Goal: Book appointment/travel/reservation

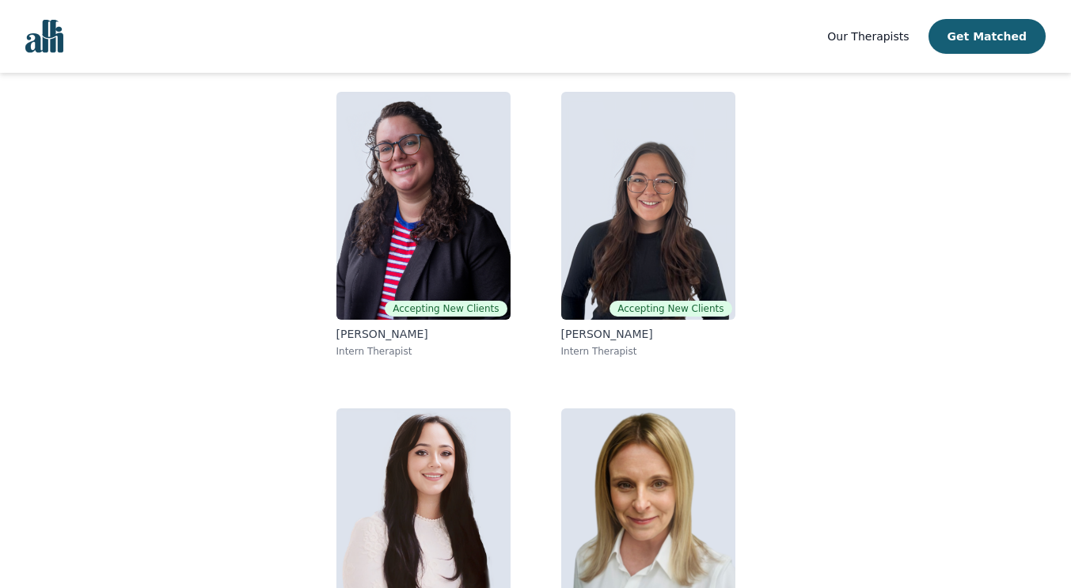
scroll to position [137, 0]
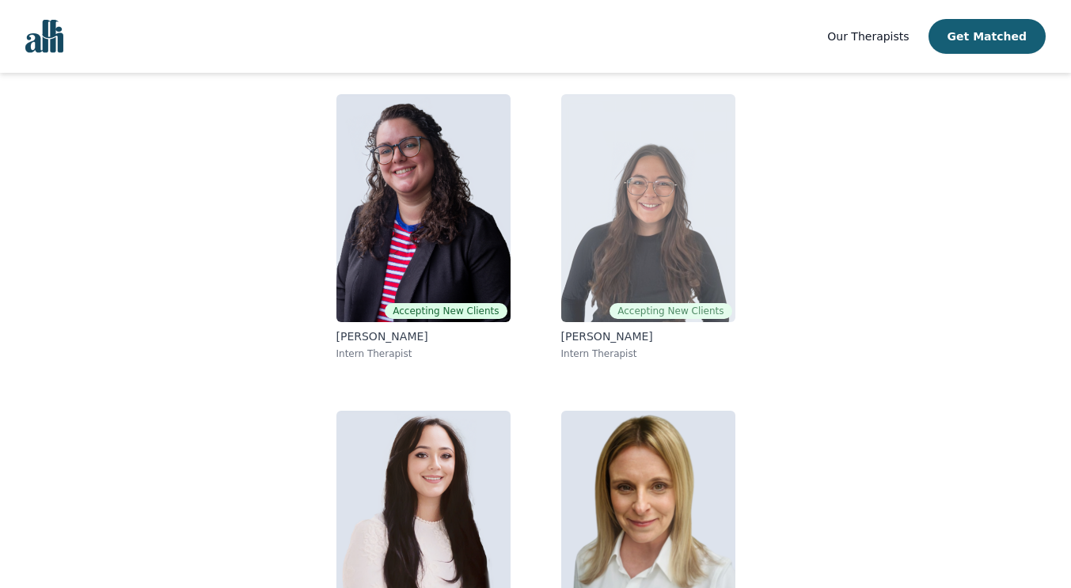
click at [660, 246] on img at bounding box center [648, 208] width 174 height 228
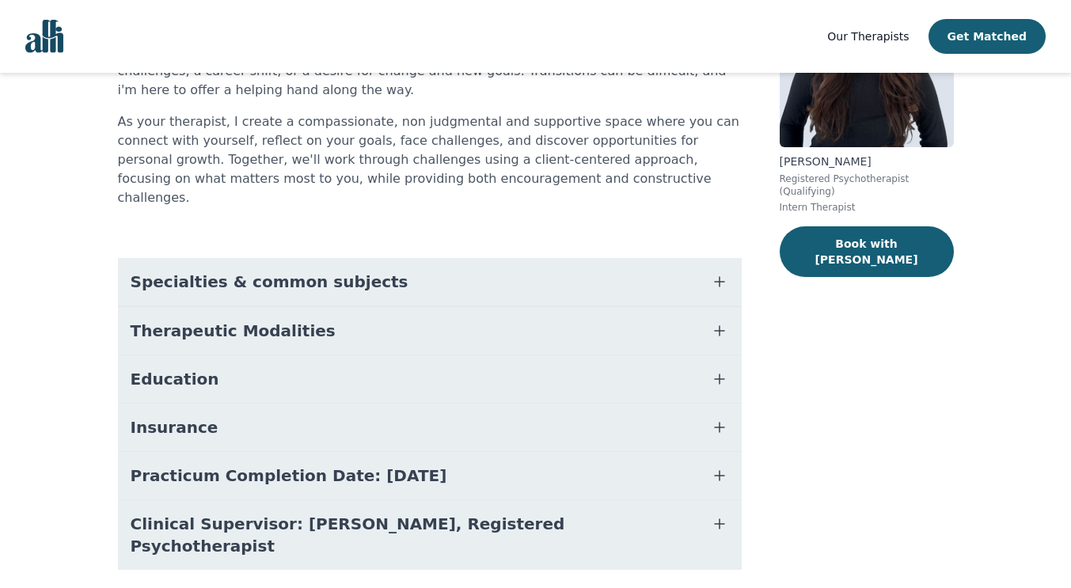
scroll to position [192, 0]
click at [728, 272] on icon "button" at bounding box center [719, 281] width 19 height 19
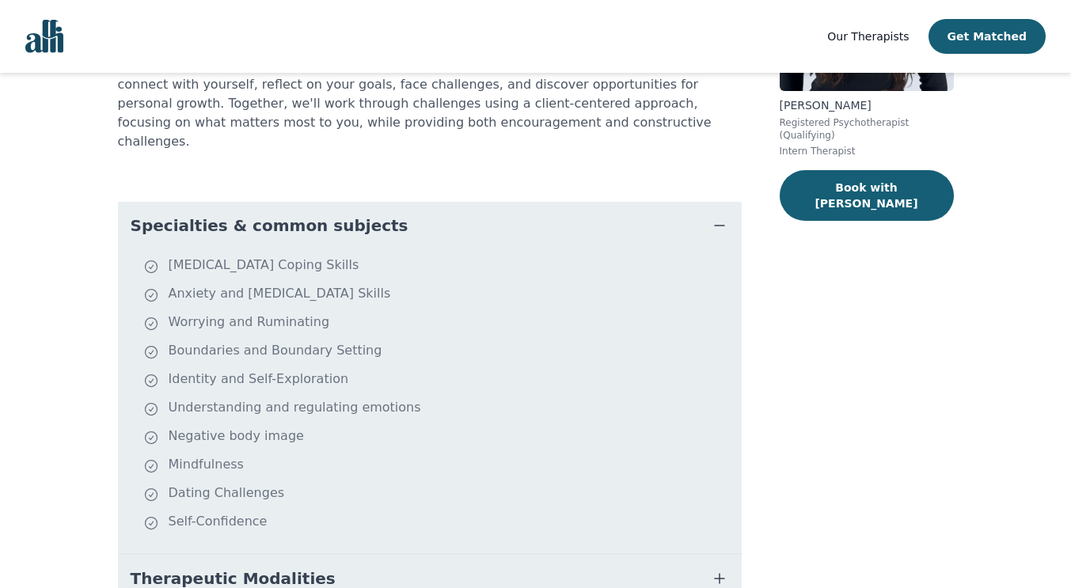
scroll to position [249, 0]
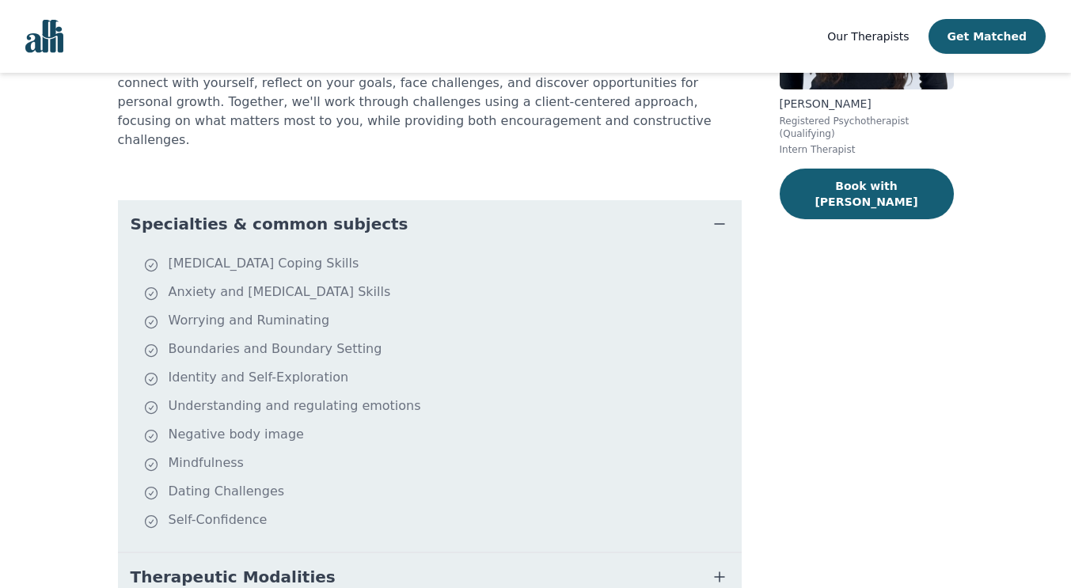
click at [721, 215] on icon "button" at bounding box center [719, 224] width 19 height 19
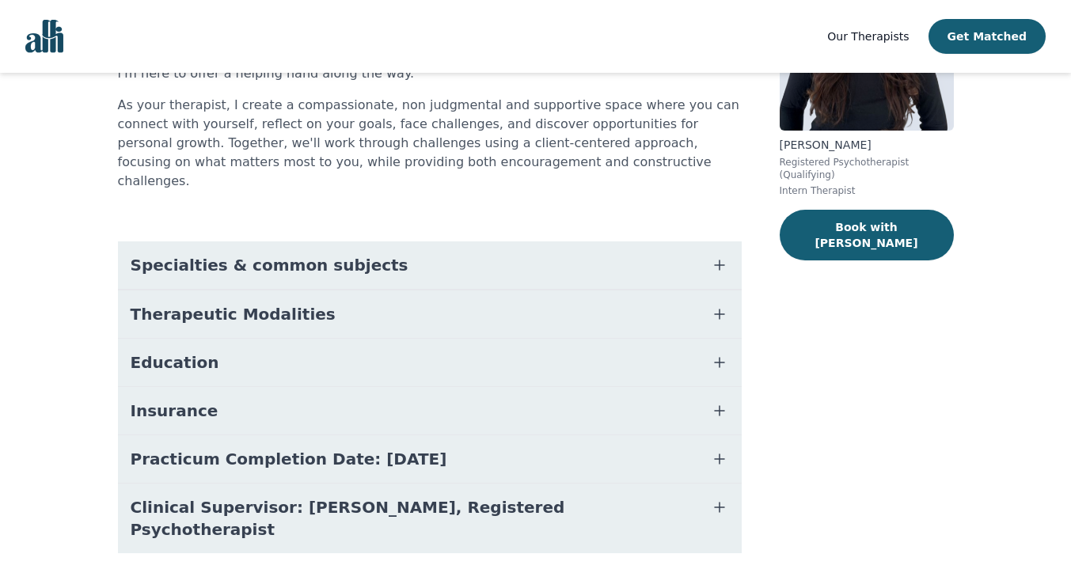
scroll to position [0, 0]
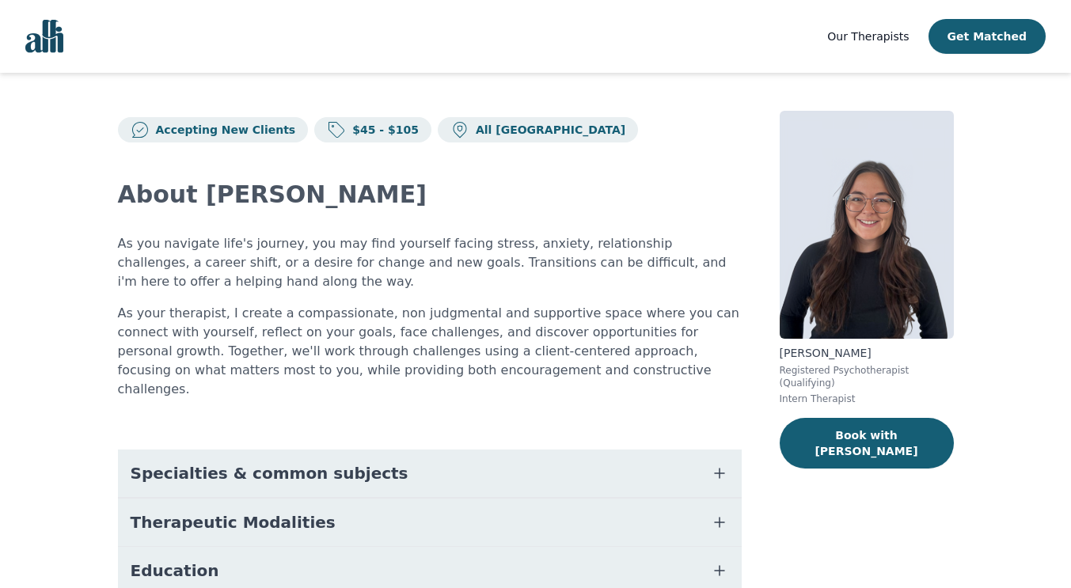
scroll to position [137, 0]
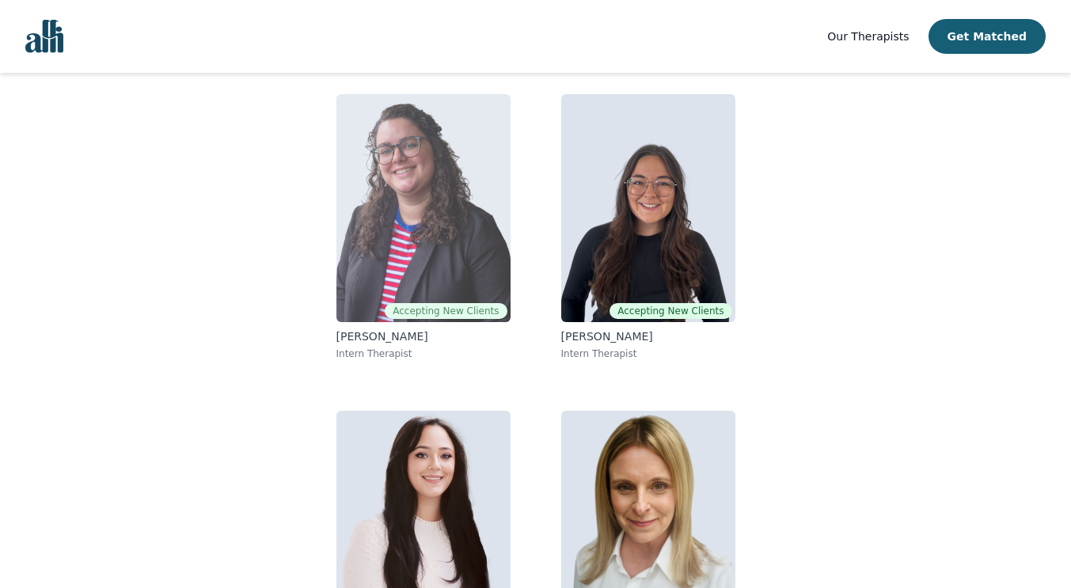
click at [418, 203] on img at bounding box center [424, 208] width 174 height 228
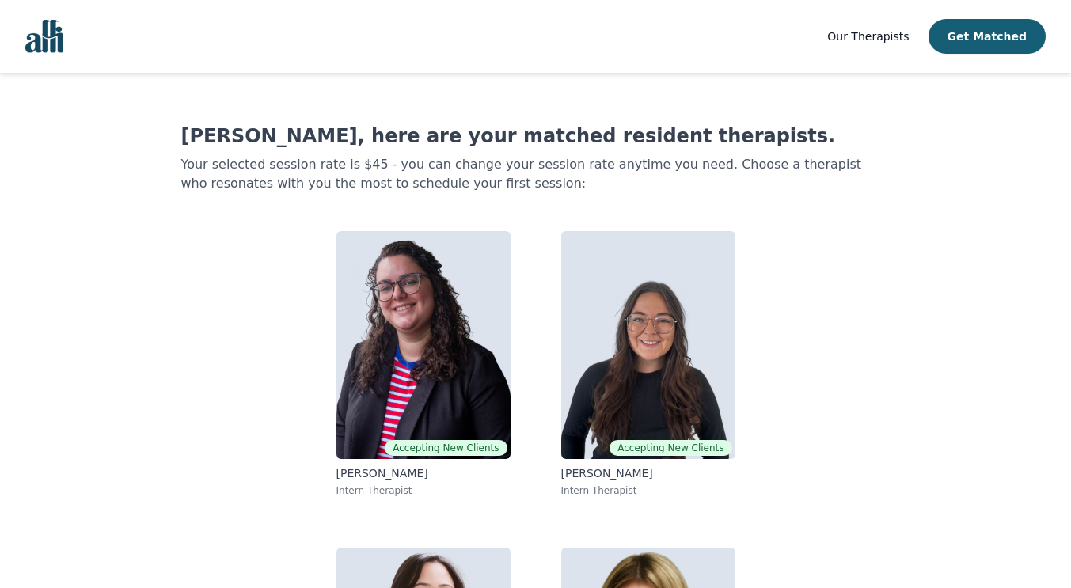
scroll to position [137, 0]
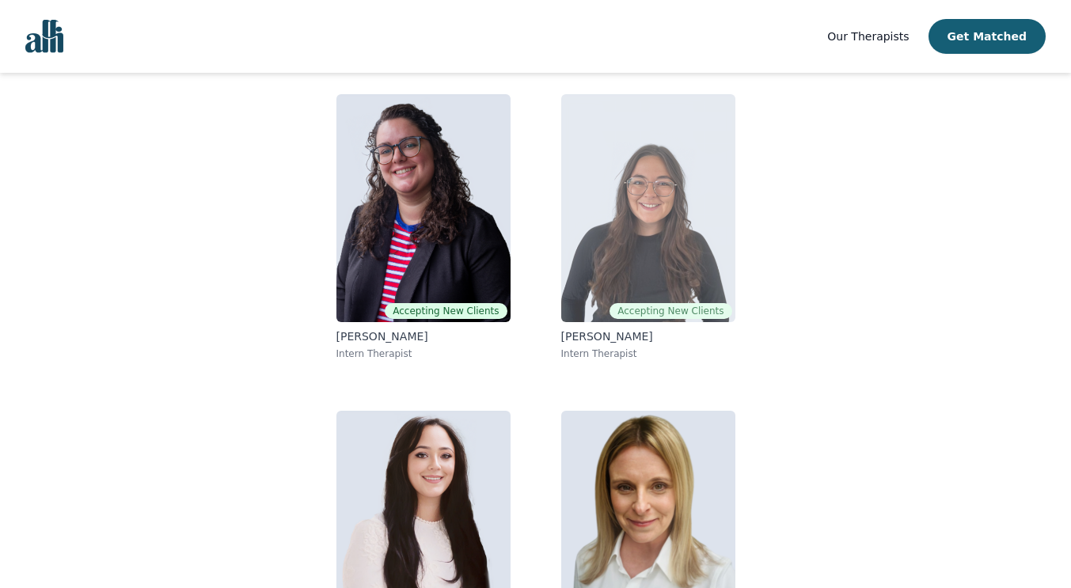
click at [633, 198] on img at bounding box center [648, 208] width 174 height 228
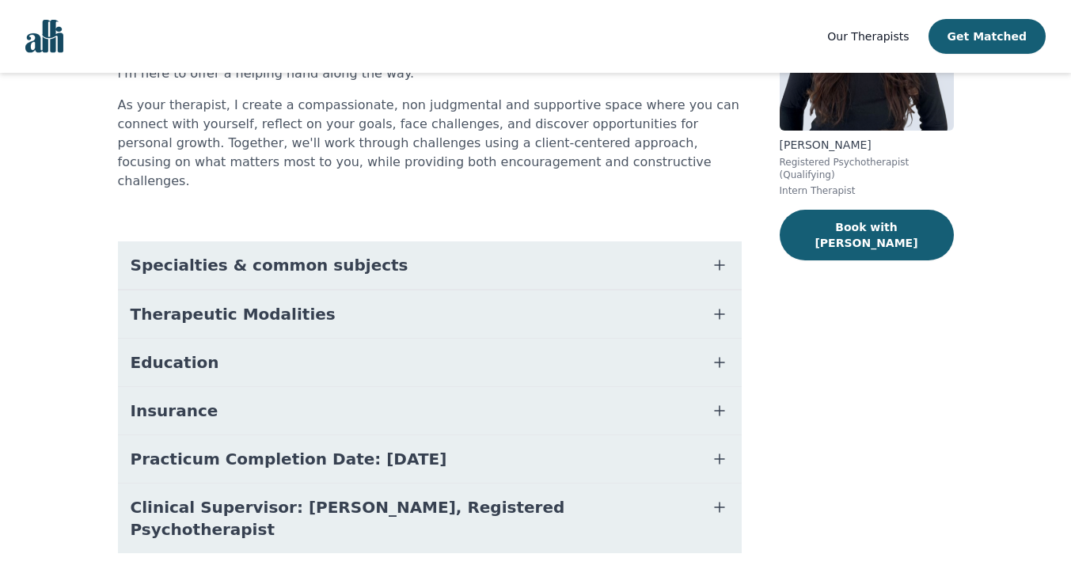
scroll to position [150, 0]
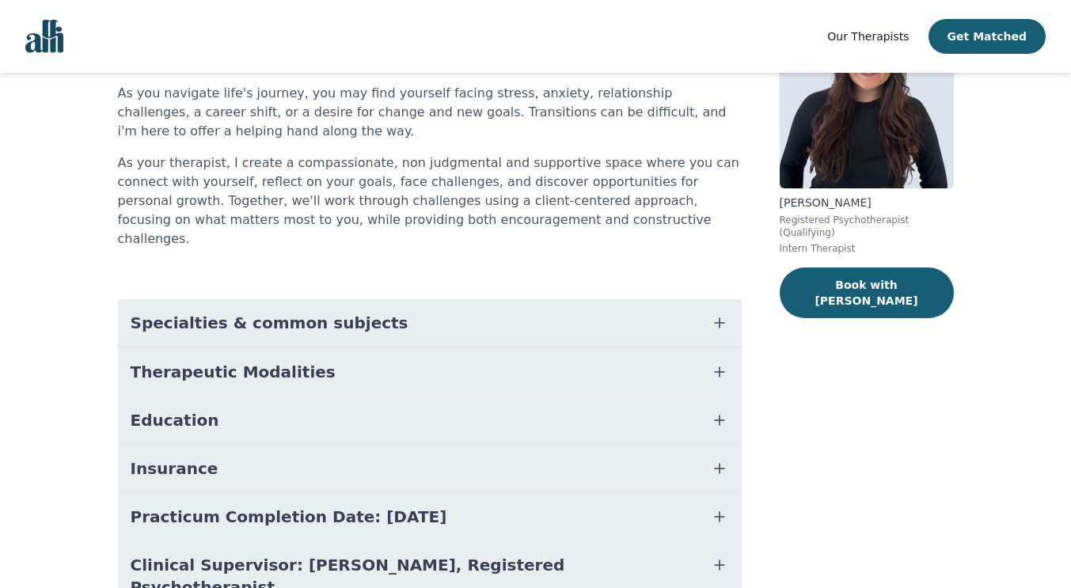
click at [614, 314] on button "Specialties & common subjects" at bounding box center [430, 323] width 624 height 48
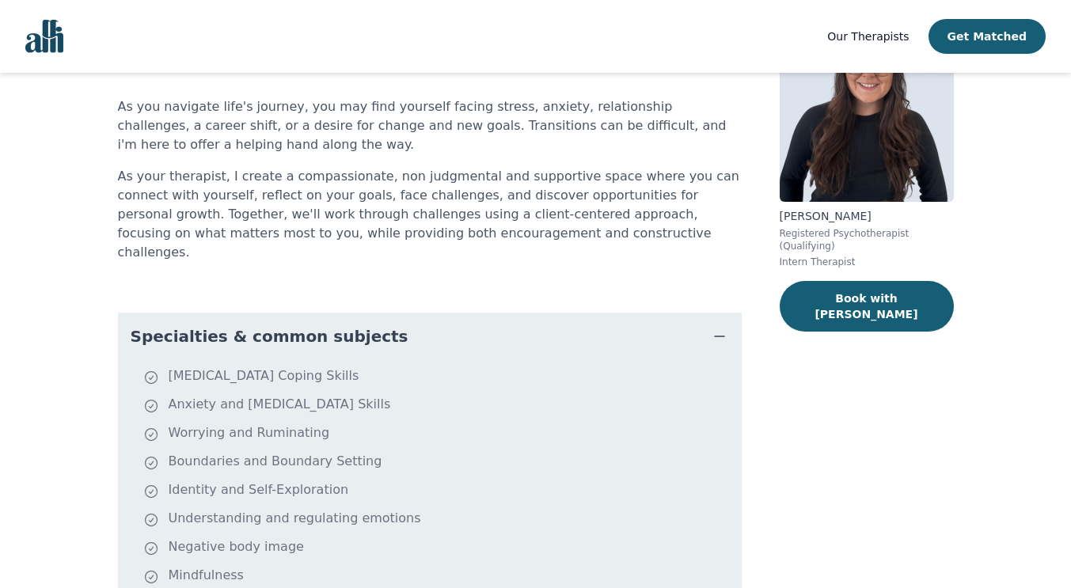
scroll to position [135, 0]
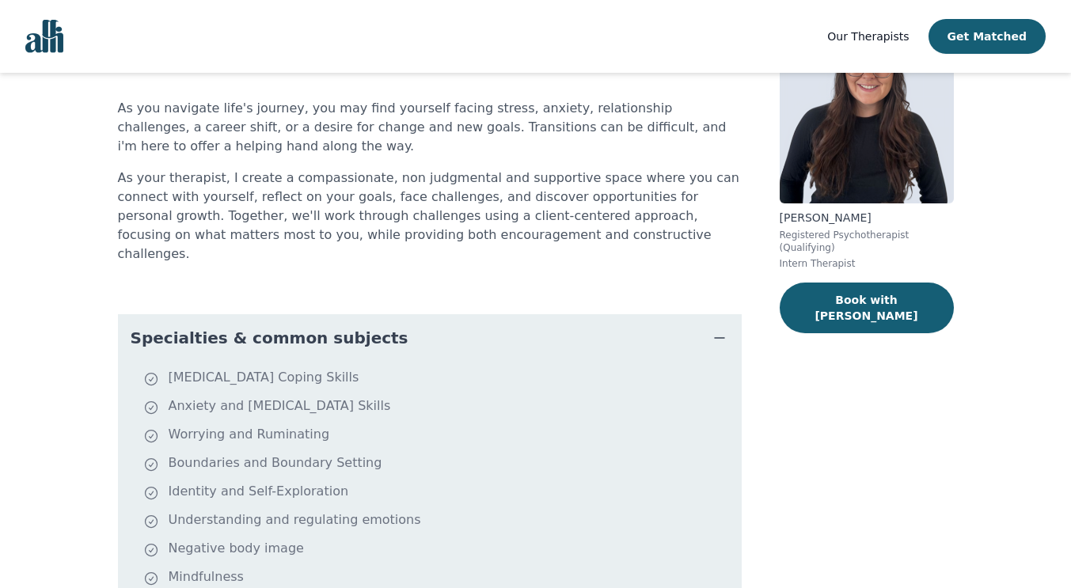
click at [706, 329] on button "Specialties & common subjects" at bounding box center [430, 338] width 624 height 48
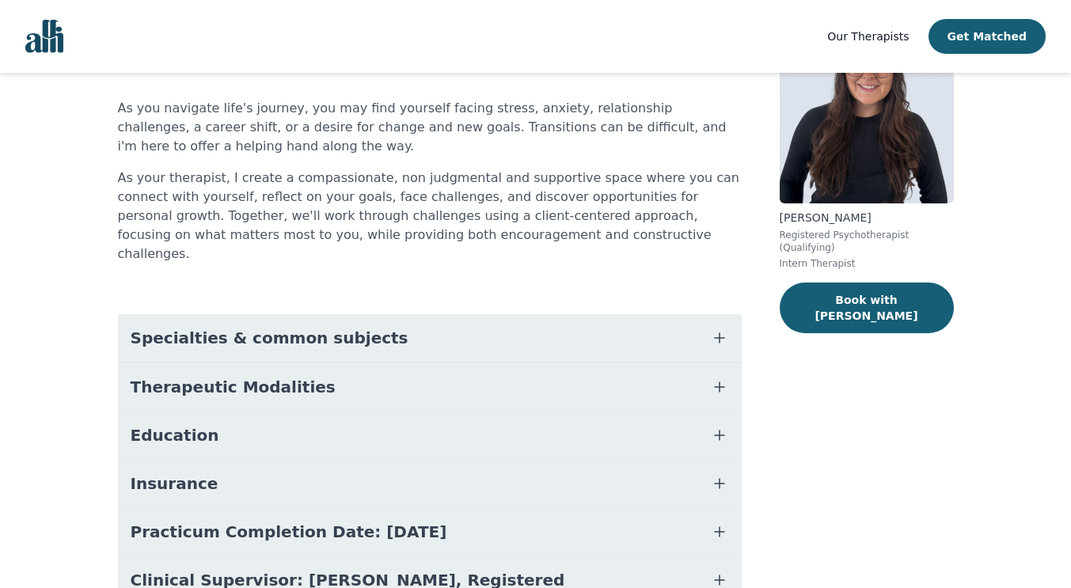
scroll to position [0, 0]
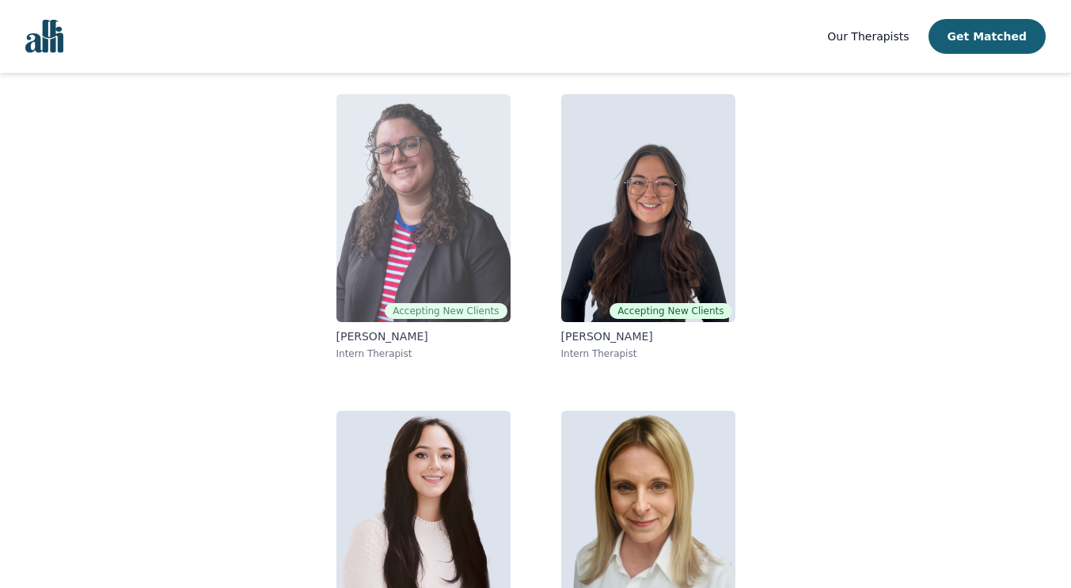
scroll to position [238, 0]
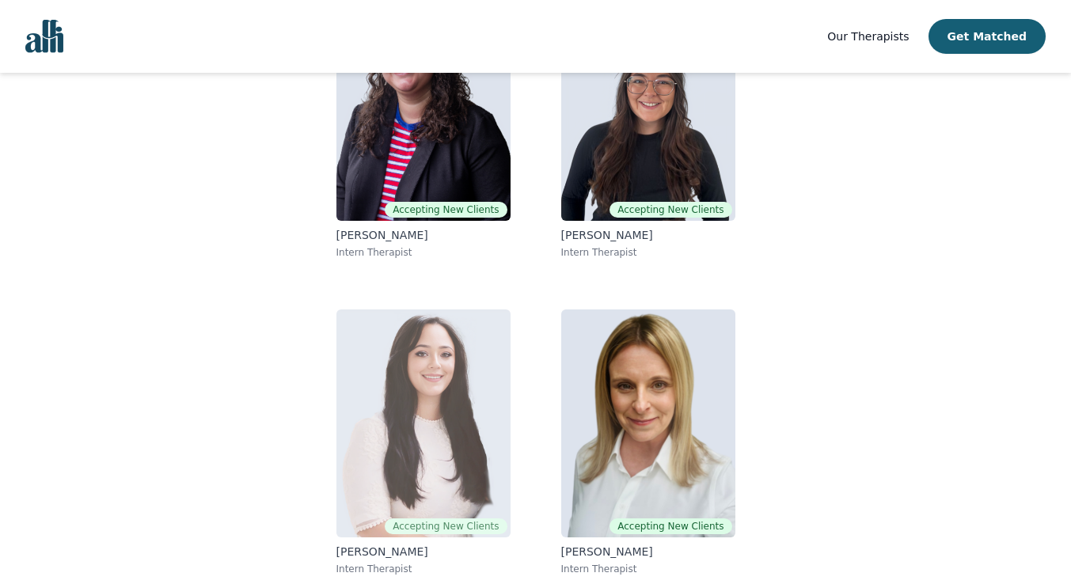
click at [396, 339] on img at bounding box center [424, 424] width 174 height 228
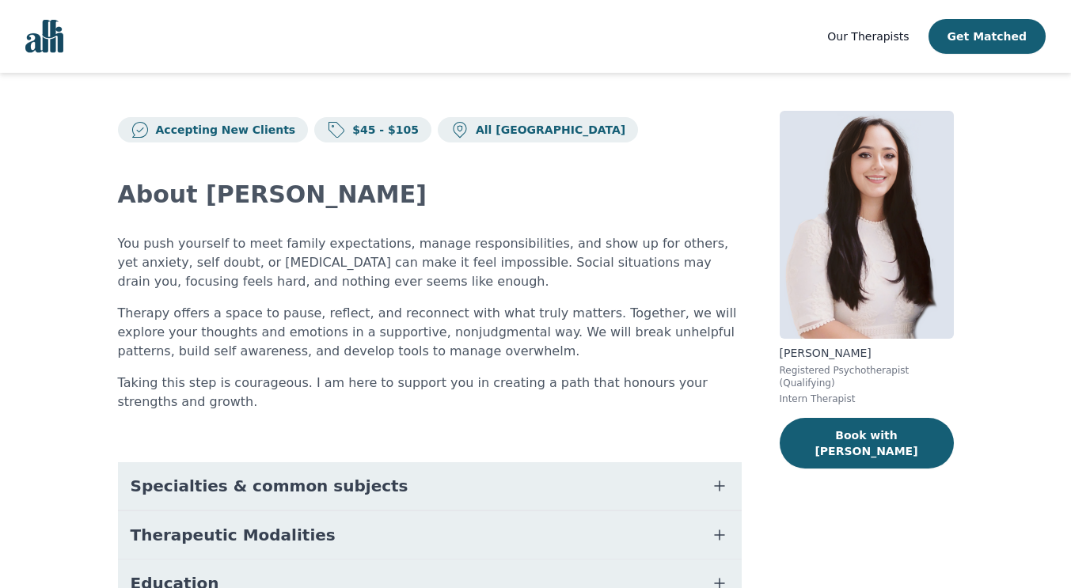
click at [396, 339] on div "About Gloria You push yourself to meet family expectations, manage responsibili…" at bounding box center [430, 478] width 624 height 670
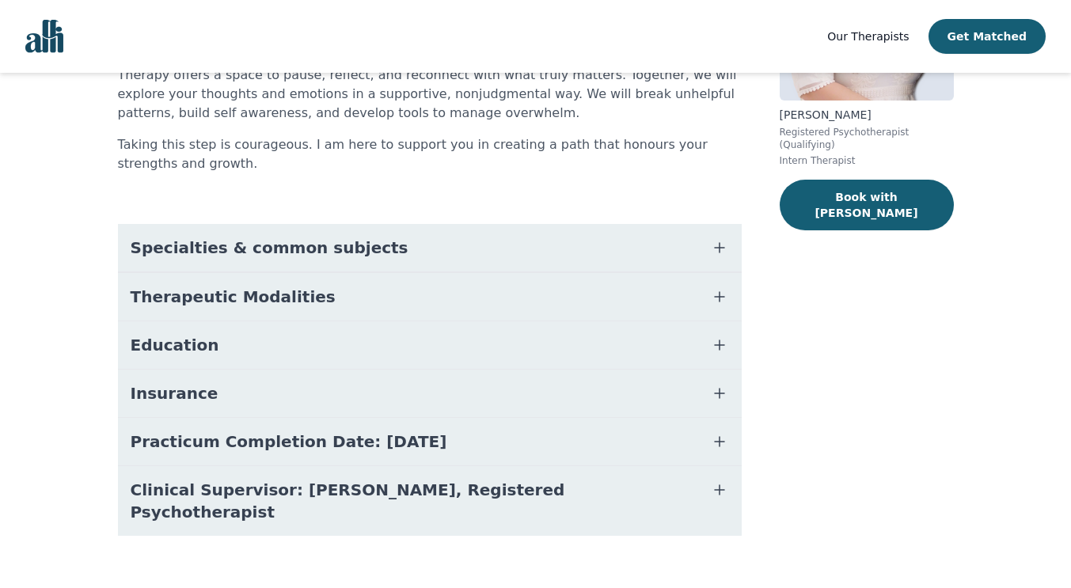
scroll to position [207, 0]
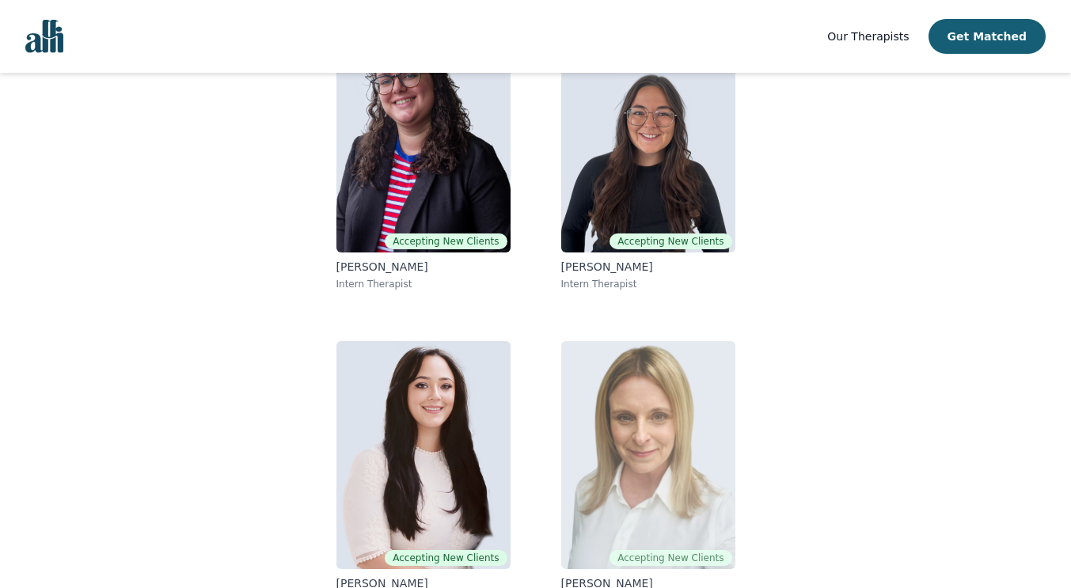
click at [630, 418] on img at bounding box center [648, 455] width 174 height 228
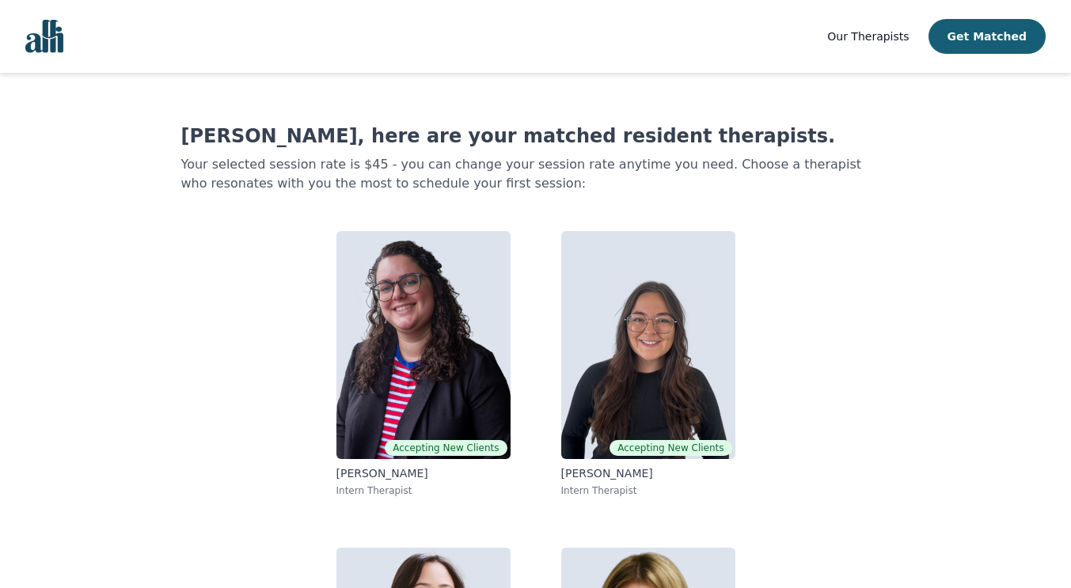
scroll to position [207, 0]
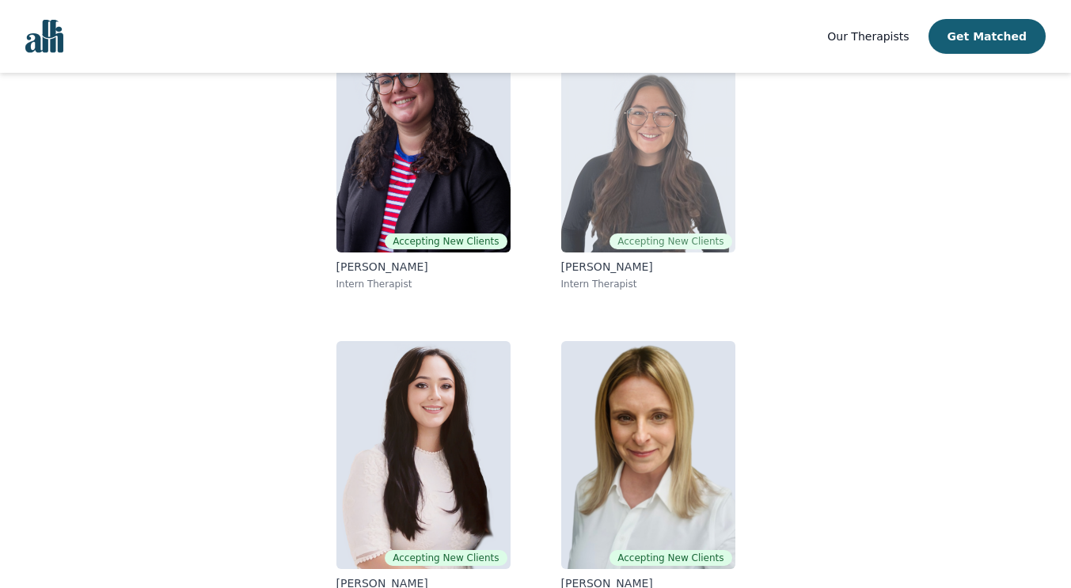
click at [648, 151] on img at bounding box center [648, 139] width 174 height 228
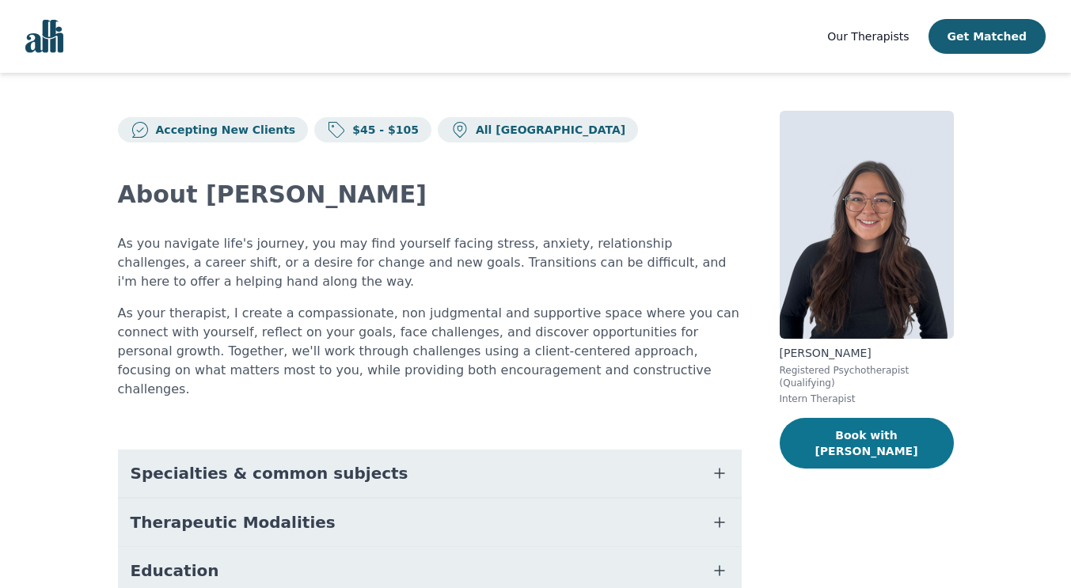
click at [885, 422] on button "Book with Haile" at bounding box center [867, 443] width 174 height 51
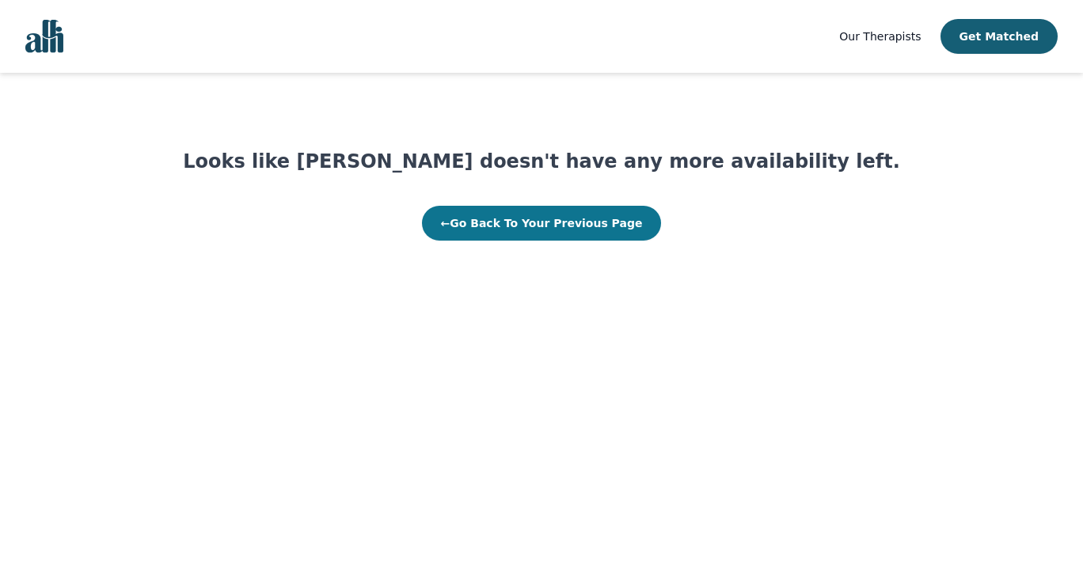
click at [595, 223] on button "← Go Back To Your Previous Page" at bounding box center [542, 223] width 240 height 35
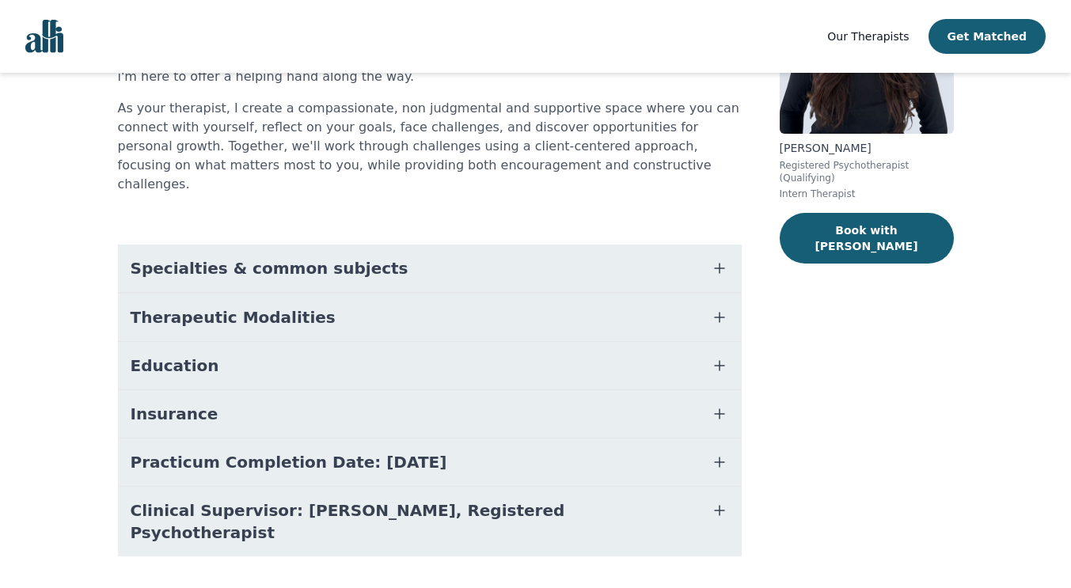
scroll to position [208, 0]
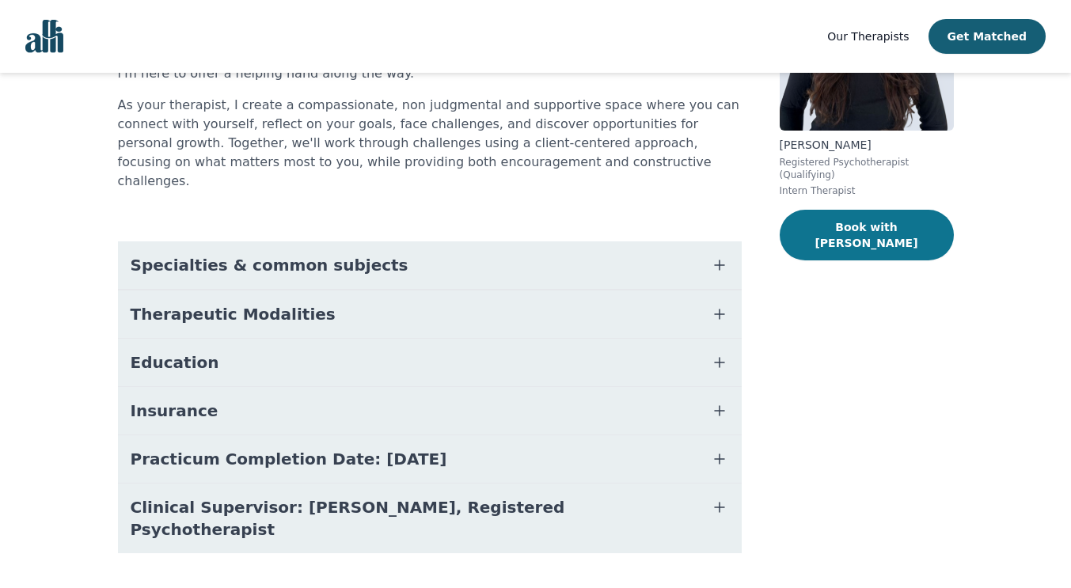
click at [836, 214] on button "Book with Haile" at bounding box center [867, 235] width 174 height 51
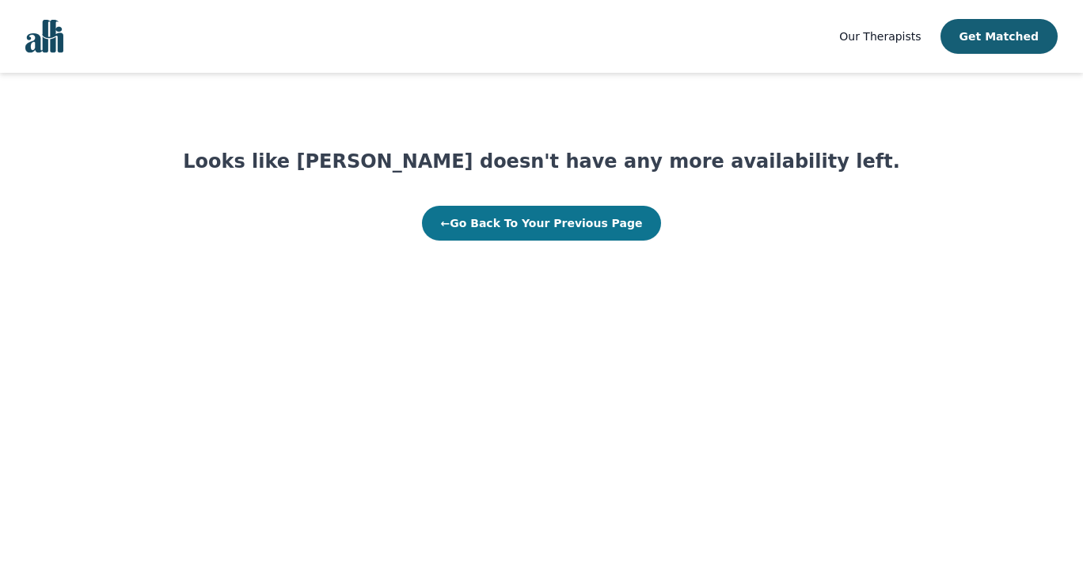
click at [569, 215] on button "← Go Back To Your Previous Page" at bounding box center [542, 223] width 240 height 35
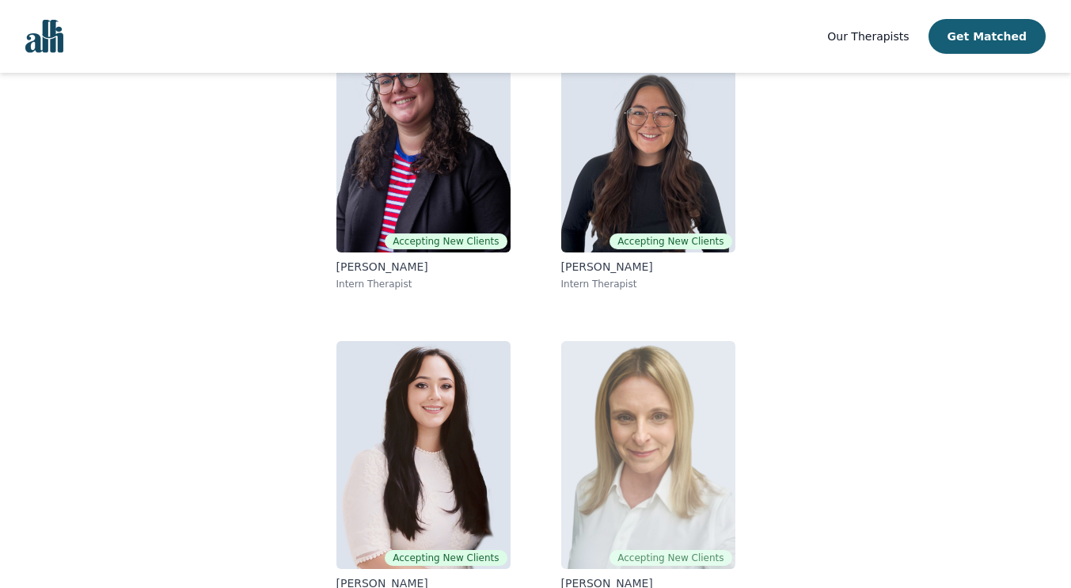
scroll to position [238, 0]
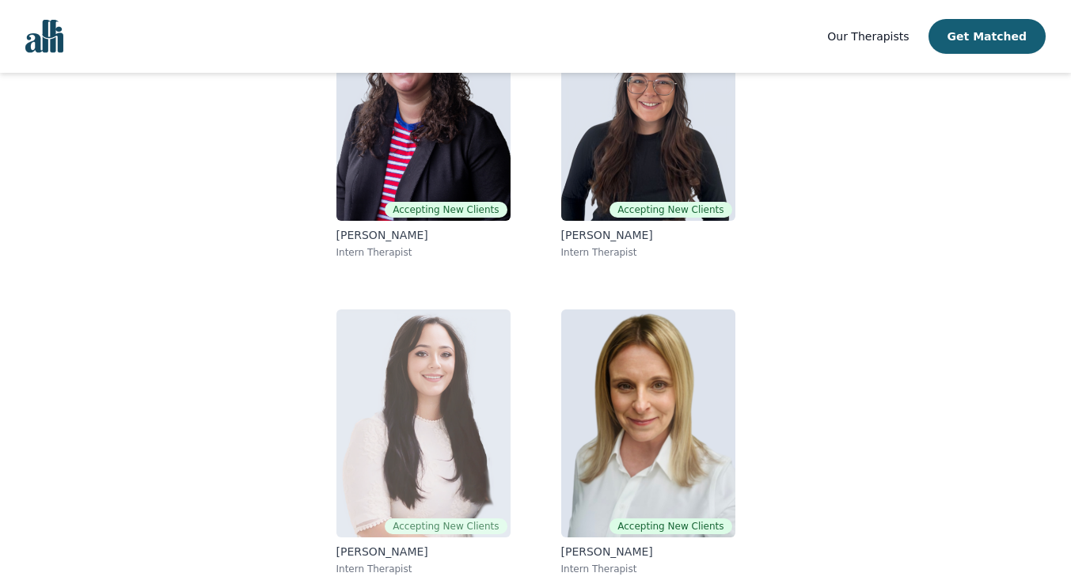
click at [462, 448] on img at bounding box center [424, 424] width 174 height 228
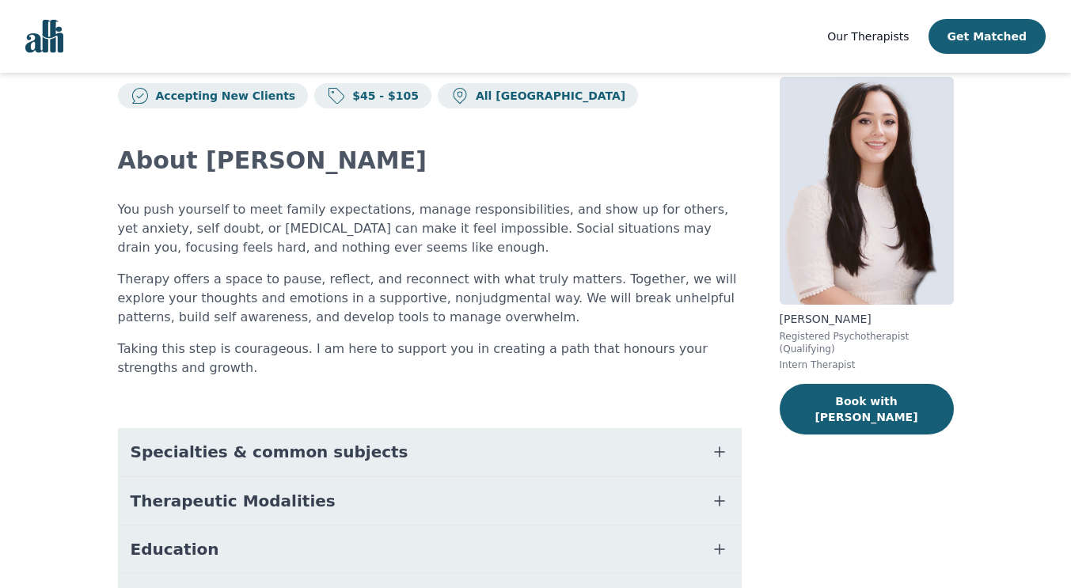
scroll to position [40, 0]
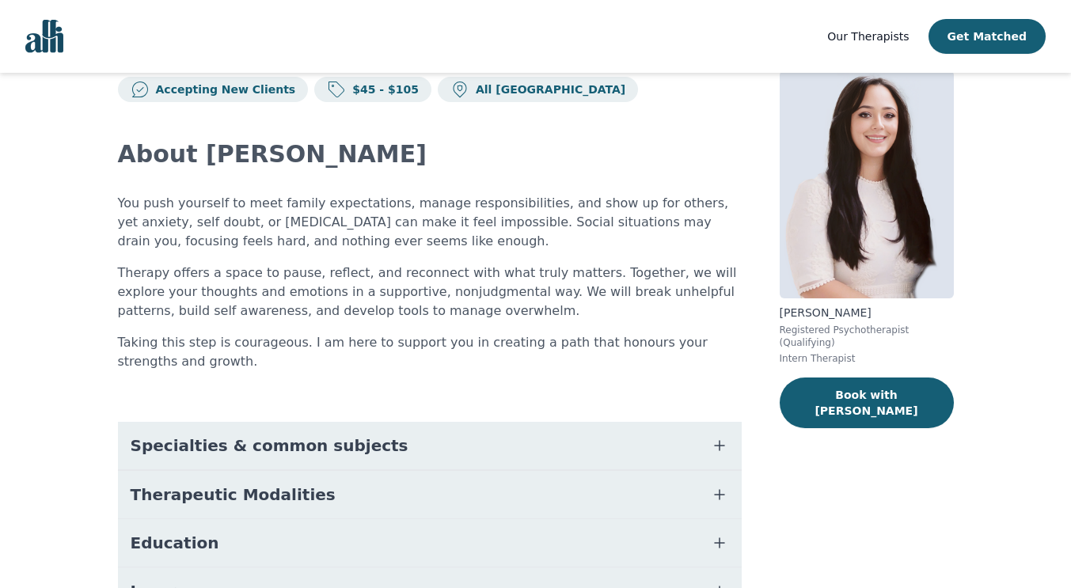
click at [716, 447] on icon "button" at bounding box center [719, 445] width 19 height 19
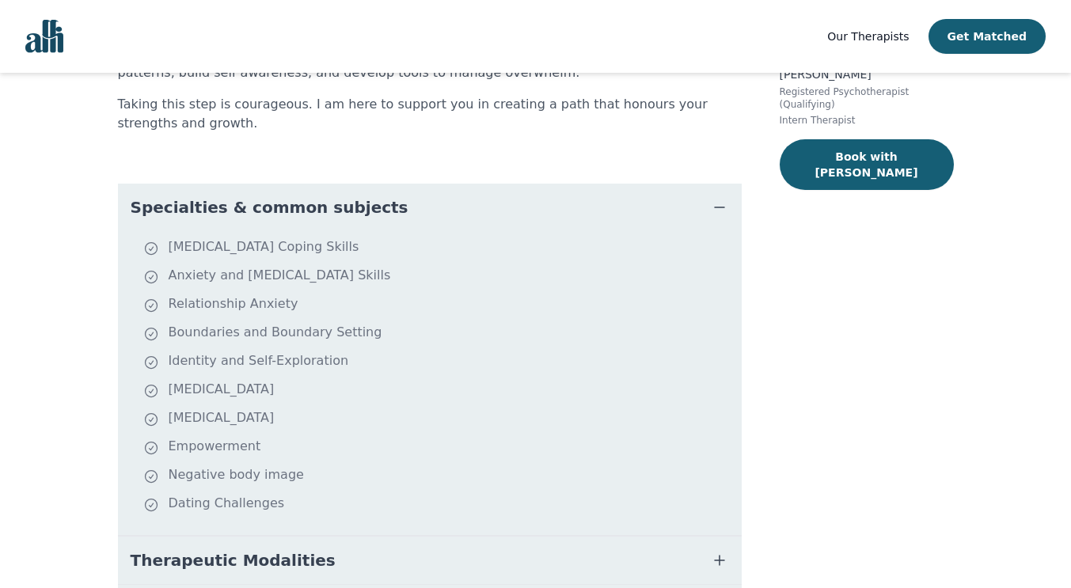
scroll to position [280, 0]
click at [726, 207] on icon "button" at bounding box center [719, 206] width 19 height 19
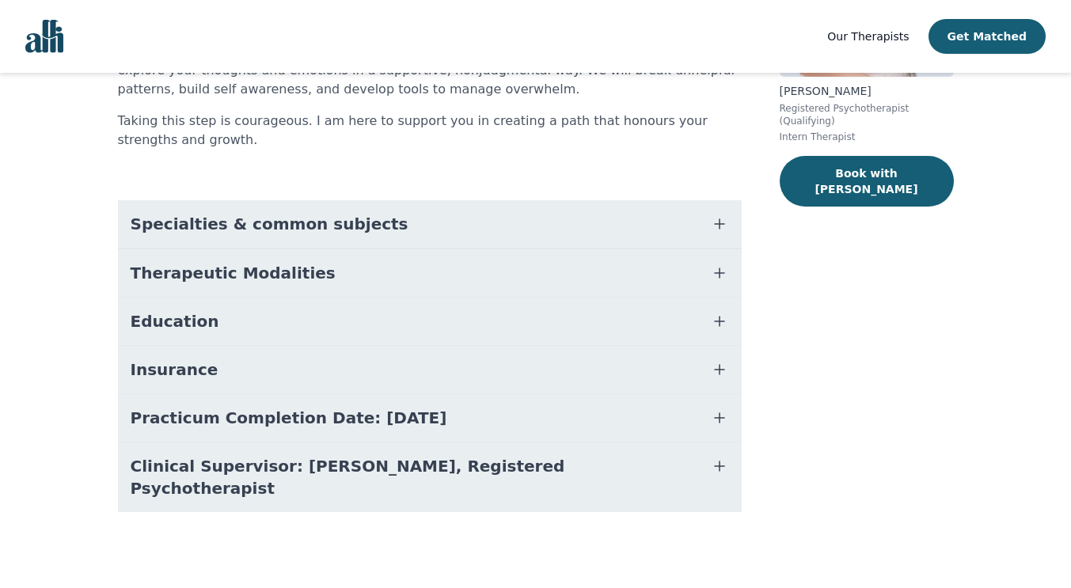
scroll to position [240, 0]
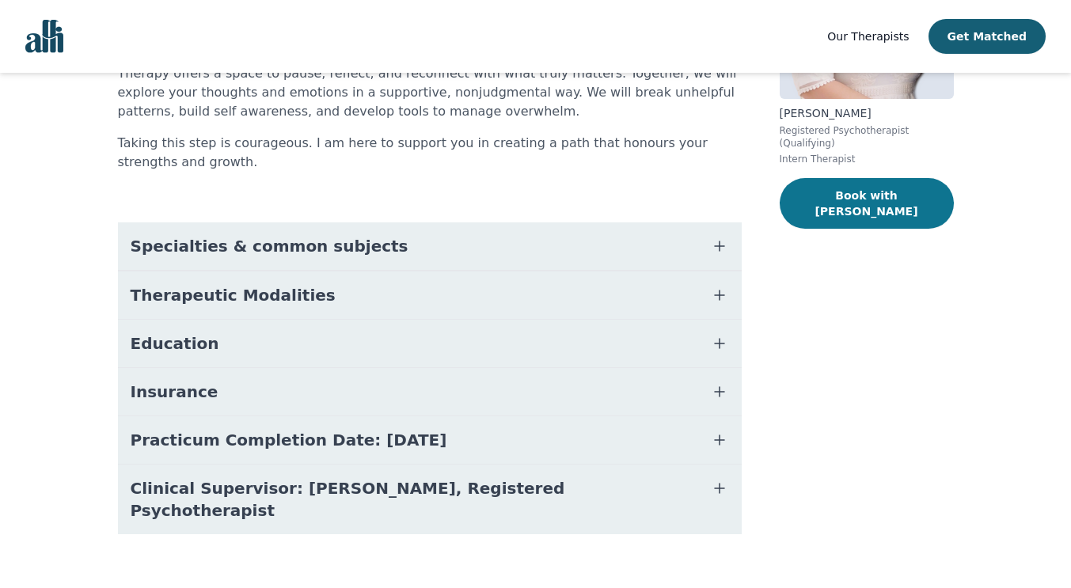
click at [849, 183] on button "Book with Gloria" at bounding box center [867, 203] width 174 height 51
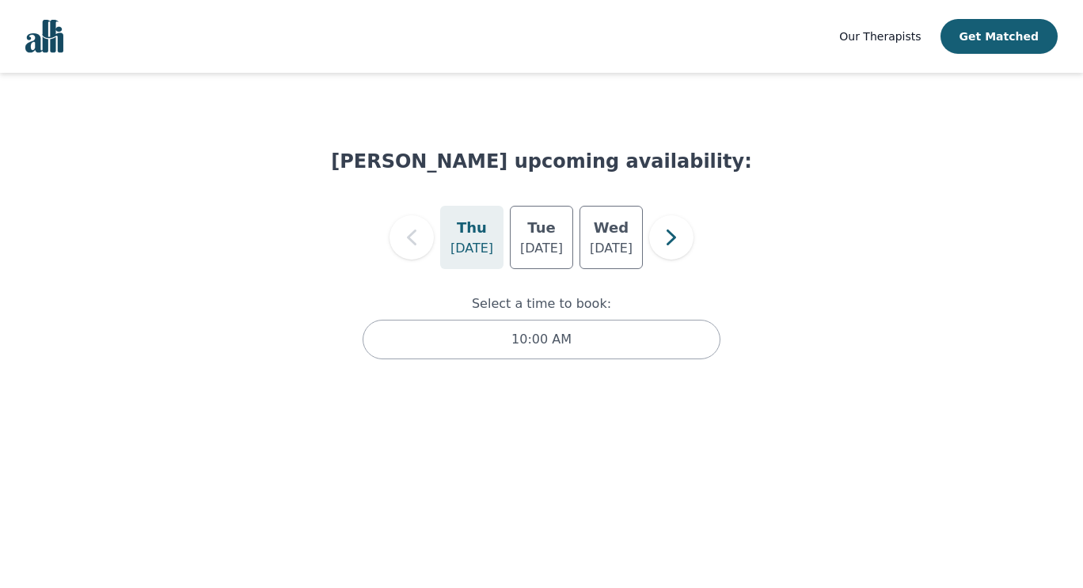
click at [472, 238] on h5 "Thu" at bounding box center [472, 228] width 30 height 22
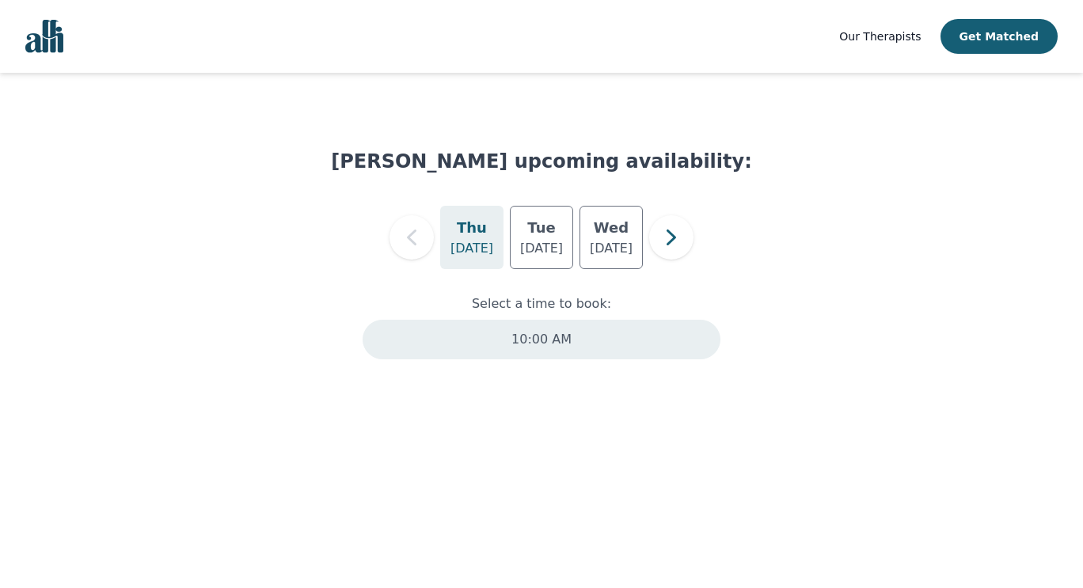
click at [648, 339] on div "10:00 AM" at bounding box center [542, 340] width 358 height 40
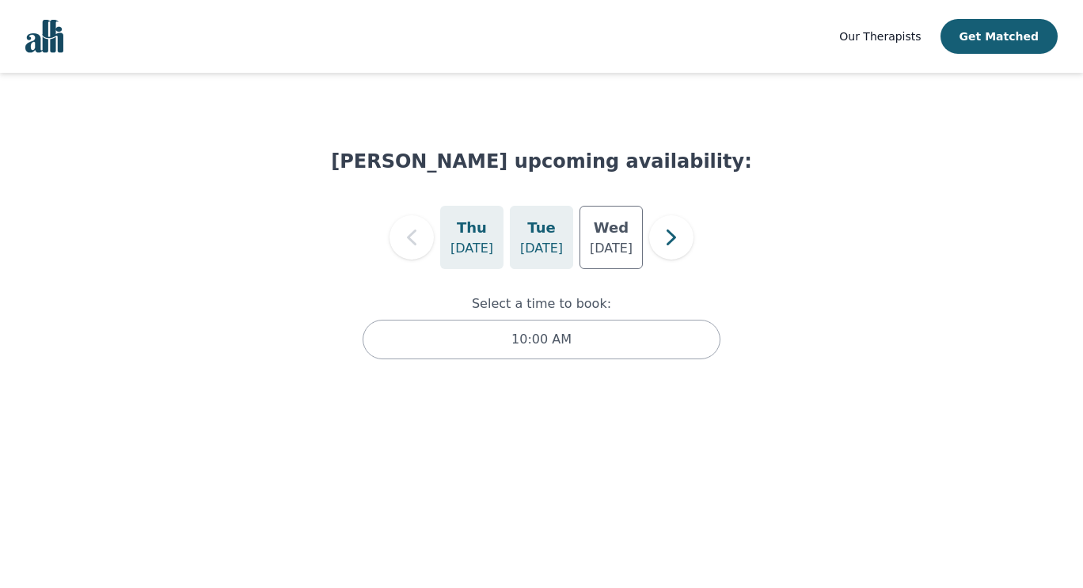
click at [545, 244] on p "Aug 26" at bounding box center [541, 248] width 43 height 19
click at [479, 248] on p "Aug 21" at bounding box center [472, 248] width 43 height 19
click at [675, 232] on icon "button" at bounding box center [672, 238] width 32 height 32
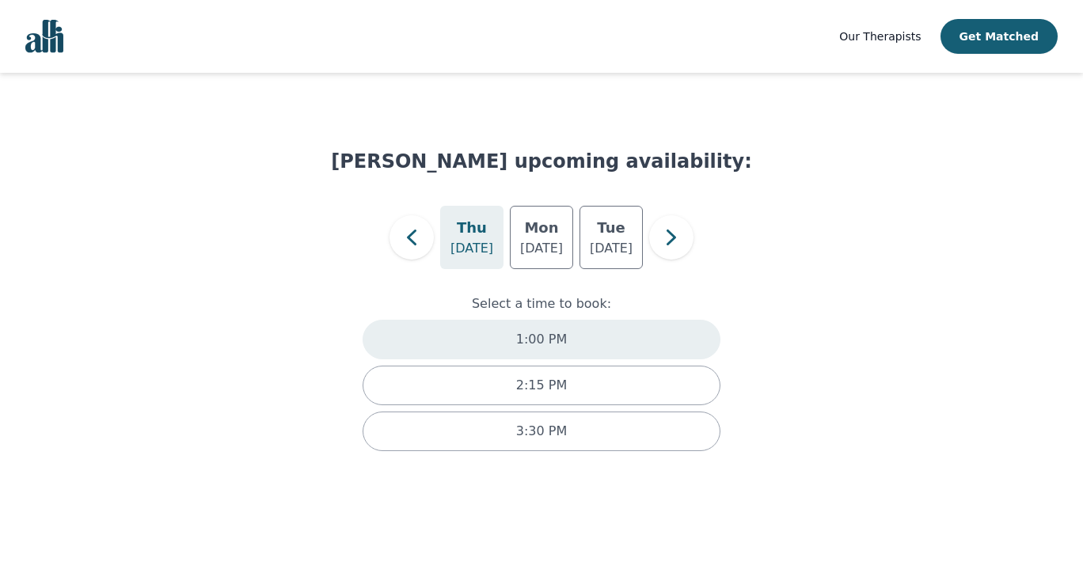
click at [601, 337] on div "1:00 PM" at bounding box center [542, 340] width 358 height 40
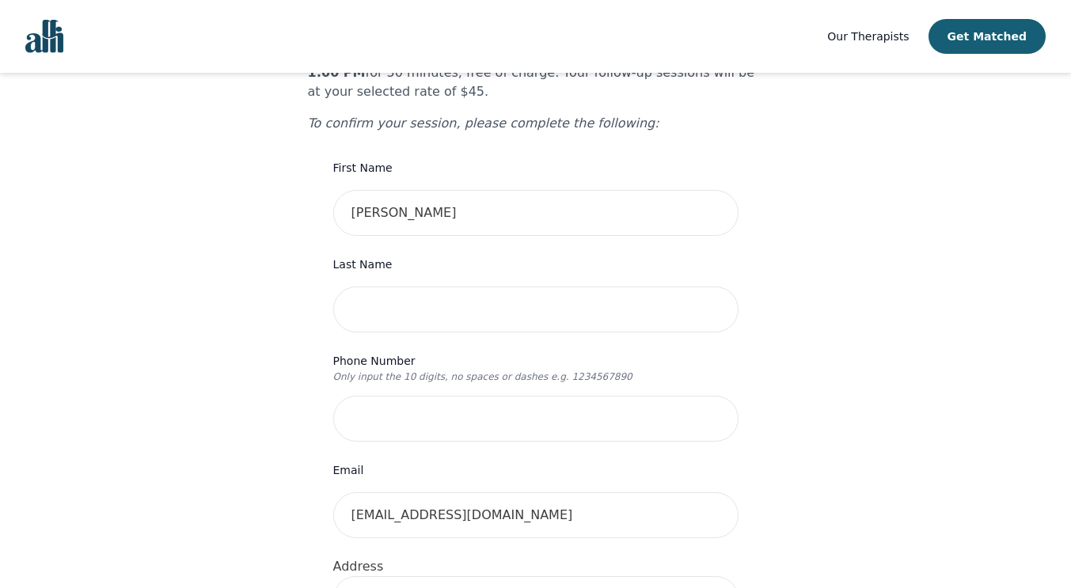
scroll to position [157, 0]
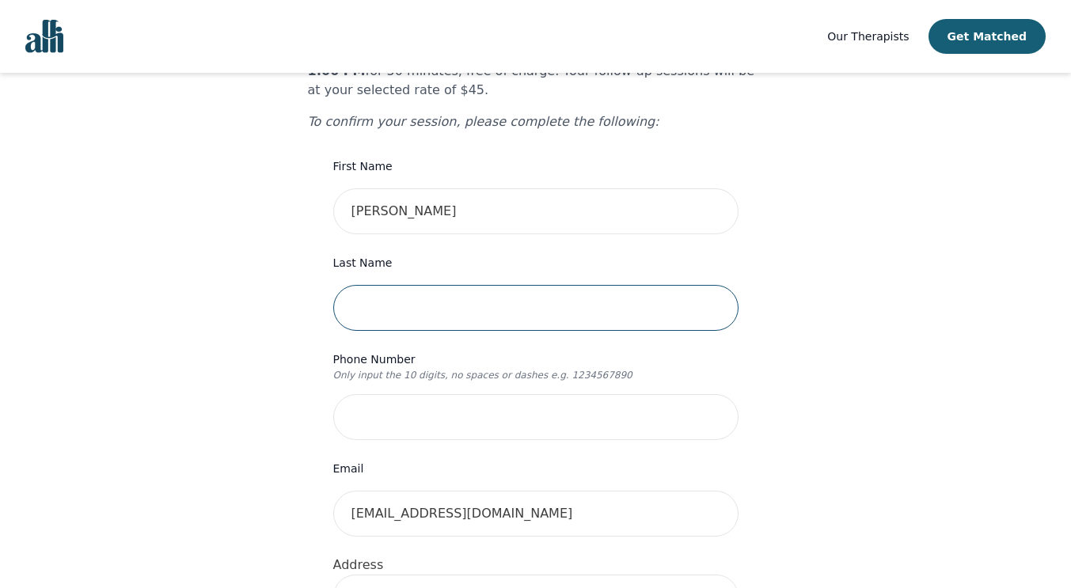
click at [513, 285] on input "text" at bounding box center [535, 308] width 405 height 46
type input "Shepherd"
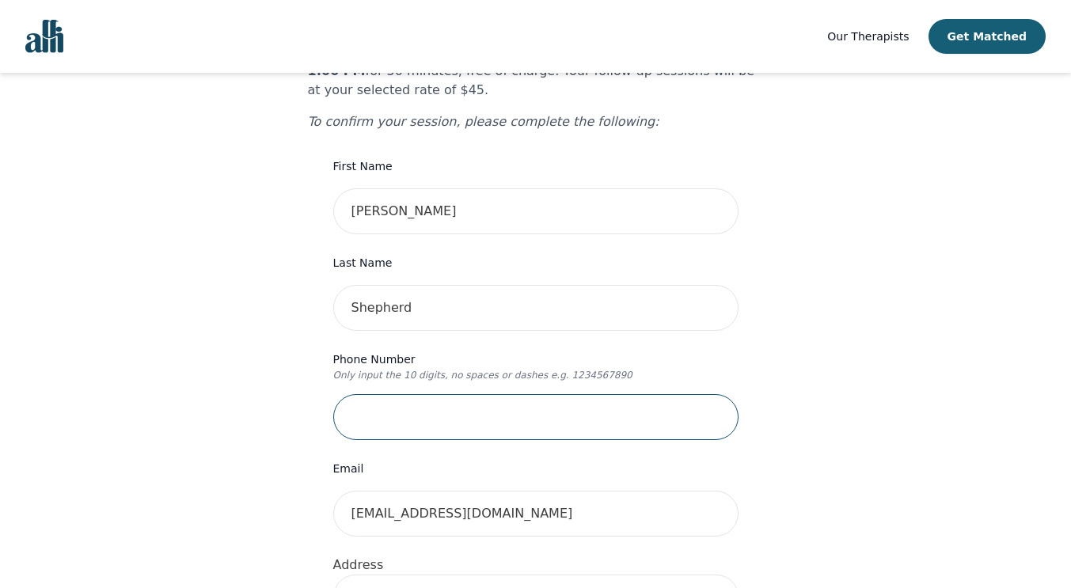
type input "4167683113"
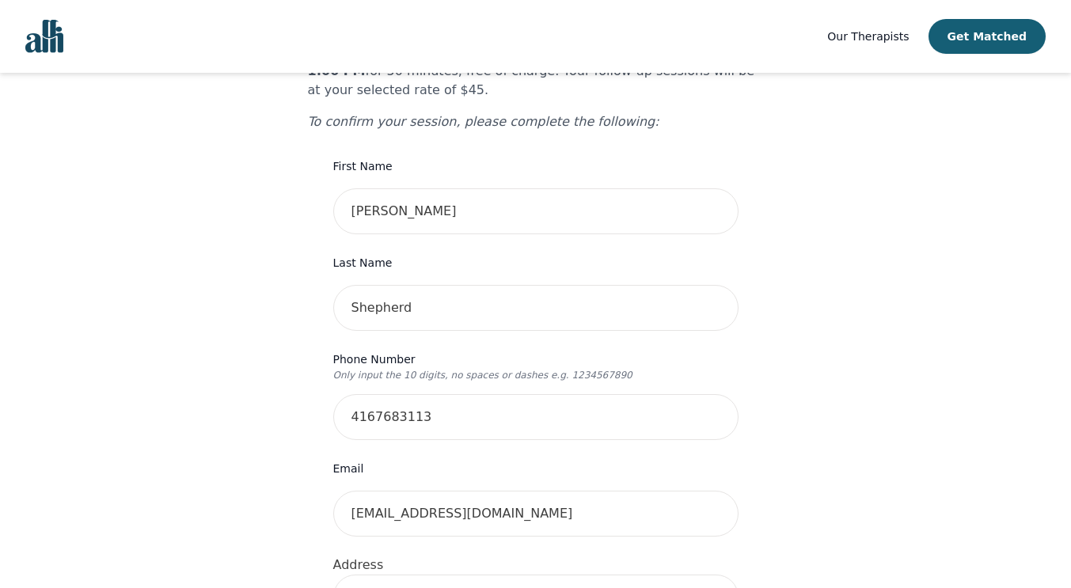
type input "4633 Glen Erin Drive, PH6, PH6, PH6"
type input "PH6"
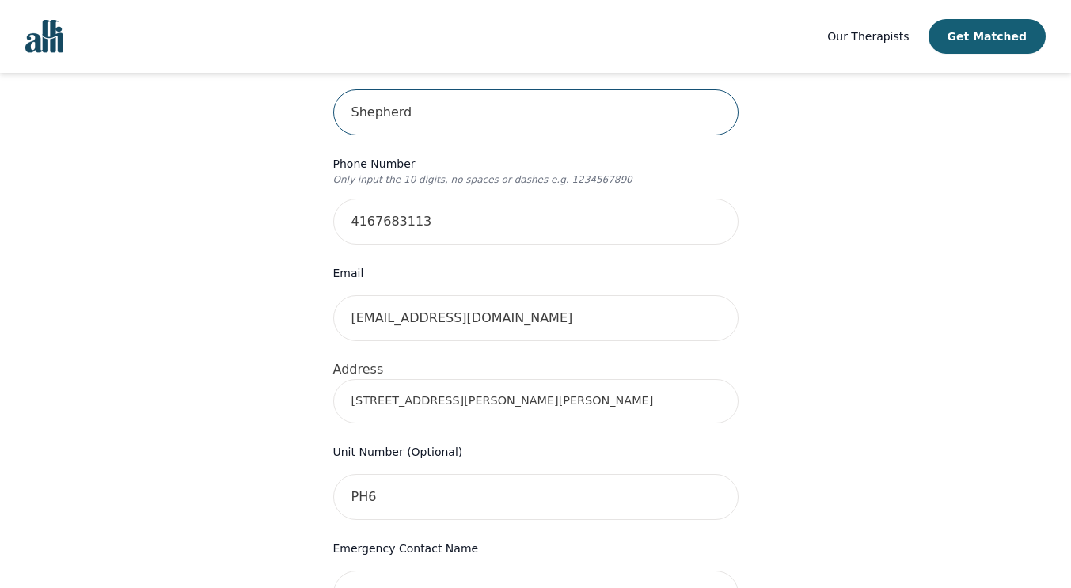
scroll to position [355, 0]
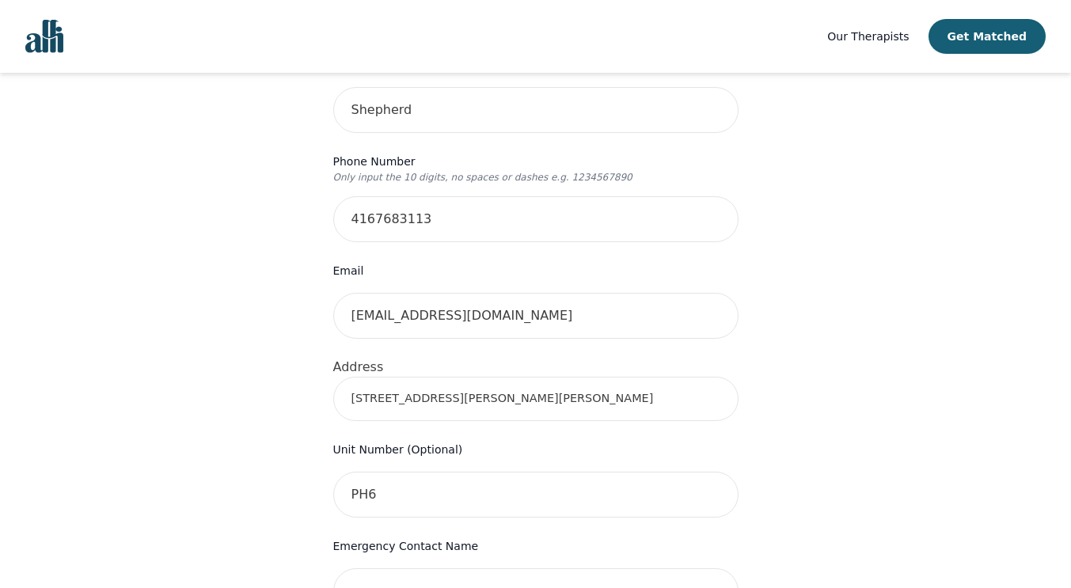
click at [544, 383] on input "4633 Glen Erin Drive, PH6, PH6, PH6" at bounding box center [535, 399] width 405 height 44
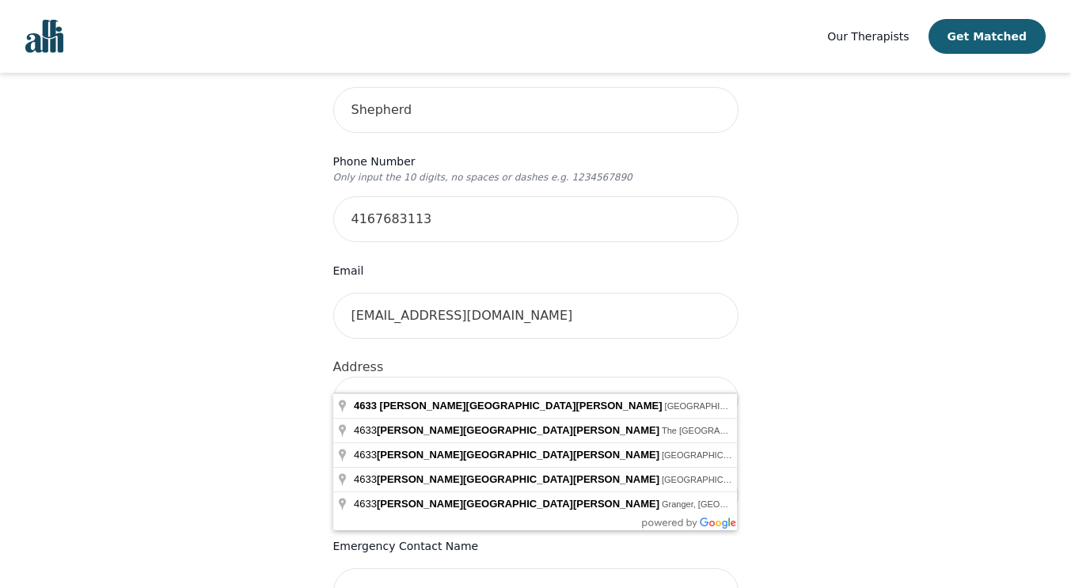
type input "4633 Glen Erin Drive,"
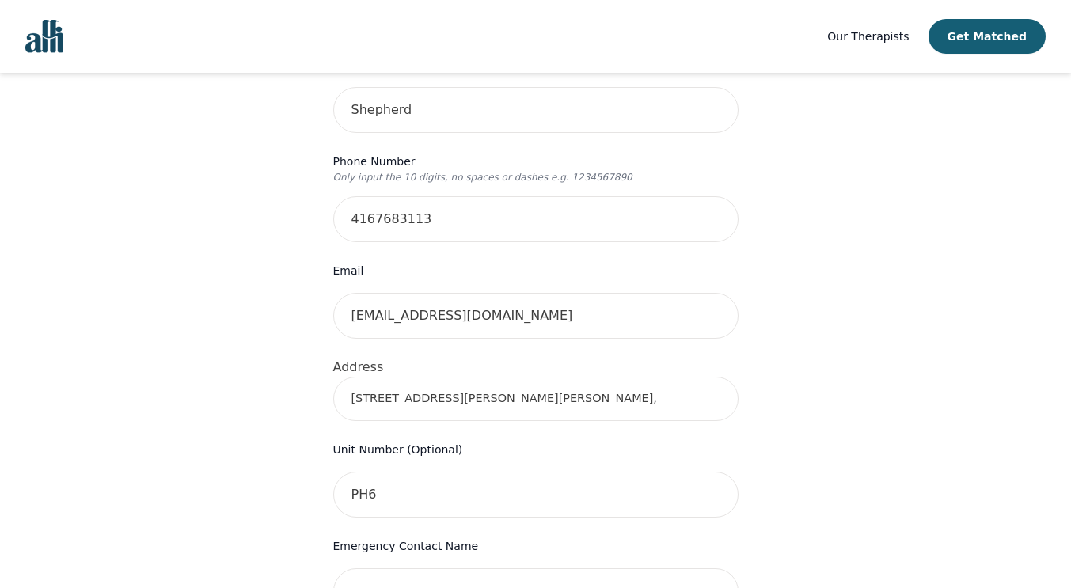
click at [1028, 436] on div "Your therapy journey is about to begin! Your initial assessment session with Gl…" at bounding box center [535, 428] width 1033 height 1420
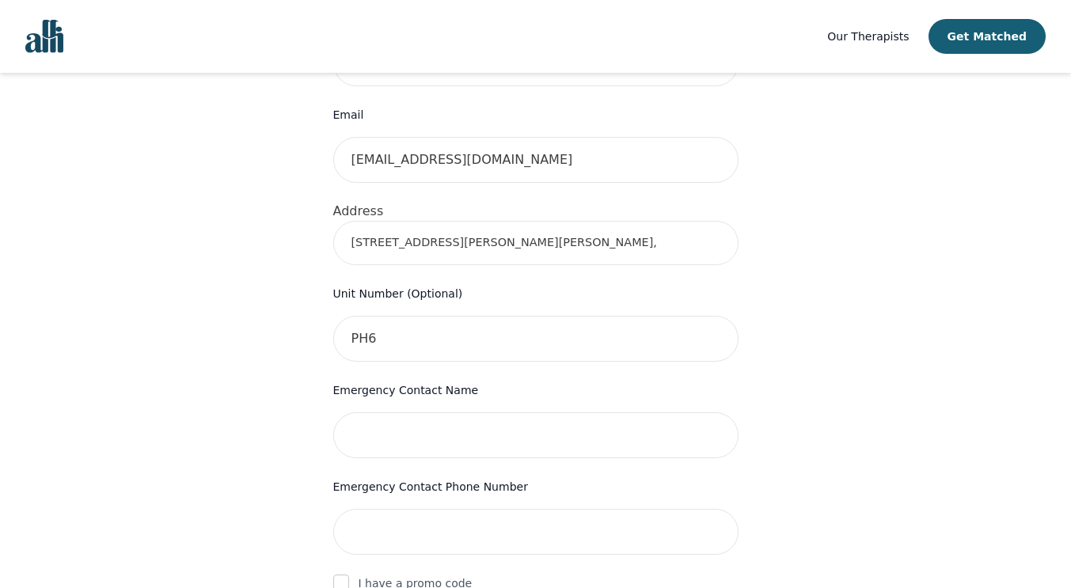
scroll to position [512, 0]
click at [530, 315] on input "PH6" at bounding box center [535, 338] width 405 height 46
type input "P"
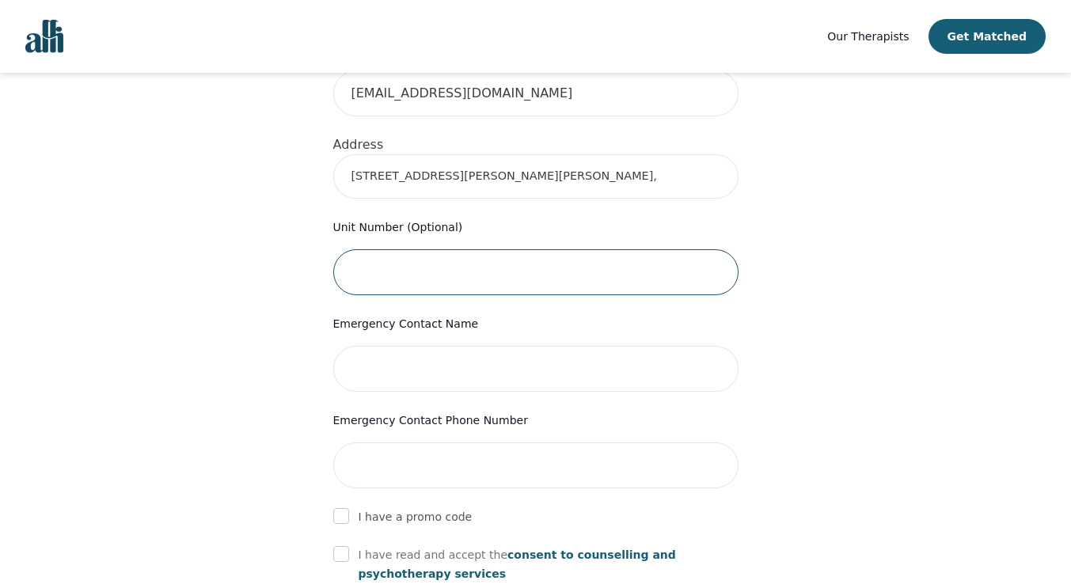
scroll to position [578, 0]
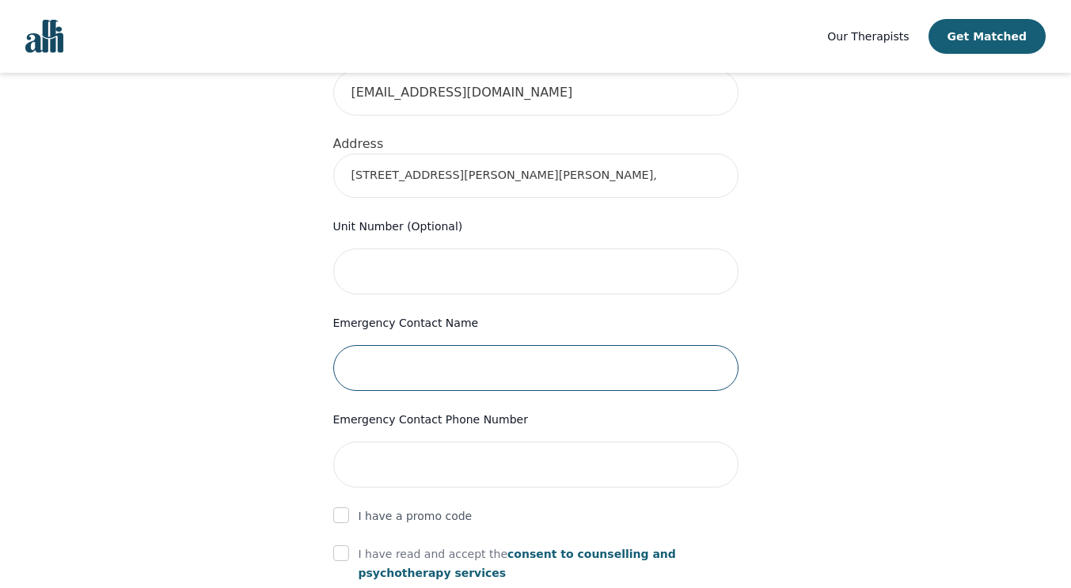
click at [486, 345] on input "text" at bounding box center [535, 368] width 405 height 46
type input "Kalecia"
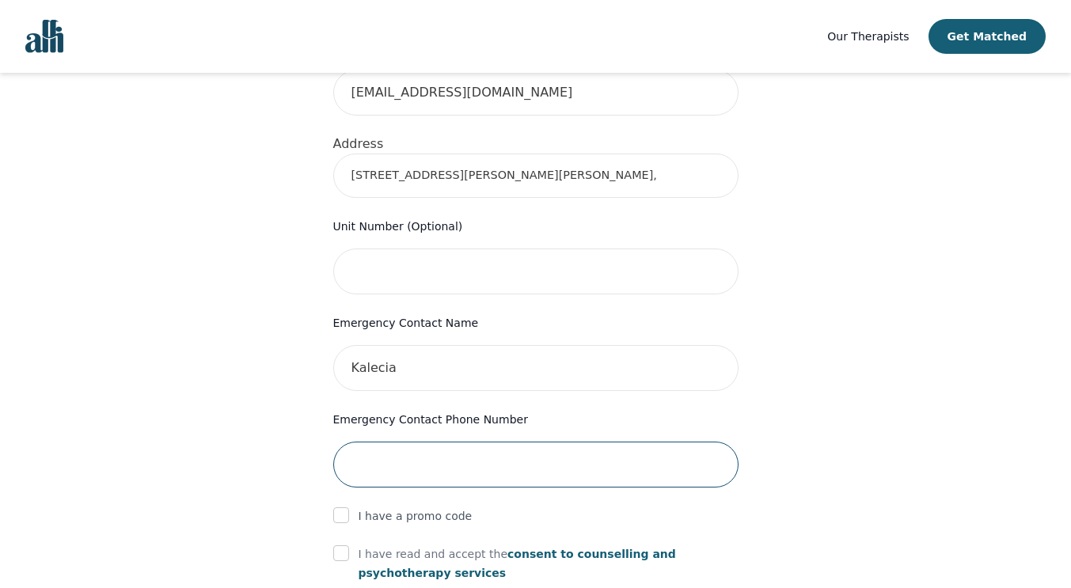
click at [457, 442] on input "tel" at bounding box center [535, 465] width 405 height 46
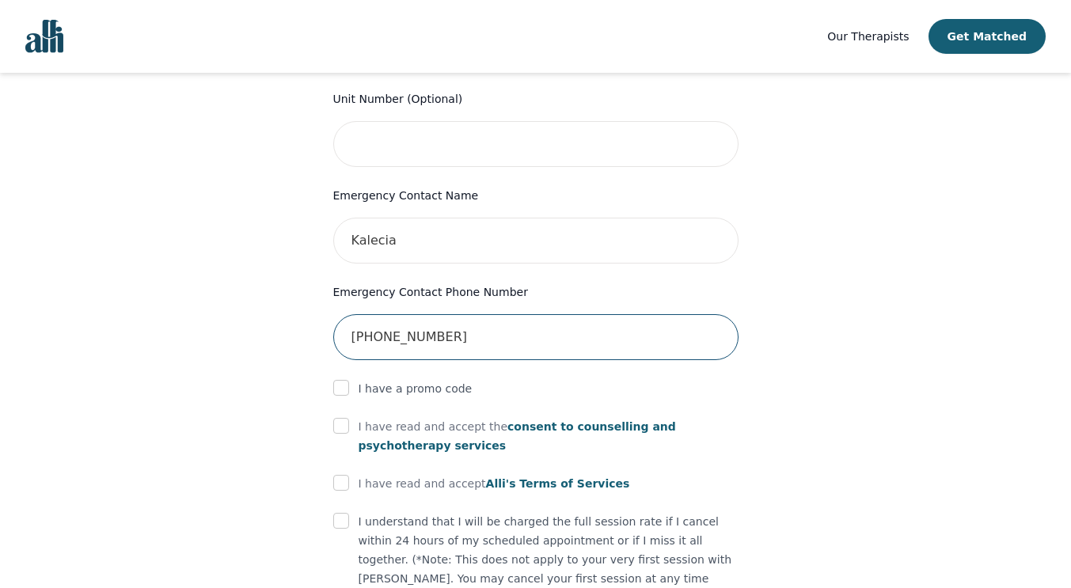
scroll to position [706, 0]
type input "416-807-9825"
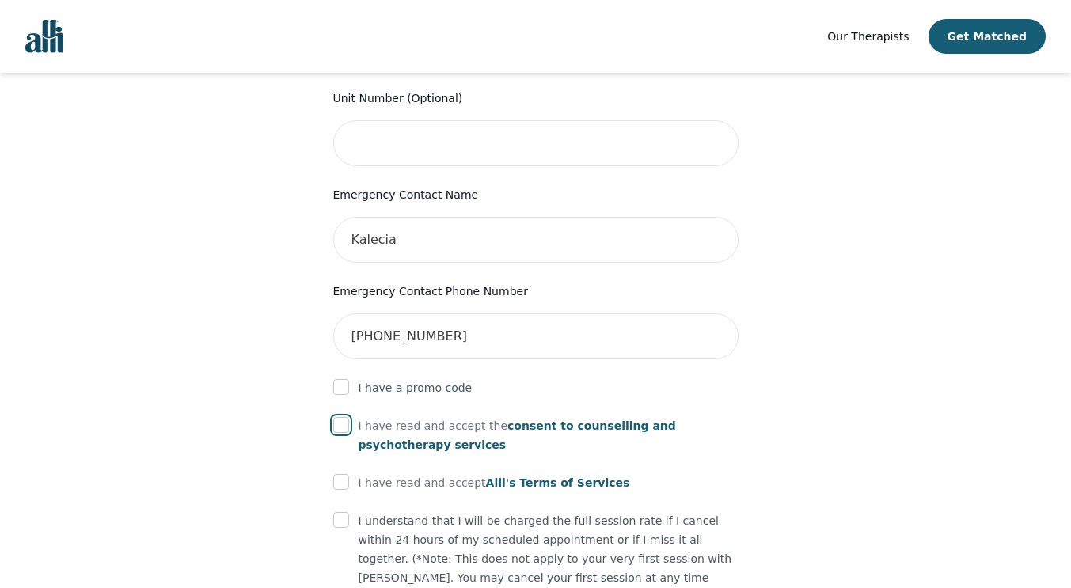
click at [344, 417] on input "checkbox" at bounding box center [341, 425] width 16 height 16
checkbox input "true"
click at [335, 474] on input "checkbox" at bounding box center [341, 482] width 16 height 16
checkbox input "true"
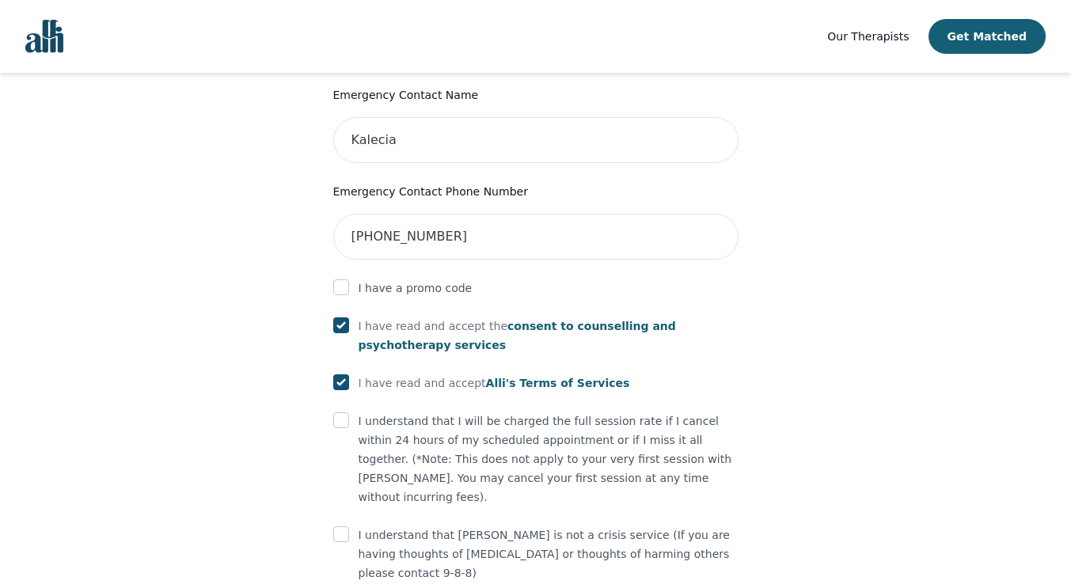
scroll to position [807, 0]
click at [340, 412] on input "checkbox" at bounding box center [341, 420] width 16 height 16
checkbox input "true"
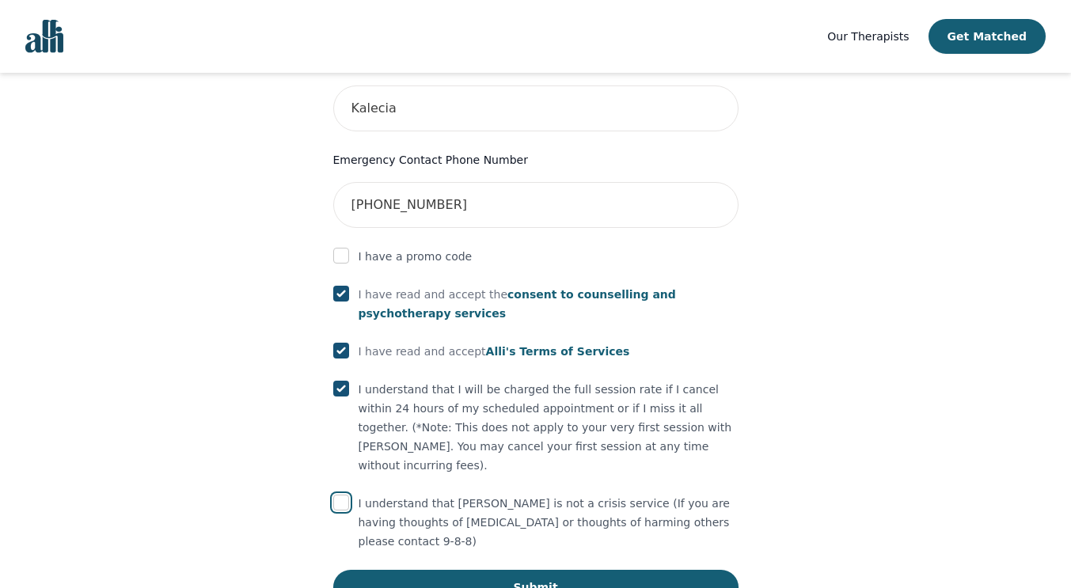
click at [336, 495] on input "checkbox" at bounding box center [341, 503] width 16 height 16
checkbox input "true"
click at [571, 570] on button "Submit" at bounding box center [535, 587] width 405 height 35
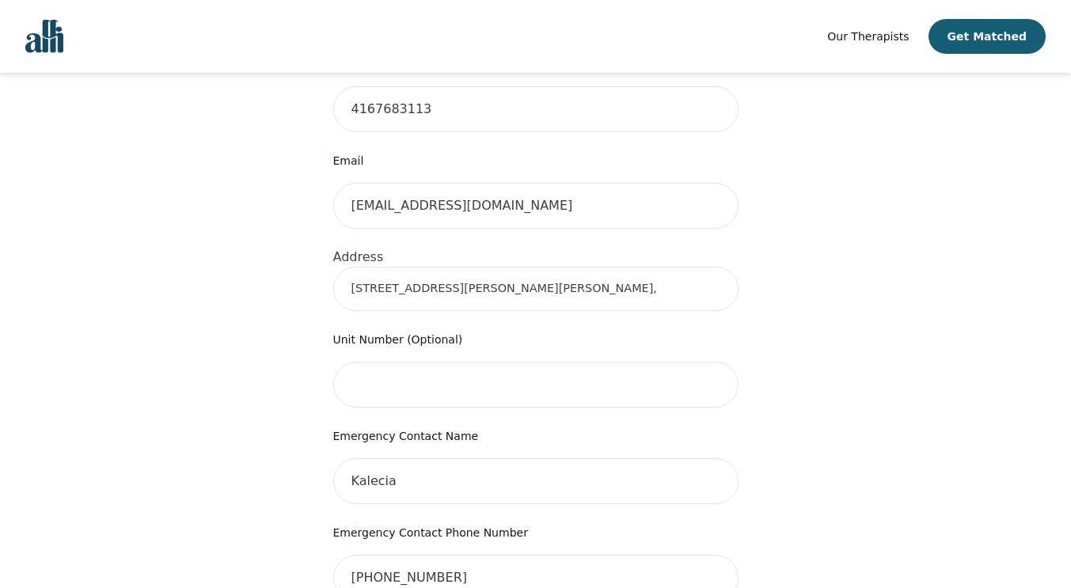
scroll to position [466, 0]
click at [740, 436] on div "Your therapy journey is about to begin! Your initial assessment session with Gl…" at bounding box center [536, 347] width 456 height 1379
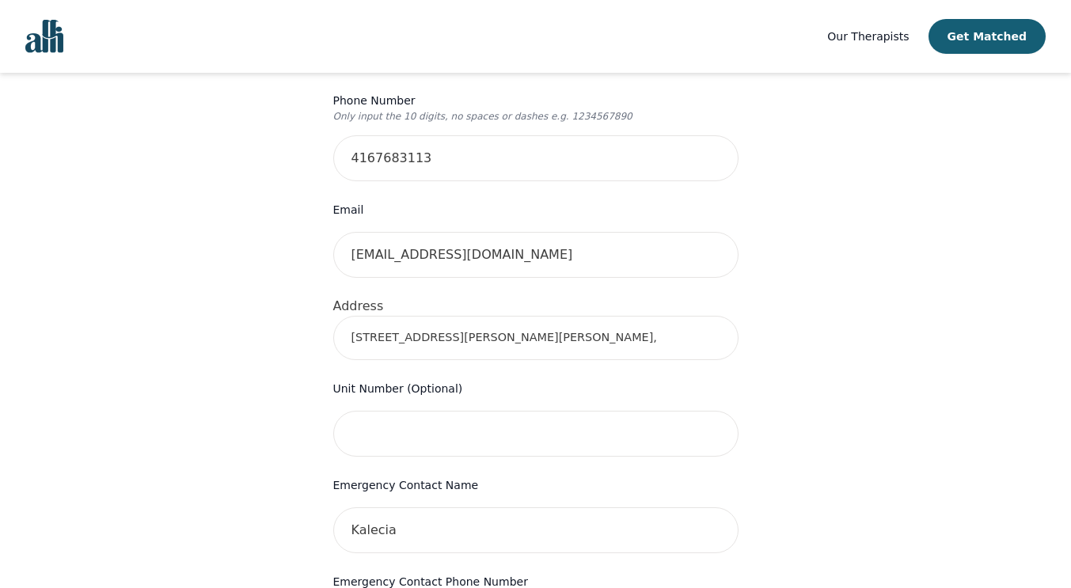
scroll to position [334, 0]
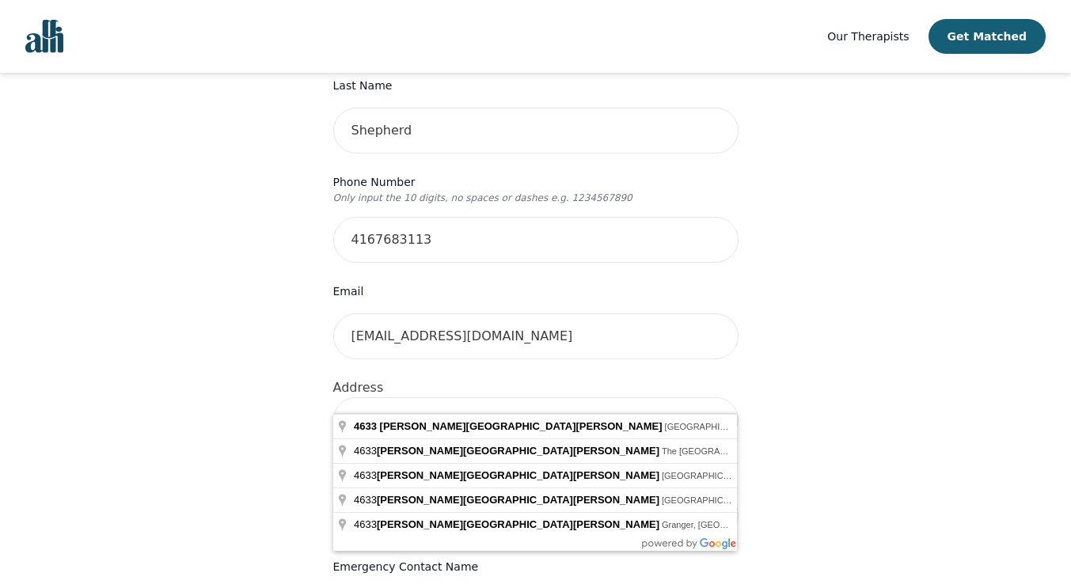
click at [520, 397] on input "4633 Glen Erin Drive," at bounding box center [535, 419] width 405 height 44
type input "4633 Glen Erin Dr, Mississauga, ON L5M 0Y6, Canada"
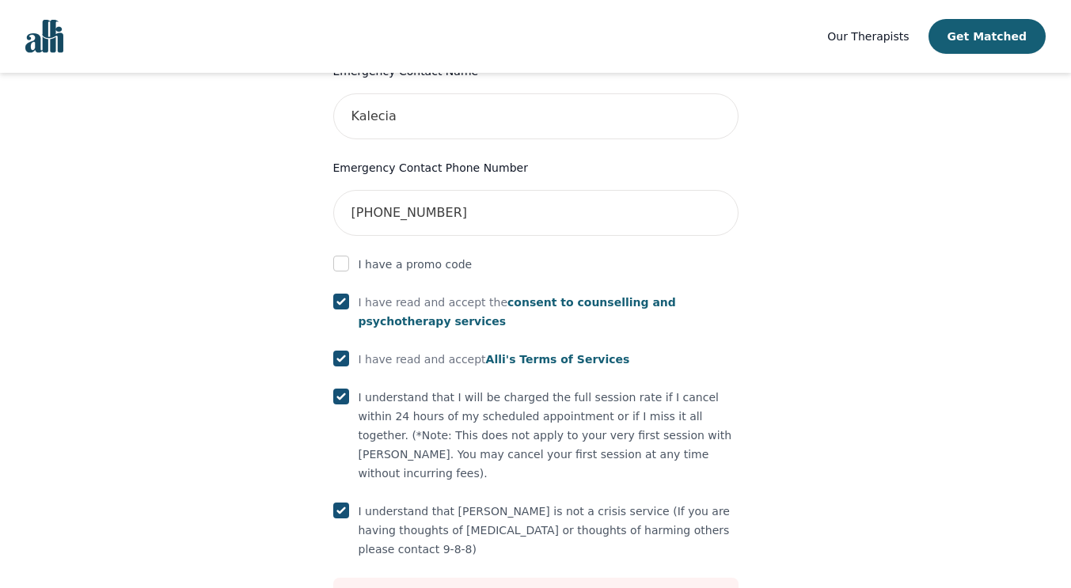
scroll to position [898, 0]
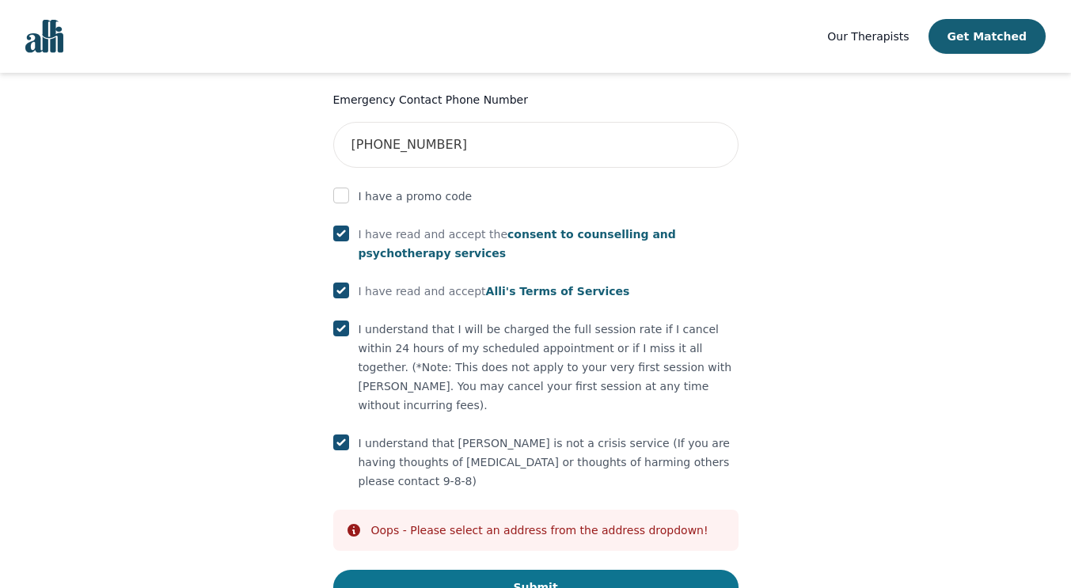
click at [560, 570] on button "Submit" at bounding box center [535, 587] width 405 height 35
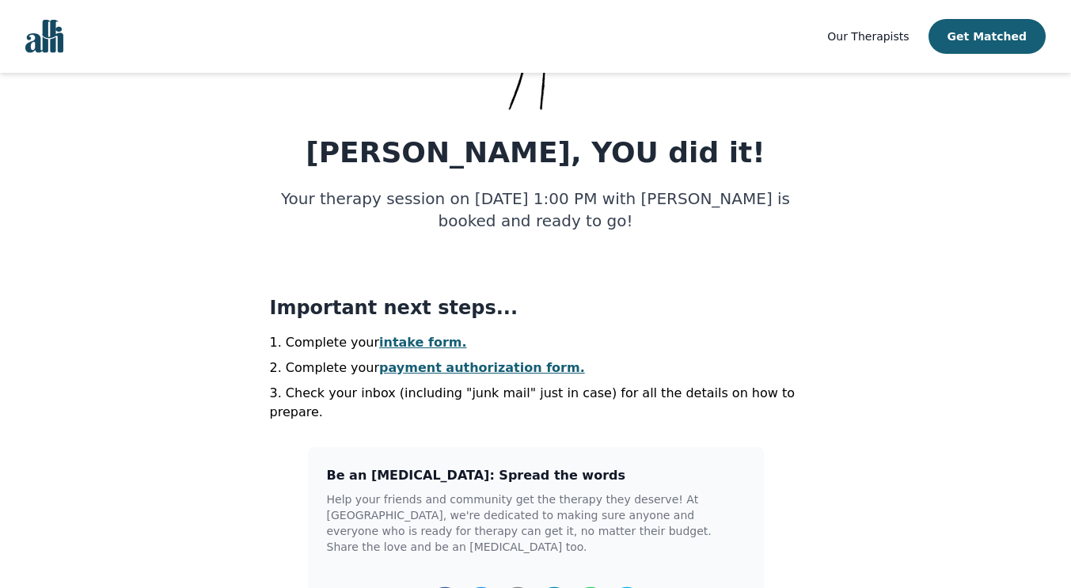
scroll to position [168, 0]
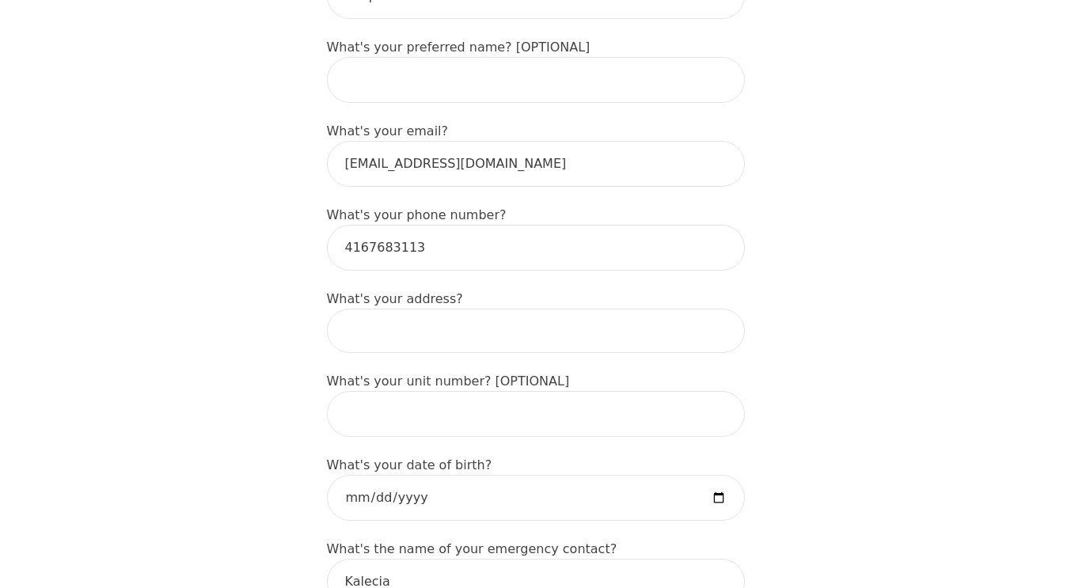
scroll to position [449, 0]
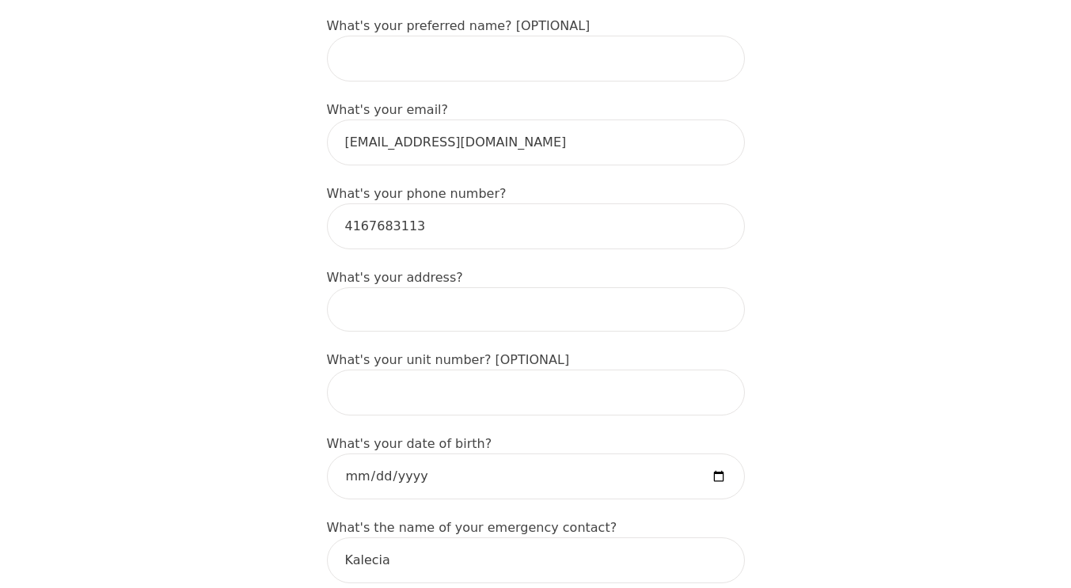
click at [510, 289] on input at bounding box center [536, 309] width 418 height 44
type input "[STREET_ADDRESS][PERSON_NAME][PERSON_NAME]"
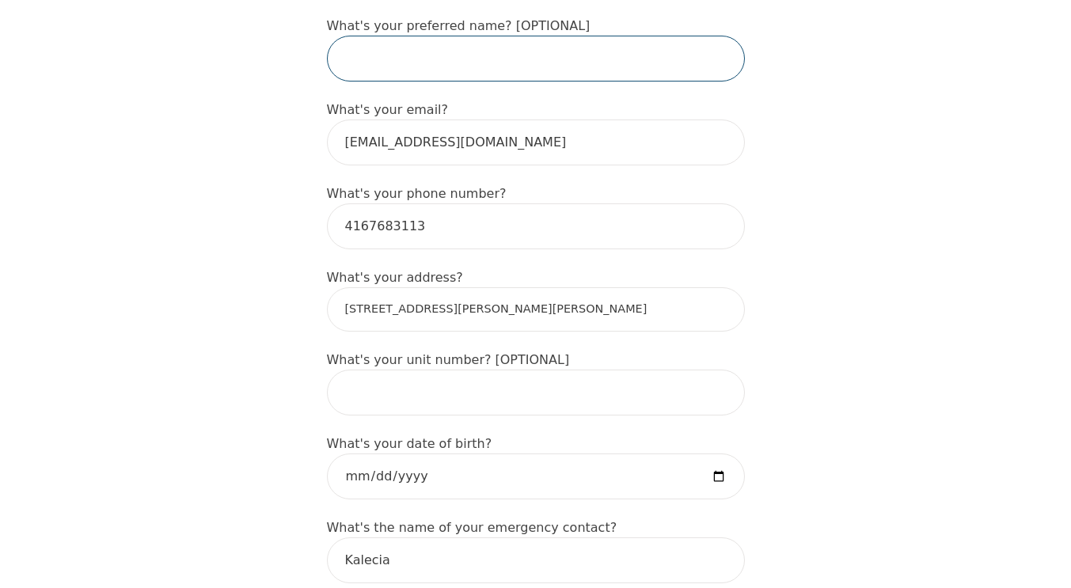
type input "[PERSON_NAME]"
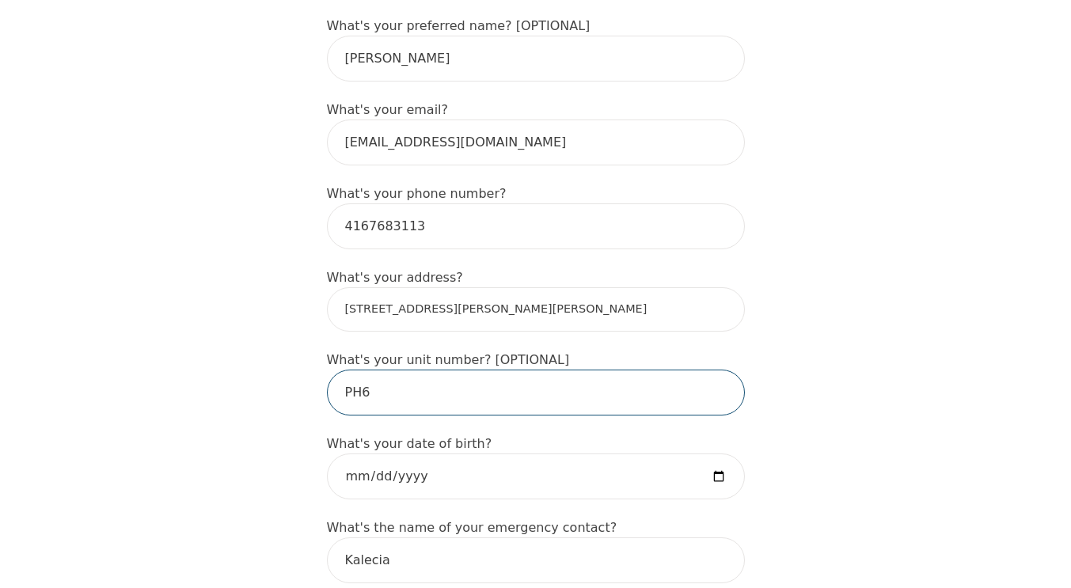
click at [455, 379] on input "PH6" at bounding box center [536, 393] width 418 height 46
type input "P"
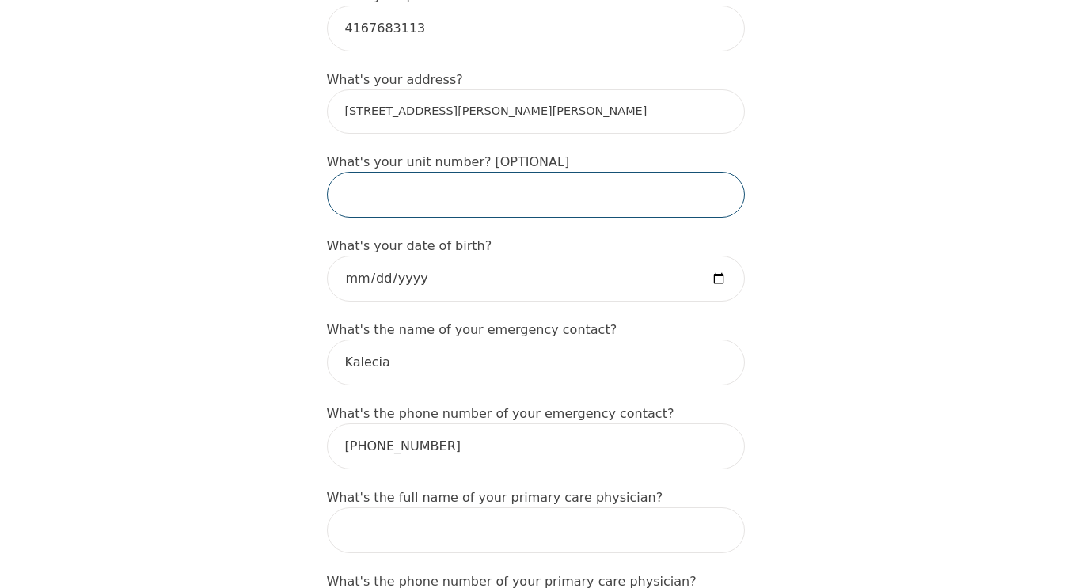
scroll to position [648, 0]
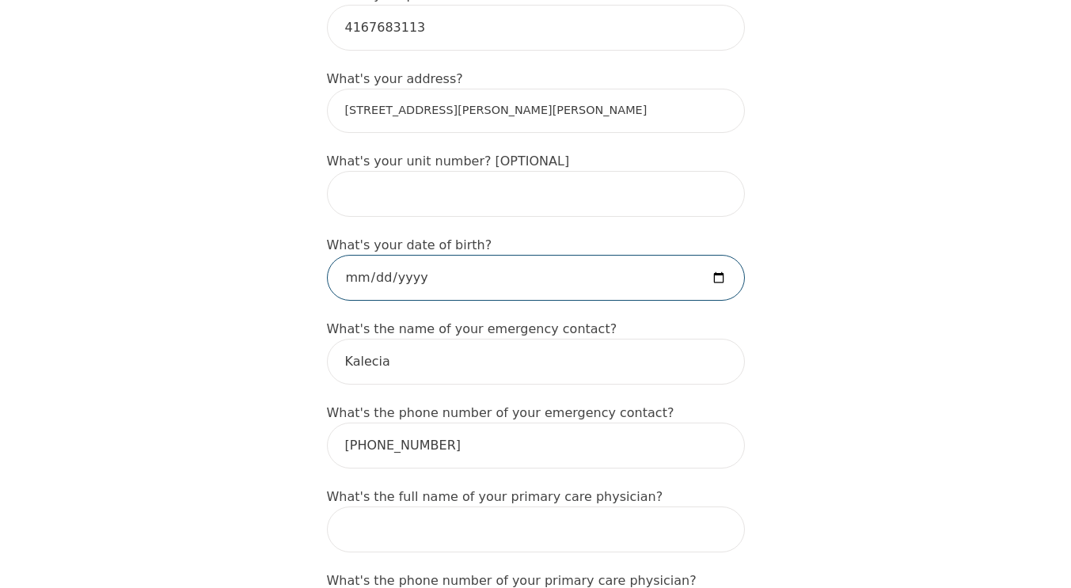
click at [726, 259] on input "date" at bounding box center [536, 278] width 418 height 46
click at [405, 261] on input "2025-02-04" at bounding box center [536, 278] width 418 height 46
type input "1991-02-04"
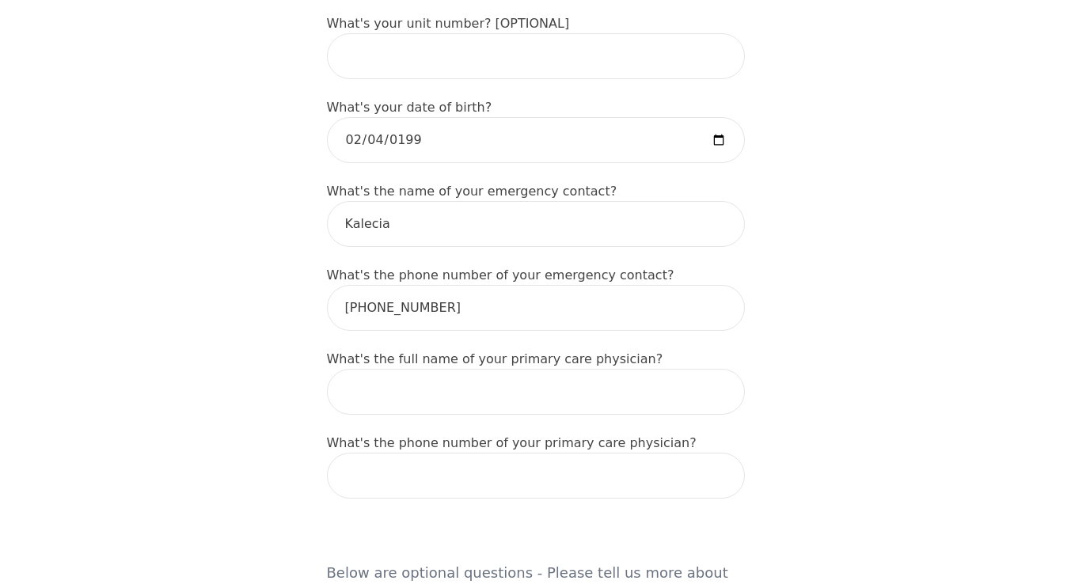
scroll to position [786, 0]
click at [534, 370] on input "text" at bounding box center [536, 391] width 418 height 46
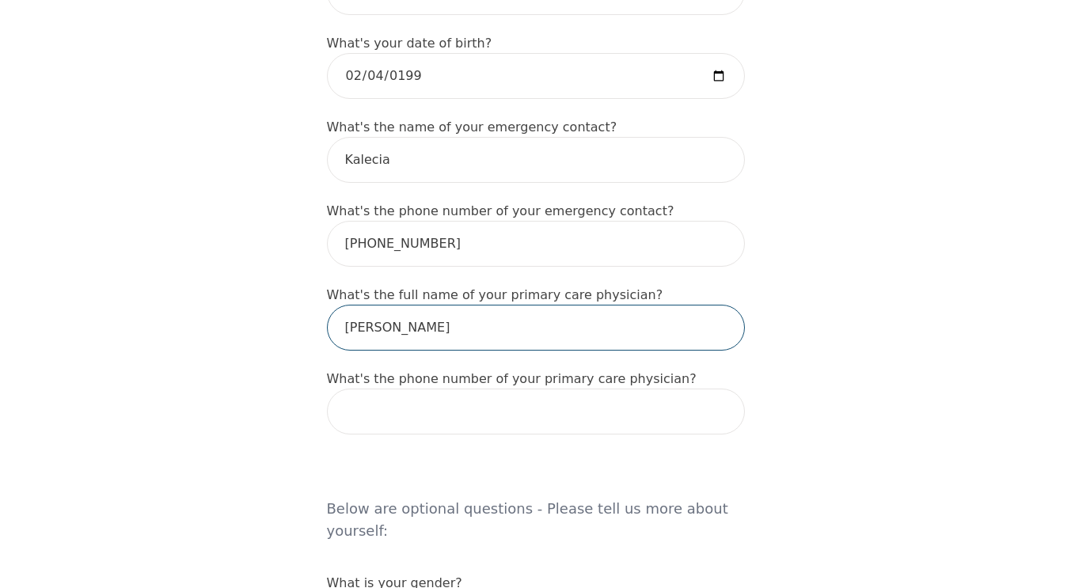
scroll to position [851, 0]
type input "Dr. Wrensford Simmonds"
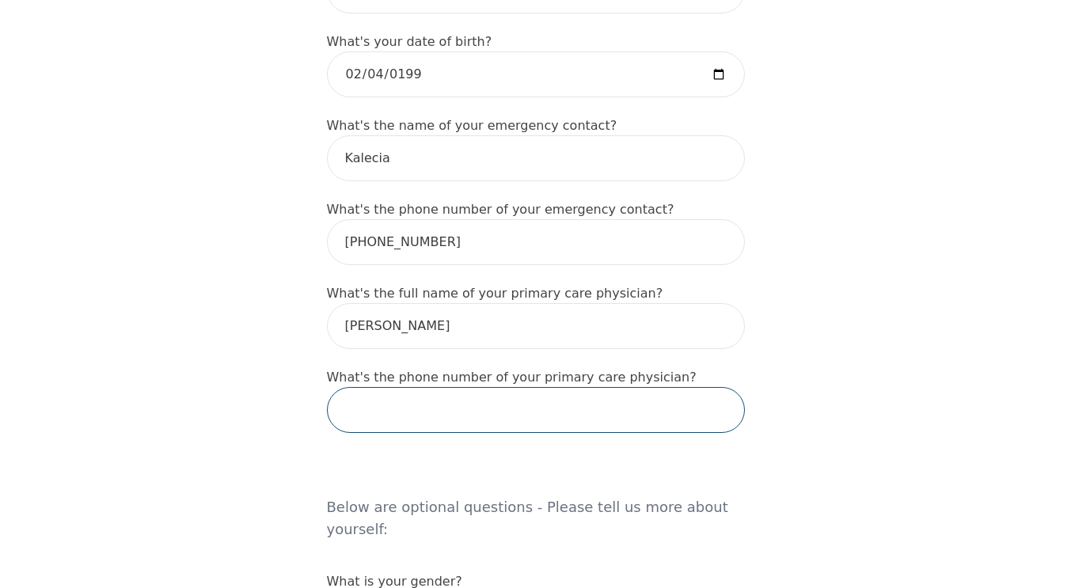
click at [623, 387] on input "tel" at bounding box center [536, 410] width 418 height 46
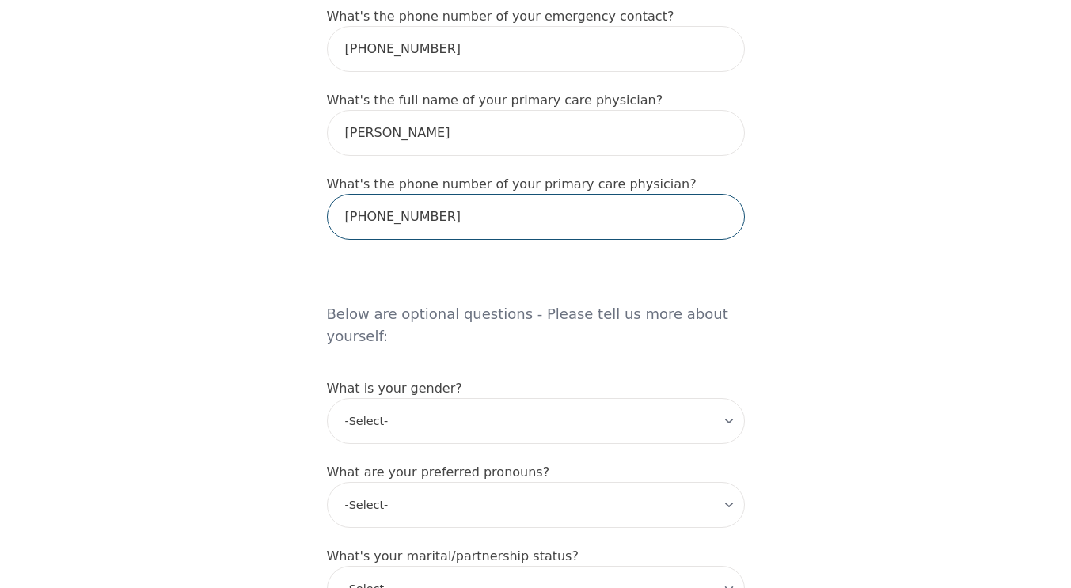
scroll to position [1046, 0]
type input "416-690-9700"
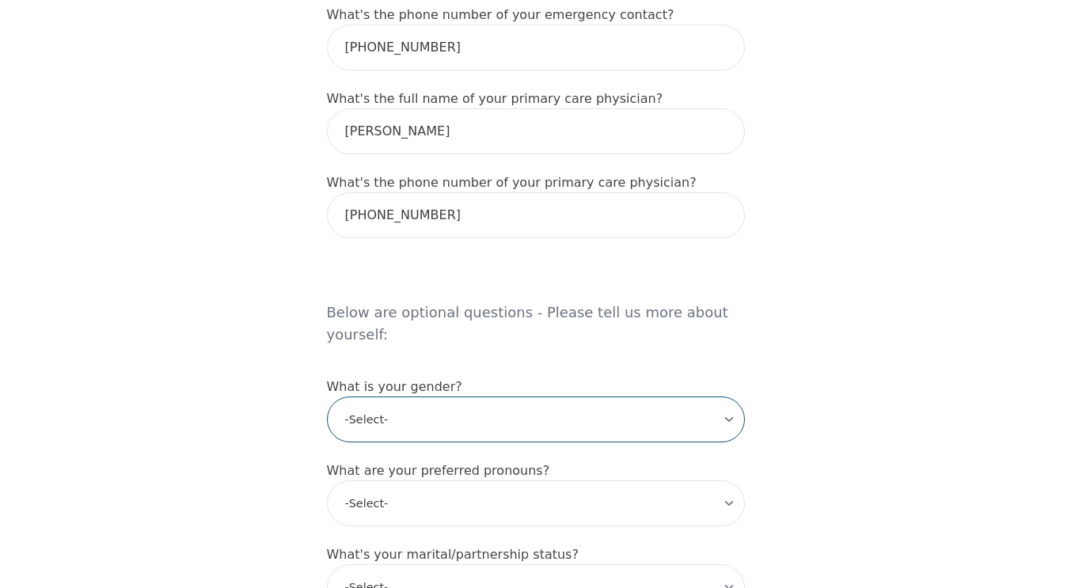
click at [733, 397] on select "-Select- male female non-binary transgender intersex prefer_not_to_say" at bounding box center [536, 420] width 418 height 46
select select "female"
click at [327, 397] on select "-Select- male female non-binary transgender intersex prefer_not_to_say" at bounding box center [536, 420] width 418 height 46
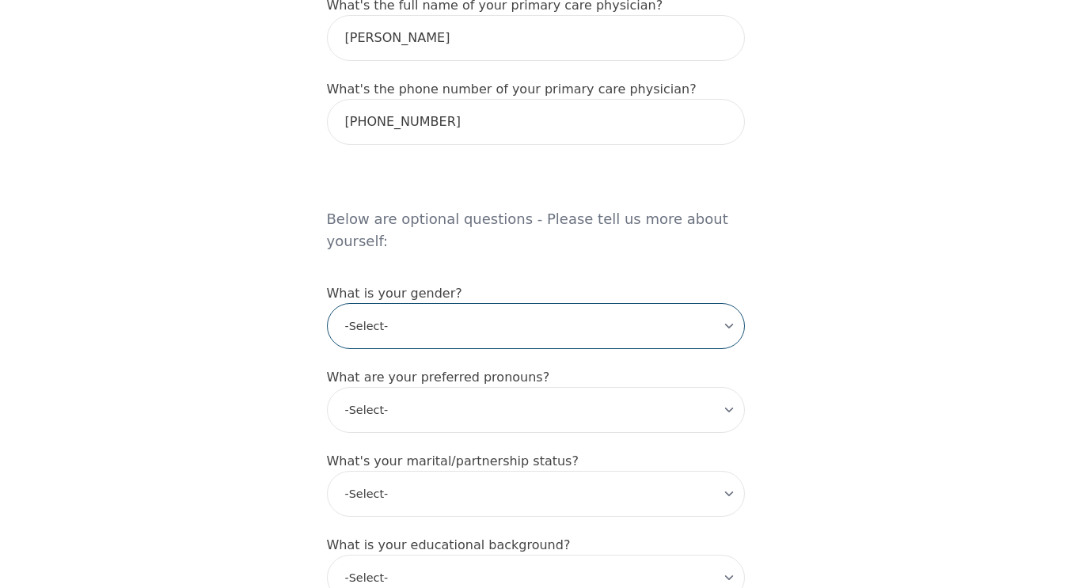
scroll to position [1140, 0]
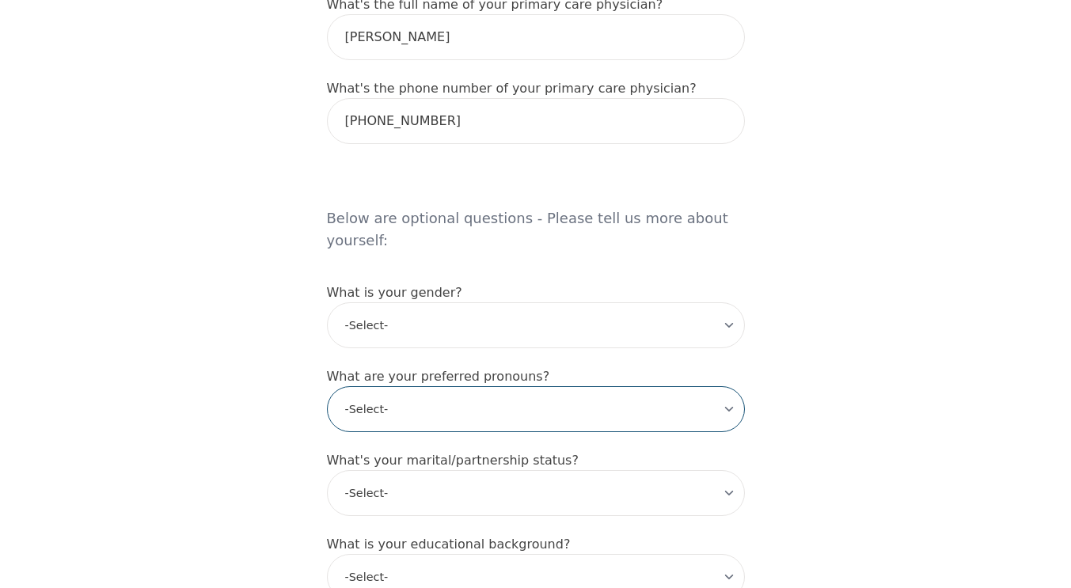
click at [656, 386] on select "-Select- he/him she/her they/them ze/zir xe/xem ey/em ve/ver tey/ter e/e per/pe…" at bounding box center [536, 409] width 418 height 46
select select "she/her"
click at [327, 386] on select "-Select- he/him she/her they/them ze/zir xe/xem ey/em ve/ver tey/ter e/e per/pe…" at bounding box center [536, 409] width 418 height 46
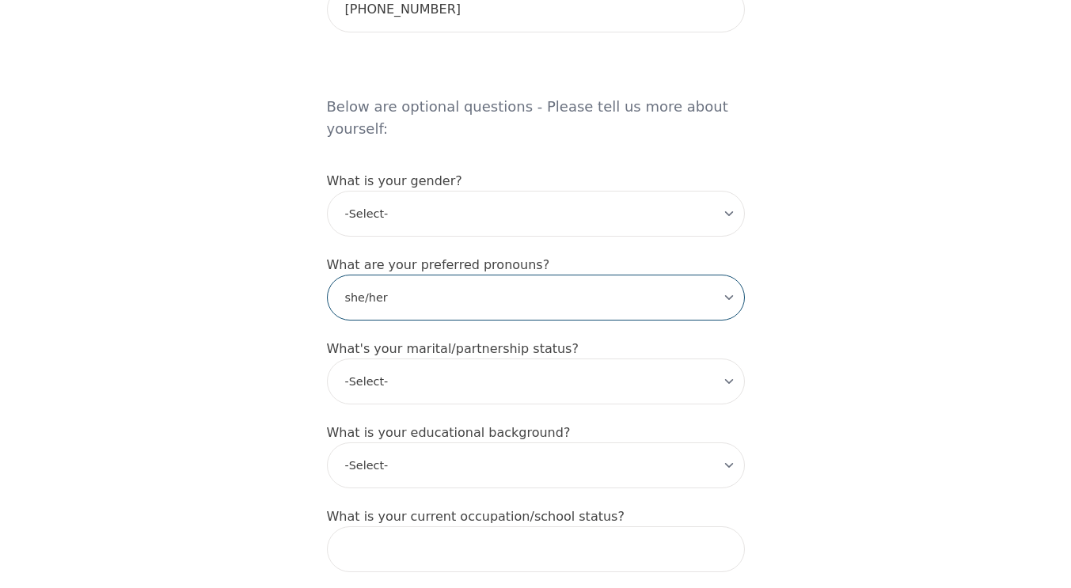
scroll to position [1253, 0]
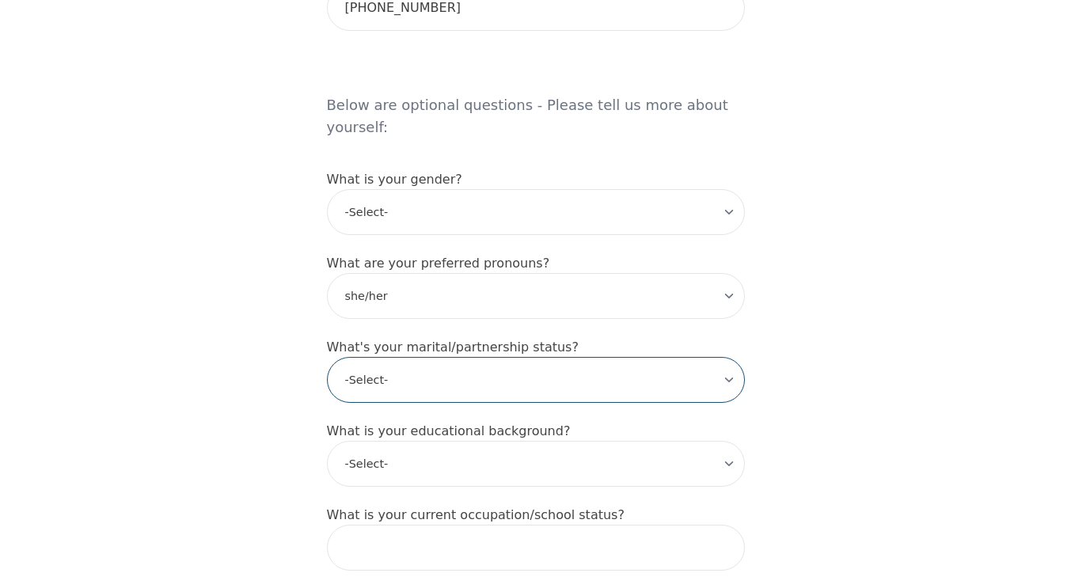
click at [687, 357] on select "-Select- Single Partnered Married Common Law Widowed Separated Divorced" at bounding box center [536, 380] width 418 height 46
select select "Single"
click at [327, 357] on select "-Select- Single Partnered Married Common Law Widowed Separated Divorced" at bounding box center [536, 380] width 418 height 46
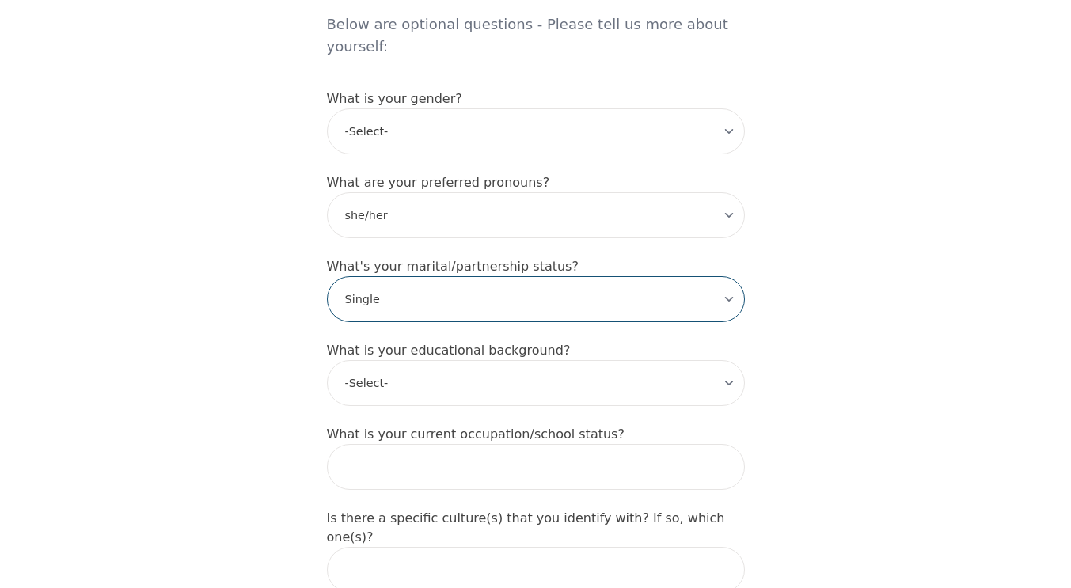
scroll to position [1337, 0]
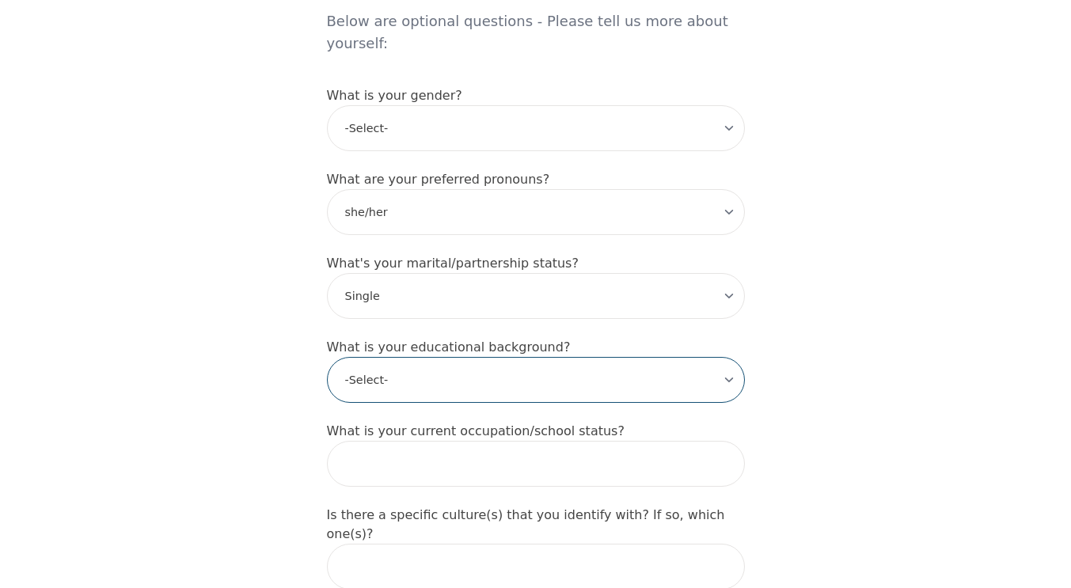
click at [658, 357] on select "-Select- Less than high school High school Associate degree Bachelor degree Mas…" at bounding box center [536, 380] width 418 height 46
select select "Associate degree"
click at [327, 357] on select "-Select- Less than high school High school Associate degree Bachelor degree Mas…" at bounding box center [536, 380] width 418 height 46
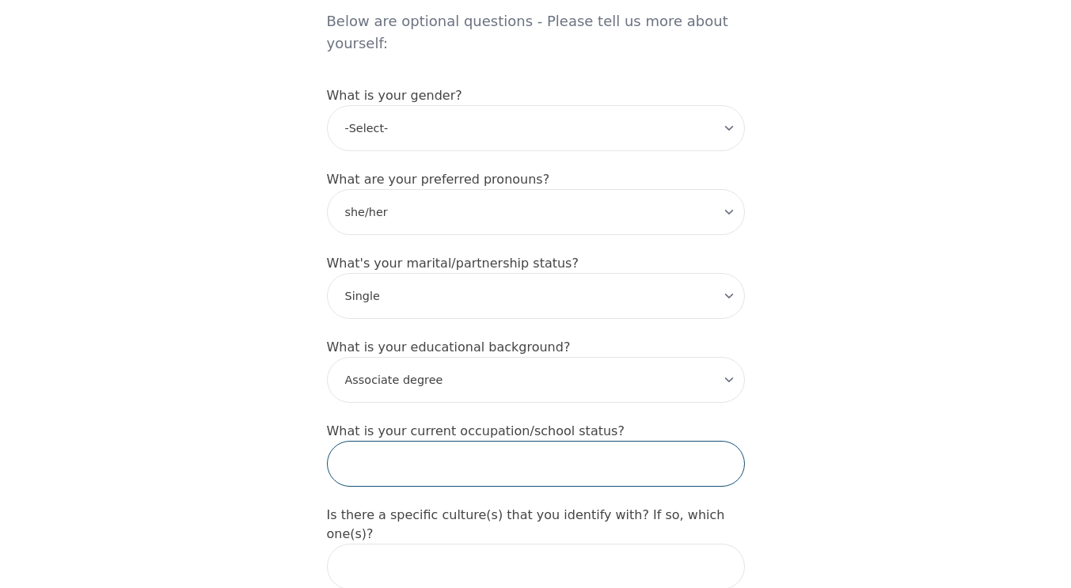
click at [595, 441] on input "text" at bounding box center [536, 464] width 418 height 46
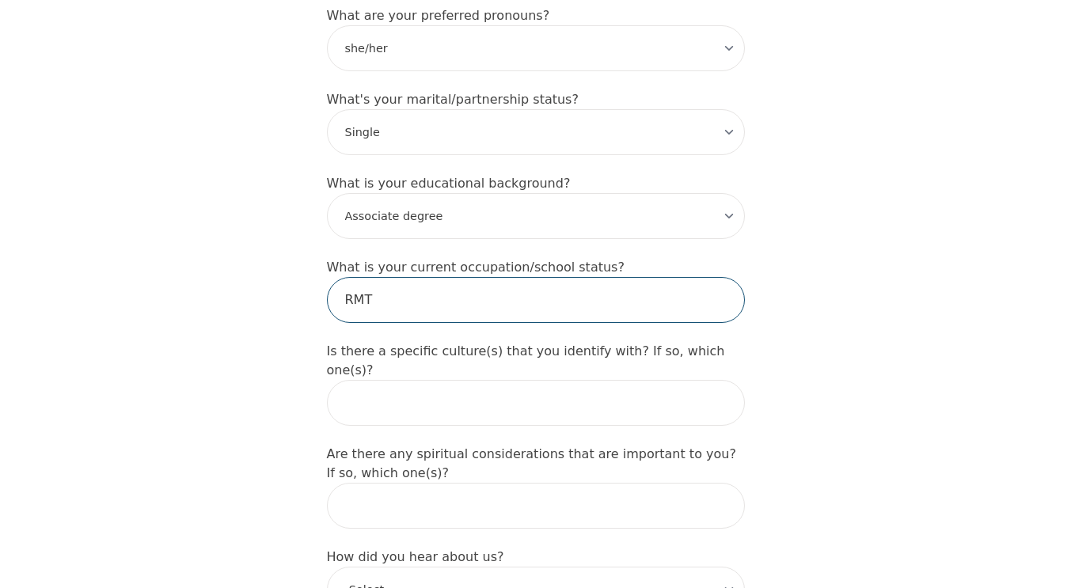
type input "RMT"
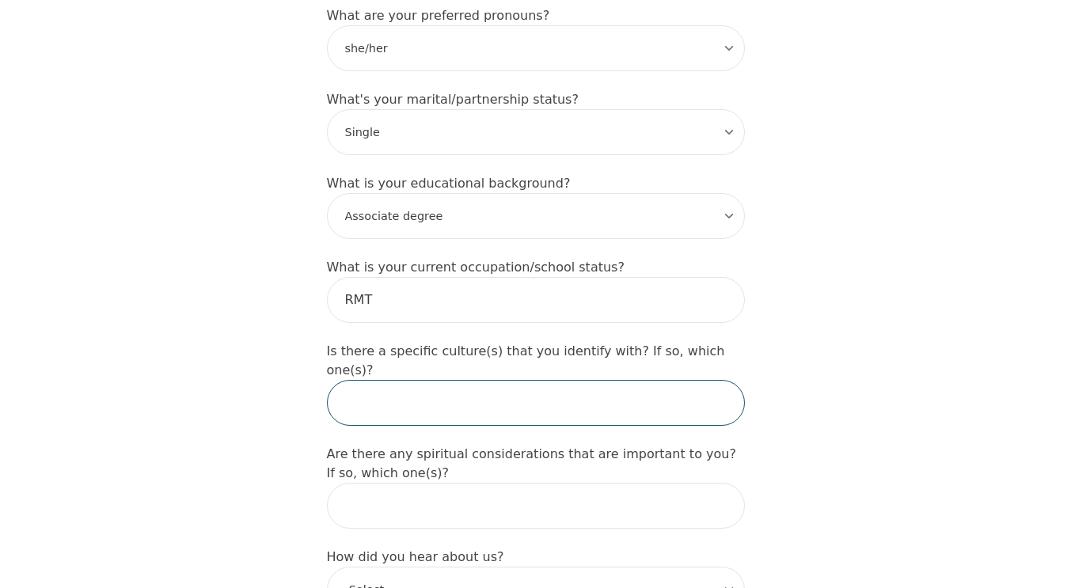
click at [470, 380] on input "text" at bounding box center [536, 403] width 418 height 46
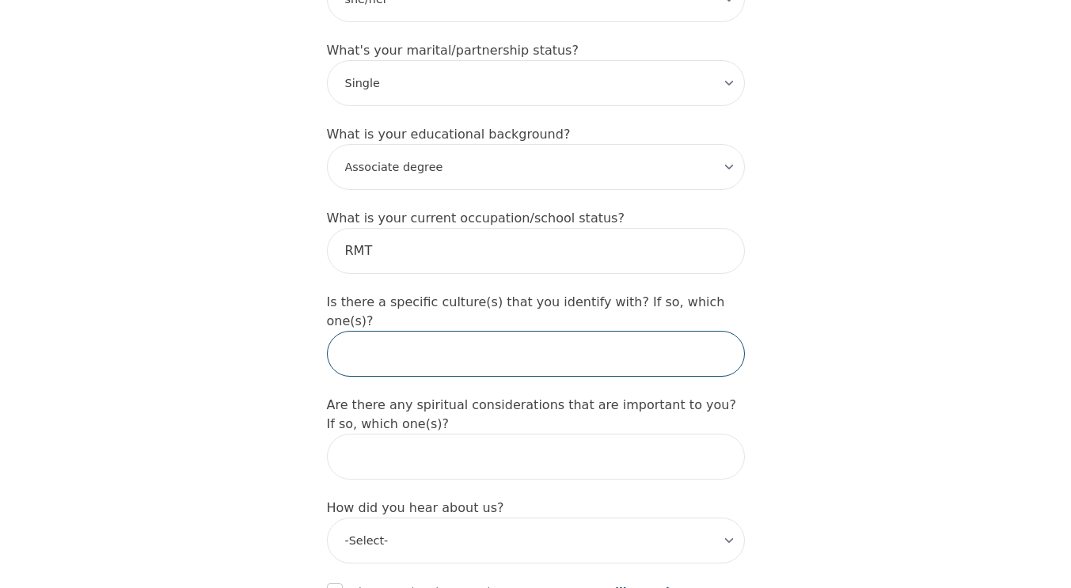
scroll to position [1551, 0]
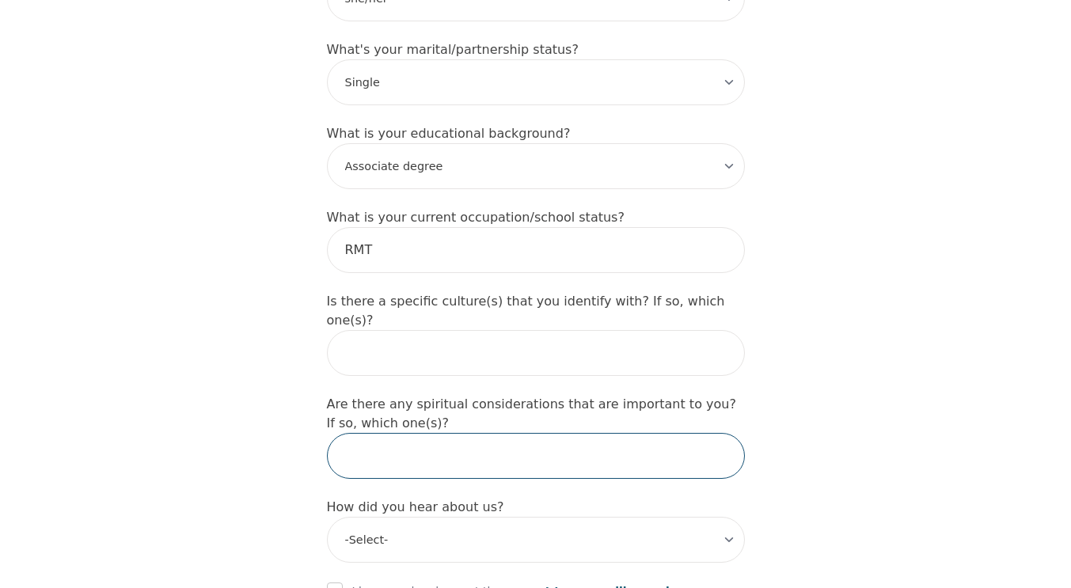
click at [467, 433] on input "text" at bounding box center [536, 456] width 418 height 46
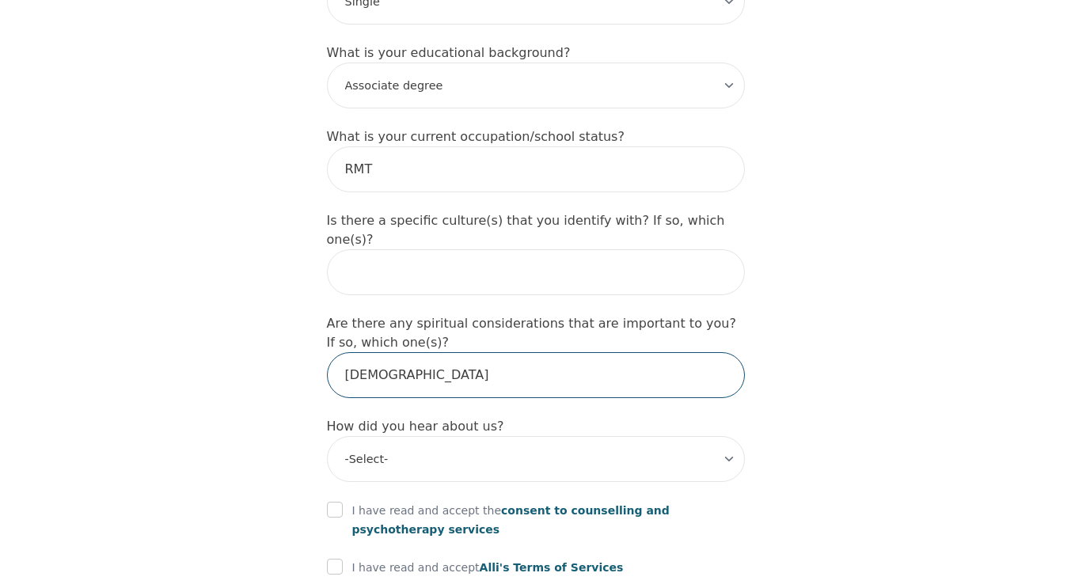
scroll to position [1686, 0]
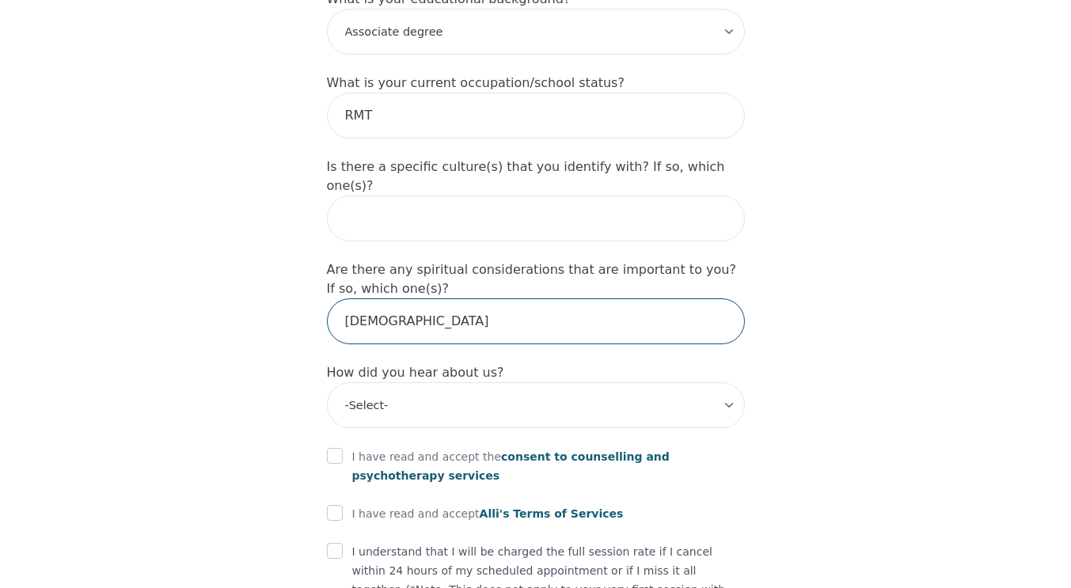
type input "Christian"
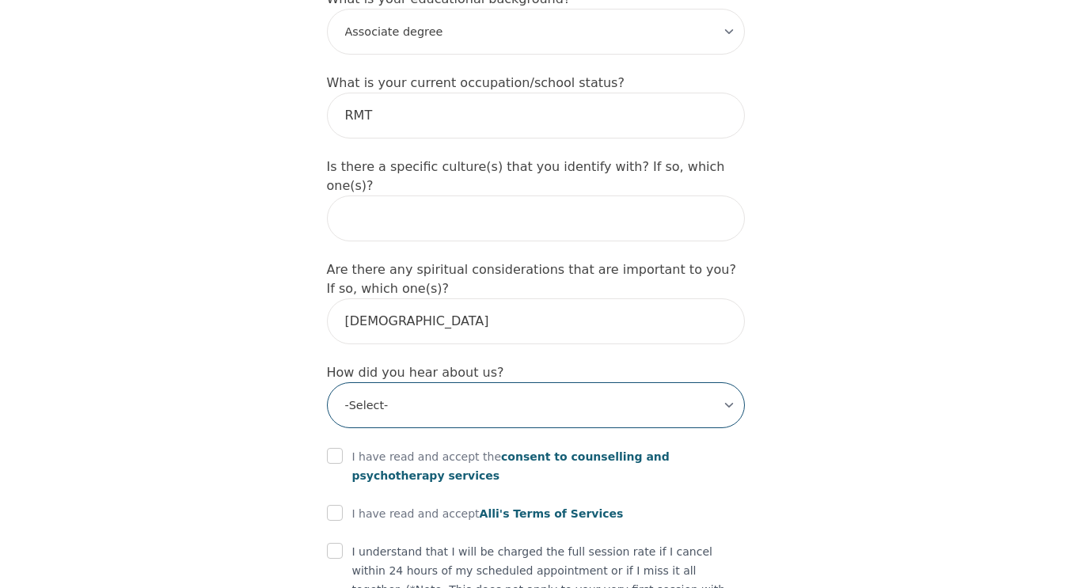
click at [489, 382] on select "-Select- Physician/Specialist Friend Facebook Instagram Google Search Google Ad…" at bounding box center [536, 405] width 418 height 46
select select "Instagram"
click at [327, 382] on select "-Select- Physician/Specialist Friend Facebook Instagram Google Search Google Ad…" at bounding box center [536, 405] width 418 height 46
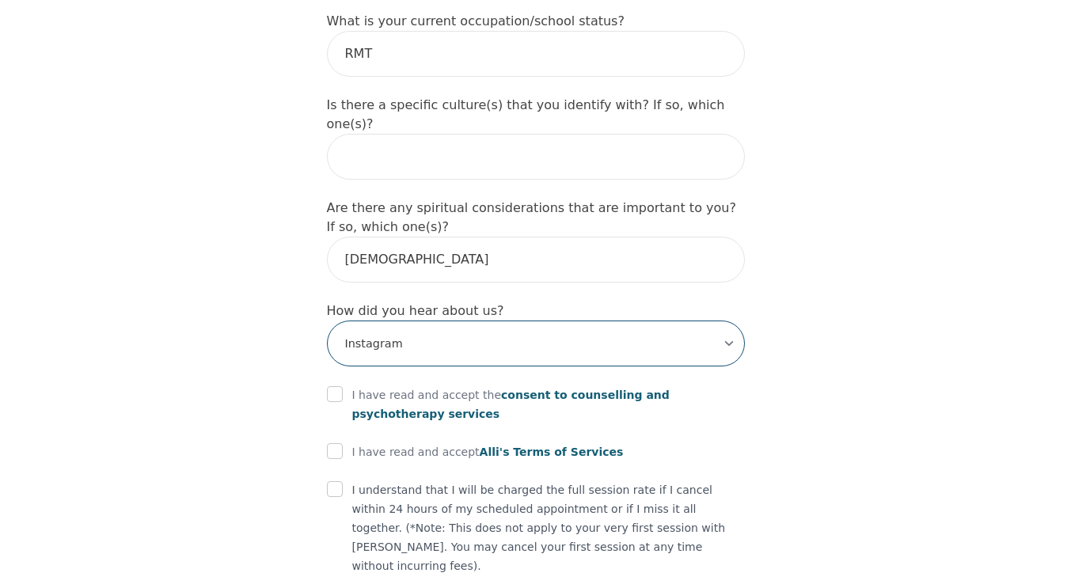
scroll to position [1748, 0]
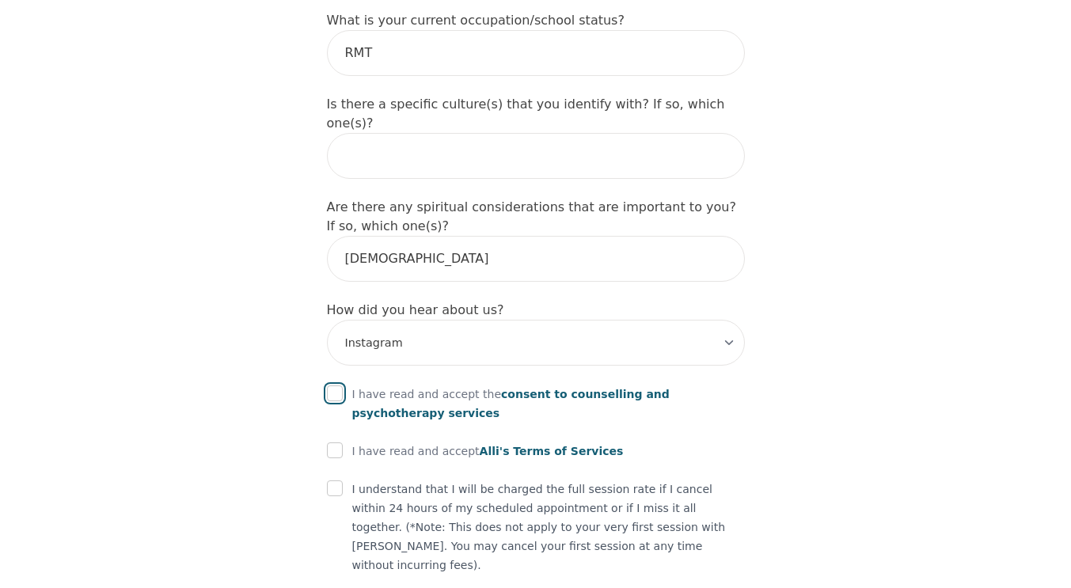
click at [339, 386] on input "checkbox" at bounding box center [335, 394] width 16 height 16
checkbox input "true"
click at [341, 442] on div at bounding box center [335, 451] width 16 height 19
click at [340, 442] on div at bounding box center [335, 451] width 16 height 19
click at [337, 442] on div at bounding box center [335, 451] width 16 height 19
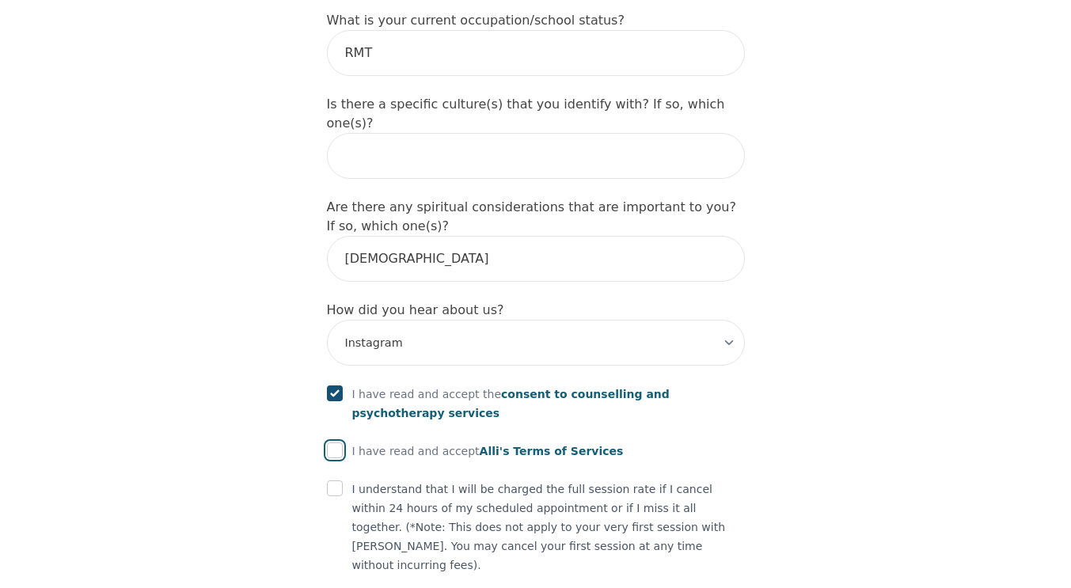
click at [335, 443] on input "checkbox" at bounding box center [335, 451] width 16 height 16
checkbox input "true"
click at [331, 481] on input "checkbox" at bounding box center [335, 489] width 16 height 16
checkbox input "true"
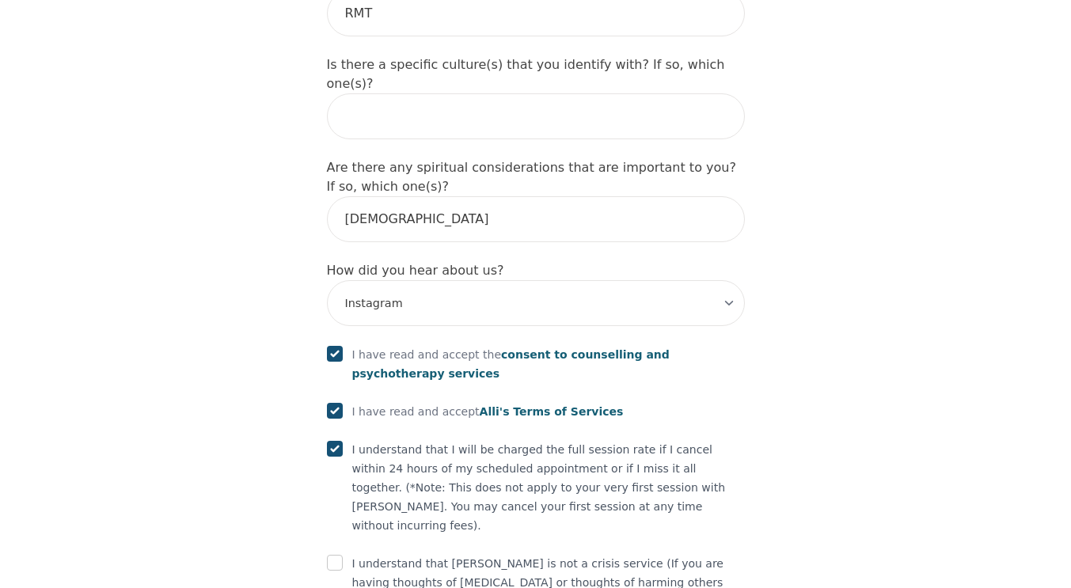
scroll to position [1789, 0]
click at [333, 554] on input "checkbox" at bounding box center [335, 562] width 16 height 16
checkbox input "true"
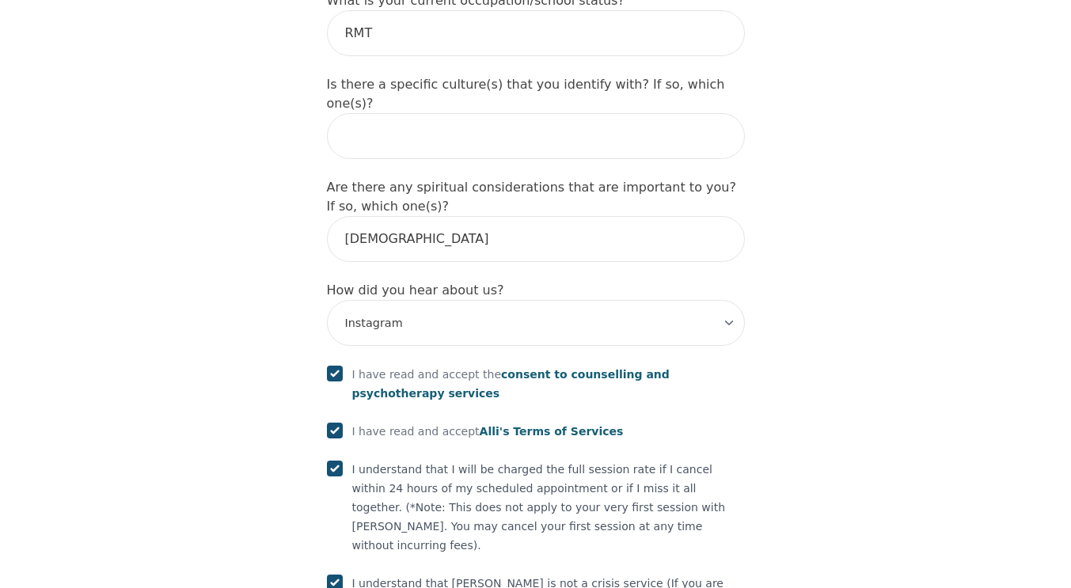
scroll to position [1810, 0]
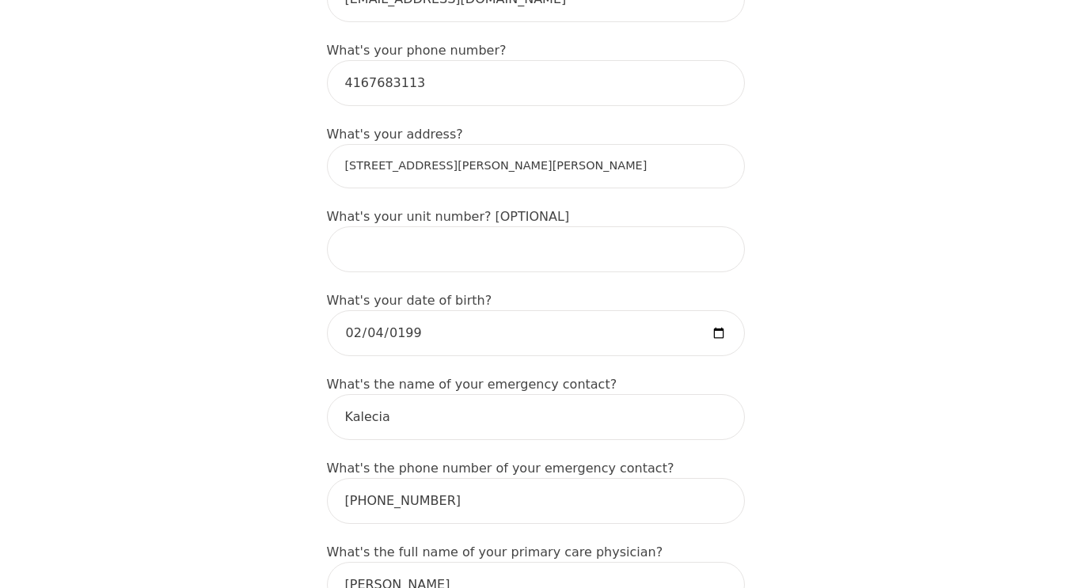
scroll to position [591, 0]
click at [494, 145] on input "4633 Glen Erin Drive" at bounding box center [536, 167] width 418 height 44
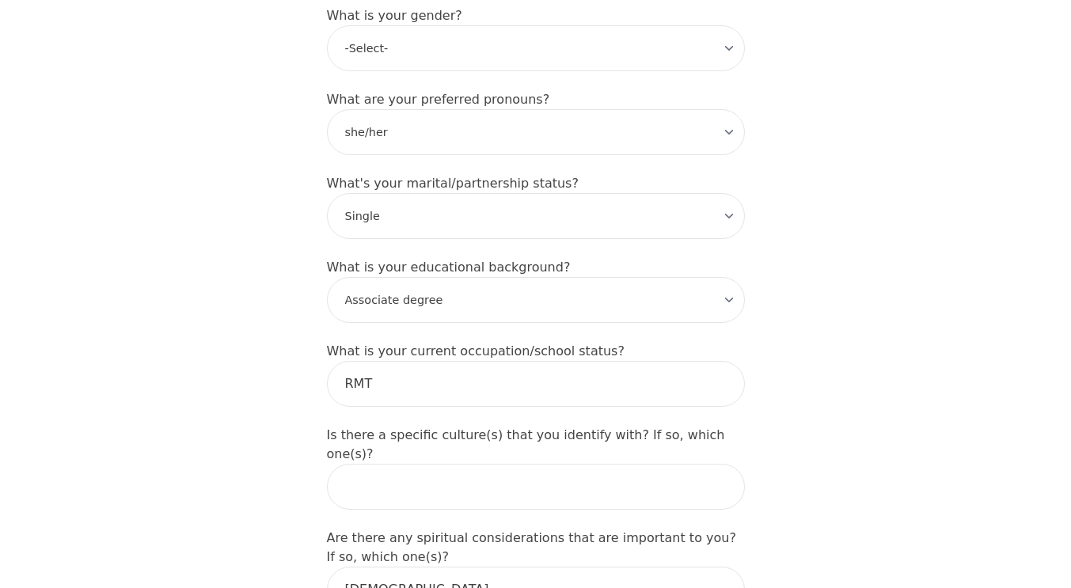
scroll to position [1870, 0]
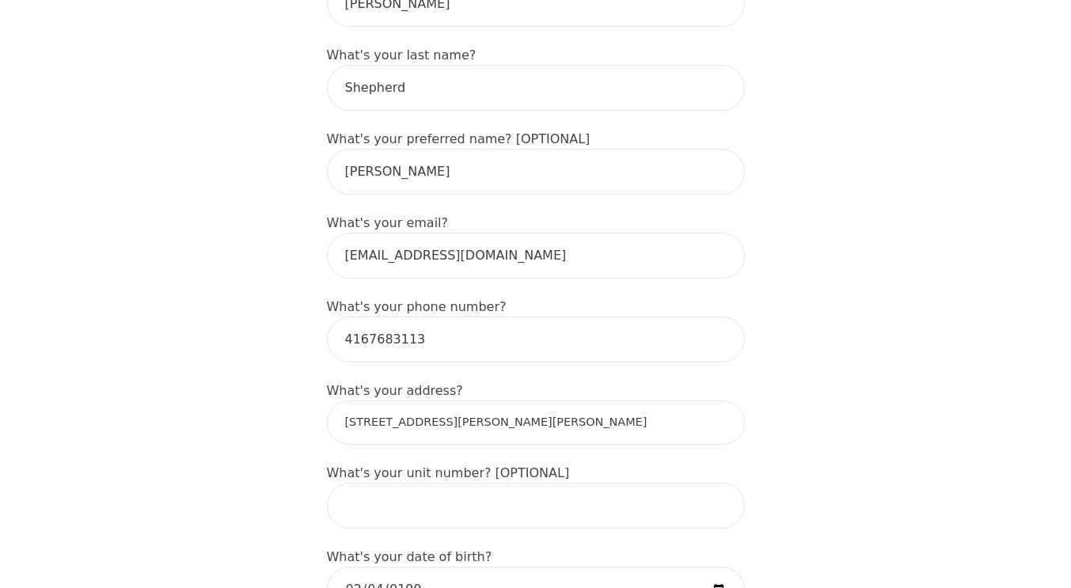
scroll to position [335, 0]
click at [475, 401] on input "4633 Glen Erin Drive" at bounding box center [536, 423] width 418 height 44
type input "4633 Glen Erin Dr, Mississauga, ON L5M 0Y6, Canada"
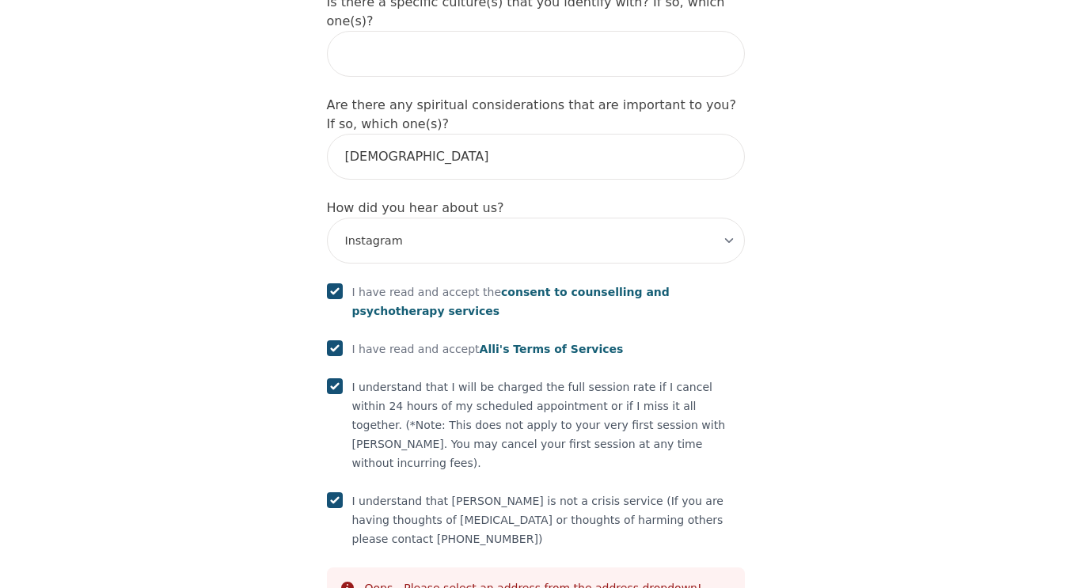
scroll to position [1870, 0]
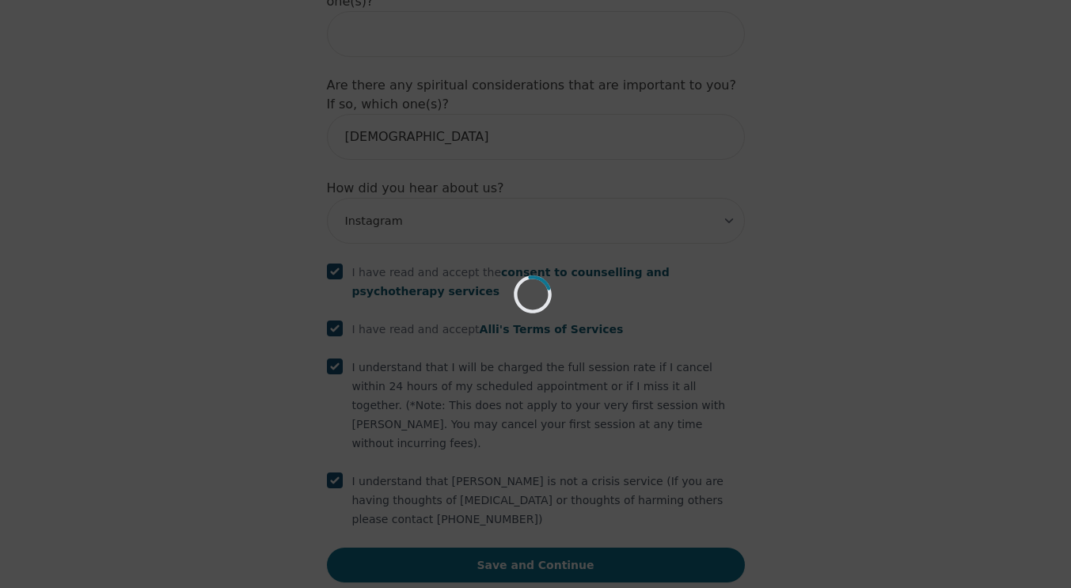
scroll to position [1810, 0]
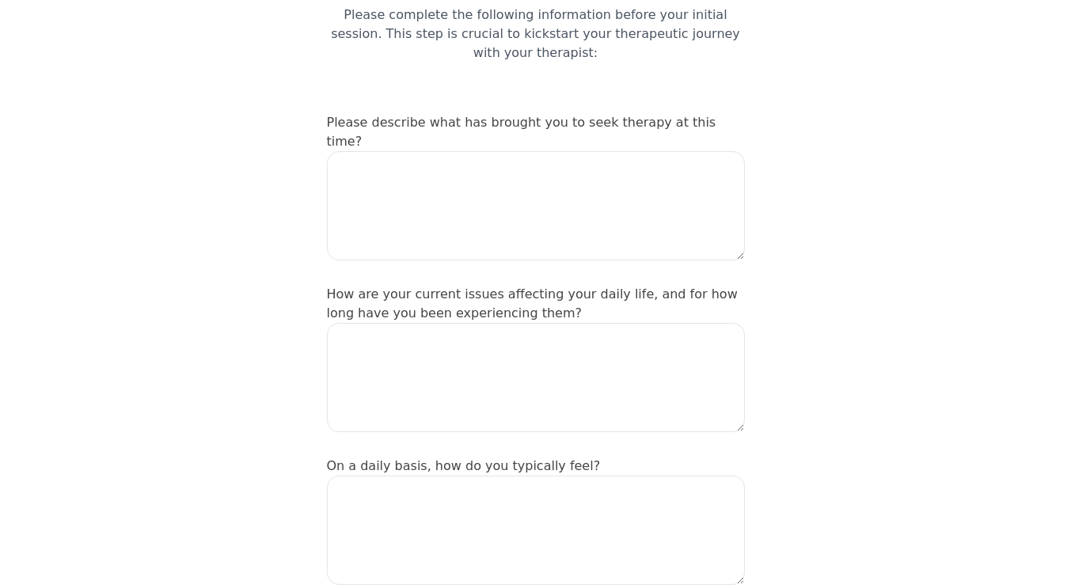
scroll to position [156, 0]
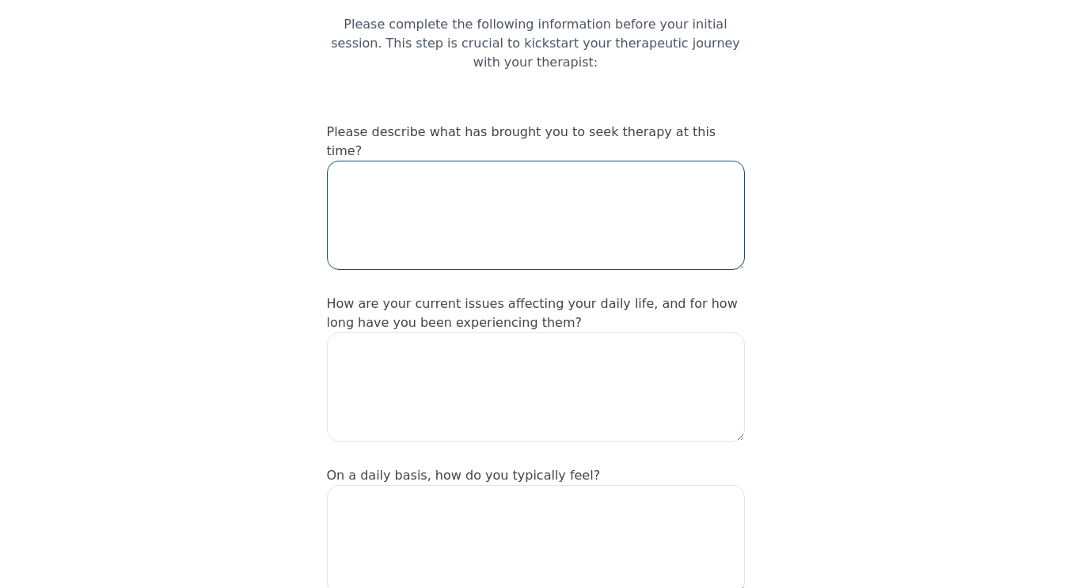
click at [505, 162] on textarea at bounding box center [536, 215] width 418 height 109
click at [620, 161] on textarea "I have recently just come out of a traumatic" at bounding box center [536, 215] width 418 height 109
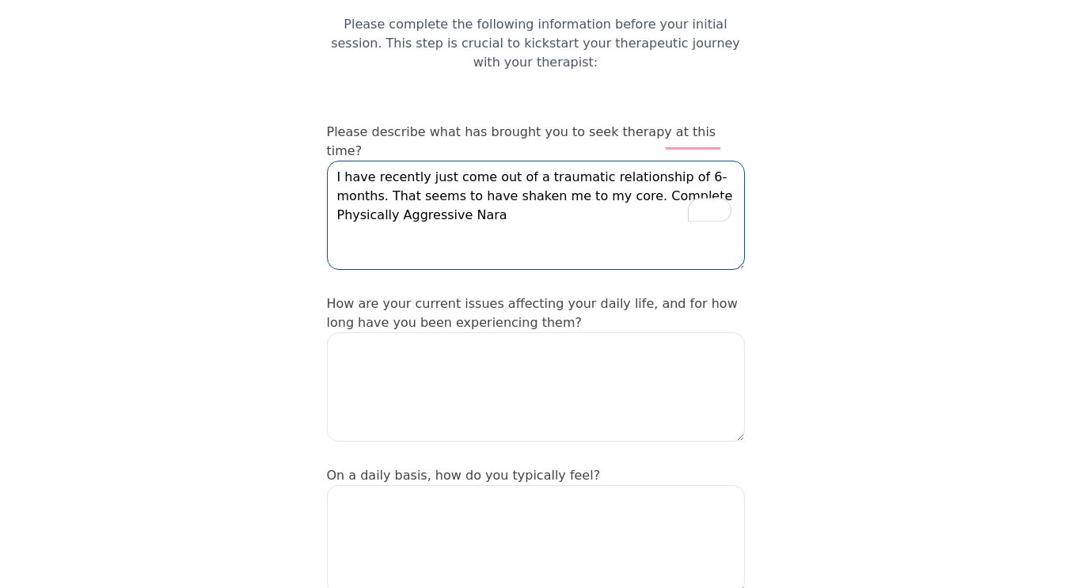
click at [576, 161] on textarea "I have recently just come out of a traumatic relationship of 6-months. That see…" at bounding box center [536, 215] width 418 height 109
click at [717, 161] on textarea "I have recently just come out of a traumatic relationship of 6-months. That see…" at bounding box center [536, 215] width 418 height 109
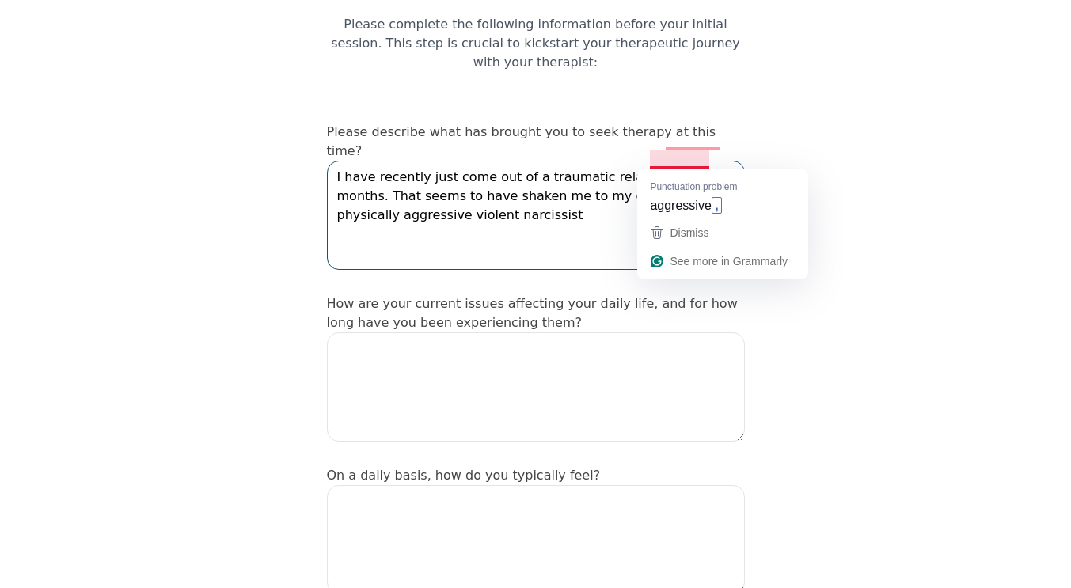
click at [675, 161] on textarea "I have recently just come out of a traumatic relationship of 6-months. That see…" at bounding box center [536, 215] width 418 height 109
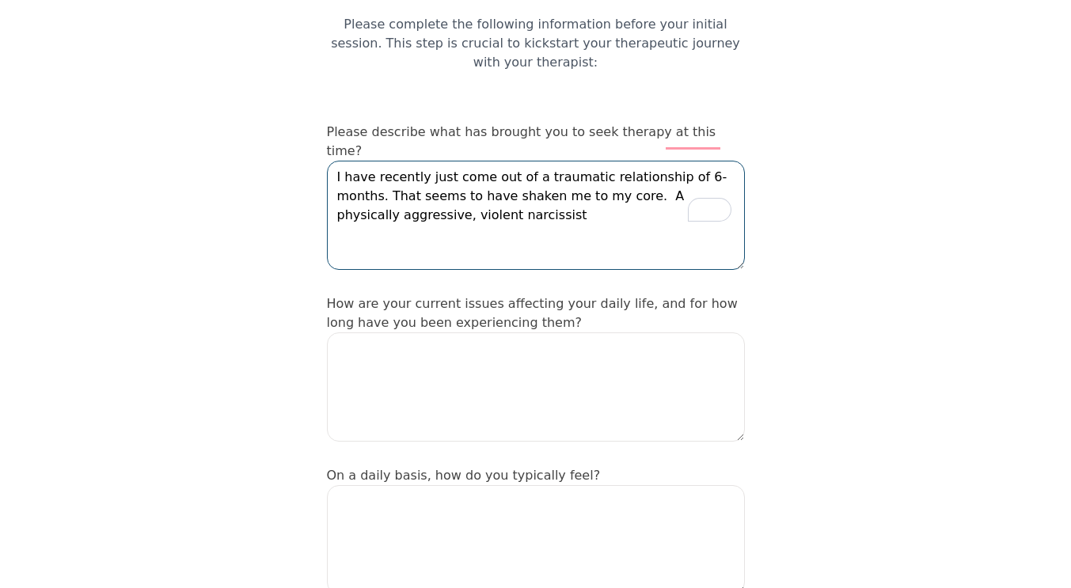
click at [458, 184] on textarea "I have recently just come out of a traumatic relationship of 6-months. That see…" at bounding box center [536, 215] width 418 height 109
click at [450, 177] on textarea "I have recently just come out of a traumatic relationship of 6-months. That see…" at bounding box center [536, 215] width 418 height 109
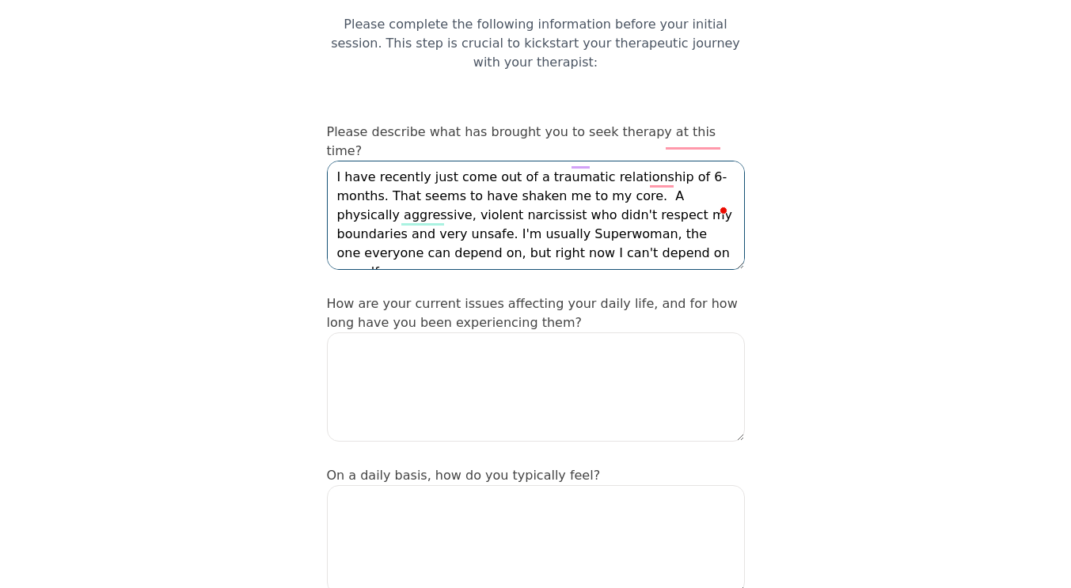
click at [517, 220] on textarea "I have recently just come out of a traumatic relationship of 6-months. That see…" at bounding box center [536, 215] width 418 height 109
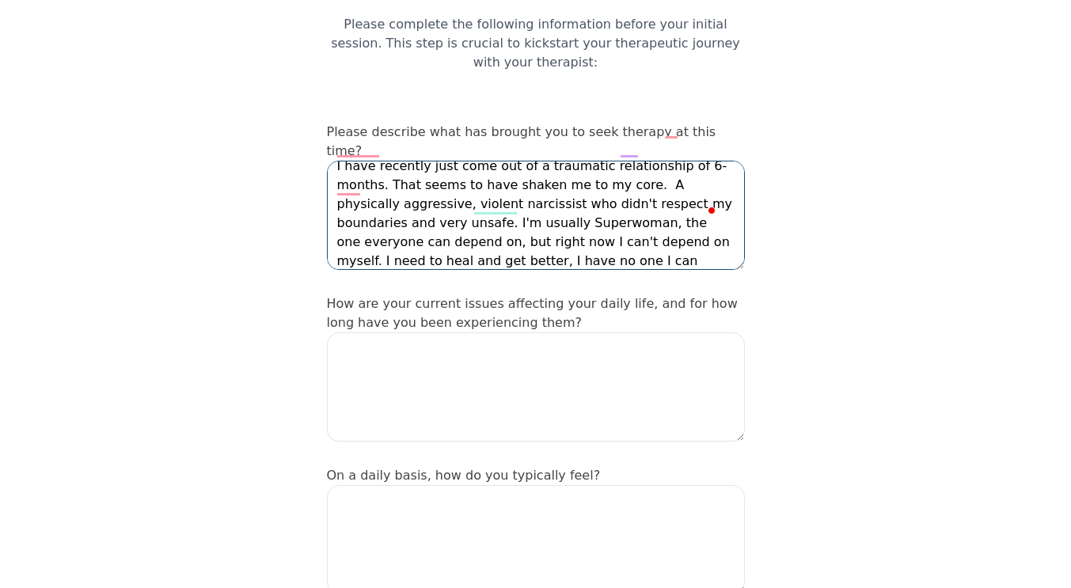
type textarea "I have recently just come out of a traumatic relationship of 6-months. That see…"
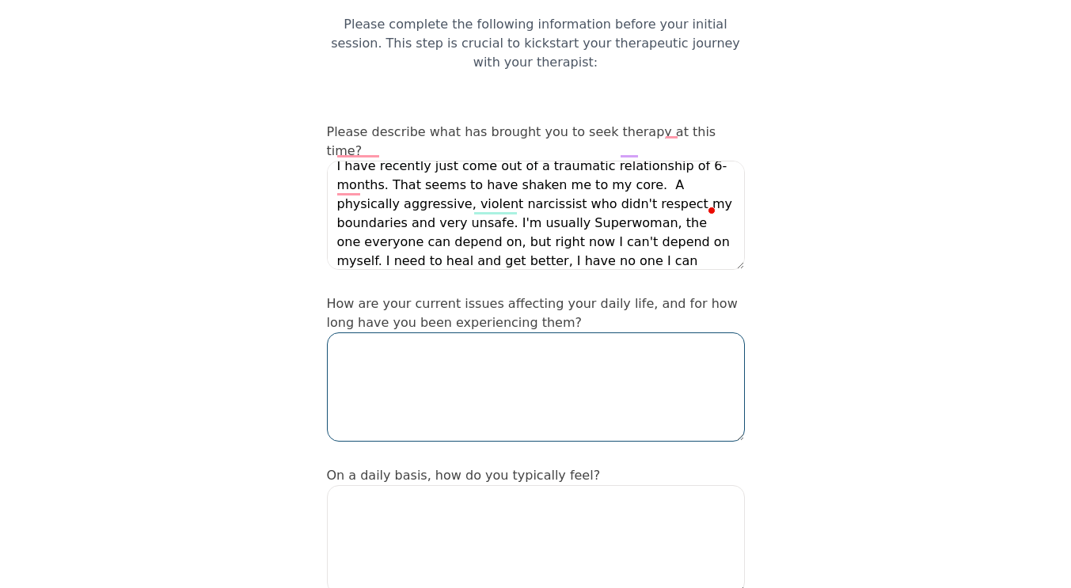
click at [538, 343] on textarea at bounding box center [536, 387] width 418 height 109
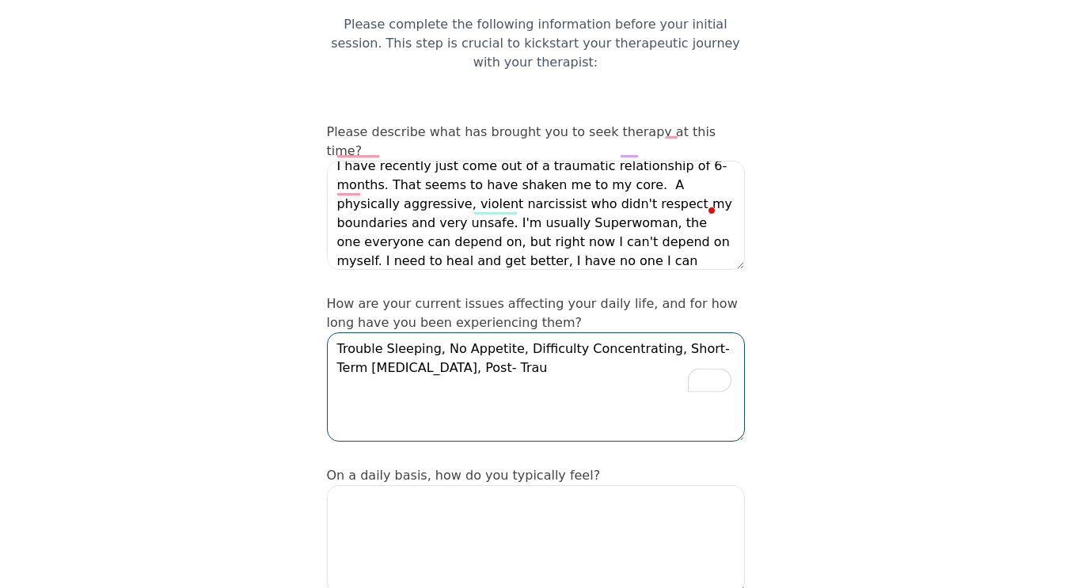
click at [662, 333] on textarea "Trouble Sleeping, No Appetite, Difficulty Concentrating, Short-Term Memory Loss…" at bounding box center [536, 387] width 418 height 109
click at [496, 333] on textarea "Trouble Sleeping, No Appetite, Difficulty Concentrating, Short-Term Memory Loss…" at bounding box center [536, 387] width 418 height 109
click at [584, 333] on textarea "Trouble Sleeping, No Appetite, Difficulty Concentrating, Short-Term Memory Loss…" at bounding box center [536, 387] width 418 height 109
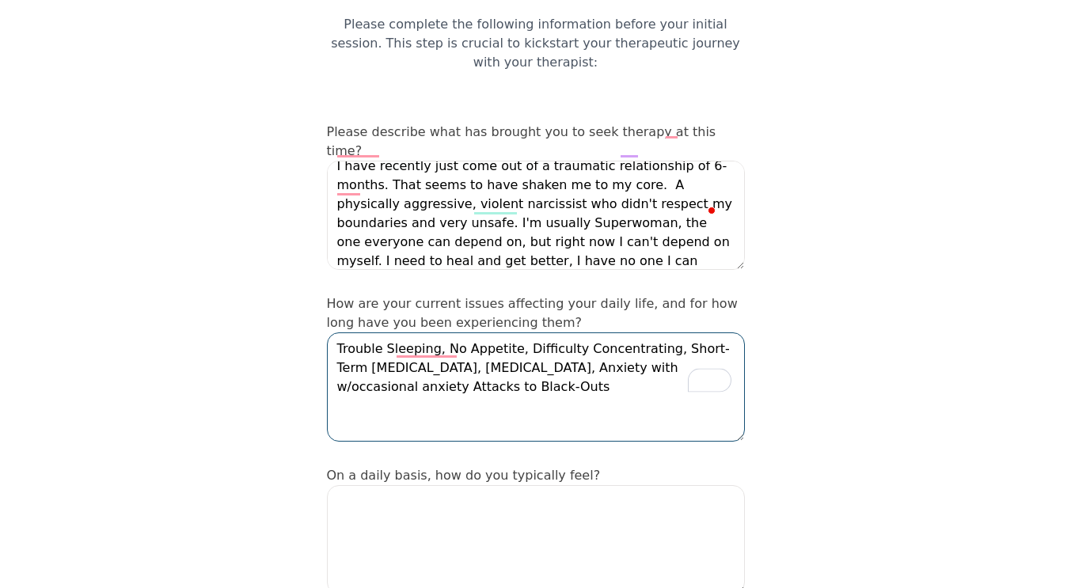
click at [630, 333] on textarea "Trouble Sleeping, No Appetite, Difficulty Concentrating, Short-Term Memory Loss…" at bounding box center [536, 387] width 418 height 109
click at [523, 357] on textarea "Trouble Sleeping, No Appetite, Difficulty Concentrating, Short-Term Memory Loss…" at bounding box center [536, 387] width 418 height 109
click at [653, 356] on textarea "Trouble Sleeping, No Appetite, Difficulty Concentrating, Short-Term Memory Loss…" at bounding box center [536, 387] width 418 height 109
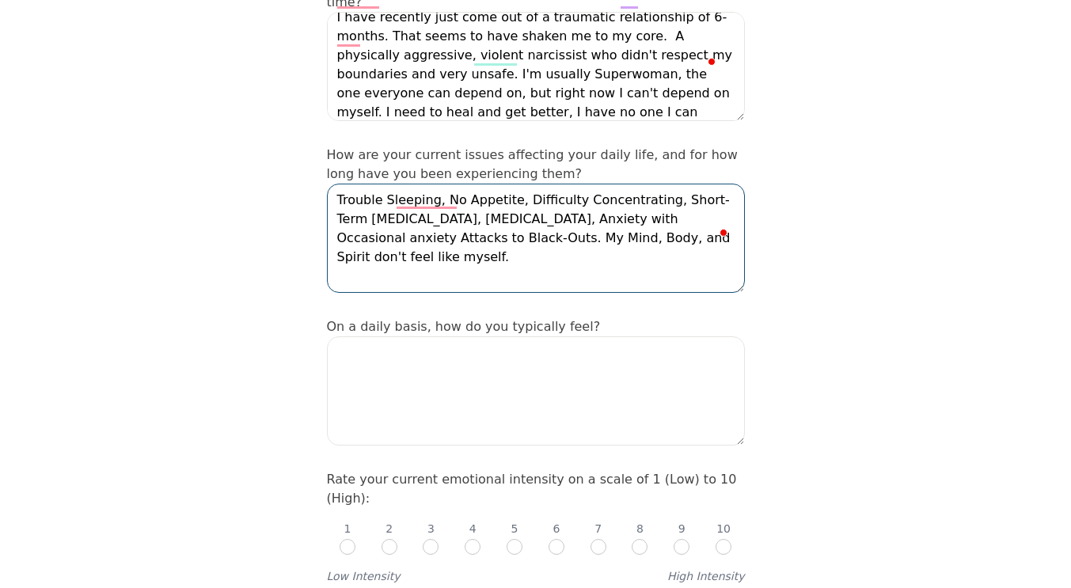
scroll to position [310, 0]
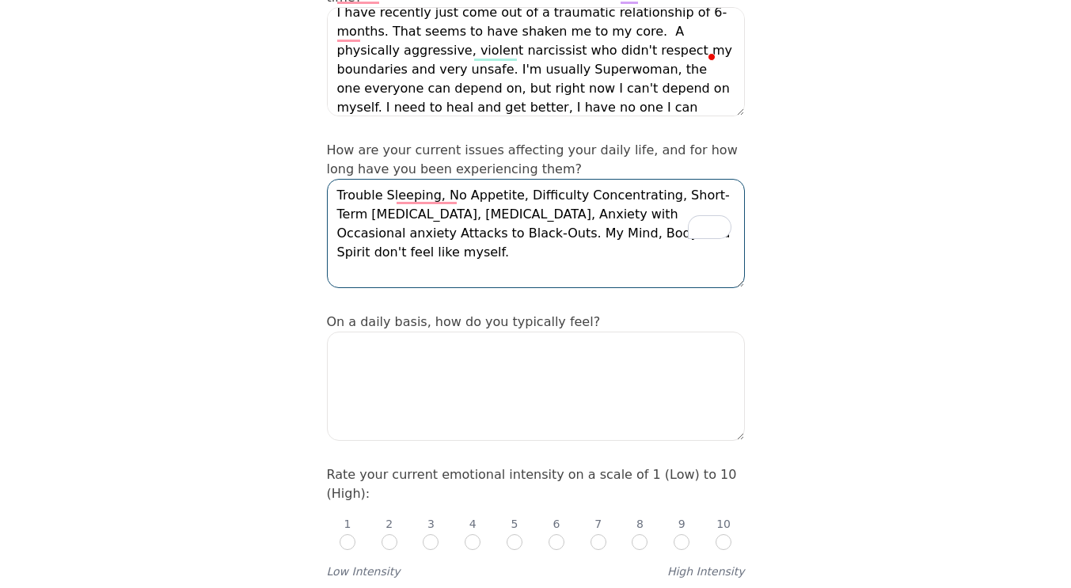
type textarea "Trouble Sleeping, No Appetite, Difficulty Concentrating, Short-Term [MEDICAL_DA…"
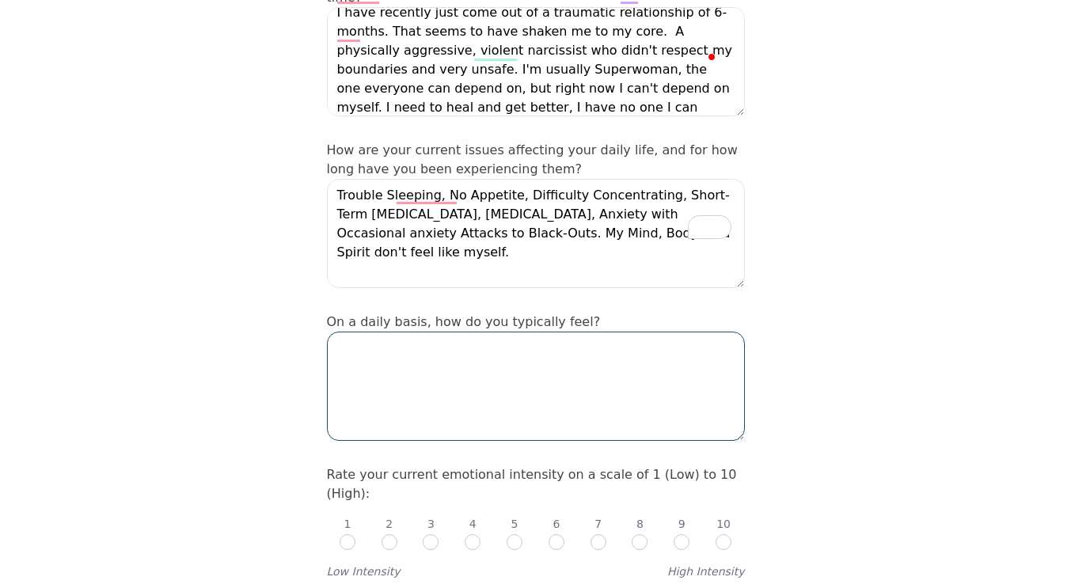
click at [619, 339] on textarea at bounding box center [536, 386] width 418 height 109
type textarea "I"
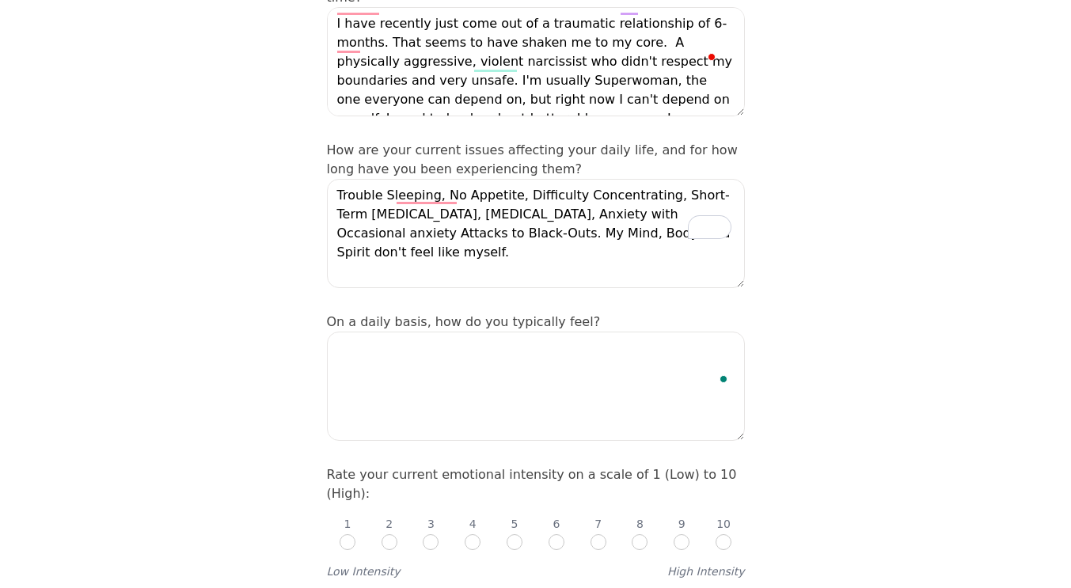
scroll to position [11, 0]
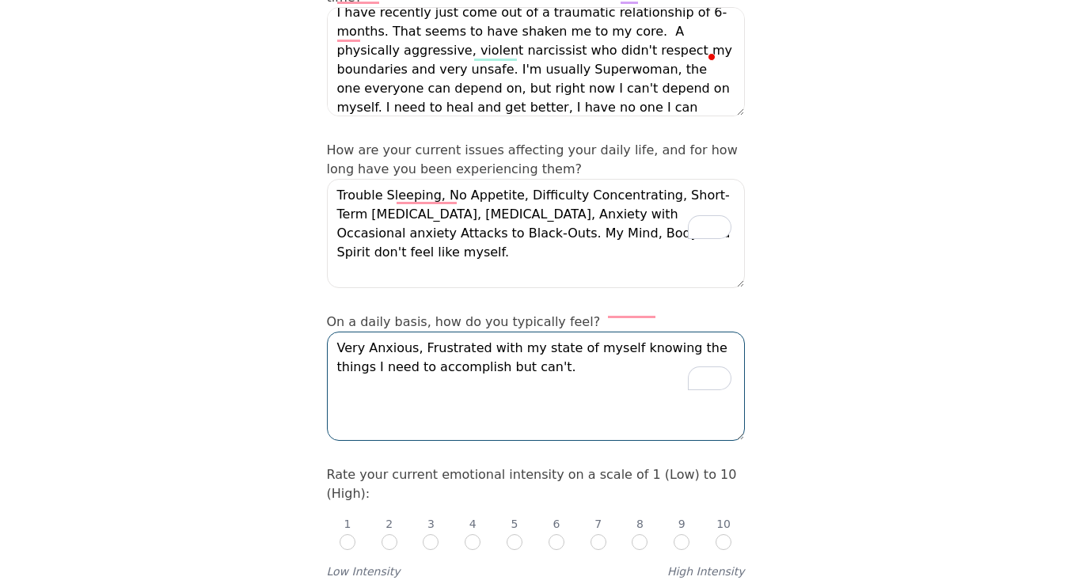
click at [606, 332] on textarea "Very Anxious, Frustrated with my state of myself knowing the things I need to a…" at bounding box center [536, 386] width 418 height 109
click at [519, 332] on textarea "Very Anxious, Frustrated with my state of mind, knowing the things I need to ac…" at bounding box center [536, 386] width 418 height 109
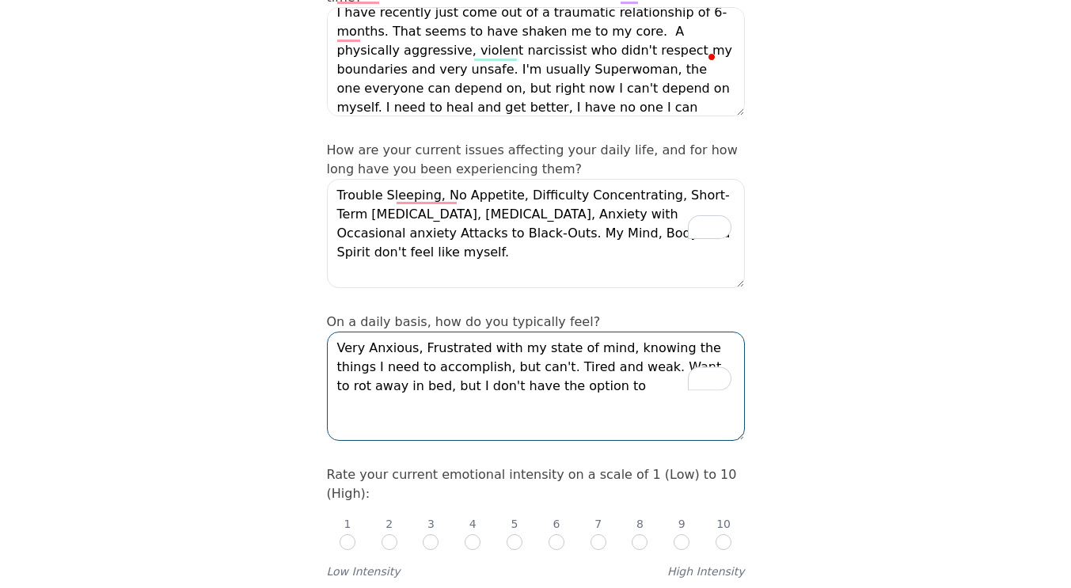
click at [565, 350] on textarea "Very Anxious, Frustrated with my state of mind, knowing the things I need to ac…" at bounding box center [536, 386] width 418 height 109
click at [555, 378] on textarea "Very Anxious, Frustrated with my state of mind, knowing the things I need to ac…" at bounding box center [536, 386] width 418 height 109
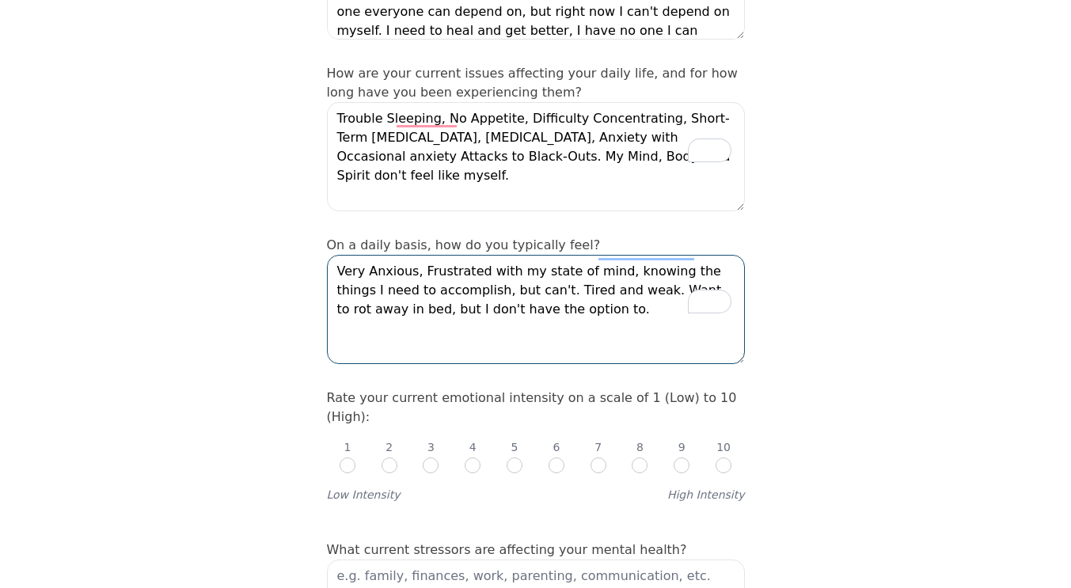
scroll to position [393, 0]
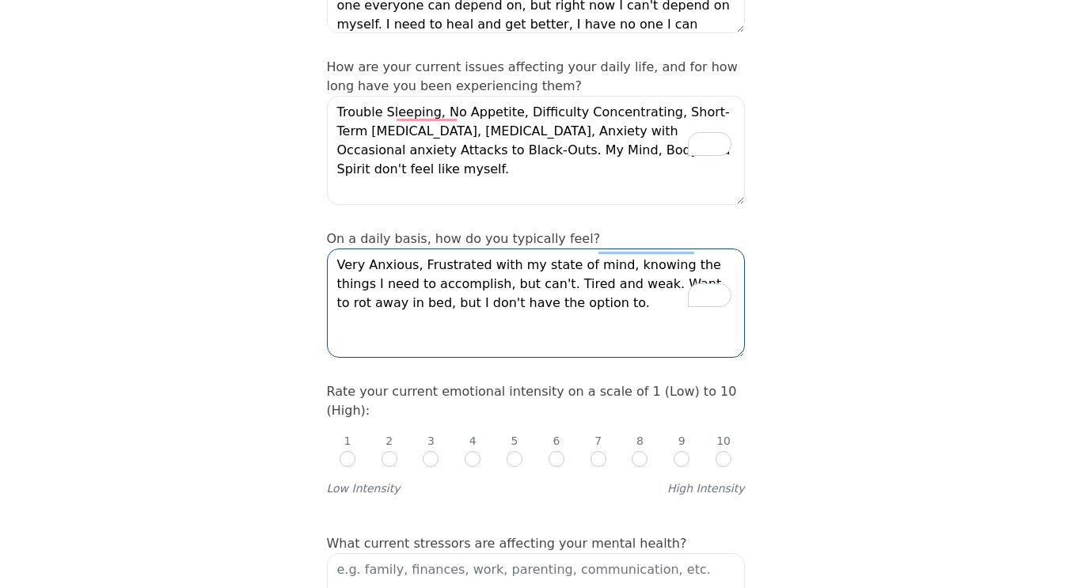
type textarea "Very Anxious, Frustrated with my state of mind, knowing the things I need to ac…"
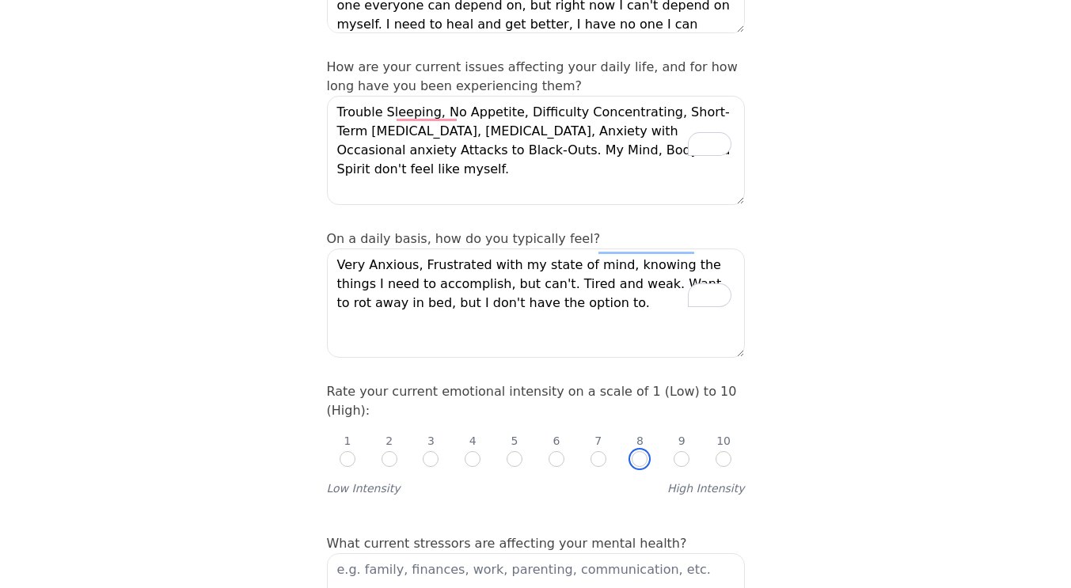
click at [642, 451] on input "radio" at bounding box center [640, 459] width 16 height 16
radio input "true"
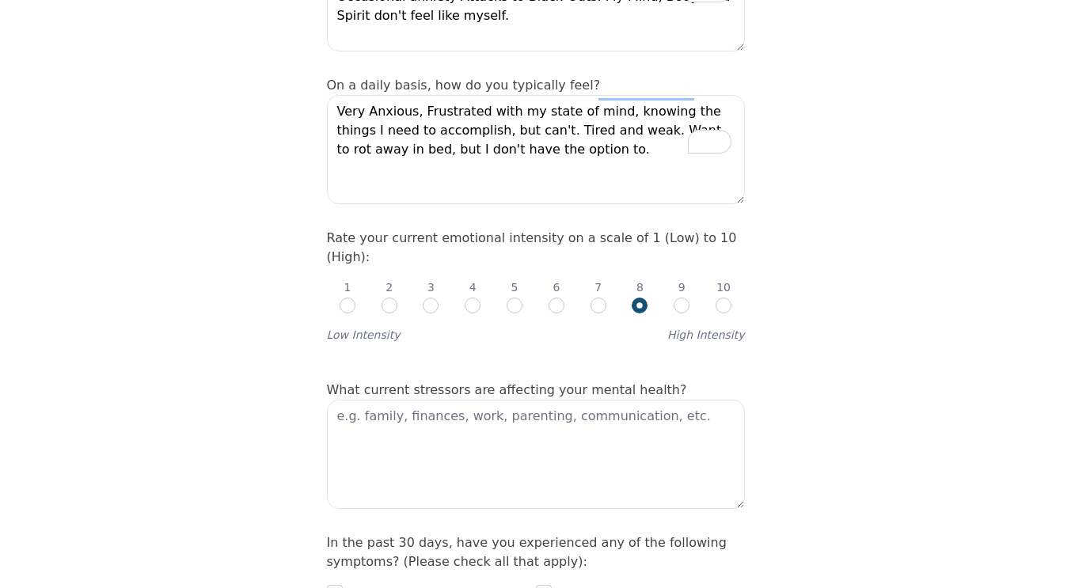
scroll to position [547, 0]
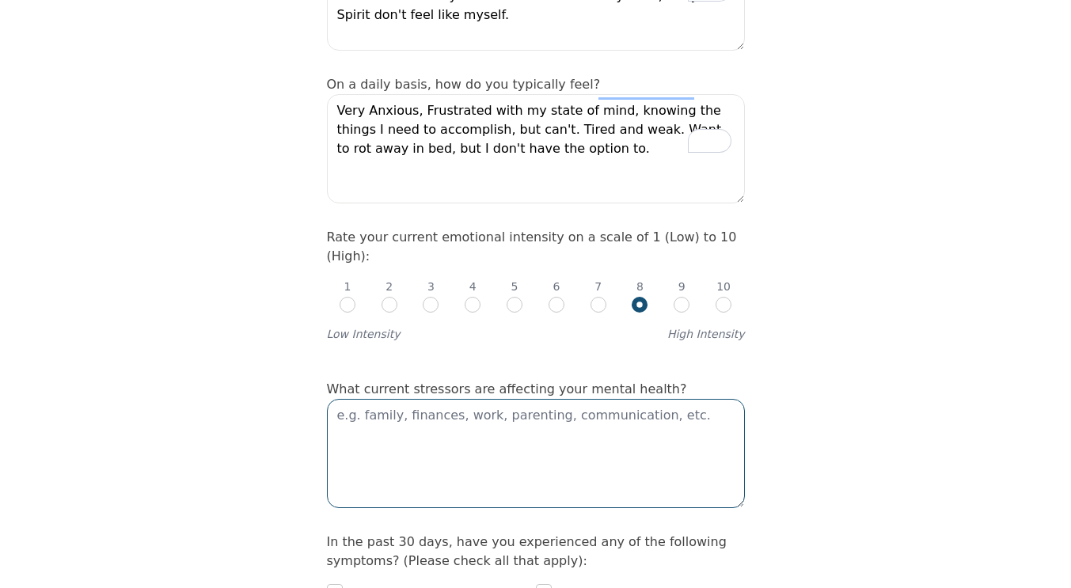
click at [612, 399] on textarea at bounding box center [536, 453] width 418 height 109
type textarea "L"
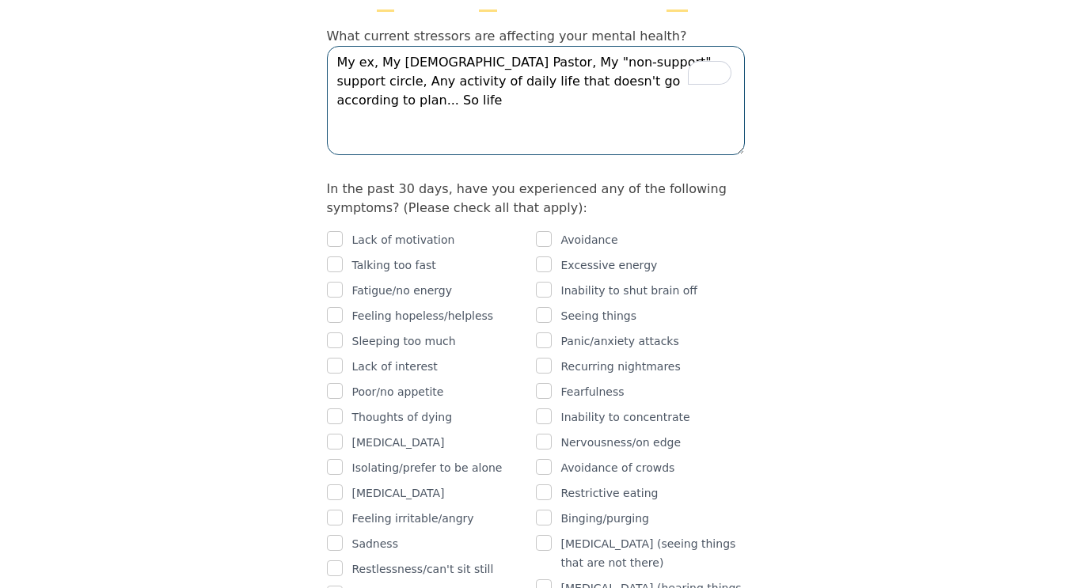
scroll to position [901, 0]
type textarea "My ex, My [DEMOGRAPHIC_DATA] Pastor, My "non-support" support circle, Any activ…"
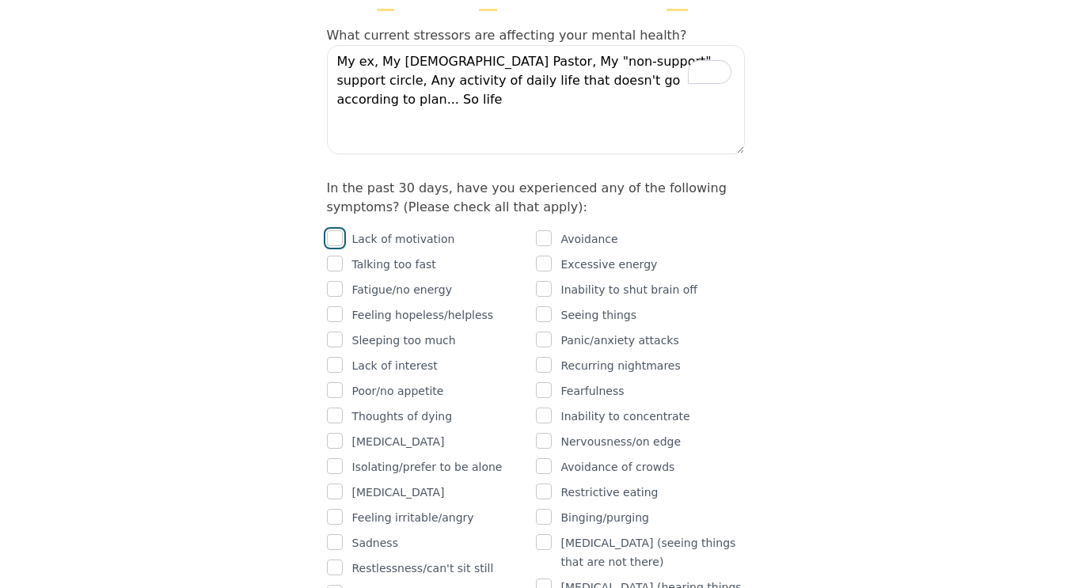
click at [338, 230] on input "checkbox" at bounding box center [335, 238] width 16 height 16
checkbox input "true"
click at [339, 281] on input "checkbox" at bounding box center [335, 289] width 16 height 16
checkbox input "true"
click at [337, 357] on input "checkbox" at bounding box center [335, 365] width 16 height 16
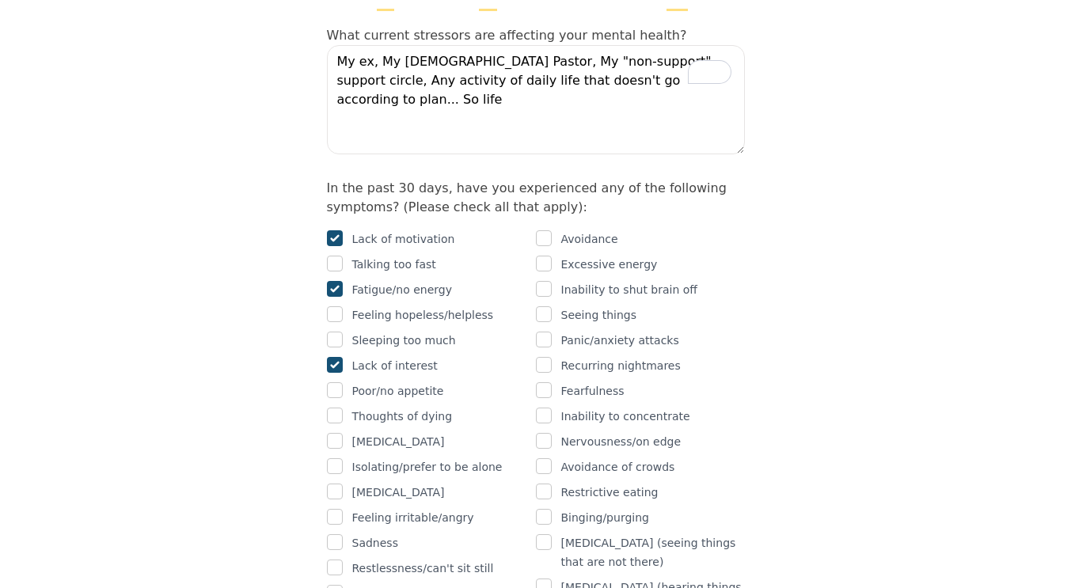
checkbox input "true"
click at [335, 382] on div at bounding box center [335, 391] width 16 height 19
click at [338, 382] on input "checkbox" at bounding box center [335, 390] width 16 height 16
checkbox input "true"
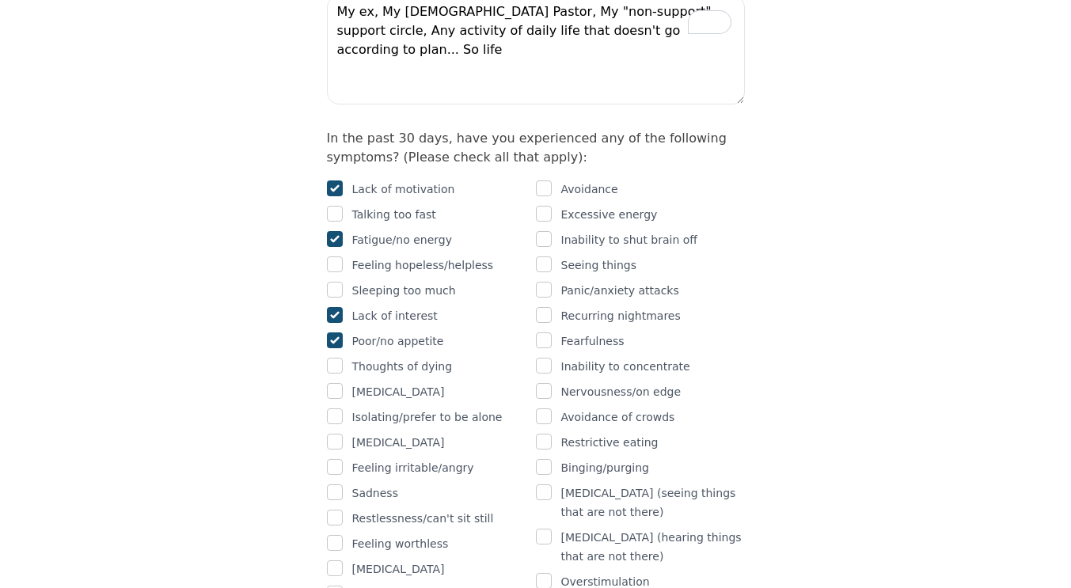
scroll to position [955, 0]
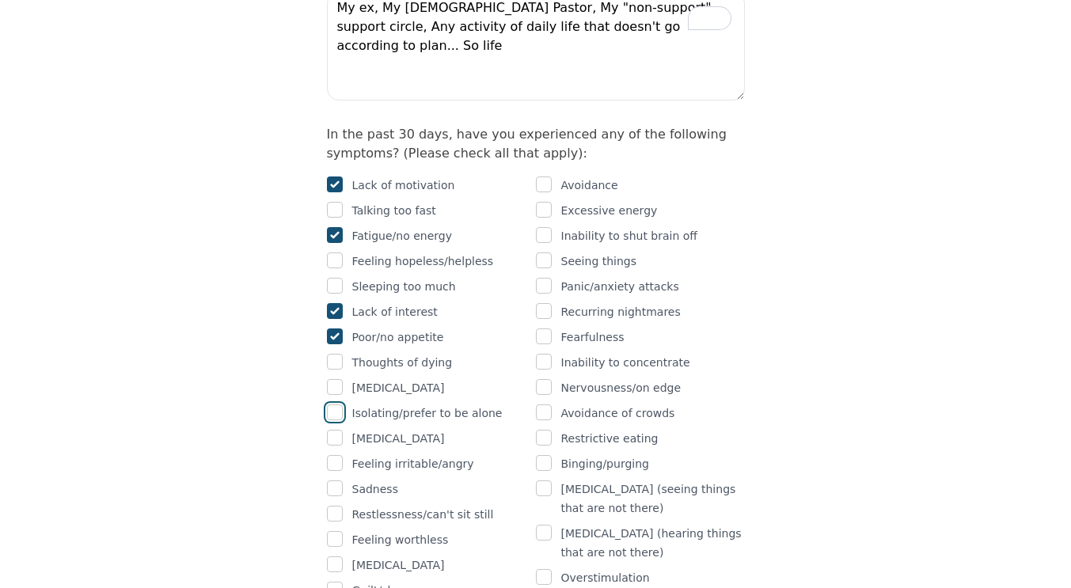
click at [339, 405] on input "checkbox" at bounding box center [335, 413] width 16 height 16
checkbox input "true"
click at [339, 430] on input "checkbox" at bounding box center [335, 438] width 16 height 16
checkbox input "true"
click at [340, 455] on input "checkbox" at bounding box center [335, 463] width 16 height 16
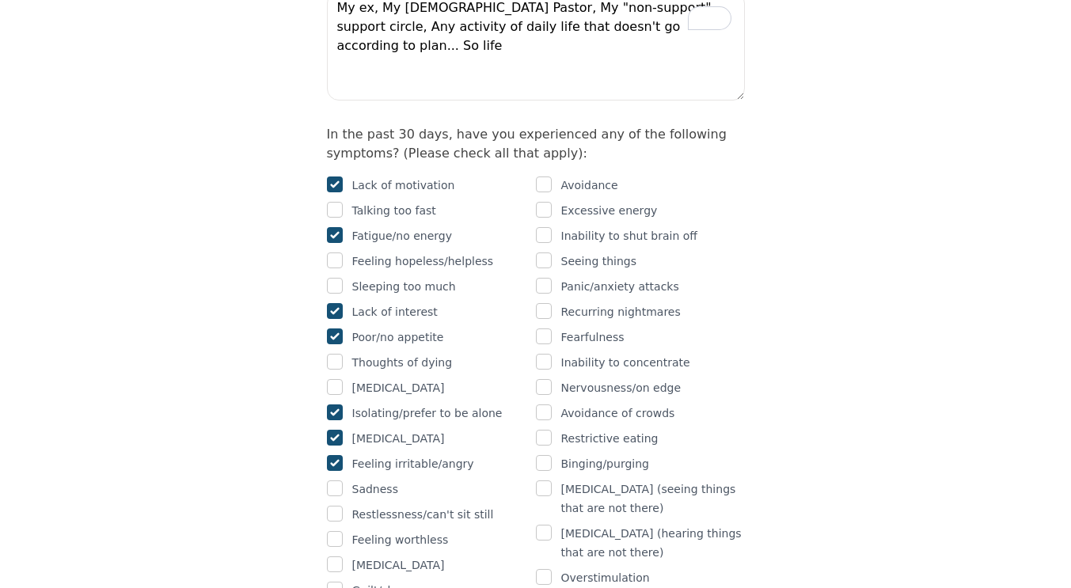
checkbox input "true"
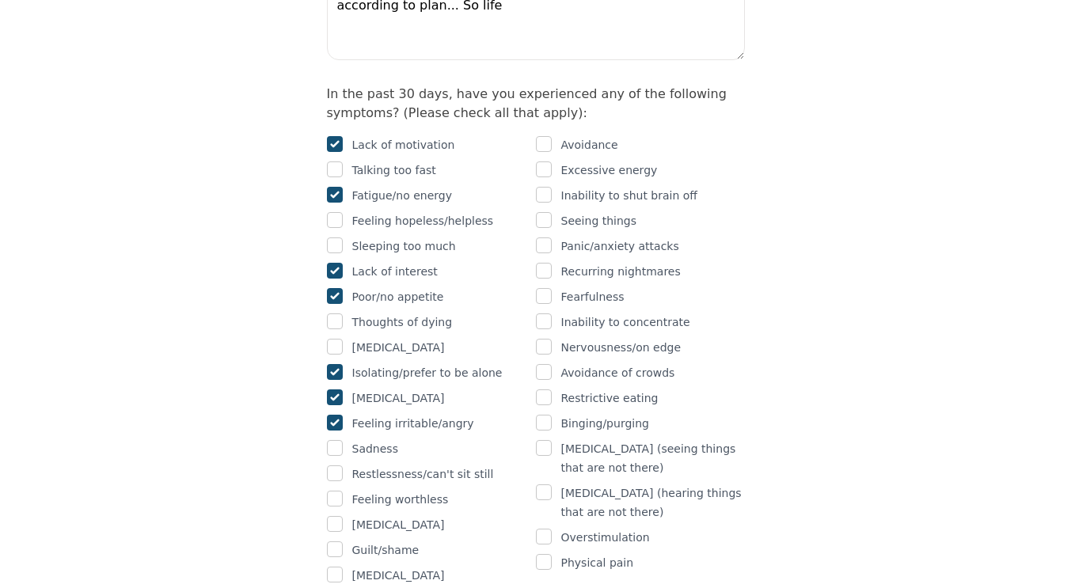
scroll to position [996, 0]
click at [335, 566] on input "checkbox" at bounding box center [335, 574] width 16 height 16
checkbox input "true"
click at [339, 541] on input "checkbox" at bounding box center [335, 549] width 16 height 16
checkbox input "true"
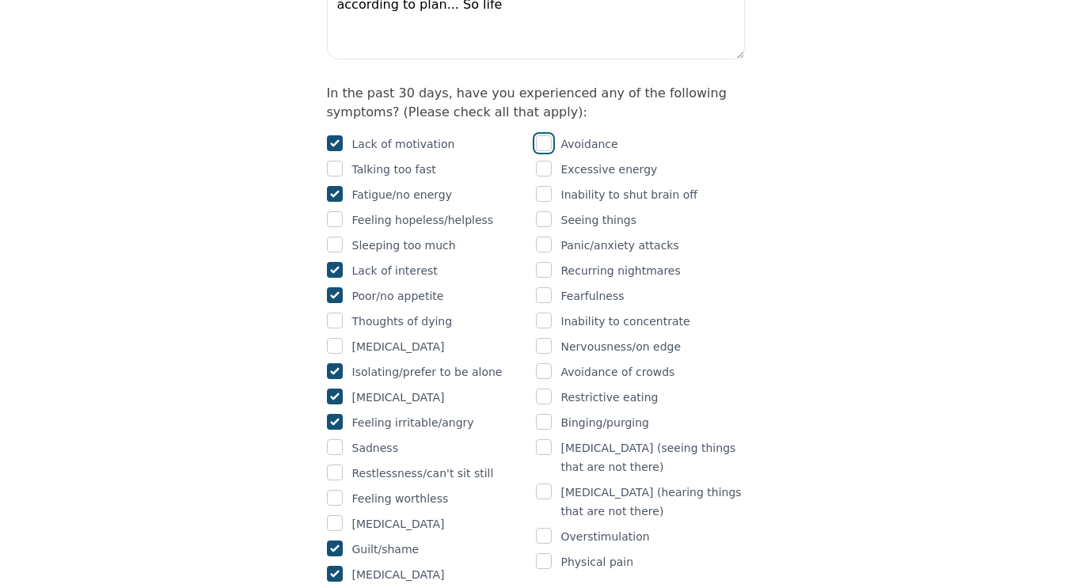
click at [540, 135] on input "checkbox" at bounding box center [544, 143] width 16 height 16
checkbox input "true"
click at [548, 186] on input "checkbox" at bounding box center [544, 194] width 16 height 16
checkbox input "true"
click at [551, 236] on div "Panic/anxiety attacks" at bounding box center [640, 245] width 209 height 19
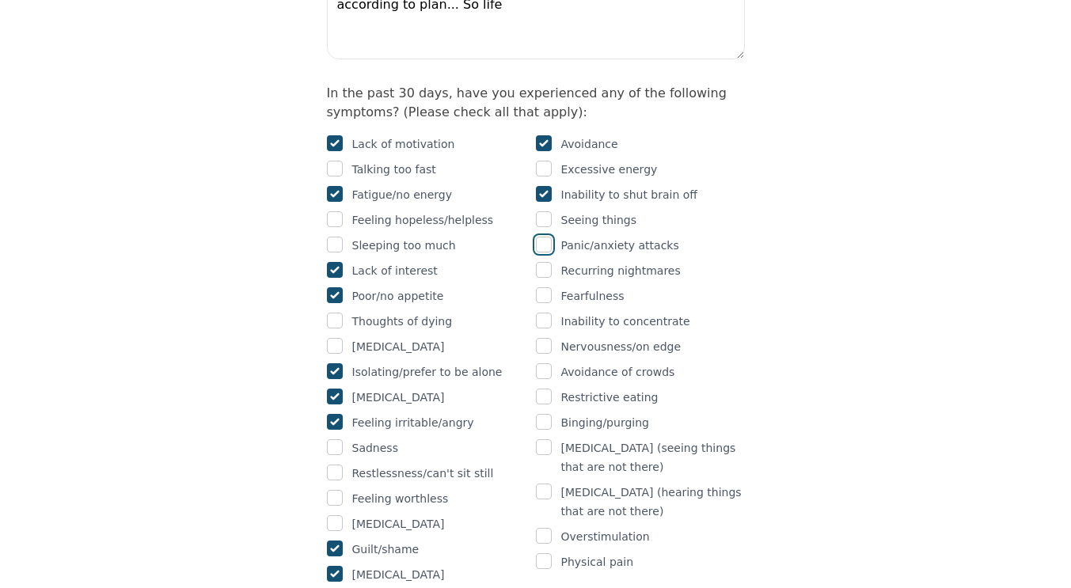
click at [541, 237] on input "checkbox" at bounding box center [544, 245] width 16 height 16
checkbox input "true"
click at [546, 287] on input "checkbox" at bounding box center [544, 295] width 16 height 16
checkbox input "true"
click at [550, 313] on input "checkbox" at bounding box center [544, 321] width 16 height 16
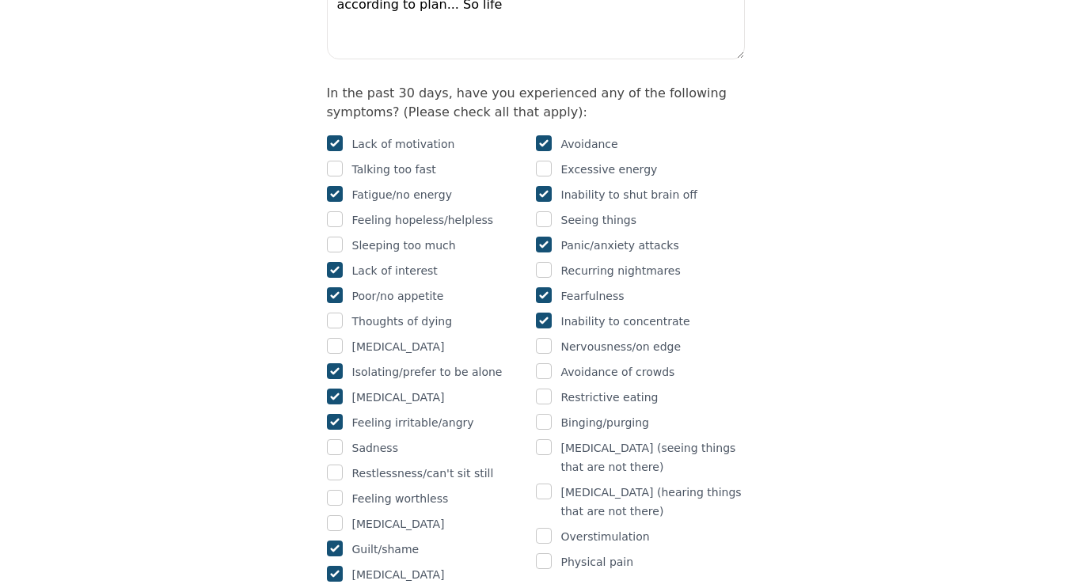
checkbox input "true"
click at [550, 338] on input "checkbox" at bounding box center [544, 346] width 16 height 16
checkbox input "true"
click at [553, 363] on div "Avoidance of crowds" at bounding box center [640, 372] width 209 height 19
click at [545, 363] on input "checkbox" at bounding box center [544, 371] width 16 height 16
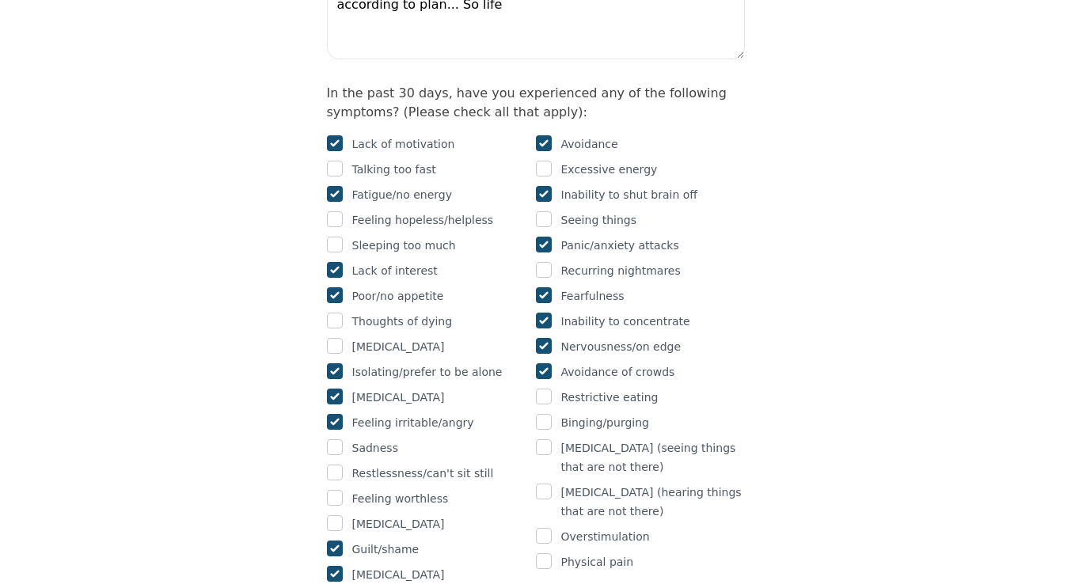
checkbox input "true"
click at [547, 484] on input "checkbox" at bounding box center [544, 492] width 16 height 16
checkbox input "true"
click at [545, 553] on input "checkbox" at bounding box center [544, 561] width 16 height 16
checkbox input "true"
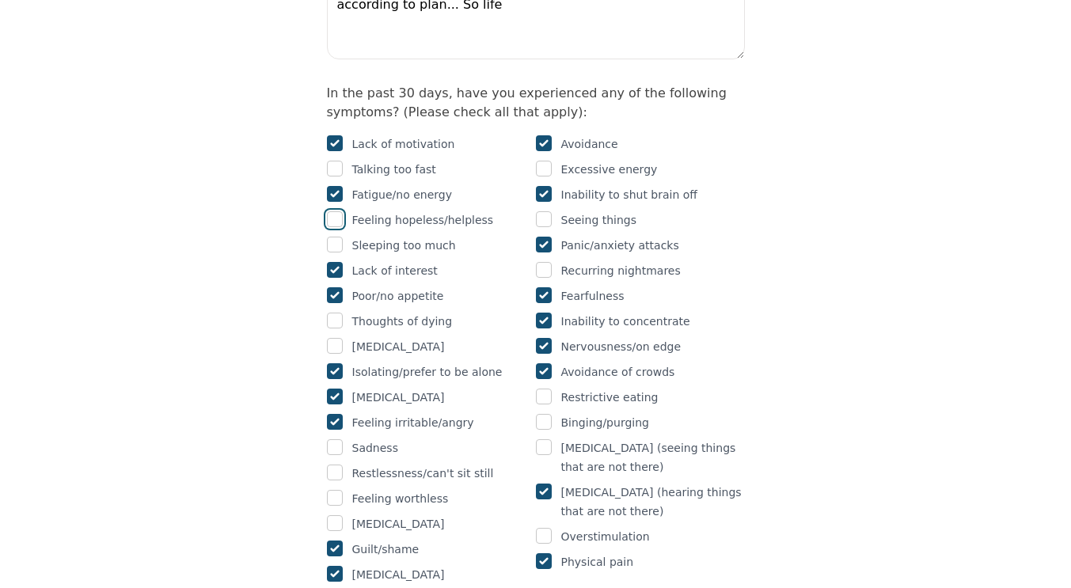
click at [333, 211] on input "checkbox" at bounding box center [335, 219] width 16 height 16
checkbox input "true"
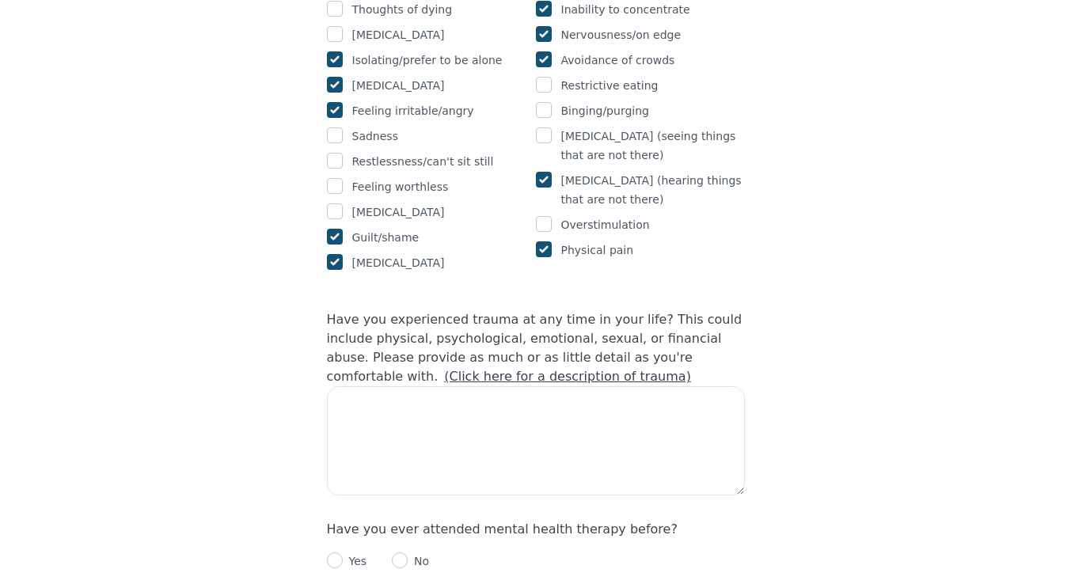
scroll to position [1310, 0]
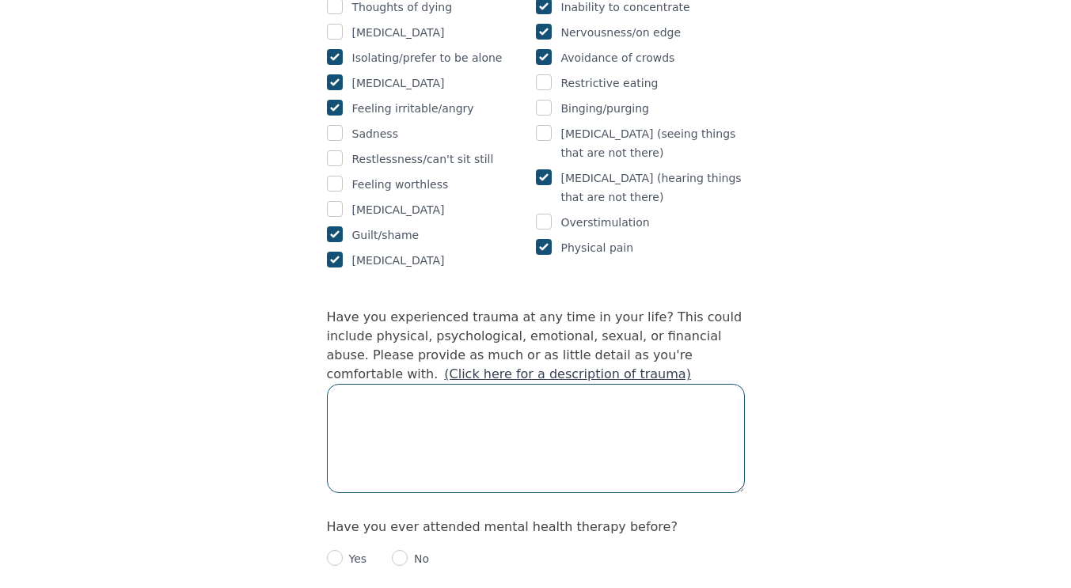
click at [515, 384] on textarea at bounding box center [536, 438] width 418 height 109
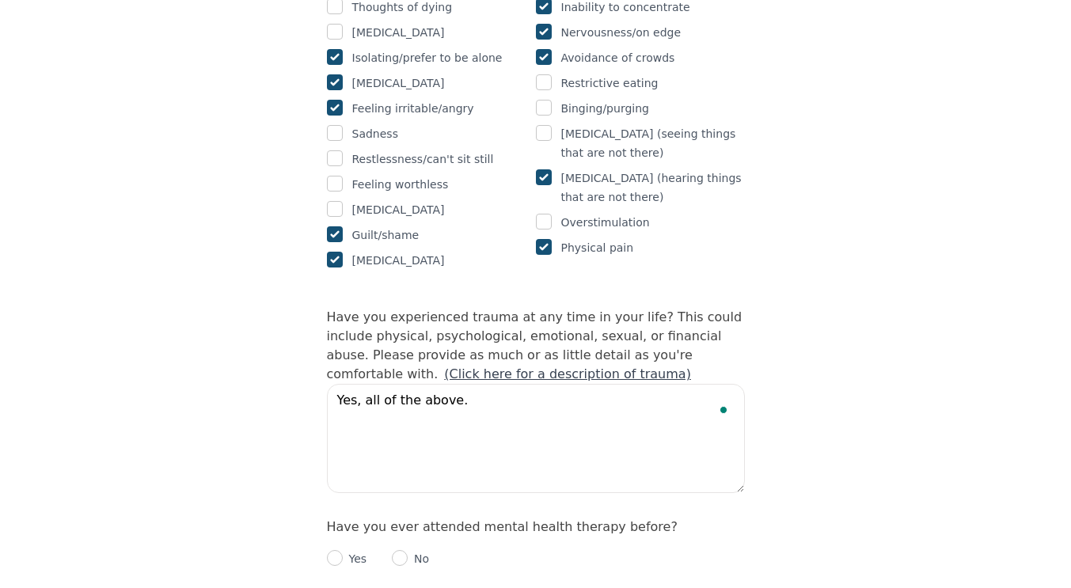
scroll to position [11, 0]
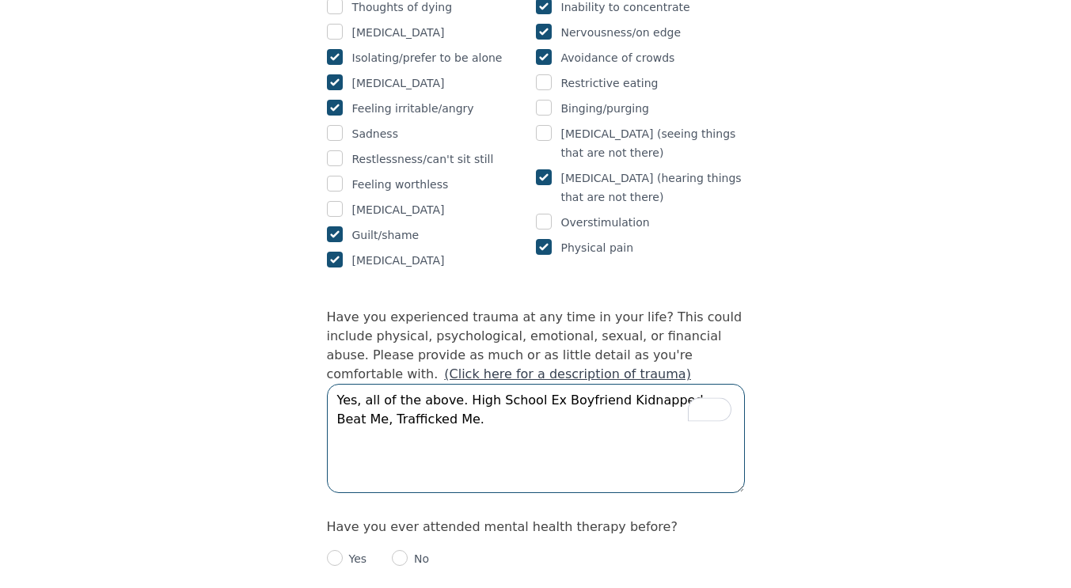
click at [427, 384] on textarea "Yes, all of the above. High School Ex Boyfriend Kidnapped, Beat Me, Trafficked …" at bounding box center [536, 438] width 418 height 109
type textarea "Yes, all of the above. High School Ex Boyfriend Kidnapped, Beat Me, Trafficked …"
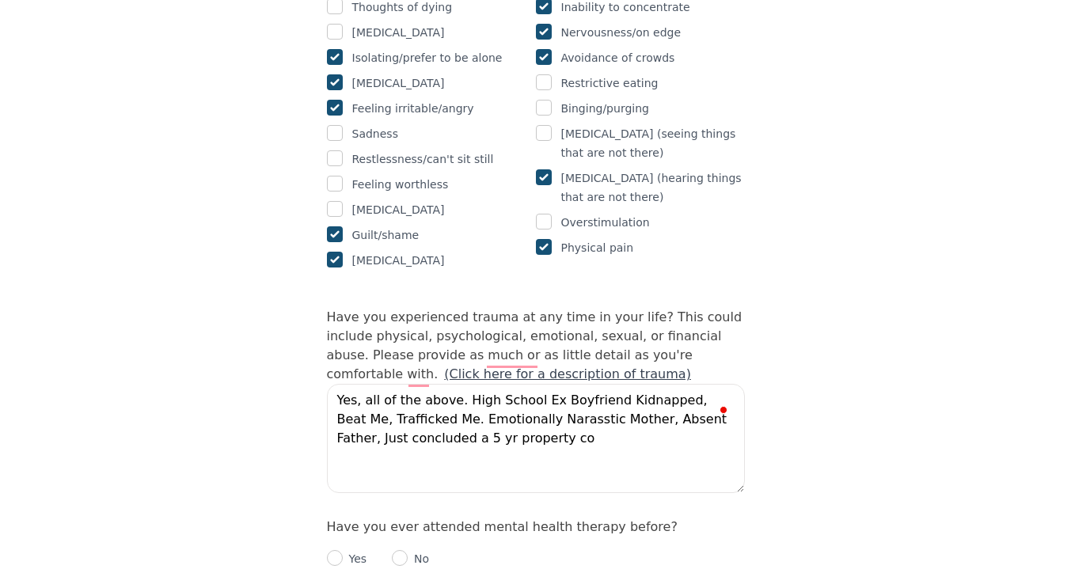
scroll to position [11, 0]
click at [567, 384] on textarea "Yes, all of the above. High School Ex Boyfriend Kidnapped, Beat Me, Trafficked …" at bounding box center [536, 438] width 418 height 109
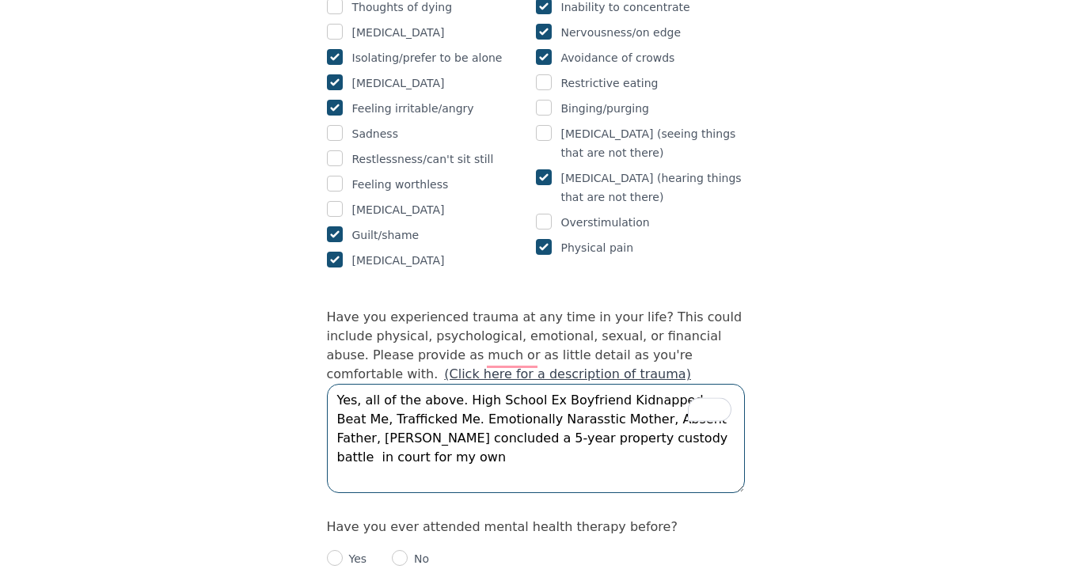
click at [580, 384] on textarea "Yes, all of the above. High School Ex Boyfriend Kidnapped, Beat Me, Trafficked …" at bounding box center [536, 438] width 418 height 109
click at [697, 384] on textarea "Yes, all of the above. High School Ex Boyfriend Kidnapped, Beat Me, Trafficked …" at bounding box center [536, 438] width 418 height 109
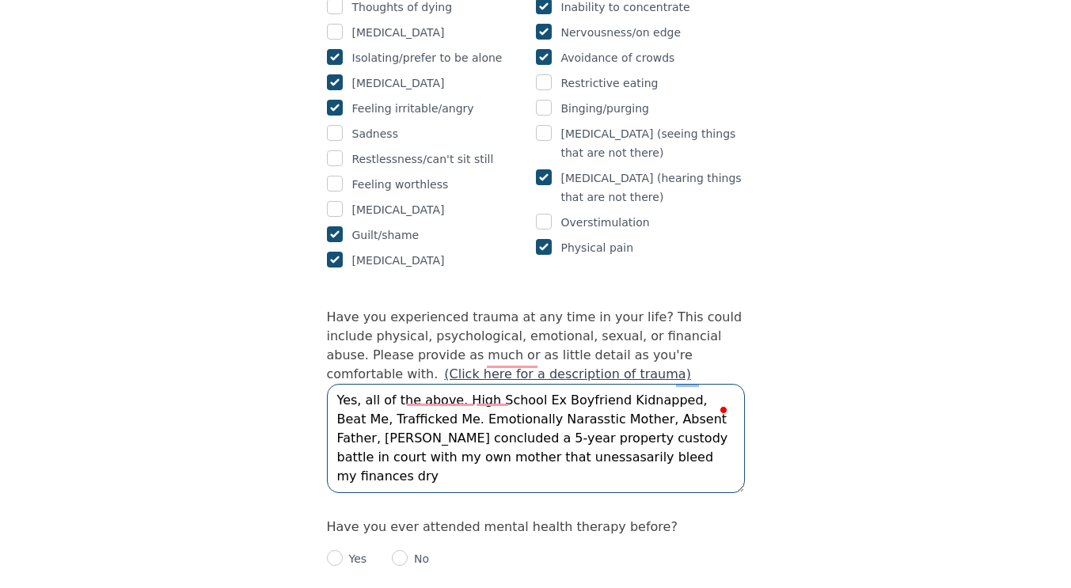
type textarea "Yes, all of the above. High School Ex Boyfriend Kidnapped, Beat Me, Trafficked …"
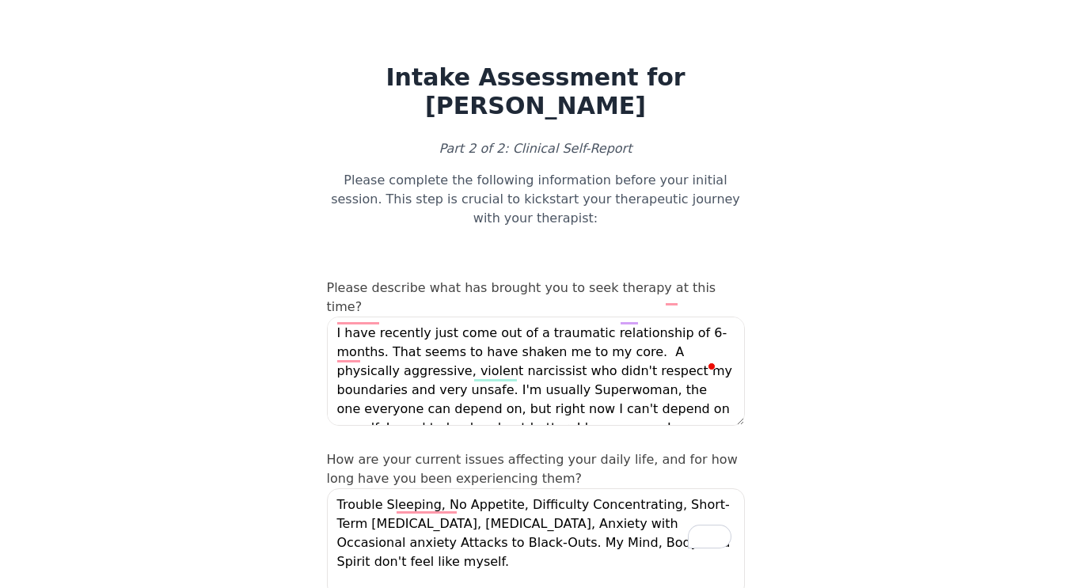
scroll to position [1436, 0]
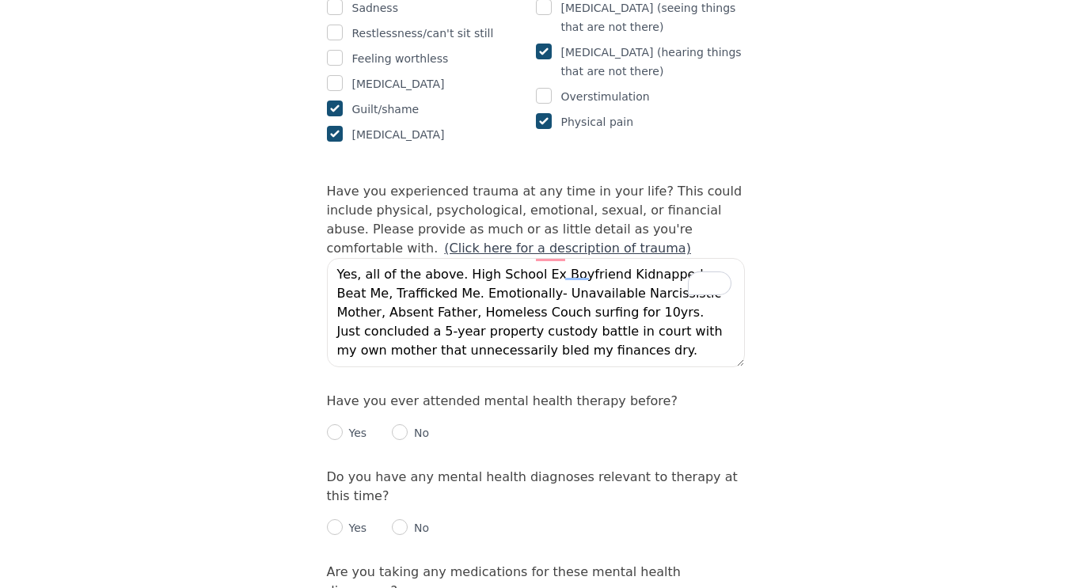
type textarea "Yes, all of the above. High School Ex Boyfriend Kidnapped, Beat Me, Trafficked …"
click at [336, 424] on input "radio" at bounding box center [335, 432] width 16 height 16
radio input "true"
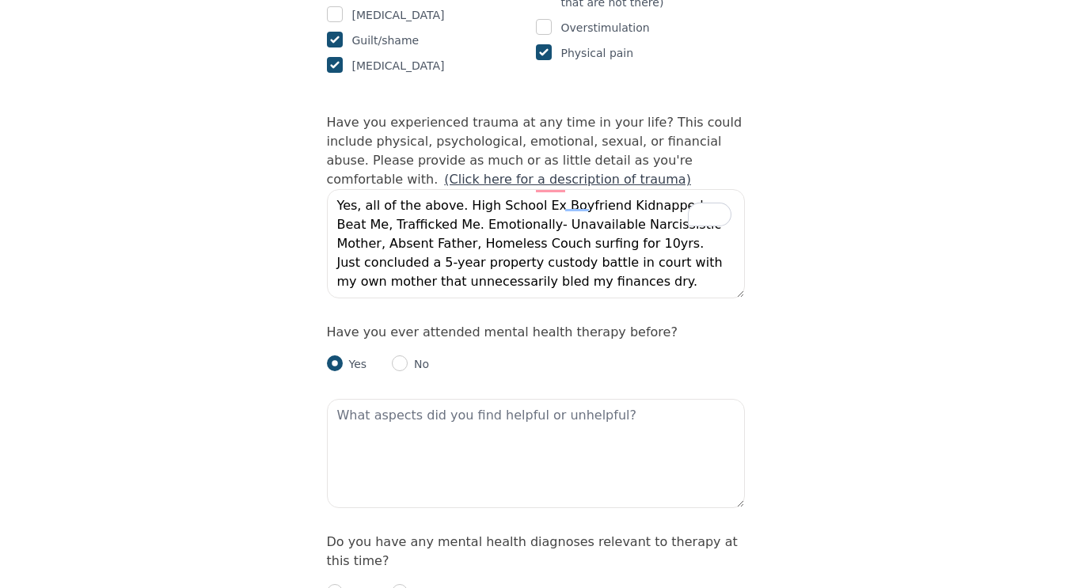
scroll to position [1507, 0]
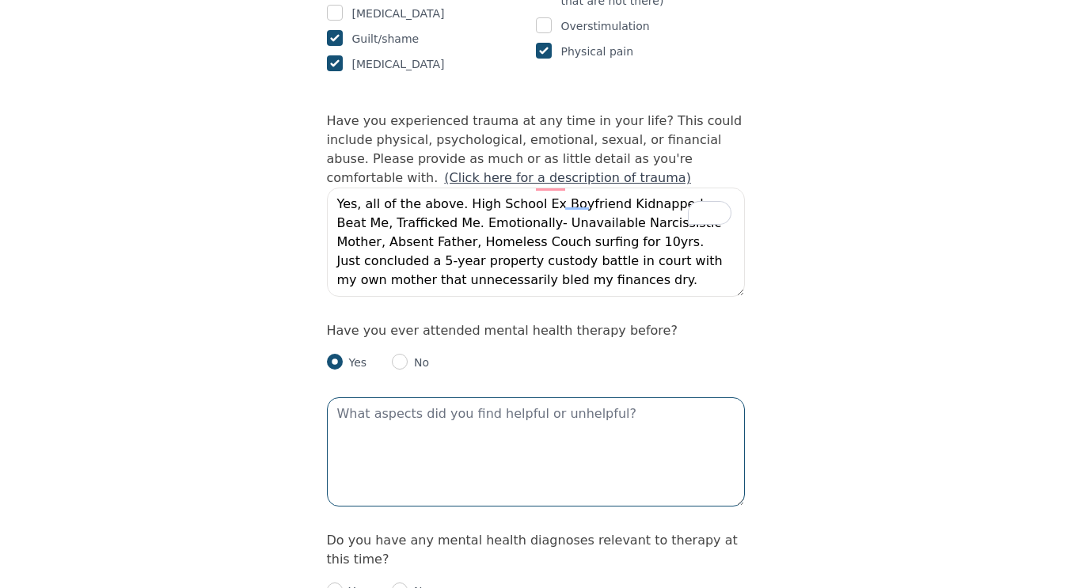
click at [543, 397] on textarea at bounding box center [536, 451] width 418 height 109
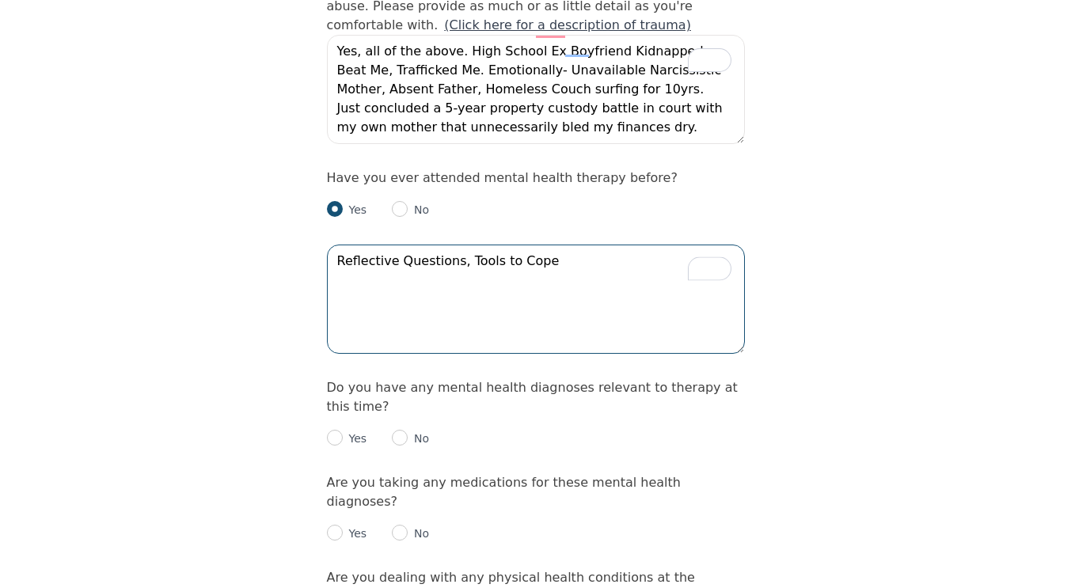
scroll to position [1670, 0]
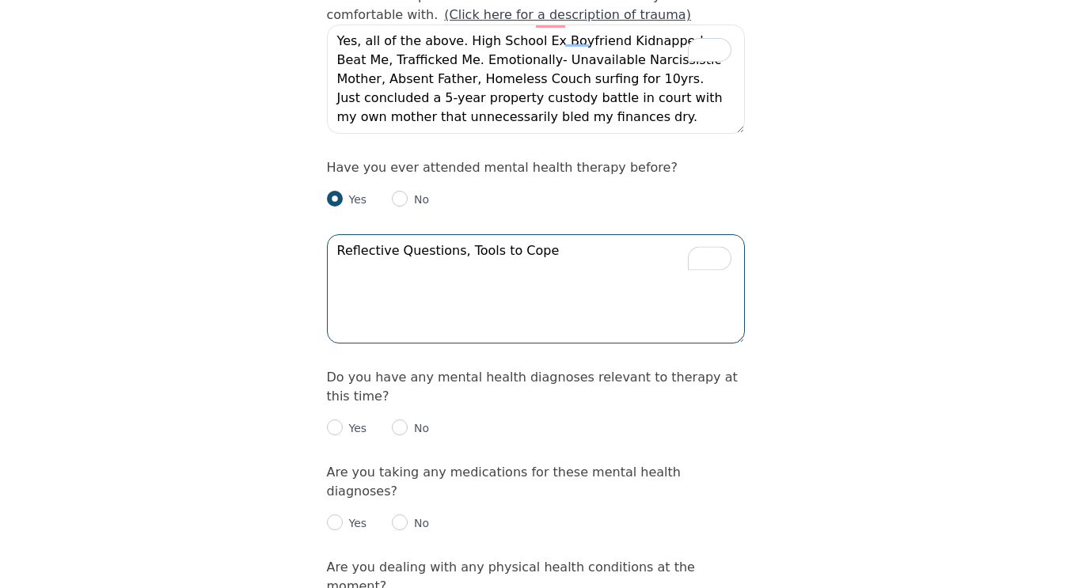
type textarea "Reflective Questions, Tools to Cope"
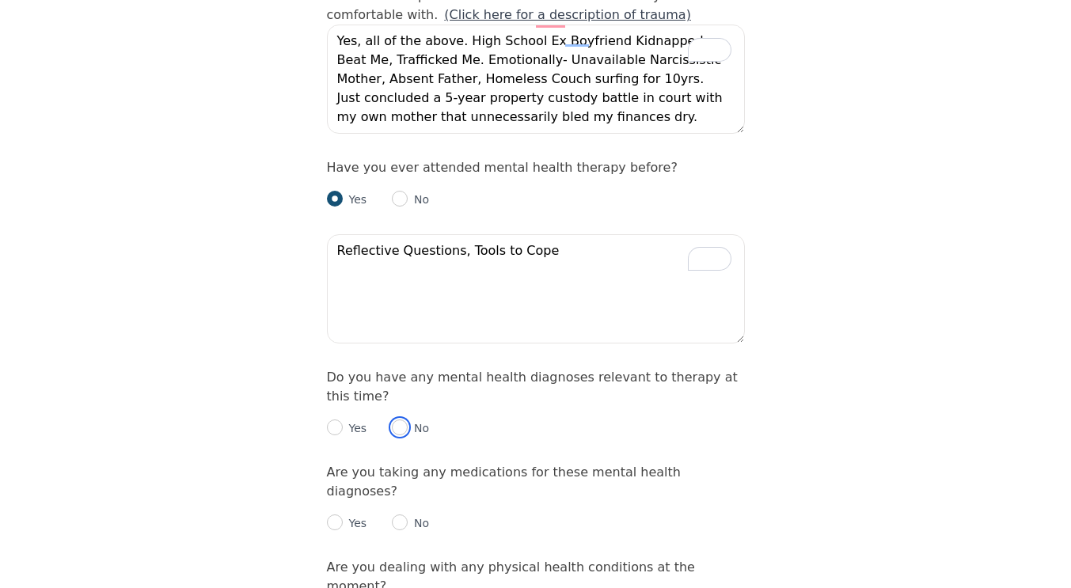
click at [398, 420] on input "radio" at bounding box center [400, 428] width 16 height 16
radio input "true"
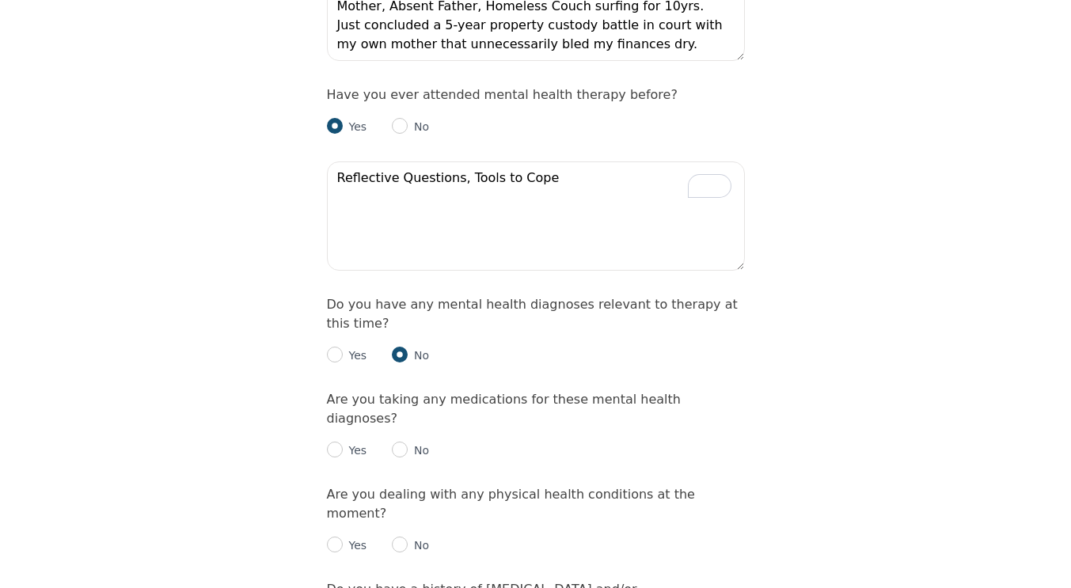
scroll to position [1744, 0]
click at [401, 441] on input "radio" at bounding box center [400, 449] width 16 height 16
radio input "true"
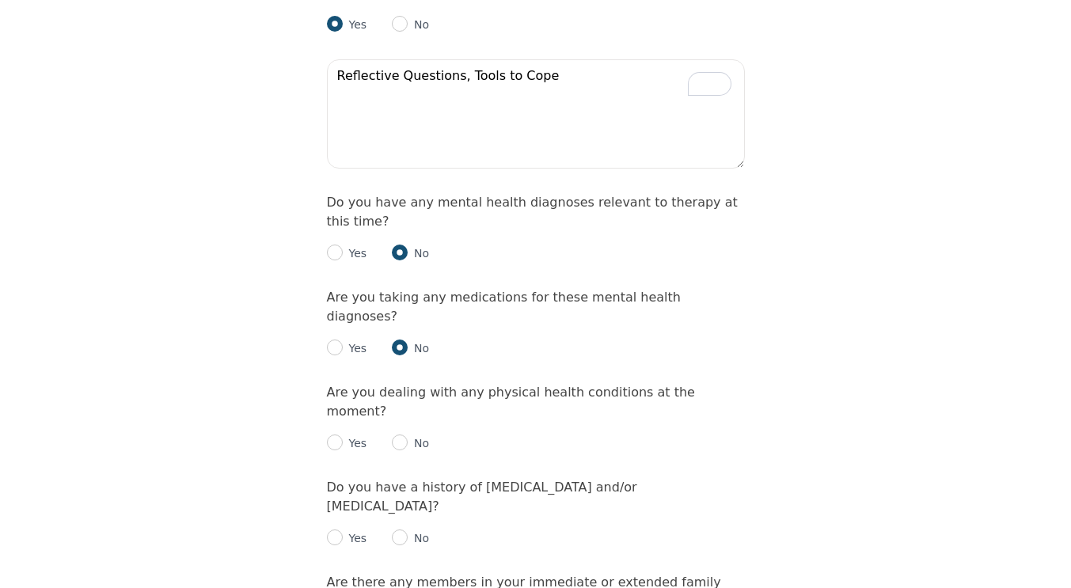
scroll to position [1875, 0]
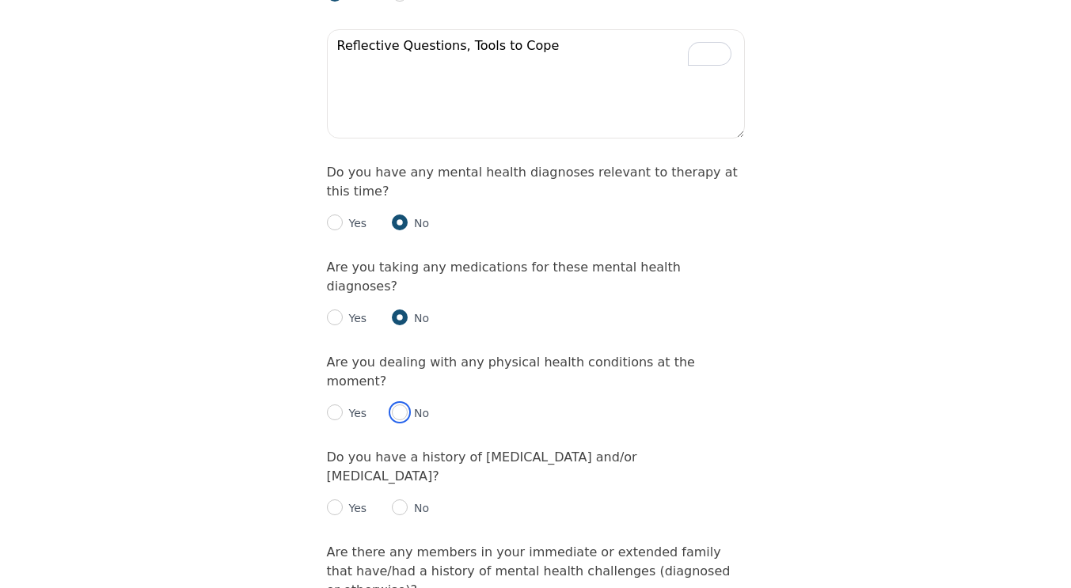
click at [403, 405] on input "radio" at bounding box center [400, 413] width 16 height 16
radio input "true"
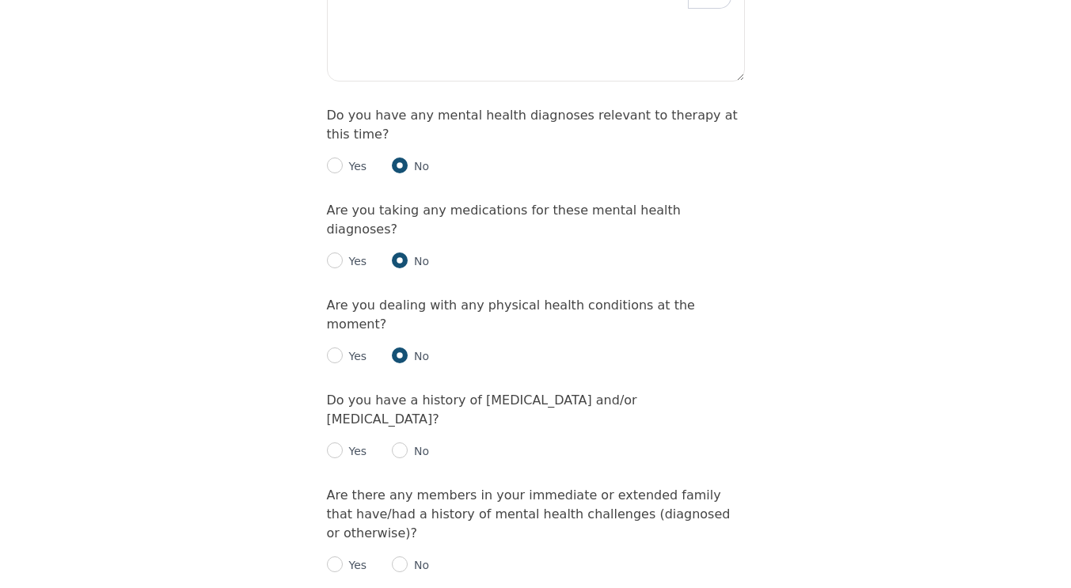
scroll to position [1933, 0]
click at [405, 442] on input "radio" at bounding box center [400, 450] width 16 height 16
radio input "true"
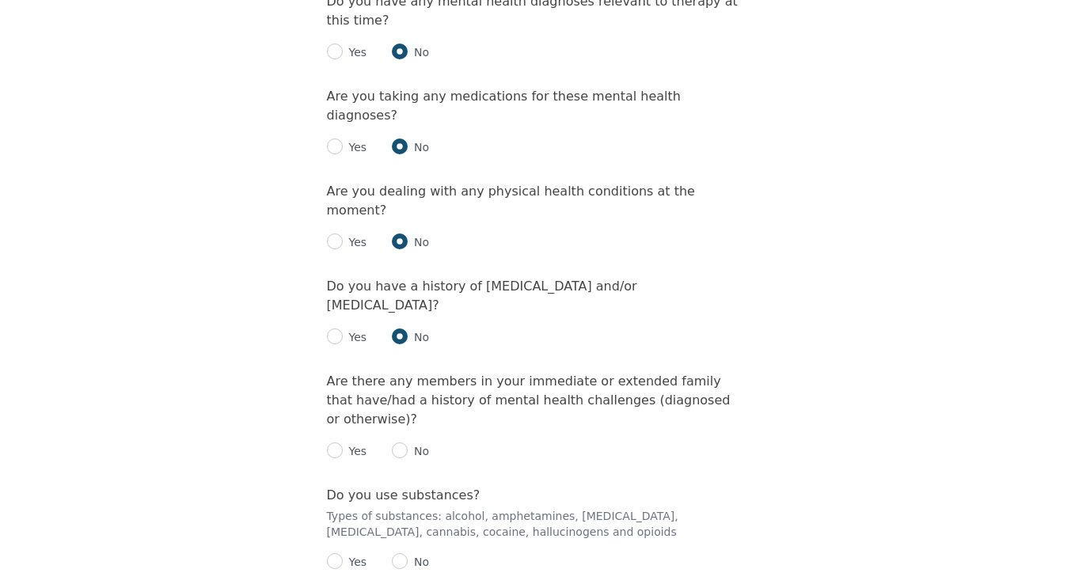
scroll to position [2049, 0]
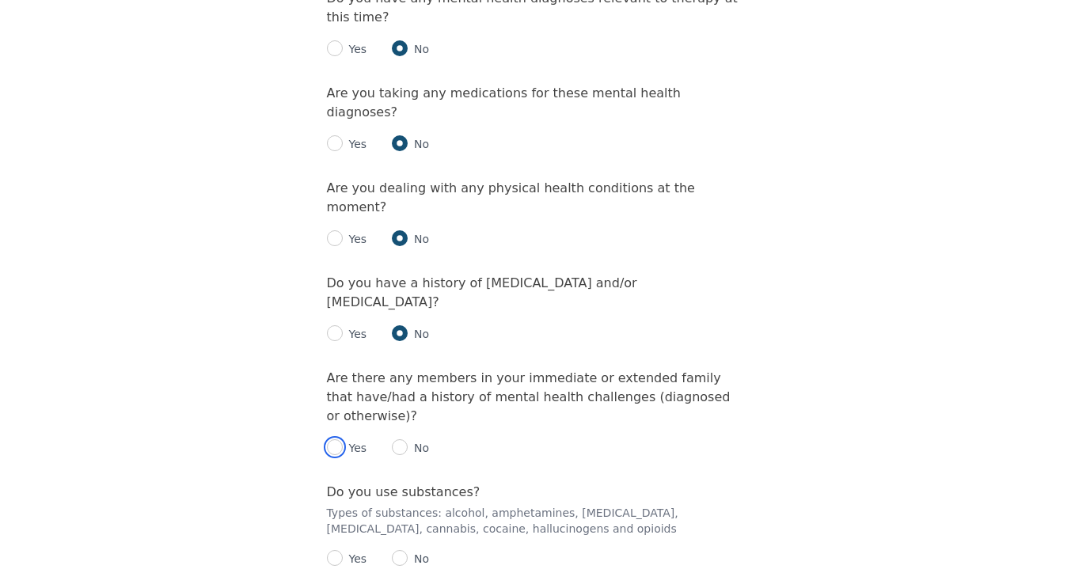
click at [334, 439] on input "radio" at bounding box center [335, 447] width 16 height 16
radio input "true"
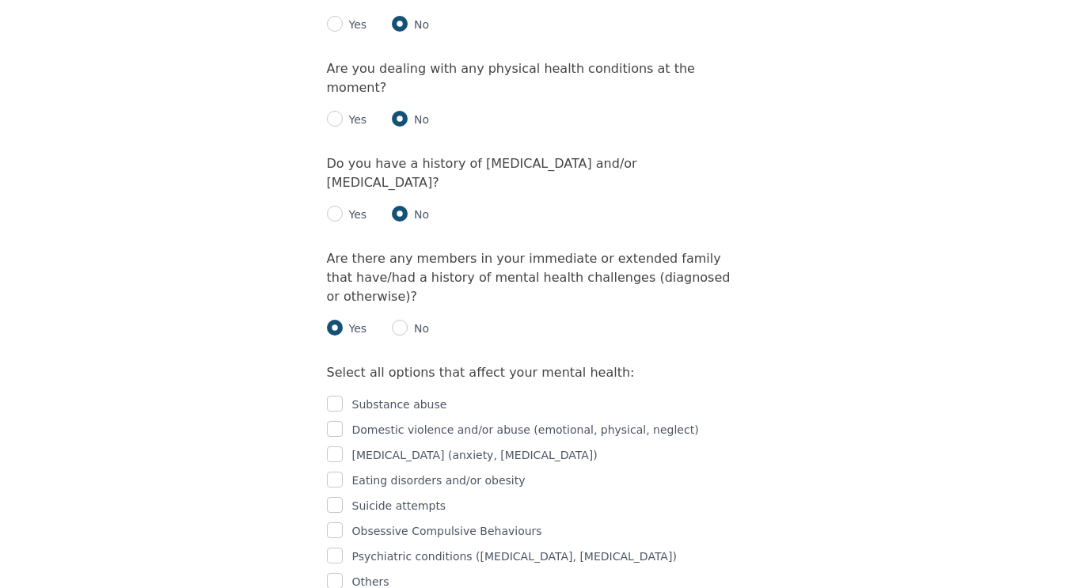
scroll to position [2170, 0]
click at [332, 446] on input "checkbox" at bounding box center [335, 454] width 16 height 16
checkbox input "true"
click at [328, 547] on input "checkbox" at bounding box center [335, 555] width 16 height 16
checkbox input "true"
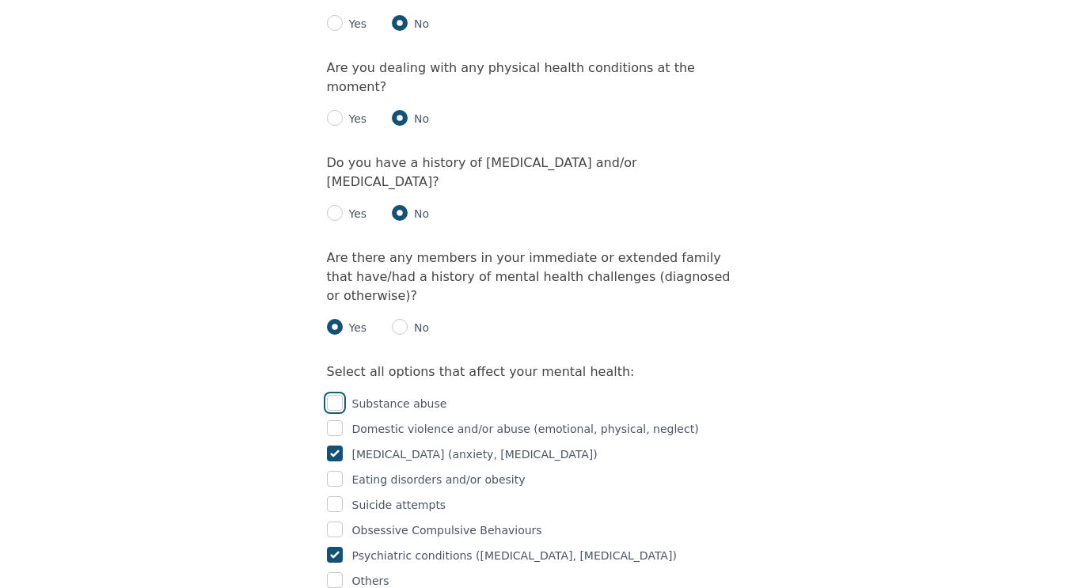
drag, startPoint x: 333, startPoint y: 247, endPoint x: 286, endPoint y: 285, distance: 60.8
click at [336, 420] on input "checkbox" at bounding box center [335, 428] width 16 height 16
checkbox input "true"
click at [333, 471] on input "checkbox" at bounding box center [335, 479] width 16 height 16
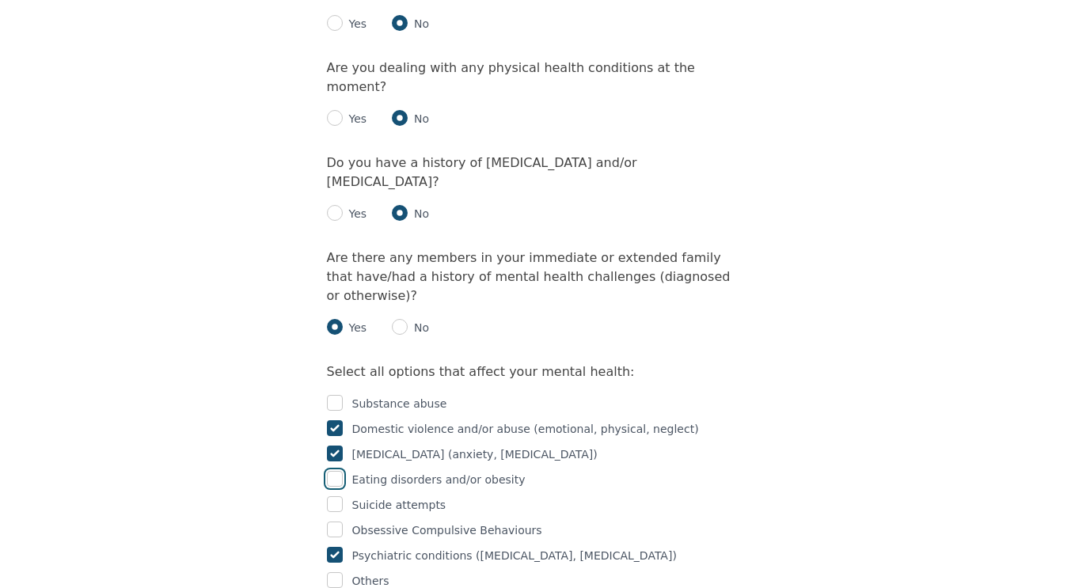
checkbox input "true"
click at [329, 547] on input "checkbox" at bounding box center [335, 555] width 16 height 16
checkbox input "false"
click at [330, 395] on input "checkbox" at bounding box center [335, 403] width 16 height 16
checkbox input "true"
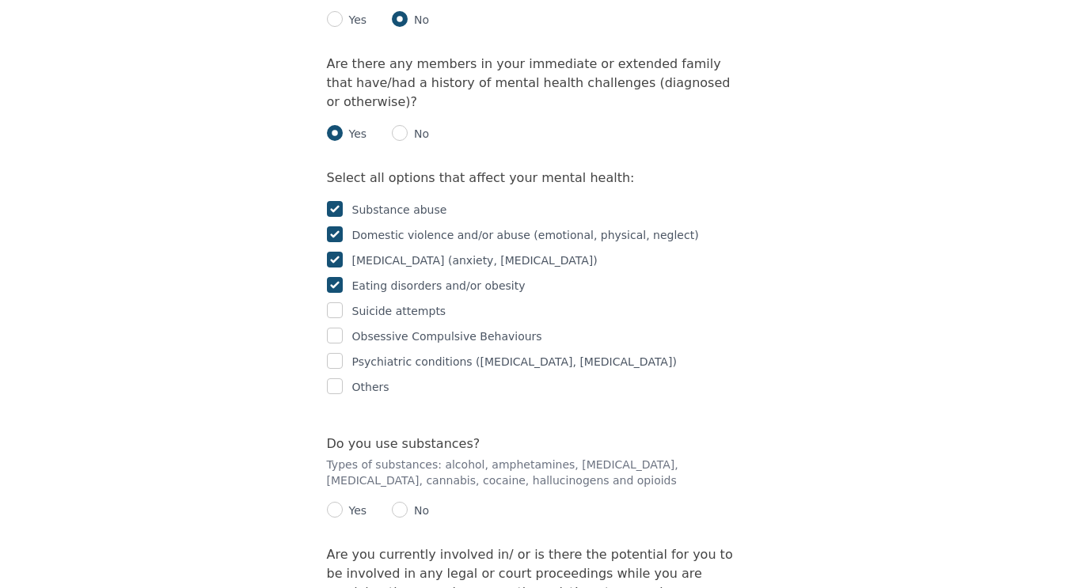
scroll to position [2377, 0]
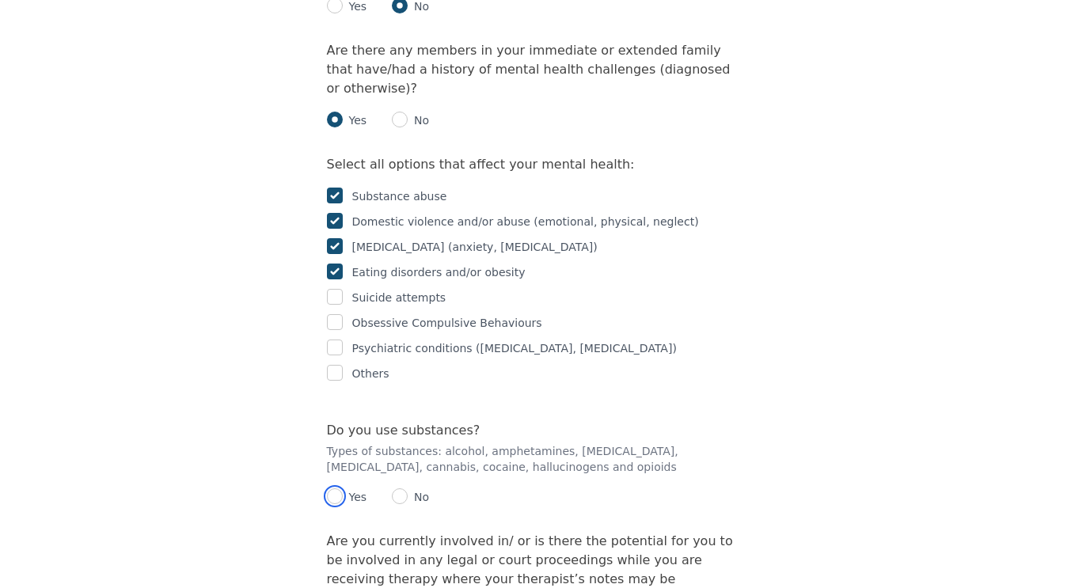
click at [328, 489] on input "radio" at bounding box center [335, 497] width 16 height 16
radio input "true"
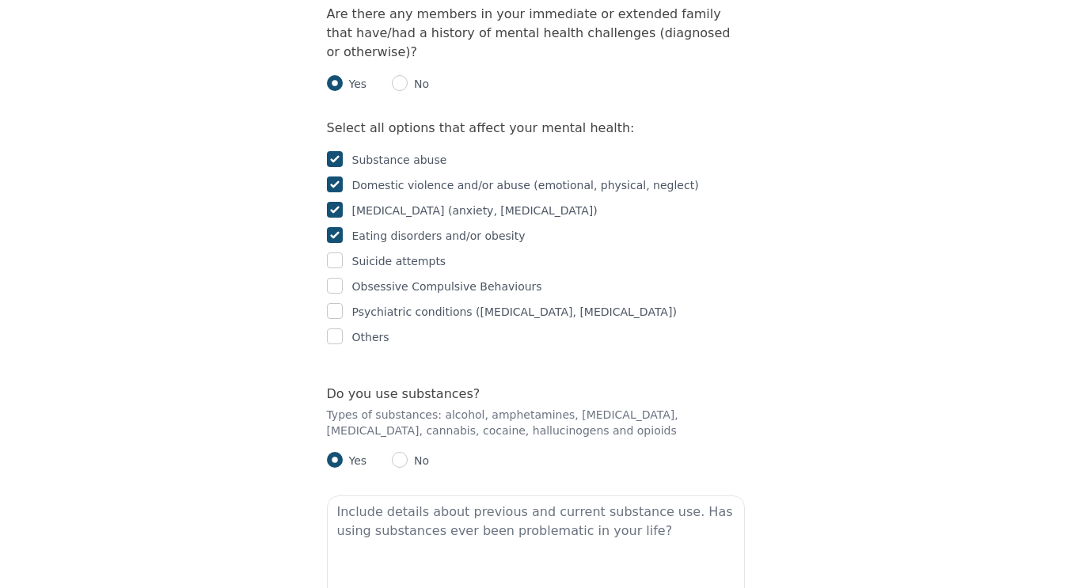
scroll to position [2423, 0]
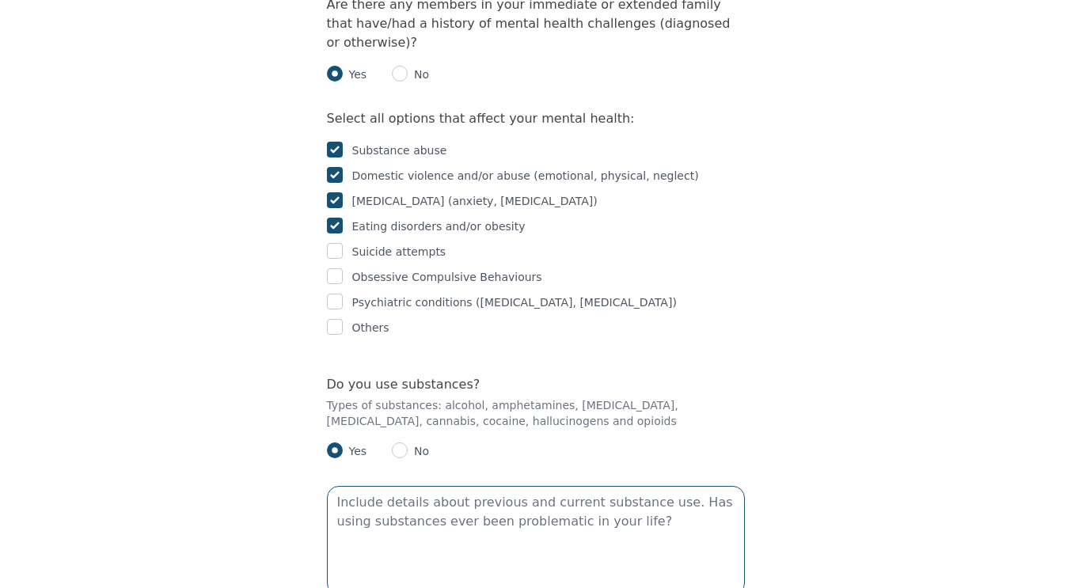
click at [548, 486] on textarea at bounding box center [536, 540] width 418 height 109
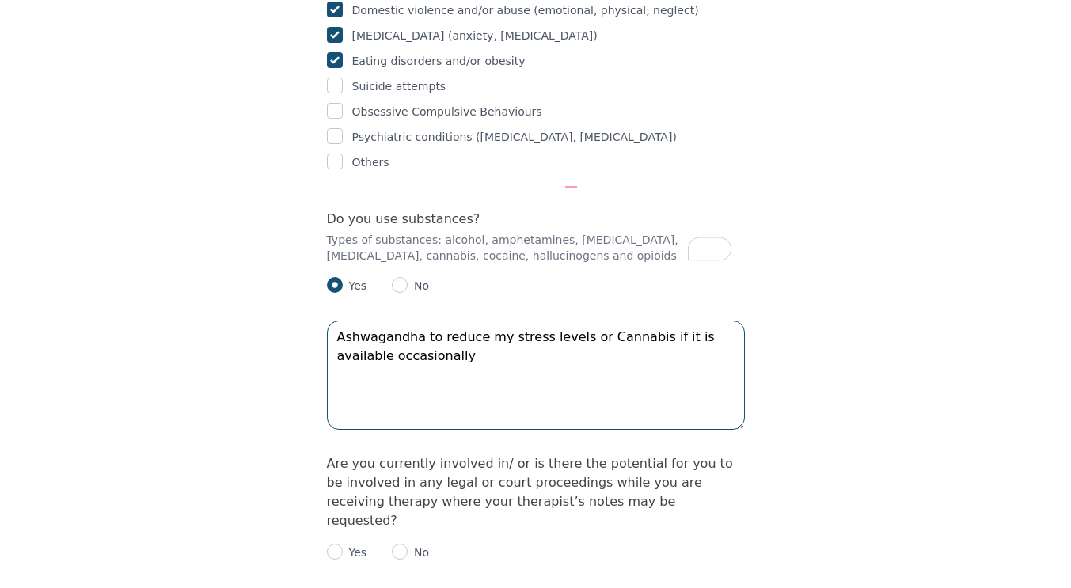
scroll to position [2592, 0]
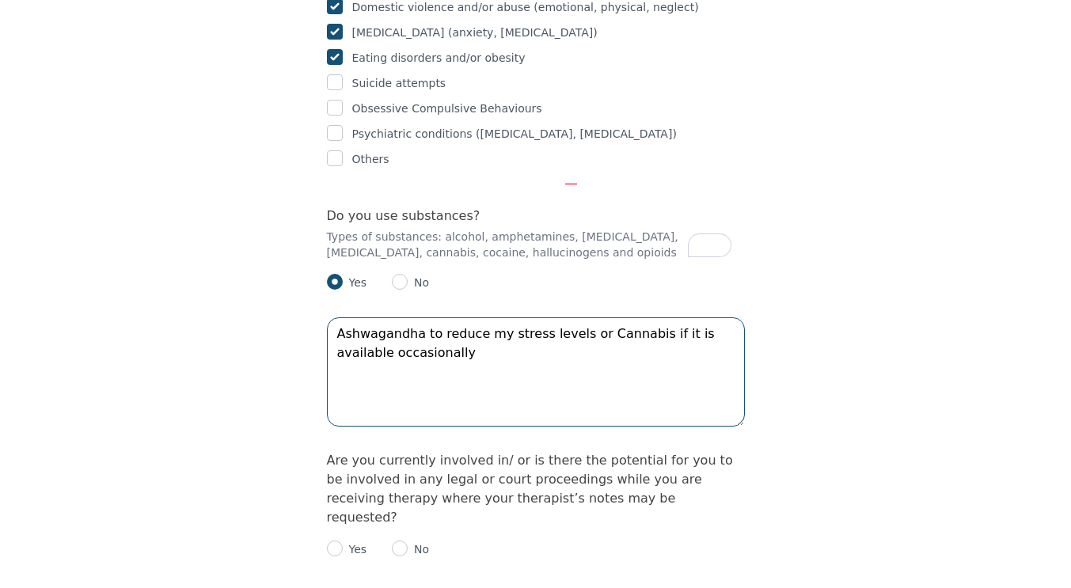
type textarea "Ashwagandha to reduce my stress levels or Cannabis if it is available occasiona…"
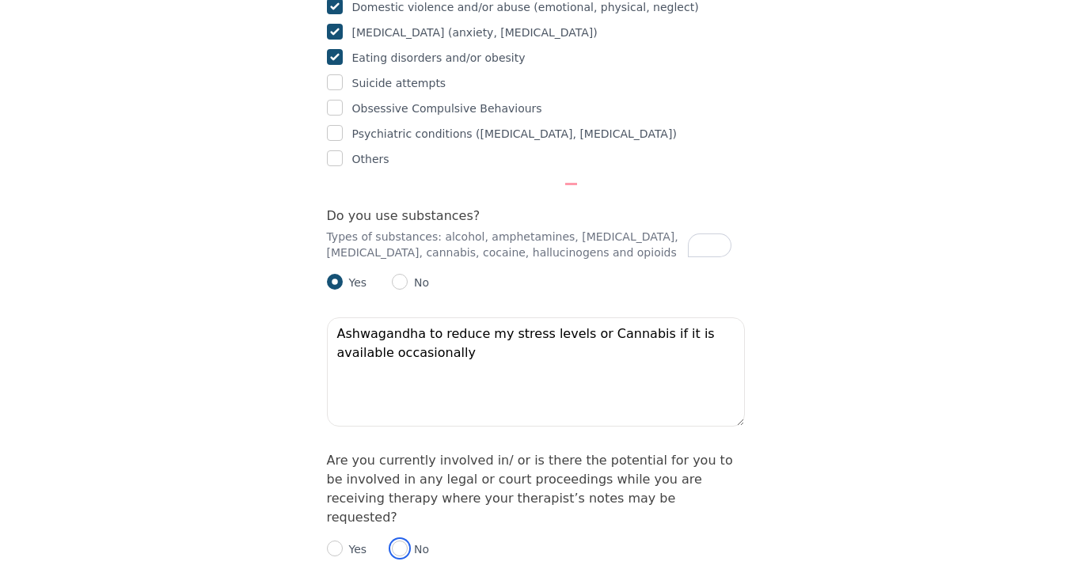
click at [399, 541] on input "radio" at bounding box center [400, 549] width 16 height 16
radio input "true"
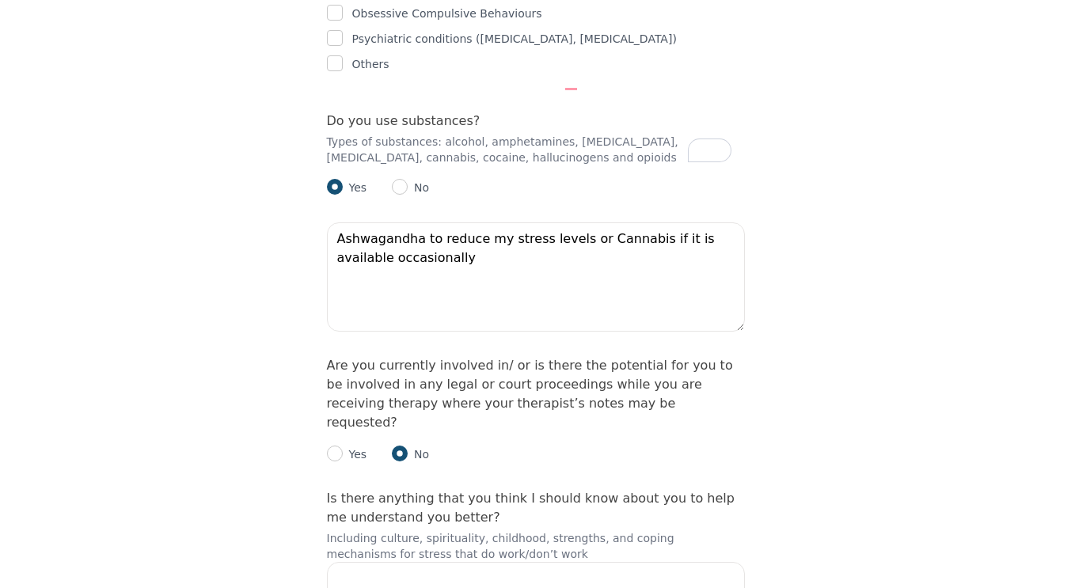
scroll to position [2697, 0]
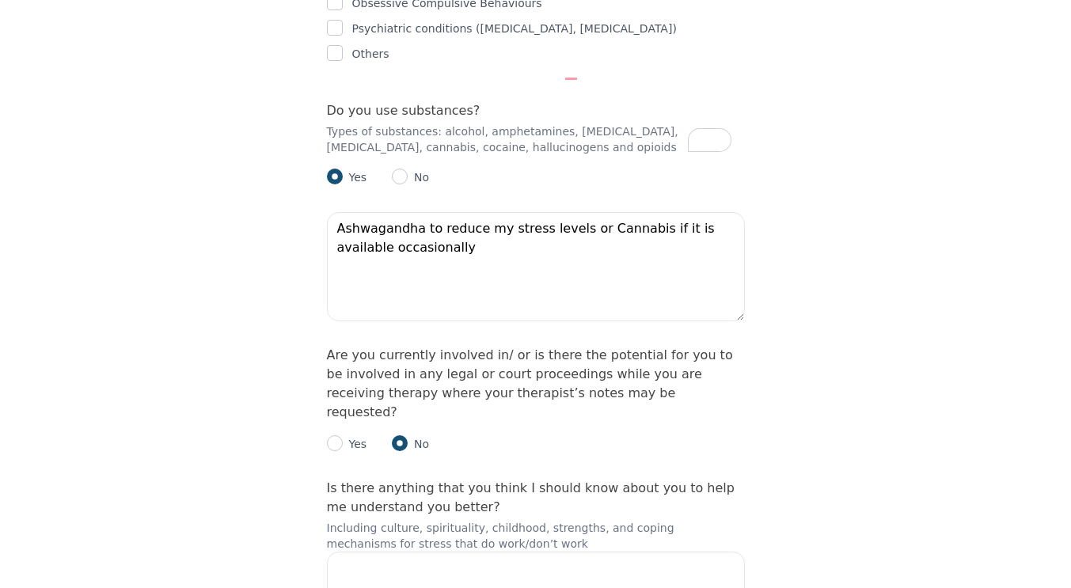
scroll to position [11, 0]
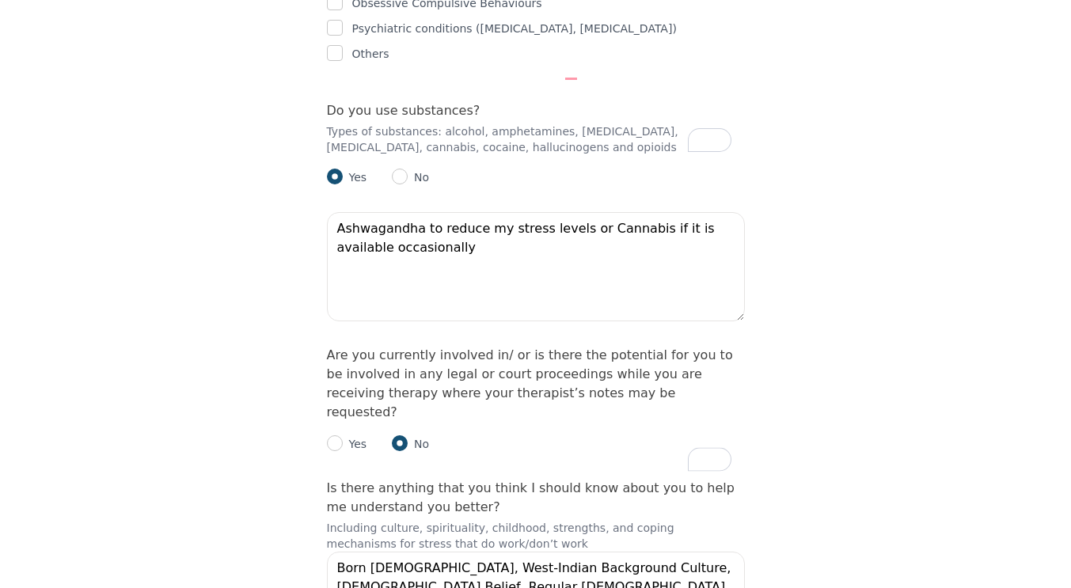
scroll to position [11, 0]
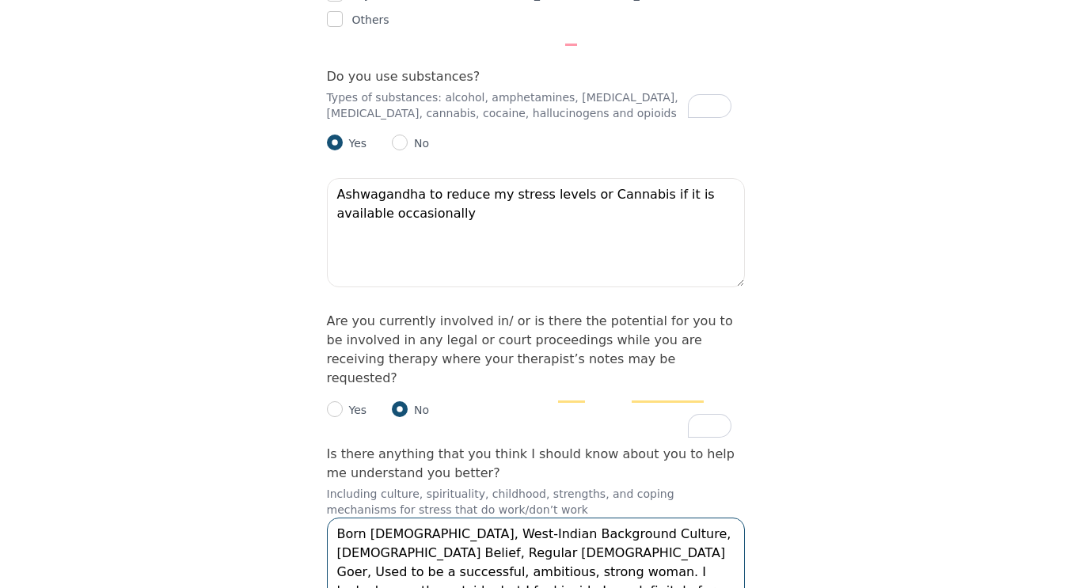
scroll to position [2826, 0]
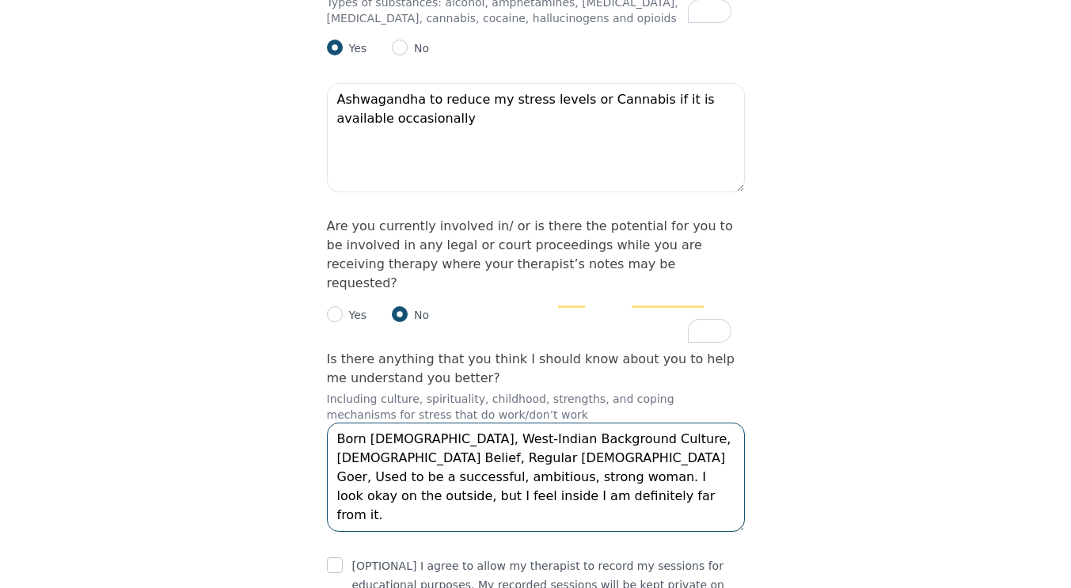
type textarea "Born Canadian, West-Indian Background Culture, Christian Belief, Regular Church…"
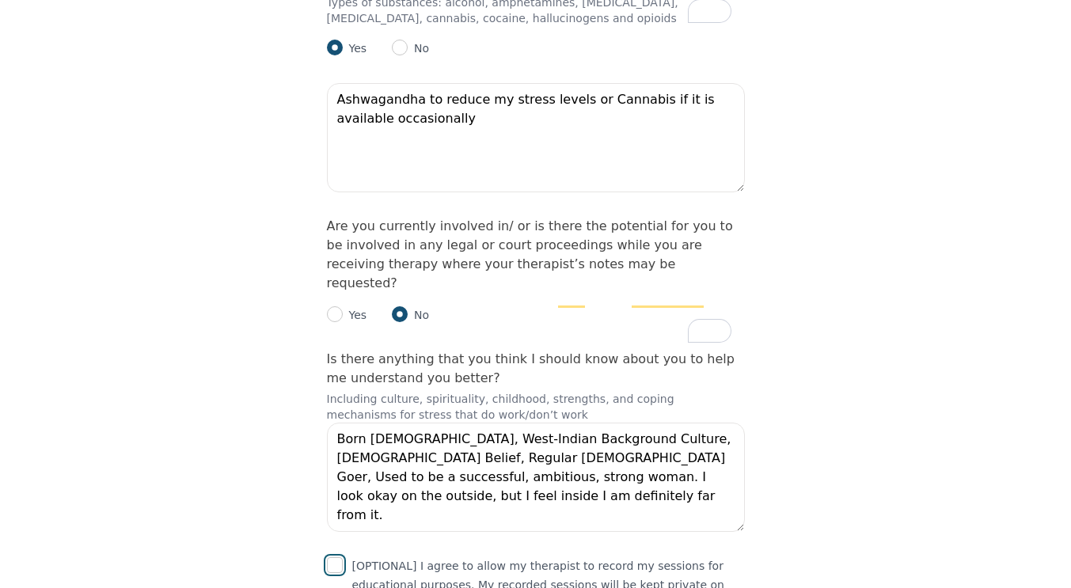
click at [333, 557] on input "checkbox" at bounding box center [335, 565] width 16 height 16
checkbox input "true"
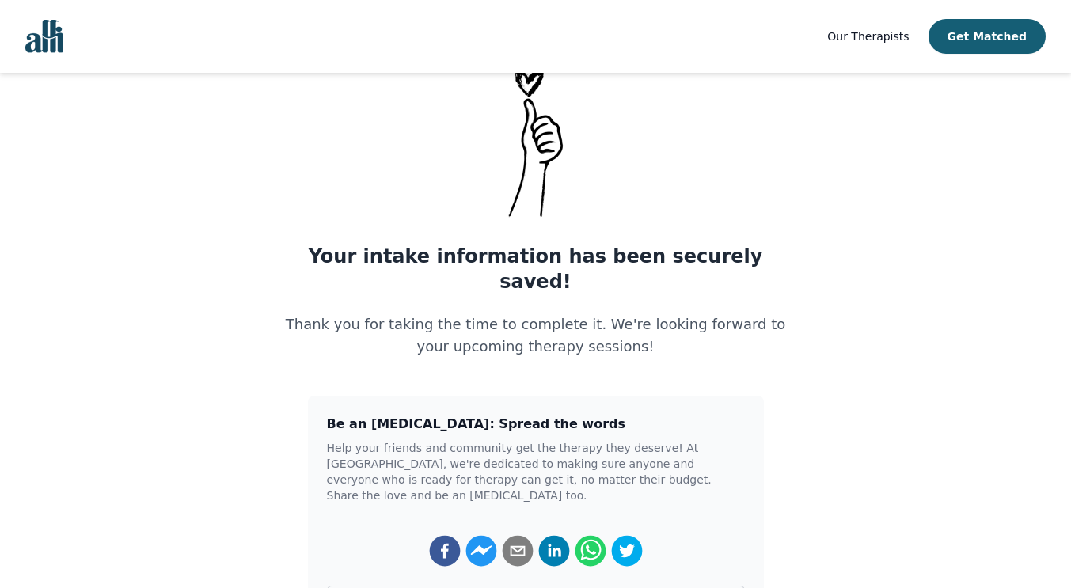
scroll to position [59, 0]
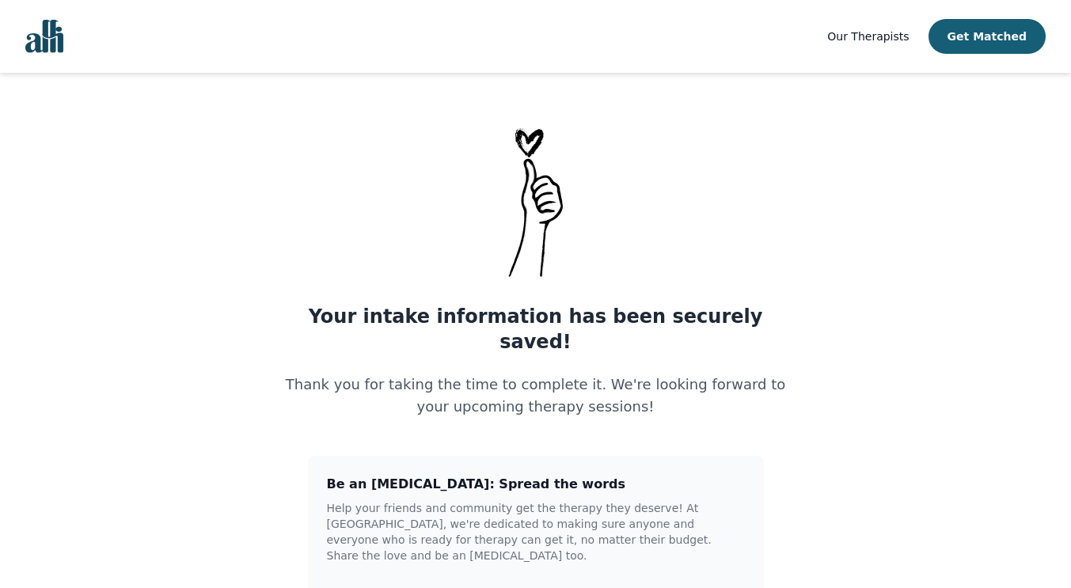
click at [39, 30] on img "Global" at bounding box center [44, 36] width 38 height 33
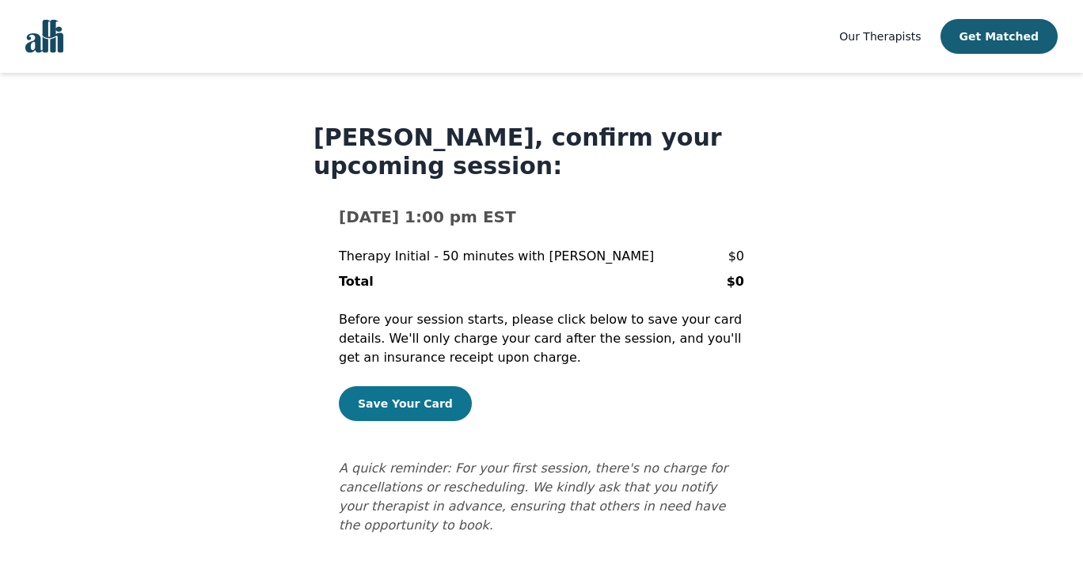
click at [420, 395] on button "Save Your Card" at bounding box center [405, 403] width 133 height 35
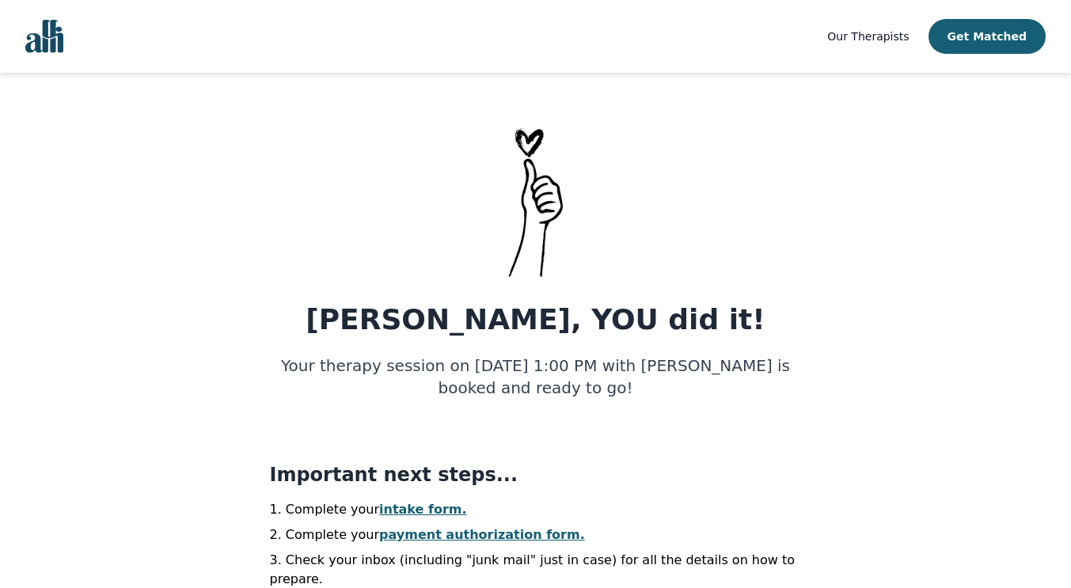
click at [860, 36] on span "Our Therapists" at bounding box center [868, 36] width 82 height 13
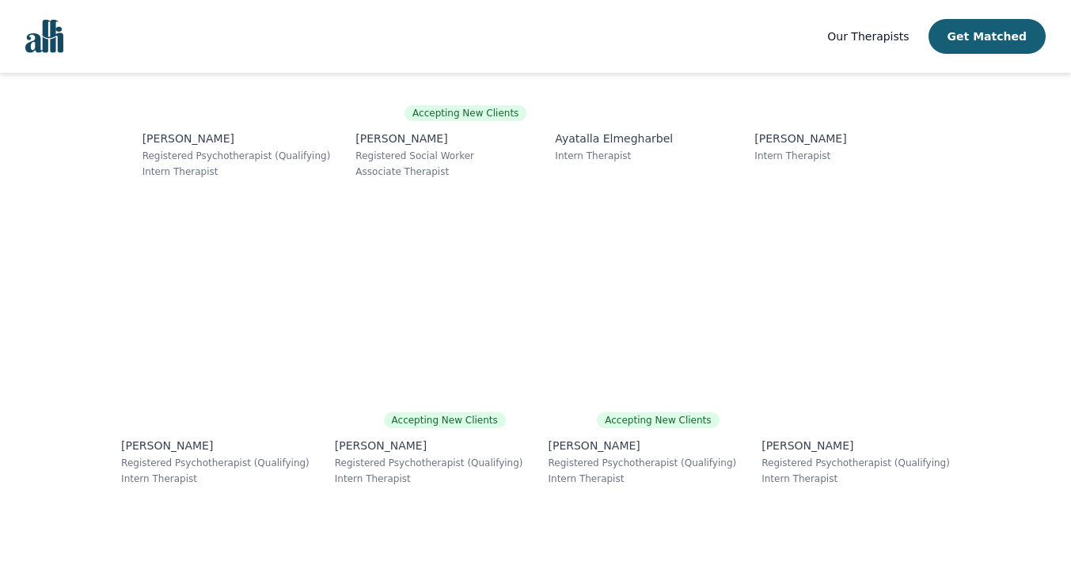
scroll to position [6058, 0]
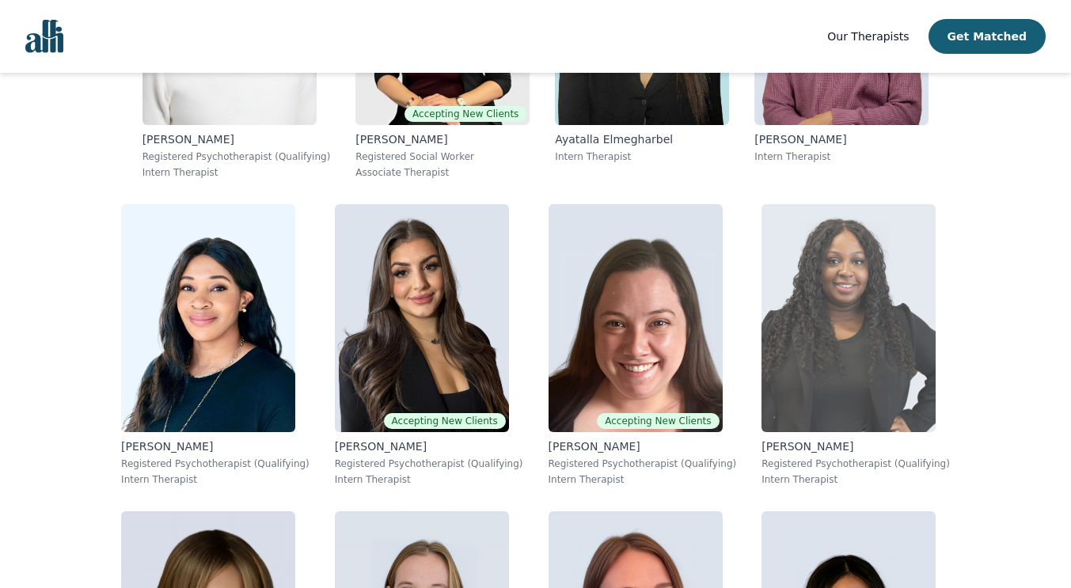
click at [874, 355] on img at bounding box center [849, 318] width 174 height 228
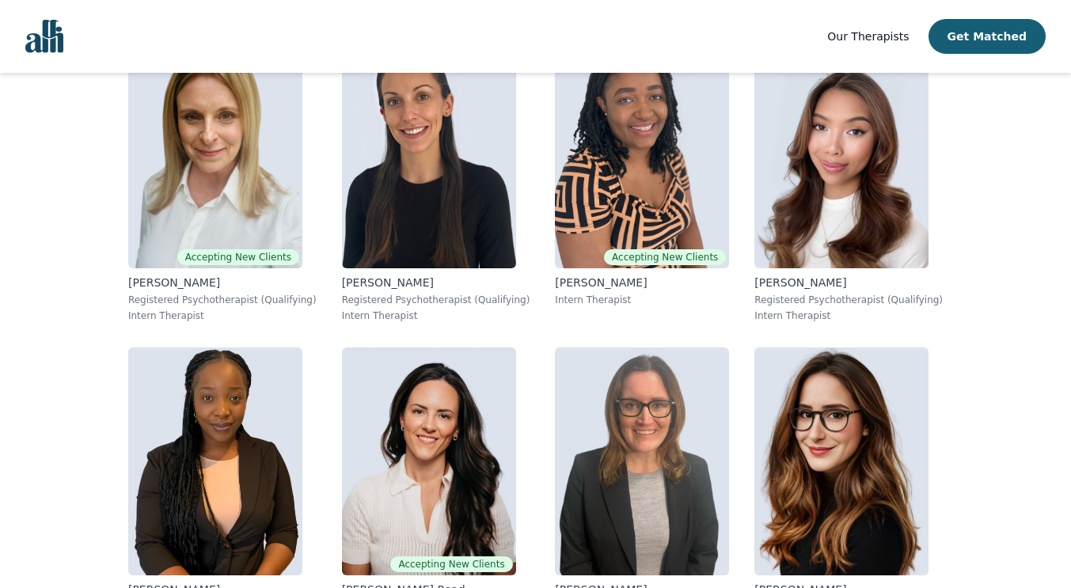
scroll to position [11607, 0]
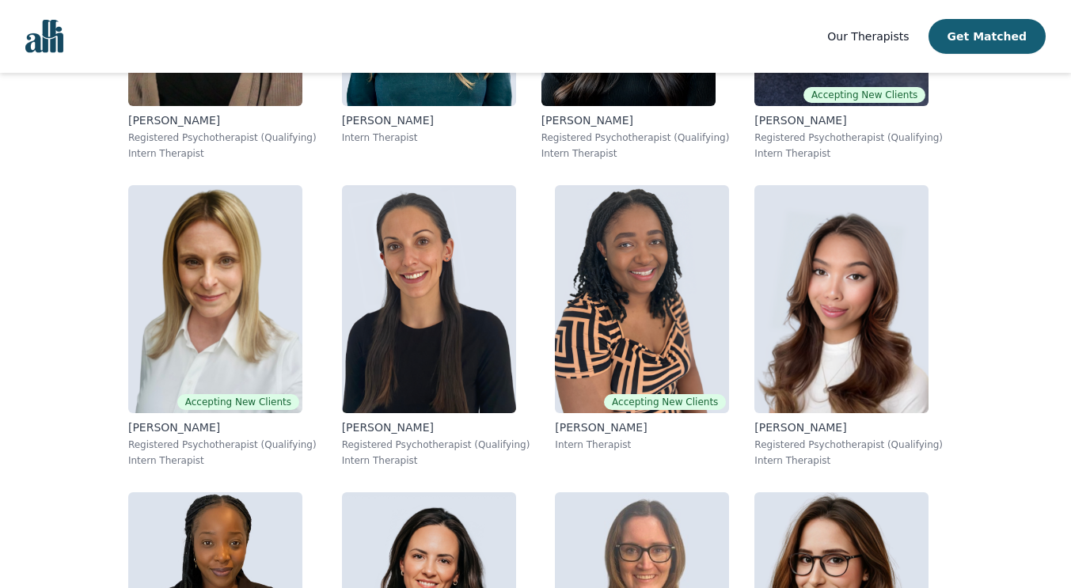
click at [565, 398] on img at bounding box center [642, 299] width 174 height 228
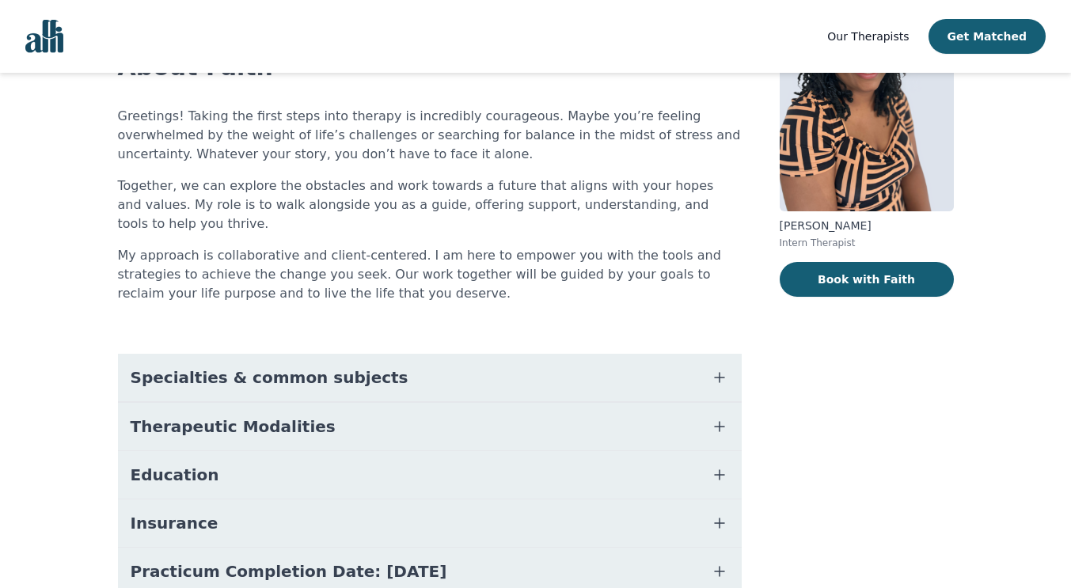
scroll to position [146, 0]
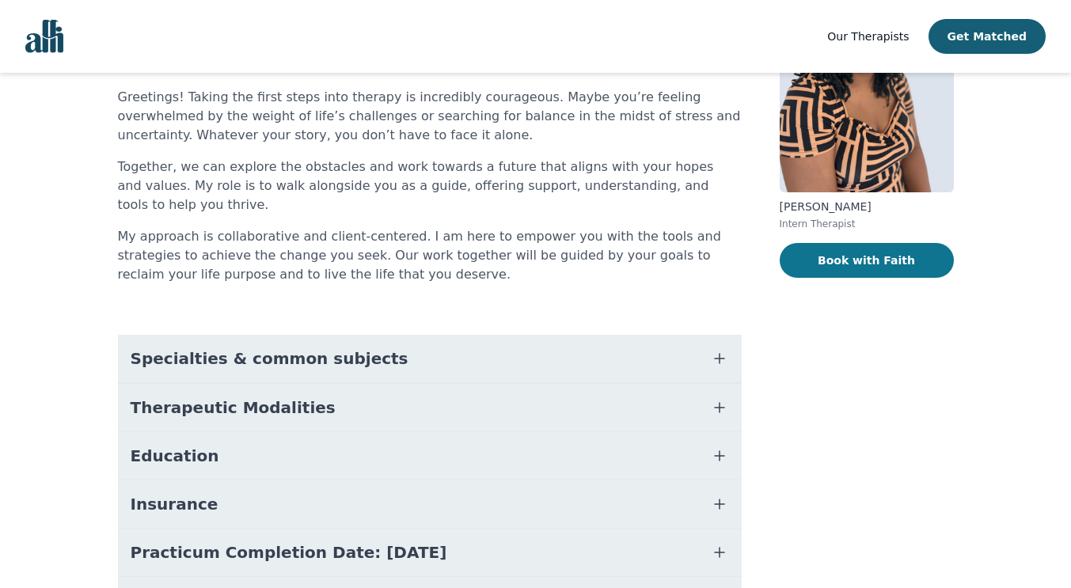
click at [858, 261] on button "Book with Faith" at bounding box center [867, 260] width 174 height 35
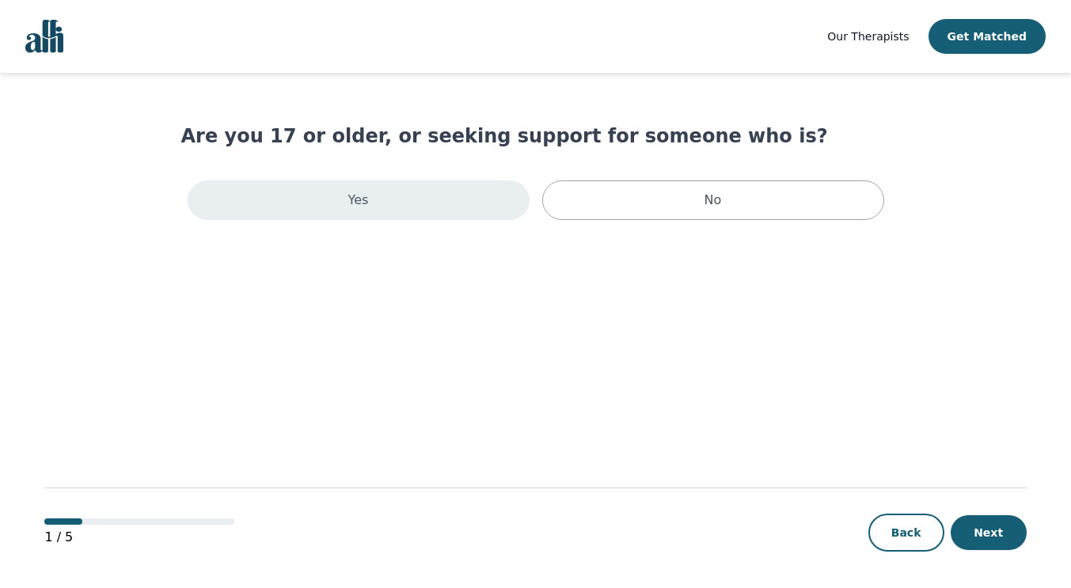
click at [434, 209] on div "Yes" at bounding box center [359, 201] width 342 height 40
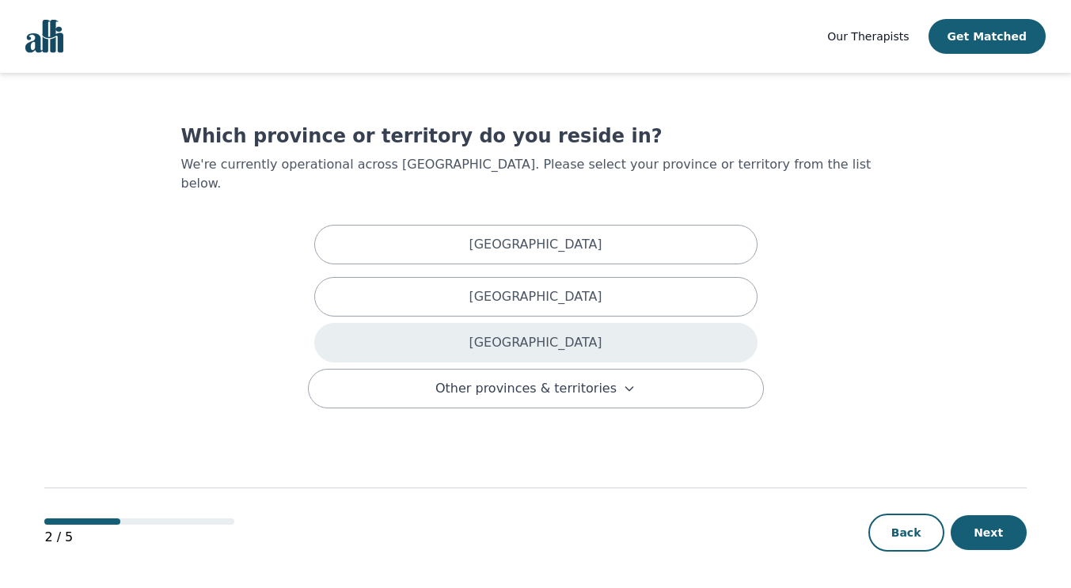
click at [489, 326] on div "[GEOGRAPHIC_DATA]" at bounding box center [535, 343] width 443 height 40
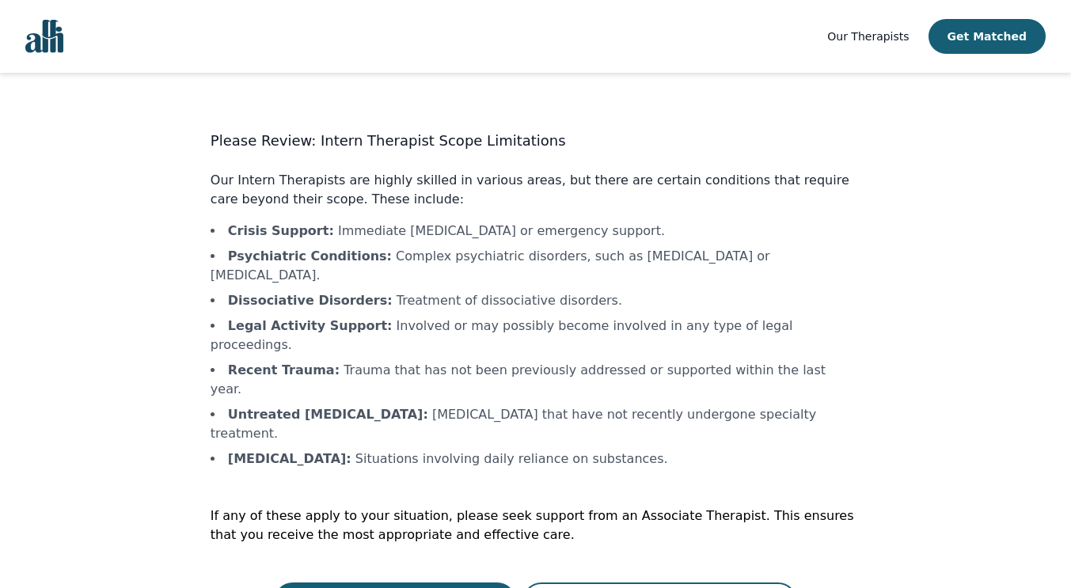
scroll to position [2, 0]
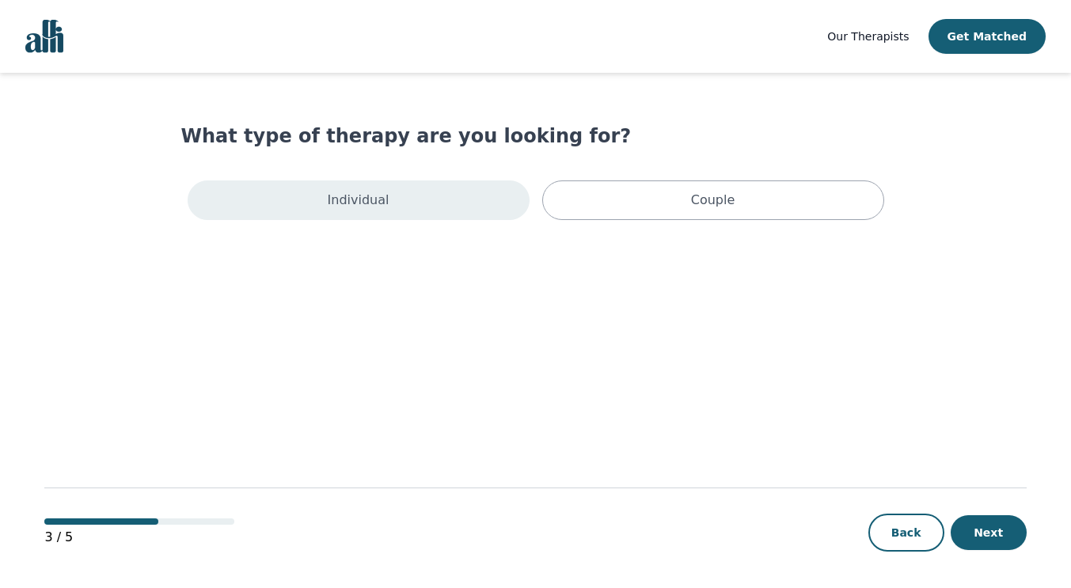
click at [401, 211] on div "Individual" at bounding box center [359, 201] width 342 height 40
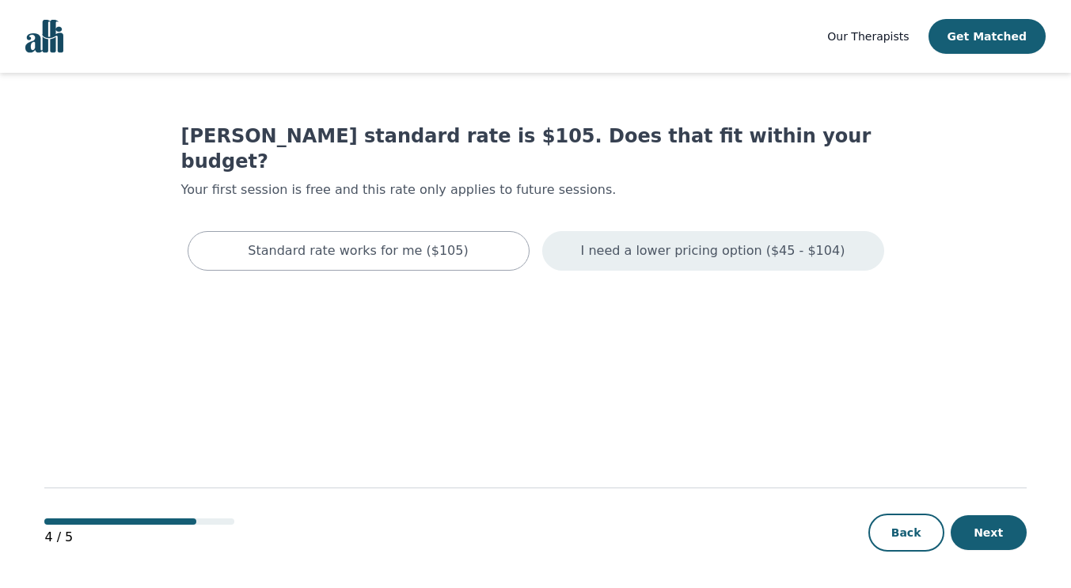
click at [626, 241] on p "I need a lower pricing option ($45 - $104)" at bounding box center [713, 250] width 264 height 19
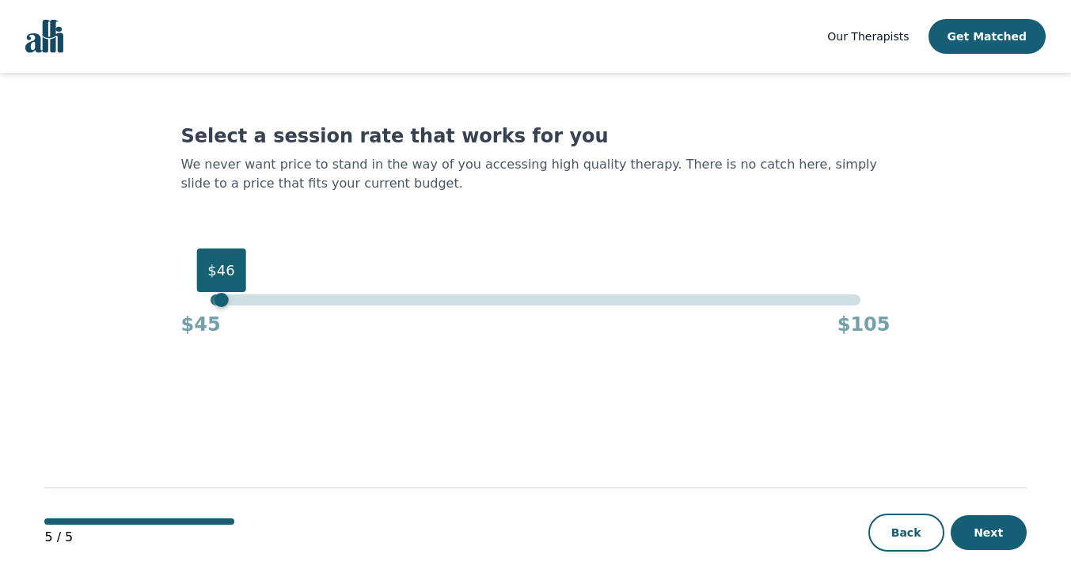
click at [219, 302] on div "$46" at bounding box center [536, 300] width 650 height 11
click at [992, 526] on button "Next" at bounding box center [989, 532] width 76 height 35
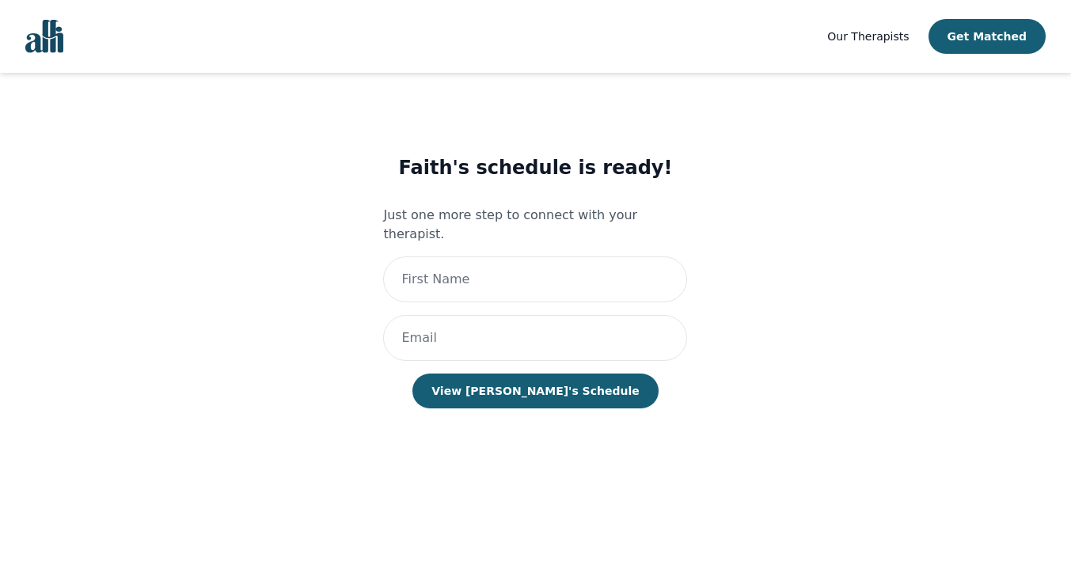
scroll to position [2, 0]
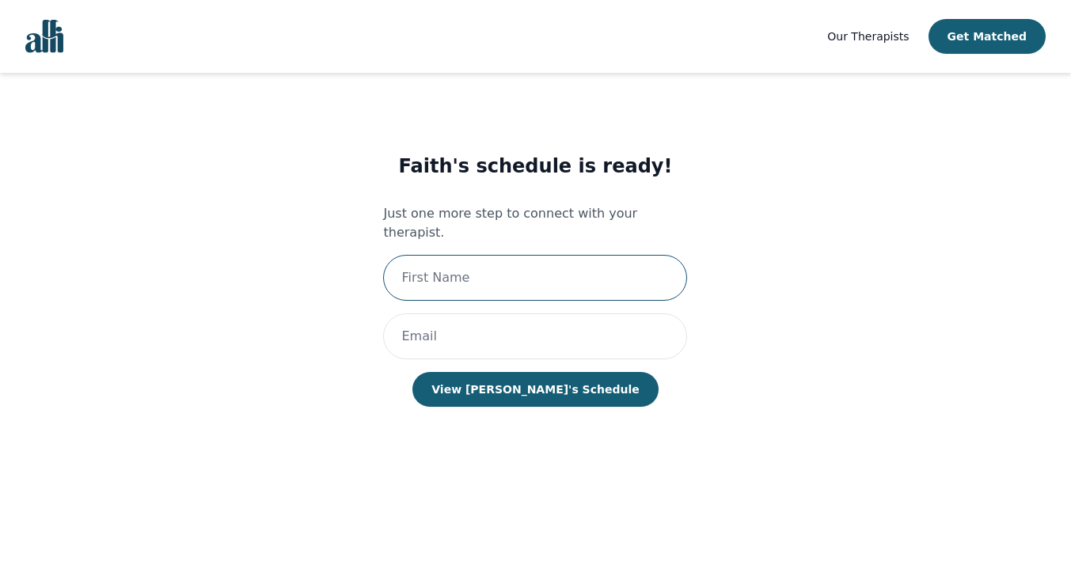
click at [534, 255] on input "text" at bounding box center [535, 278] width 304 height 46
click at [49, 46] on img "Global" at bounding box center [44, 36] width 38 height 33
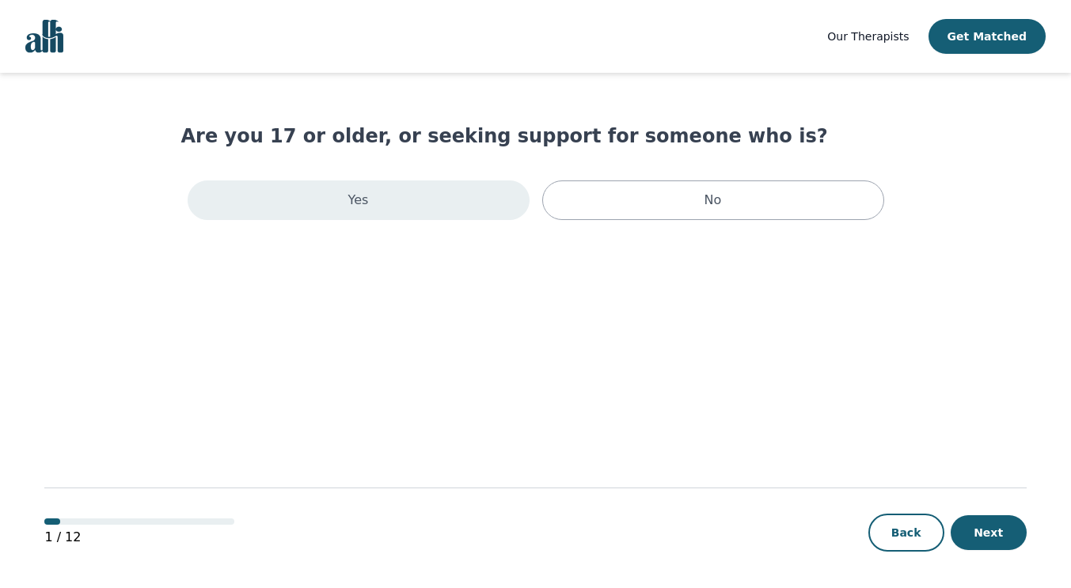
click at [460, 203] on div "Yes" at bounding box center [359, 201] width 342 height 40
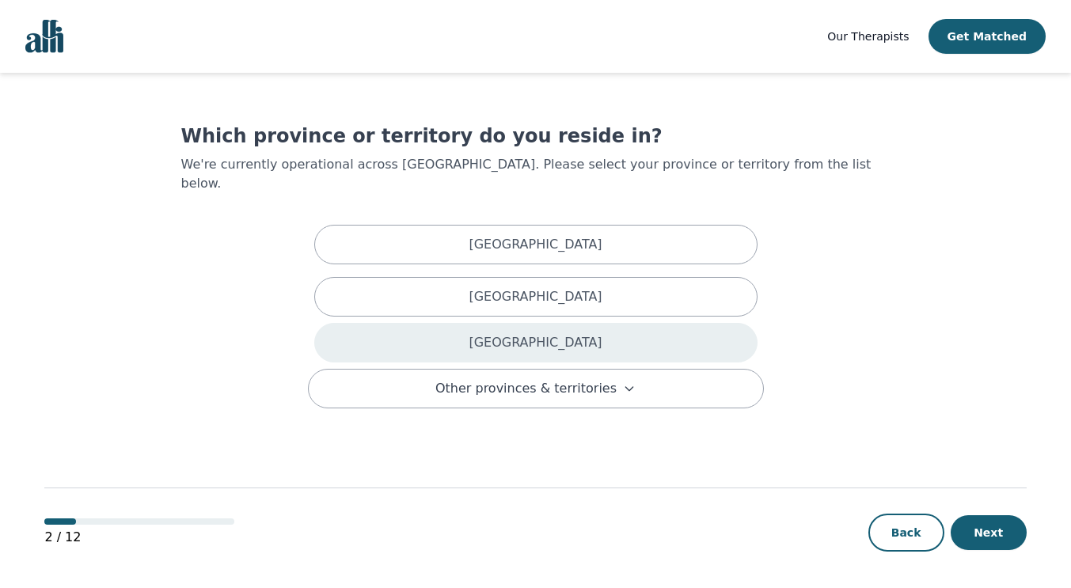
click at [488, 336] on div "[GEOGRAPHIC_DATA]" at bounding box center [535, 343] width 443 height 40
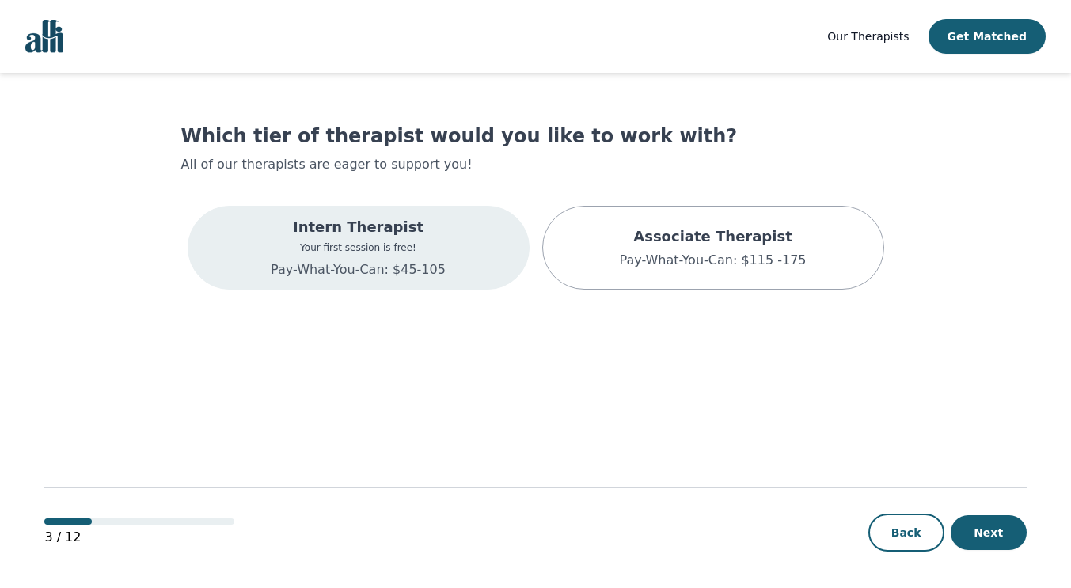
click at [477, 268] on div "Intern Therapist Your first session is free! Pay-What-You-Can: $45-105" at bounding box center [359, 248] width 342 height 84
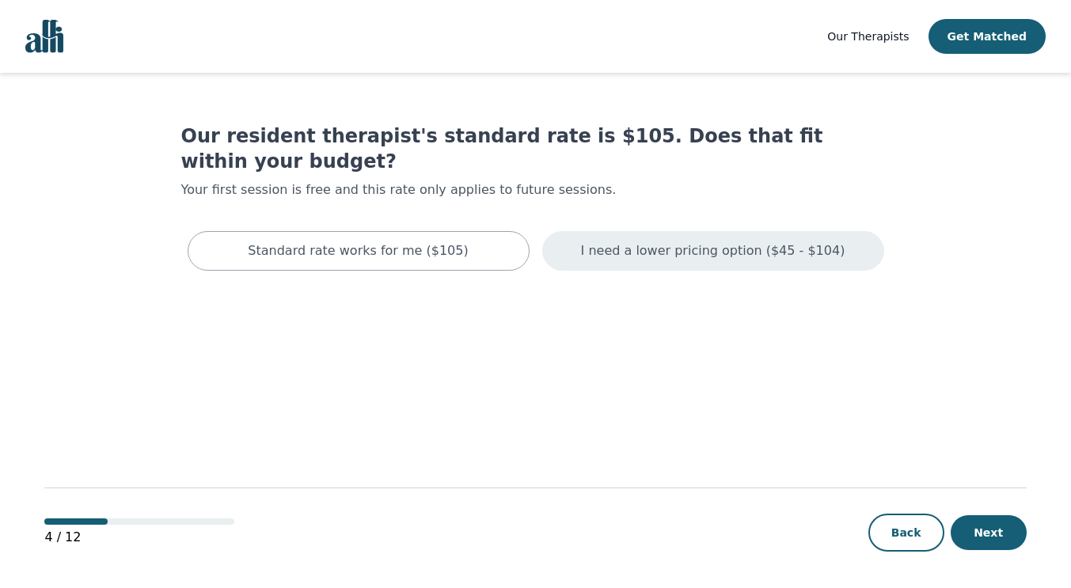
click at [626, 238] on div "I need a lower pricing option ($45 - $104)" at bounding box center [713, 251] width 342 height 40
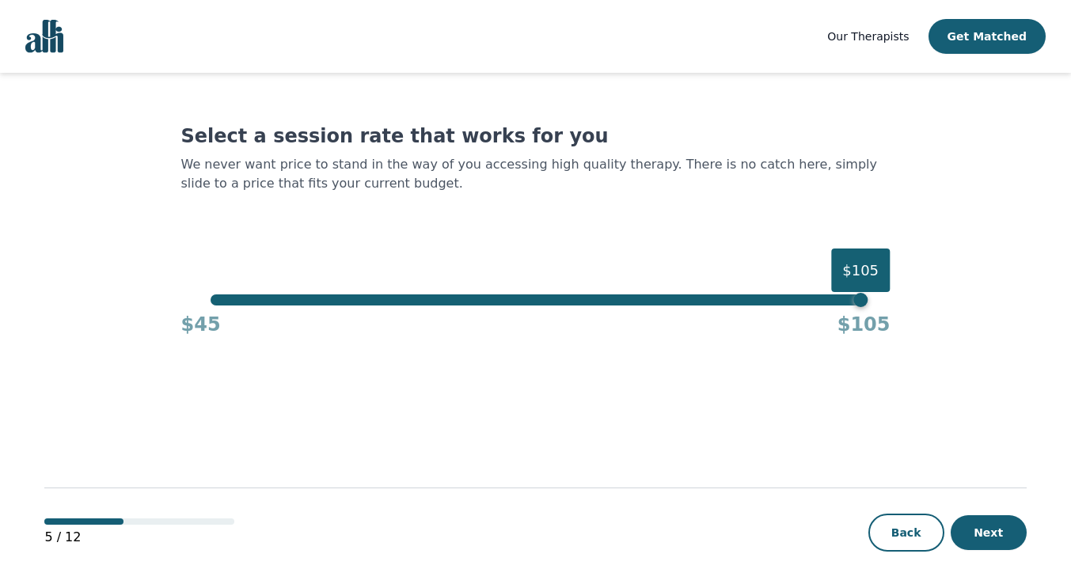
click at [215, 306] on div "$45 $105" at bounding box center [535, 322] width 709 height 32
click at [861, 299] on div "$105" at bounding box center [861, 300] width 14 height 14
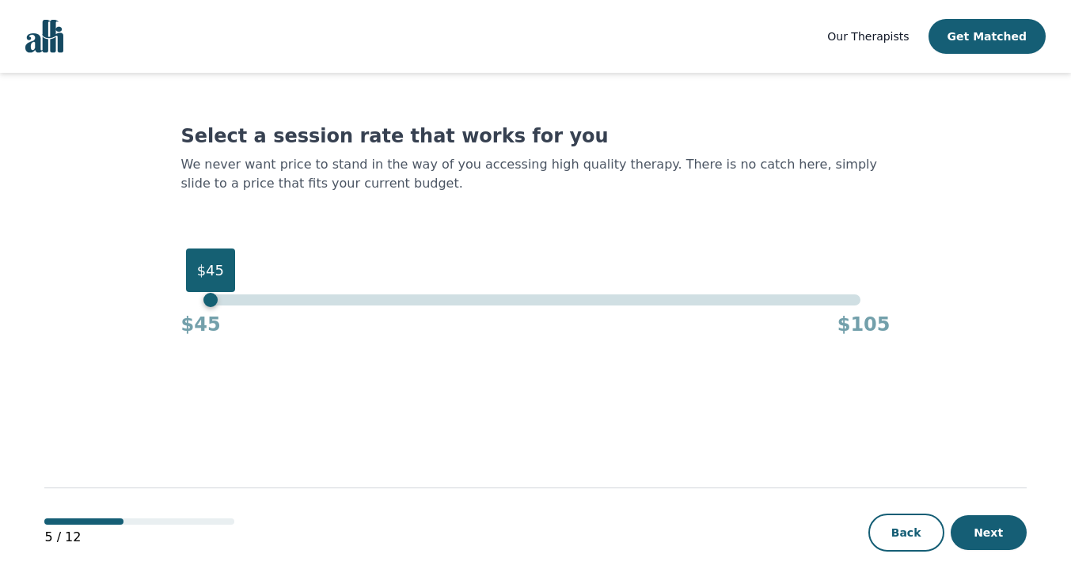
drag, startPoint x: 861, startPoint y: 306, endPoint x: 167, endPoint y: 209, distance: 701.2
click at [167, 209] on main "Select a session rate that works for you We never want price to stand in the wa…" at bounding box center [535, 331] width 982 height 517
click at [992, 528] on button "Next" at bounding box center [989, 532] width 76 height 35
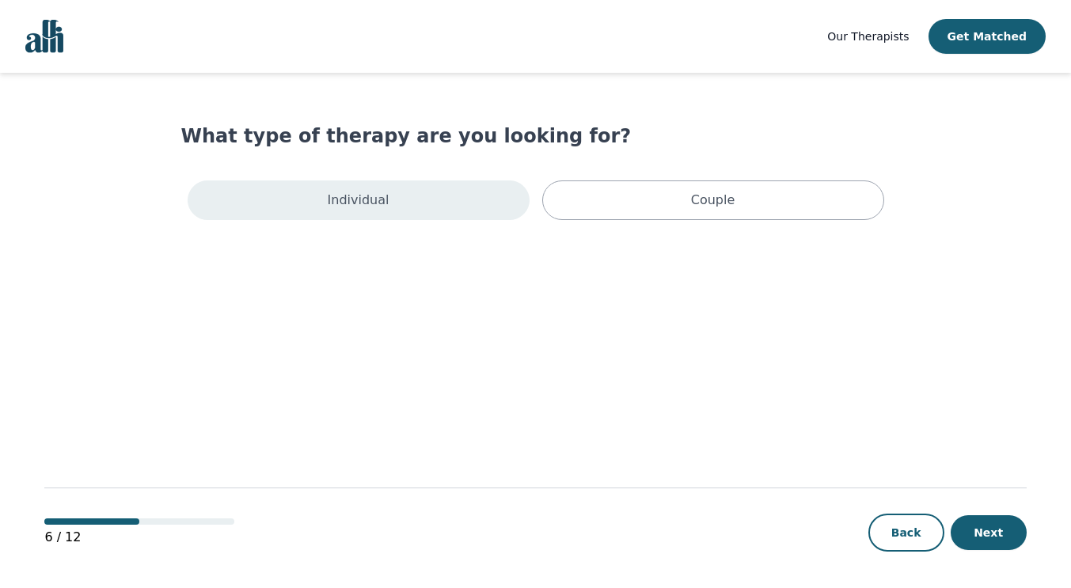
click at [451, 189] on div "Individual" at bounding box center [359, 201] width 342 height 40
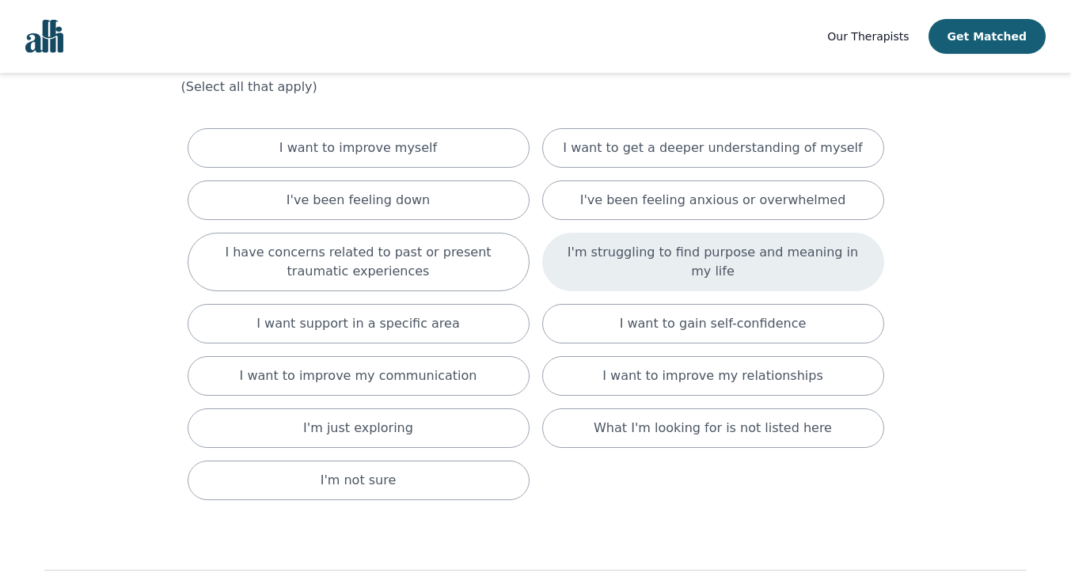
scroll to position [79, 0]
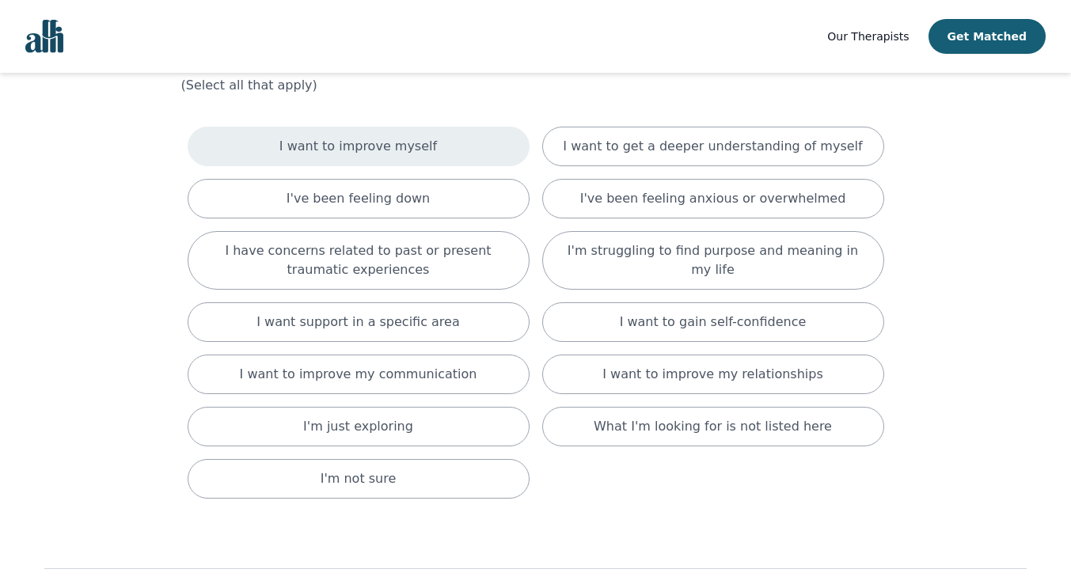
click at [433, 158] on div "I want to improve myself" at bounding box center [359, 147] width 342 height 40
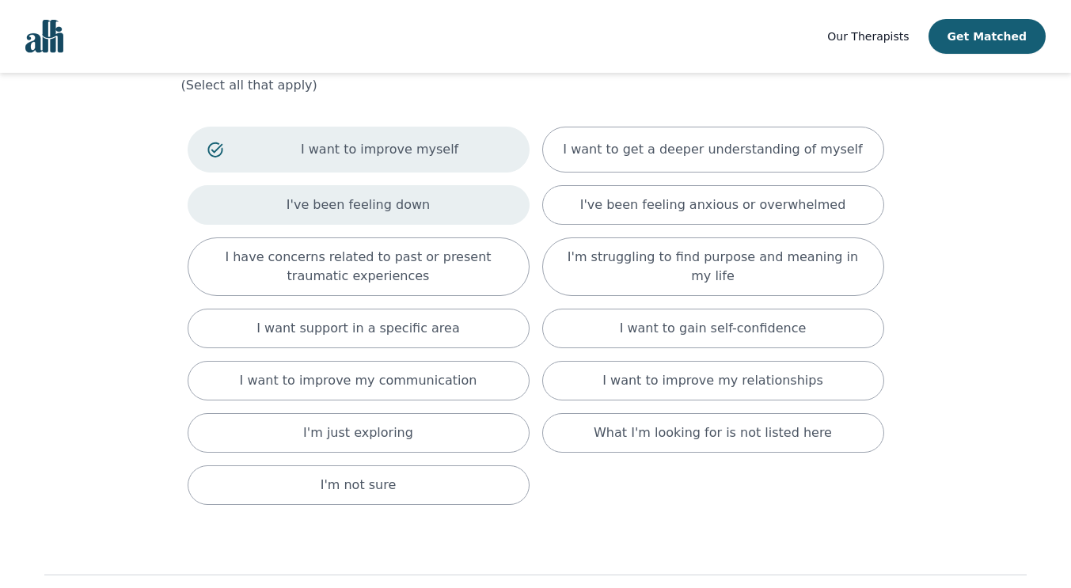
click at [423, 206] on div "I've been feeling down" at bounding box center [359, 205] width 342 height 40
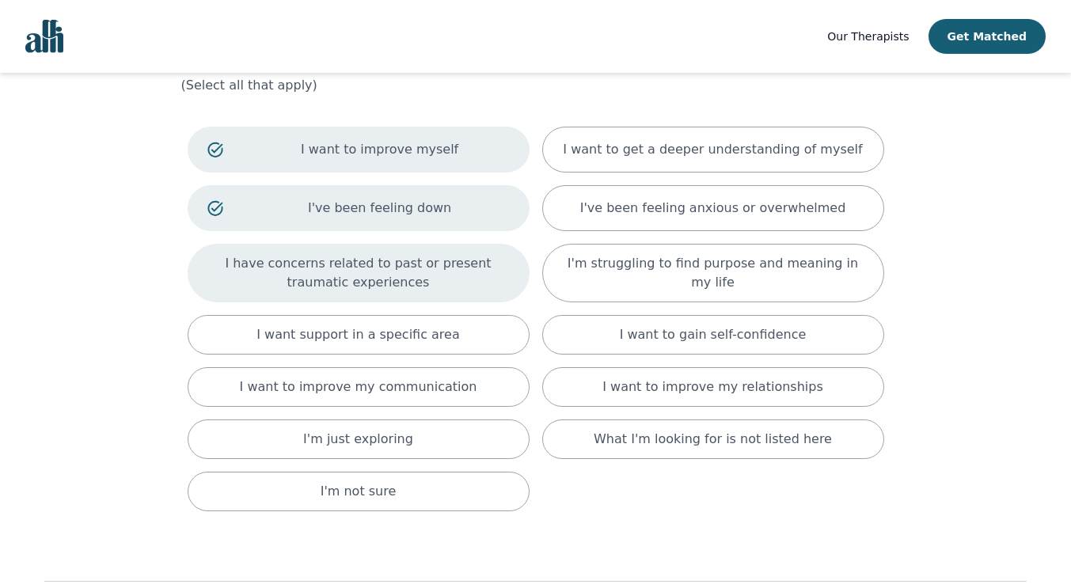
click at [419, 276] on p "I have concerns related to past or present traumatic experiences" at bounding box center [358, 273] width 302 height 38
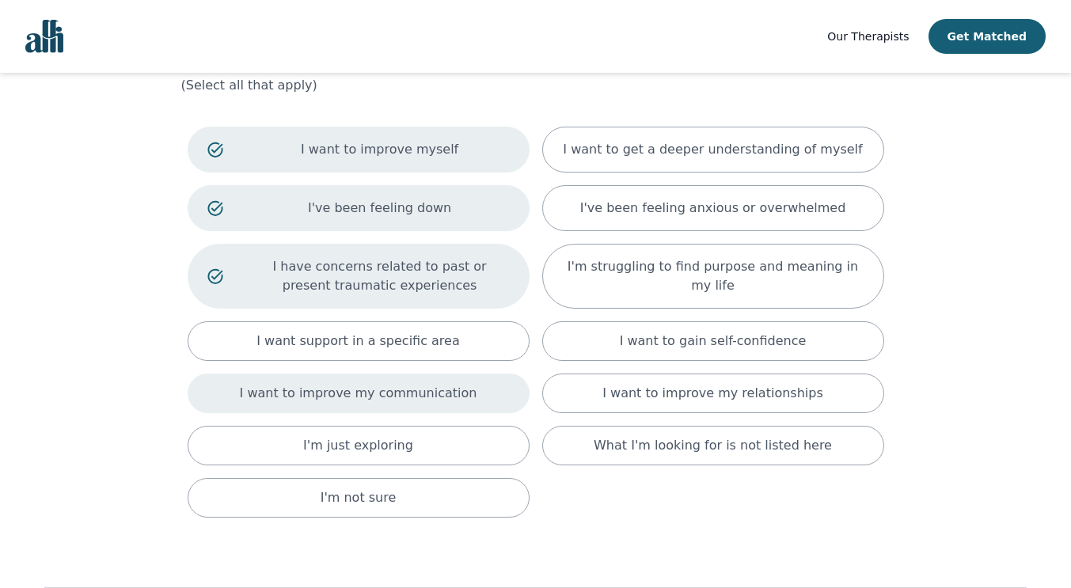
click at [432, 391] on p "I want to improve my communication" at bounding box center [359, 393] width 238 height 19
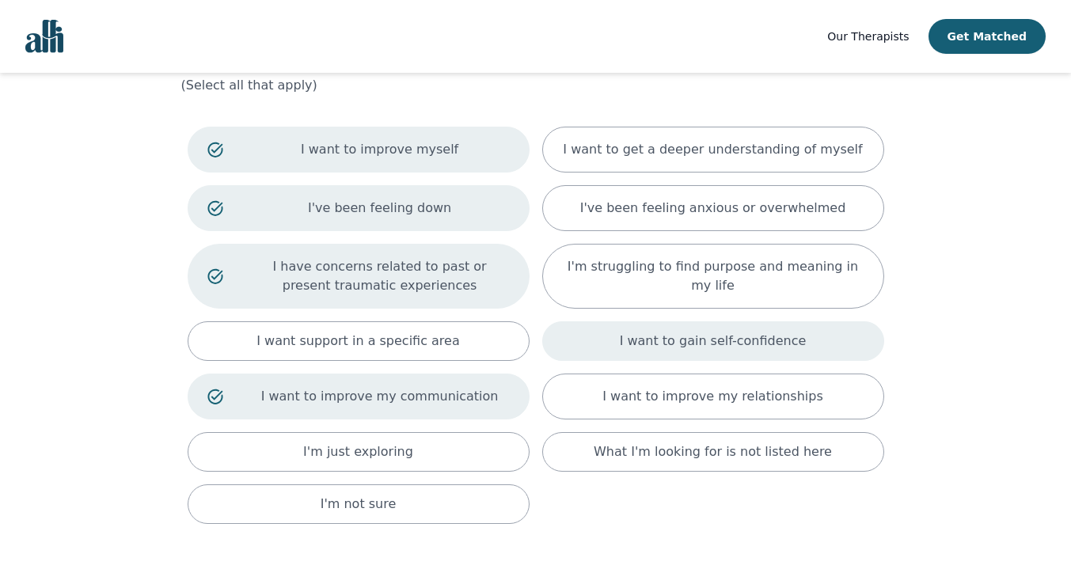
click at [656, 357] on div "I want to gain self-confidence" at bounding box center [713, 341] width 342 height 40
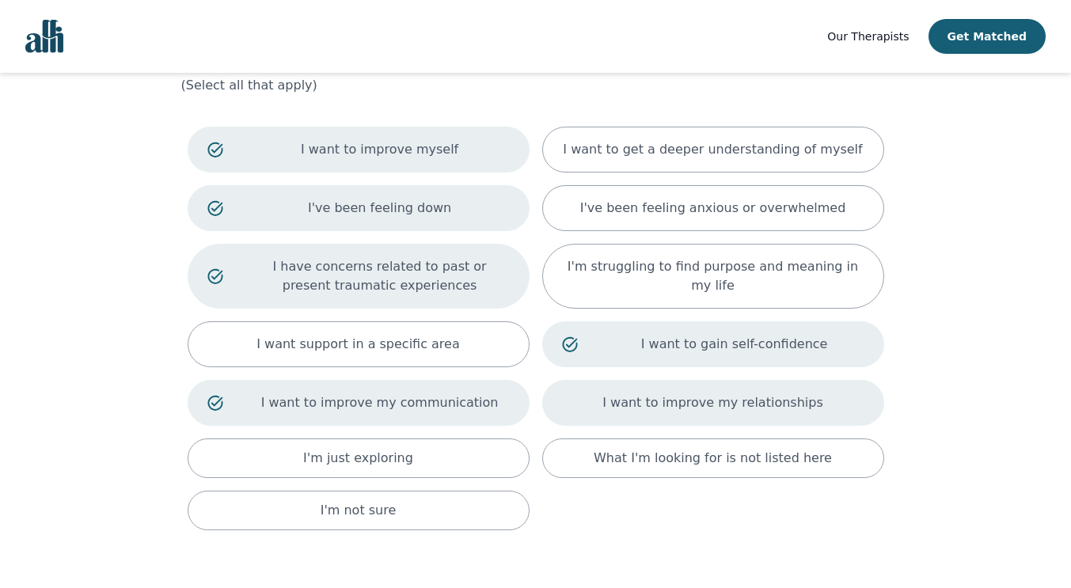
click at [647, 413] on div "I want to improve my relationships" at bounding box center [713, 403] width 342 height 46
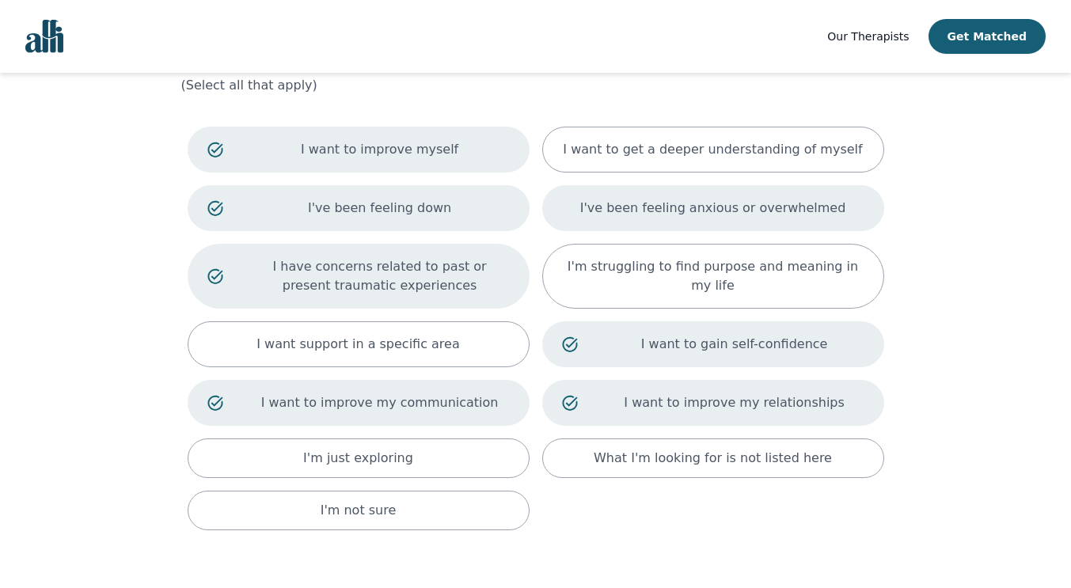
click at [728, 219] on div "I've been feeling anxious or overwhelmed" at bounding box center [713, 208] width 342 height 46
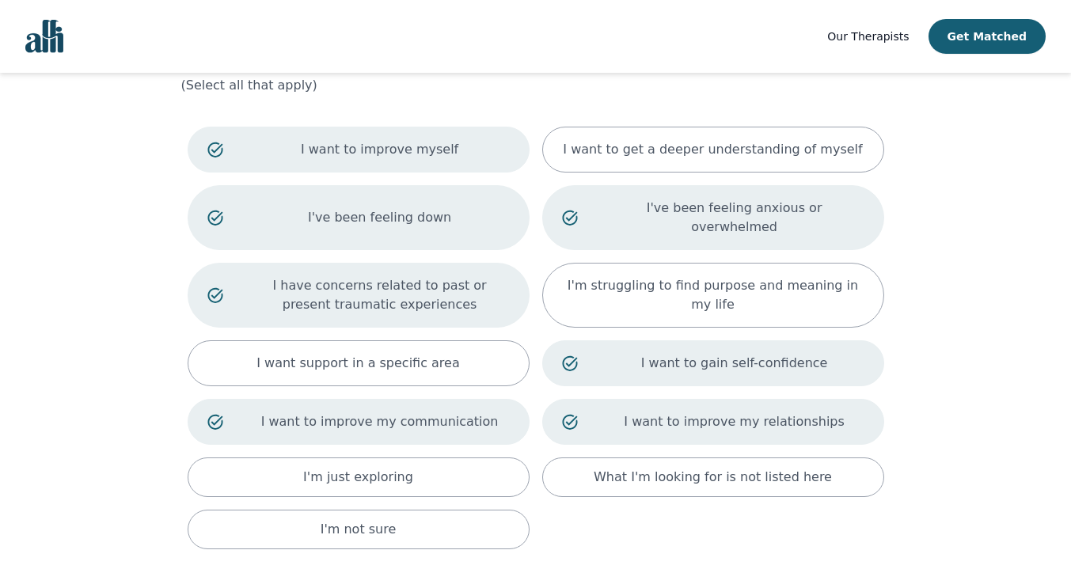
scroll to position [193, 0]
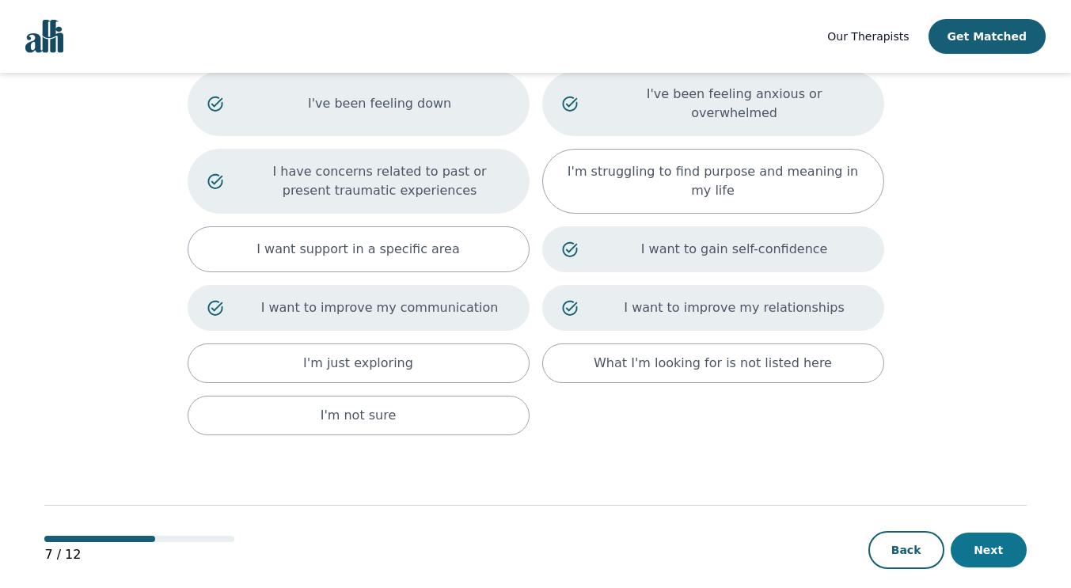
click at [995, 533] on button "Next" at bounding box center [989, 550] width 76 height 35
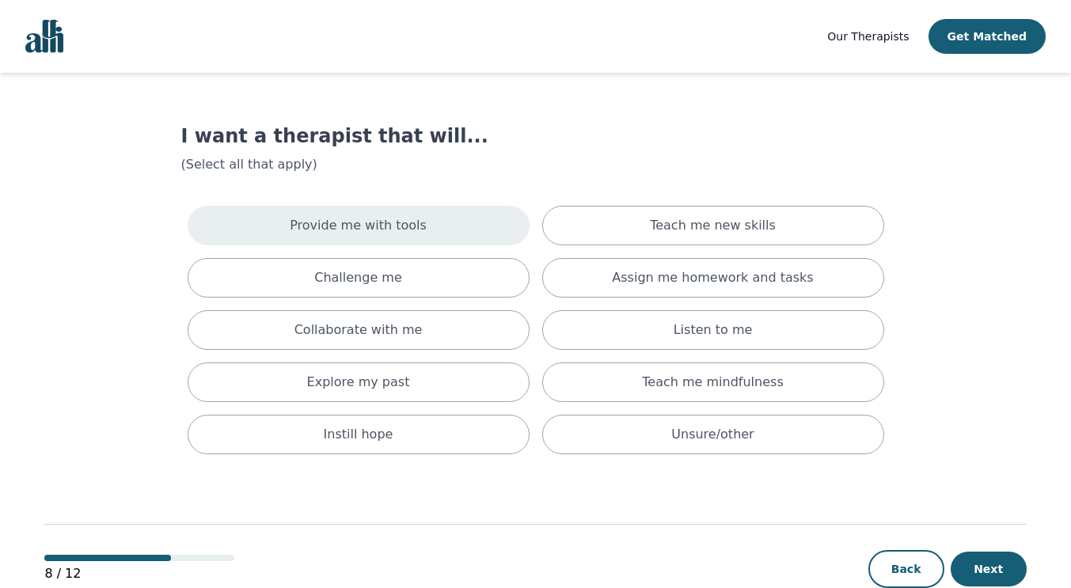
click at [436, 222] on div "Provide me with tools" at bounding box center [359, 226] width 342 height 40
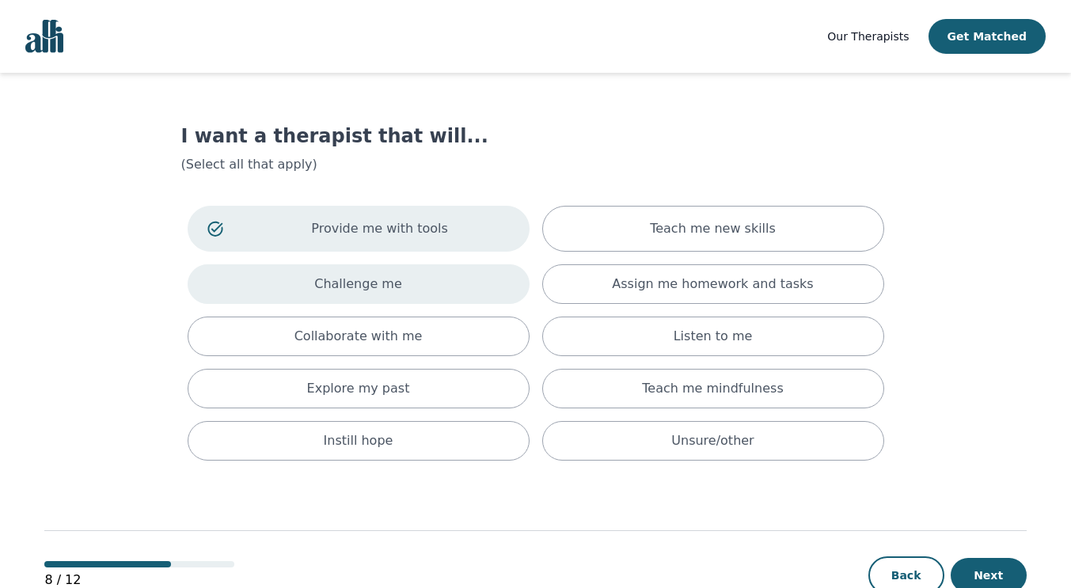
click at [422, 280] on div "Challenge me" at bounding box center [359, 284] width 342 height 40
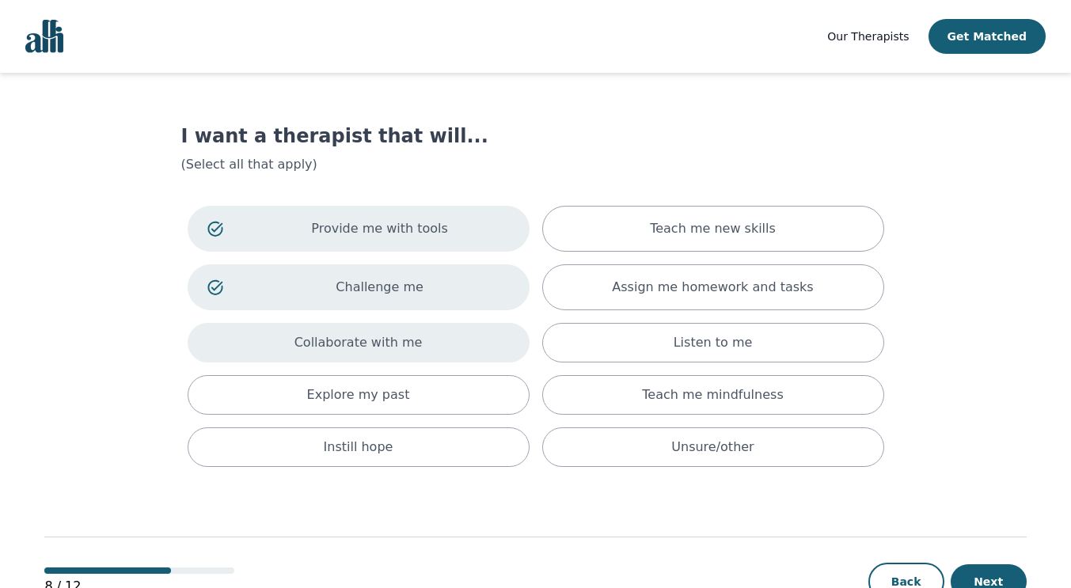
click at [416, 342] on div "Collaborate with me" at bounding box center [359, 343] width 342 height 40
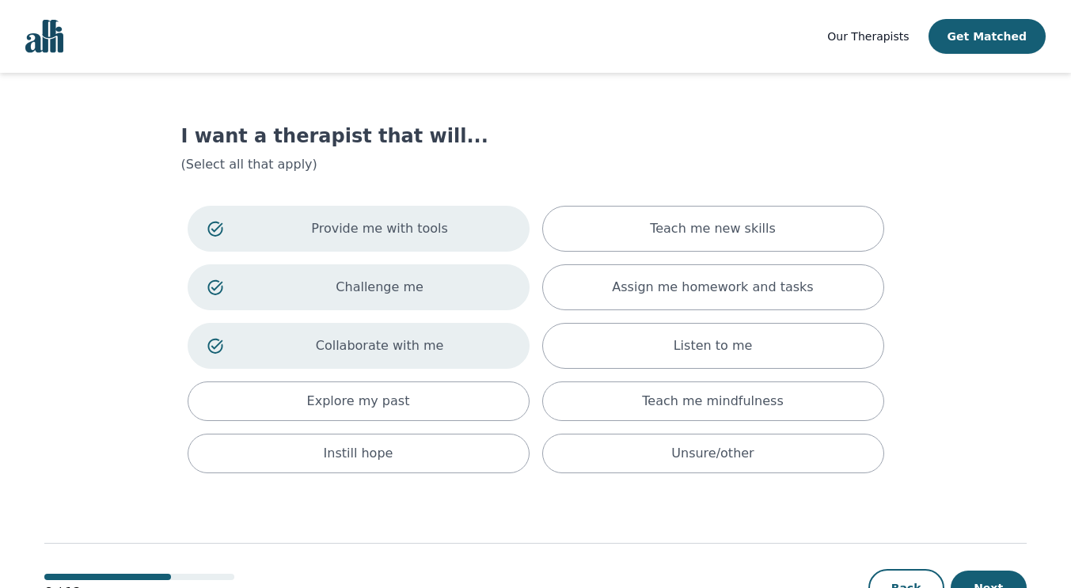
click at [453, 475] on div "Provide me with tools Teach me new skills Challenge me Assign me homework and t…" at bounding box center [535, 340] width 709 height 280
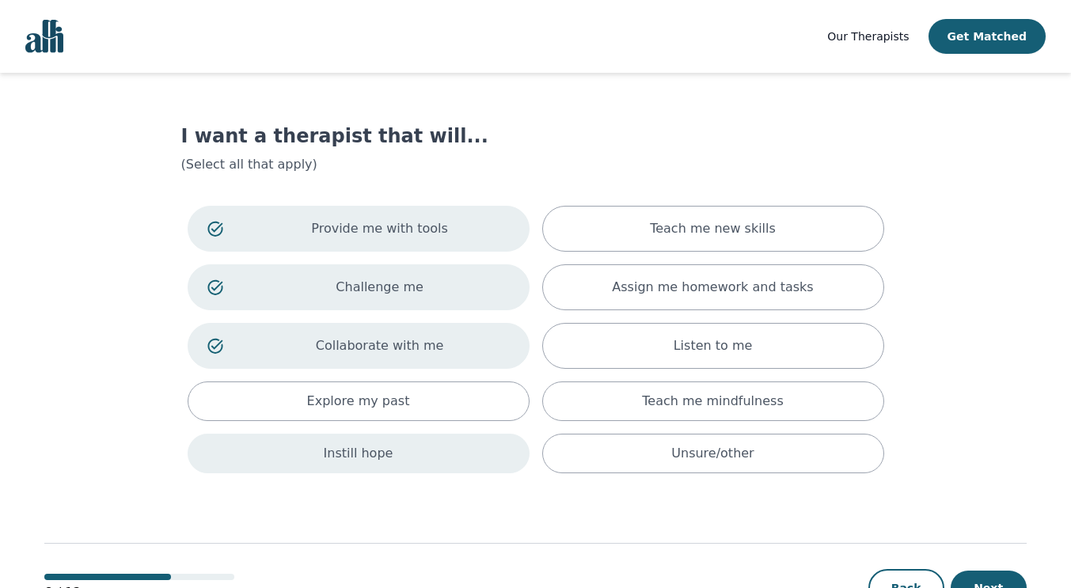
click at [462, 464] on div "Instill hope" at bounding box center [359, 454] width 342 height 40
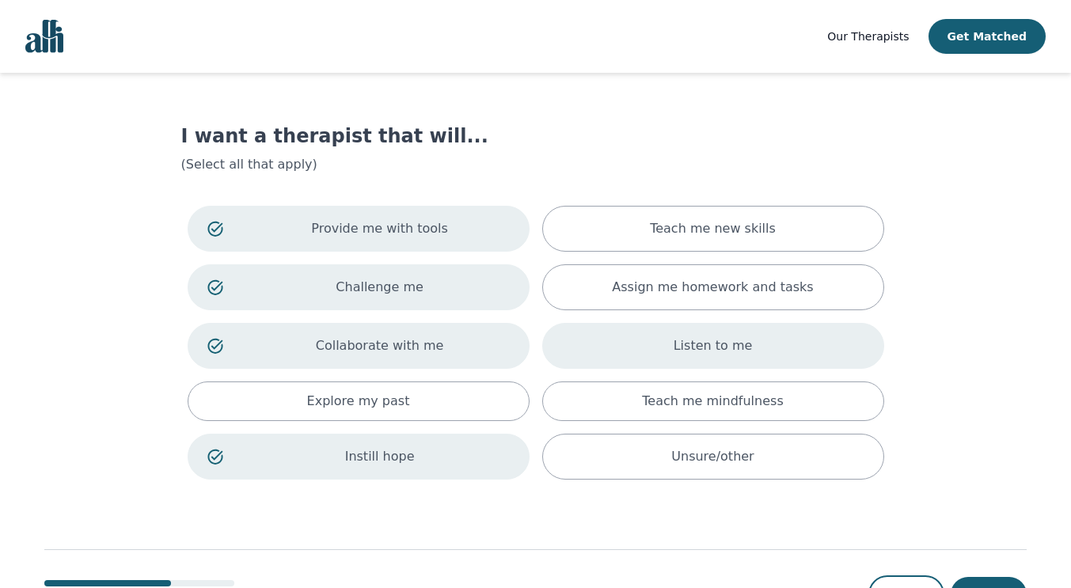
click at [595, 356] on div "Listen to me" at bounding box center [713, 346] width 342 height 46
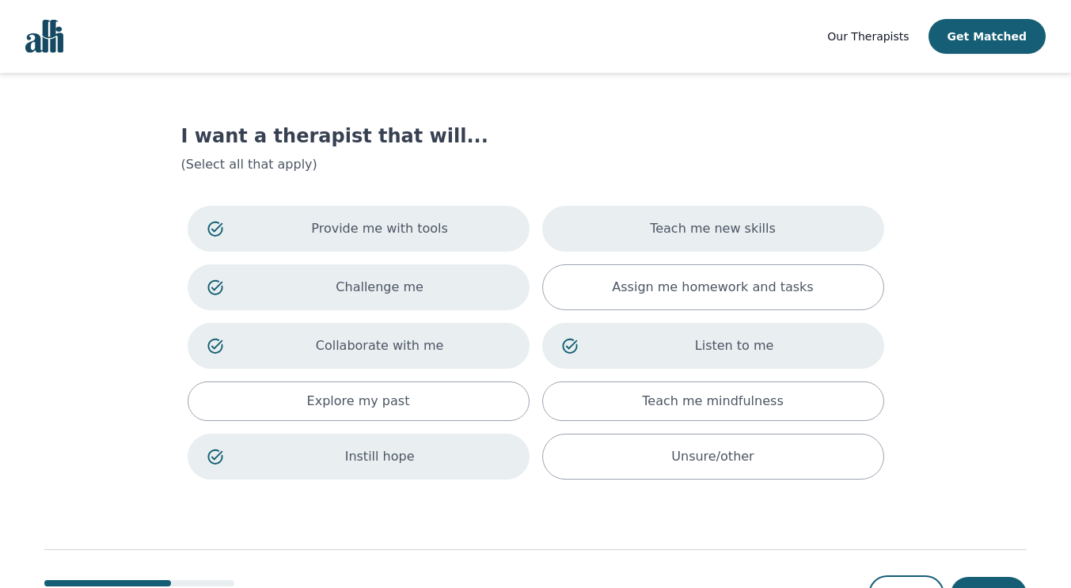
click at [667, 223] on p "Teach me new skills" at bounding box center [713, 228] width 126 height 19
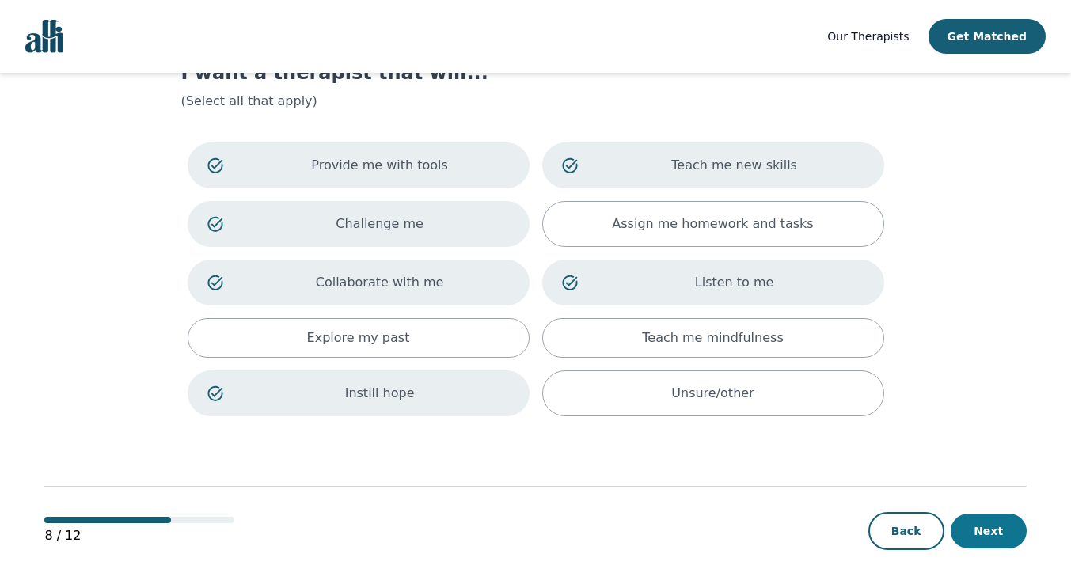
click at [979, 524] on button "Next" at bounding box center [989, 531] width 76 height 35
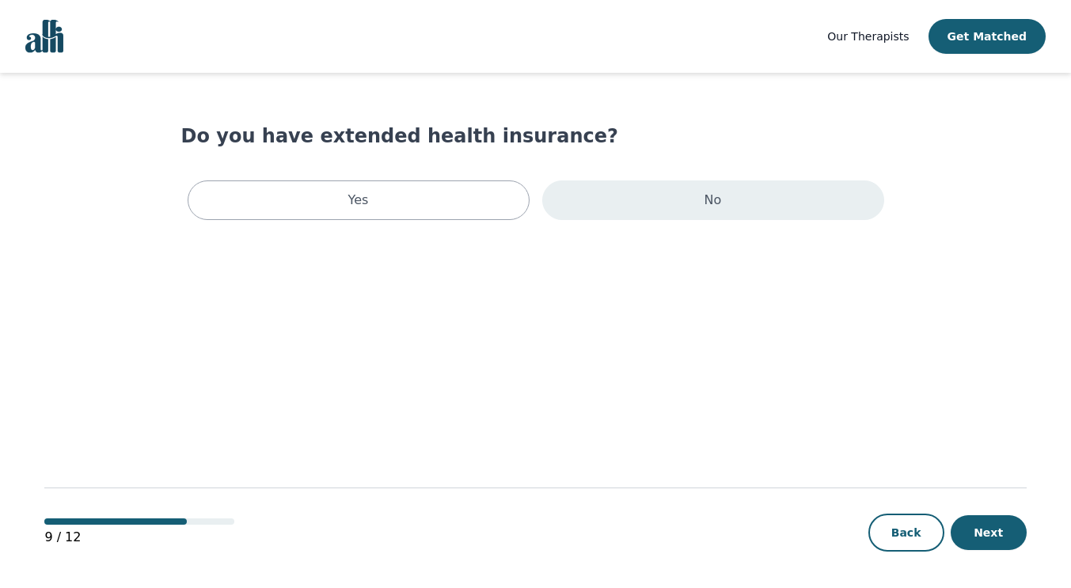
click at [658, 208] on div "No" at bounding box center [713, 201] width 342 height 40
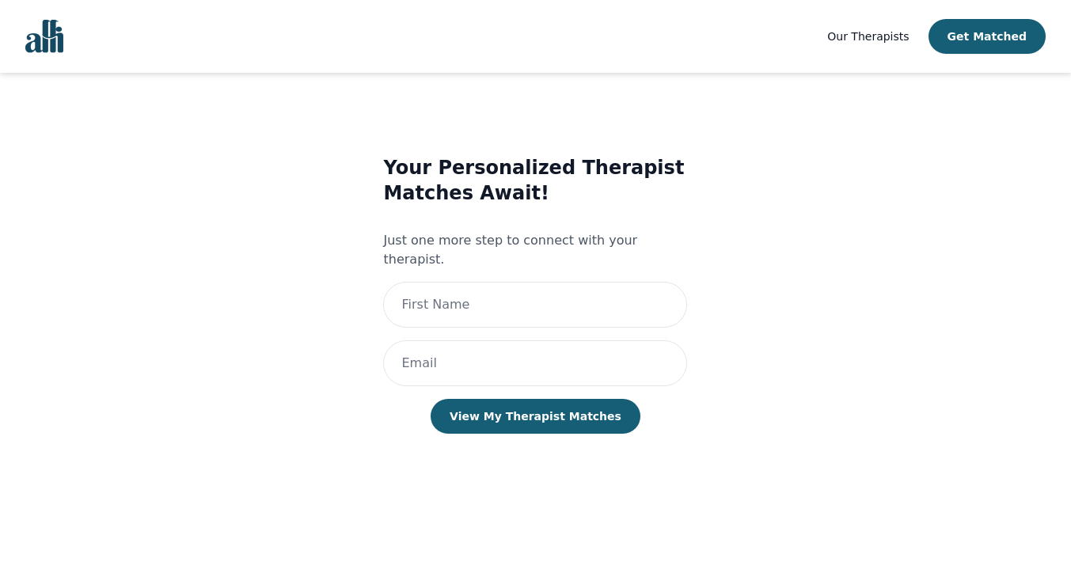
scroll to position [2, 0]
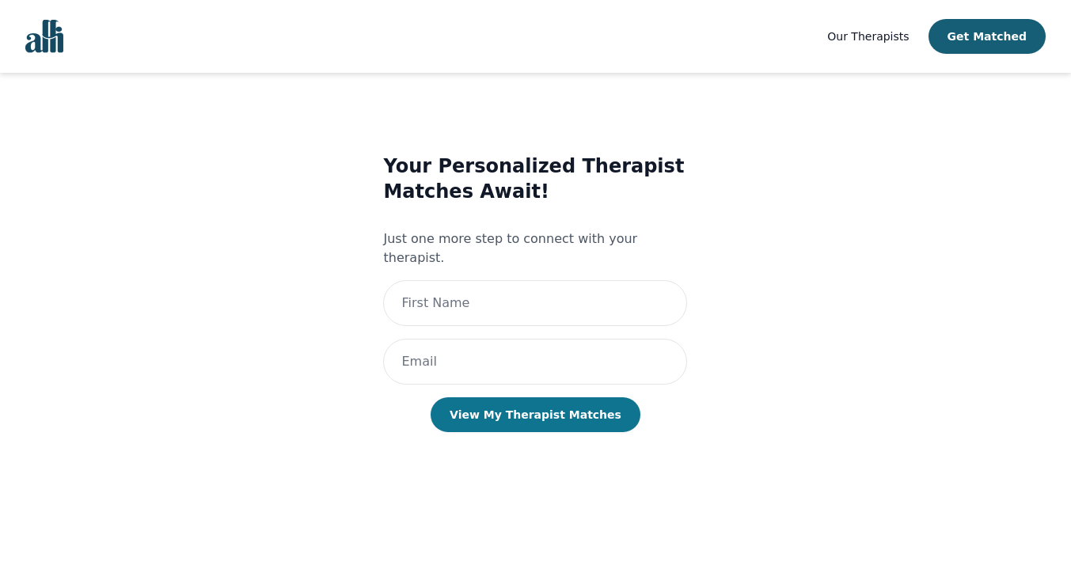
click at [548, 397] on button "View My Therapist Matches" at bounding box center [536, 414] width 210 height 35
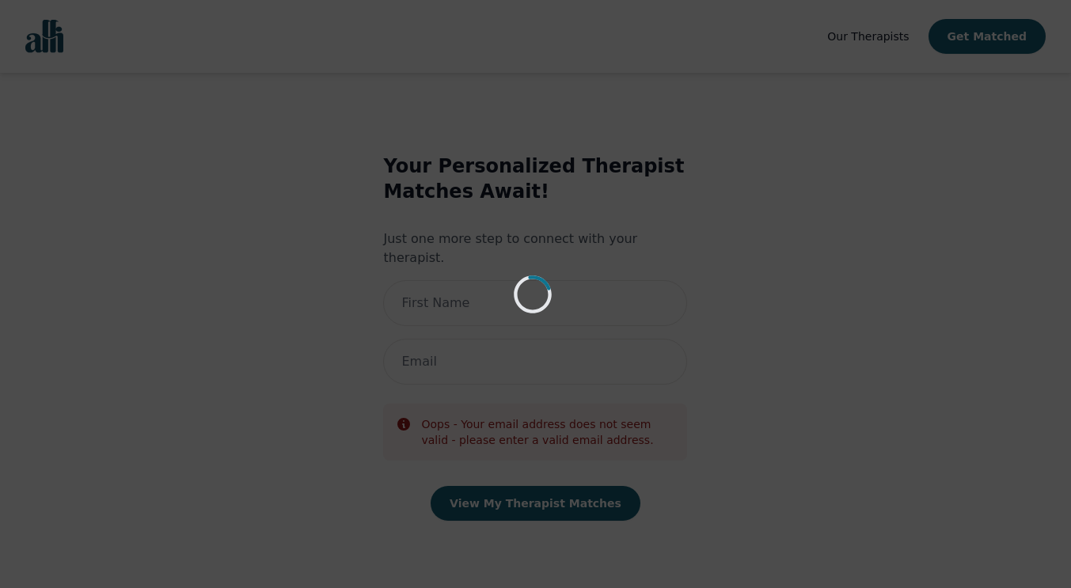
click at [485, 287] on div "Loading..." at bounding box center [535, 294] width 1071 height 588
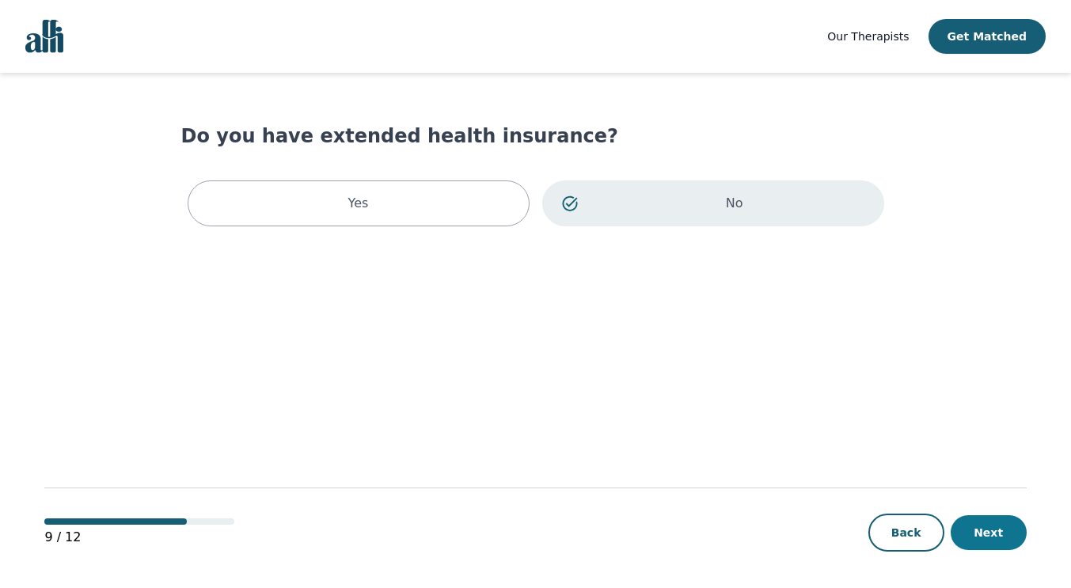
click at [987, 526] on button "Next" at bounding box center [989, 532] width 76 height 35
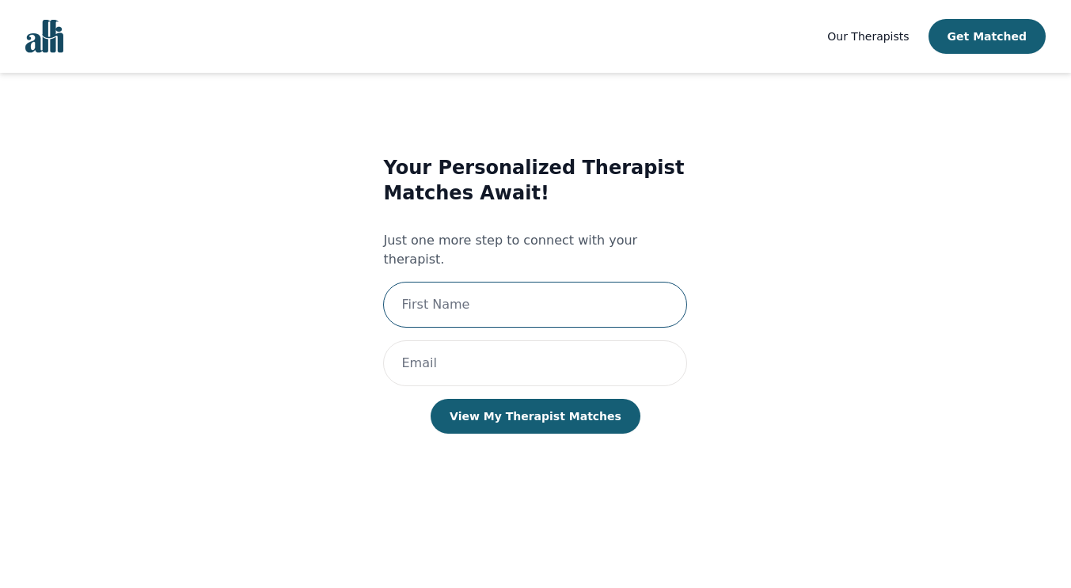
click at [472, 291] on input "text" at bounding box center [535, 305] width 304 height 46
type input "[PERSON_NAME]"
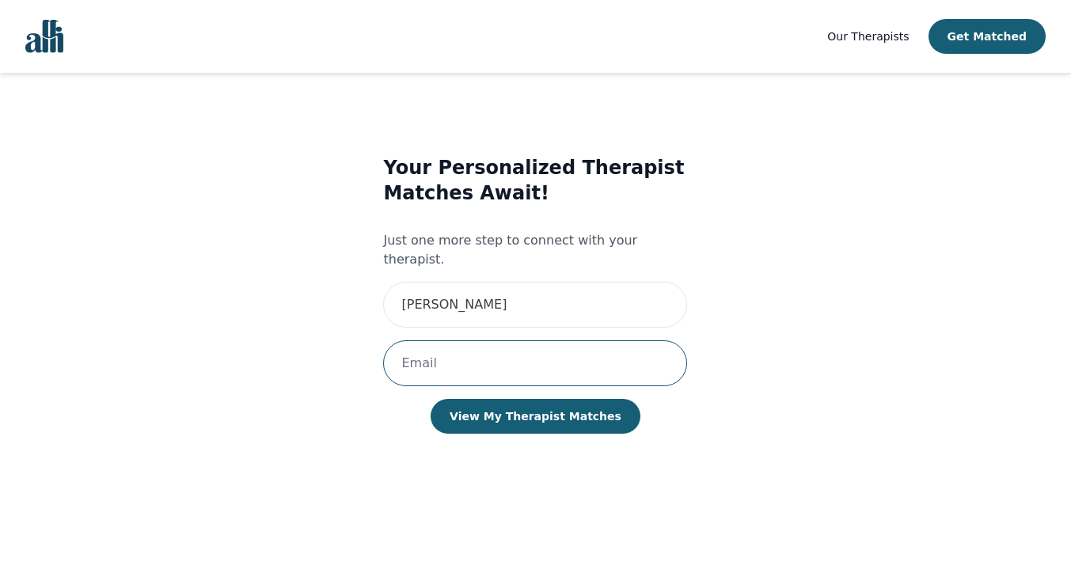
click at [458, 348] on input "email" at bounding box center [535, 363] width 304 height 46
type input "[EMAIL_ADDRESS][DOMAIN_NAME]"
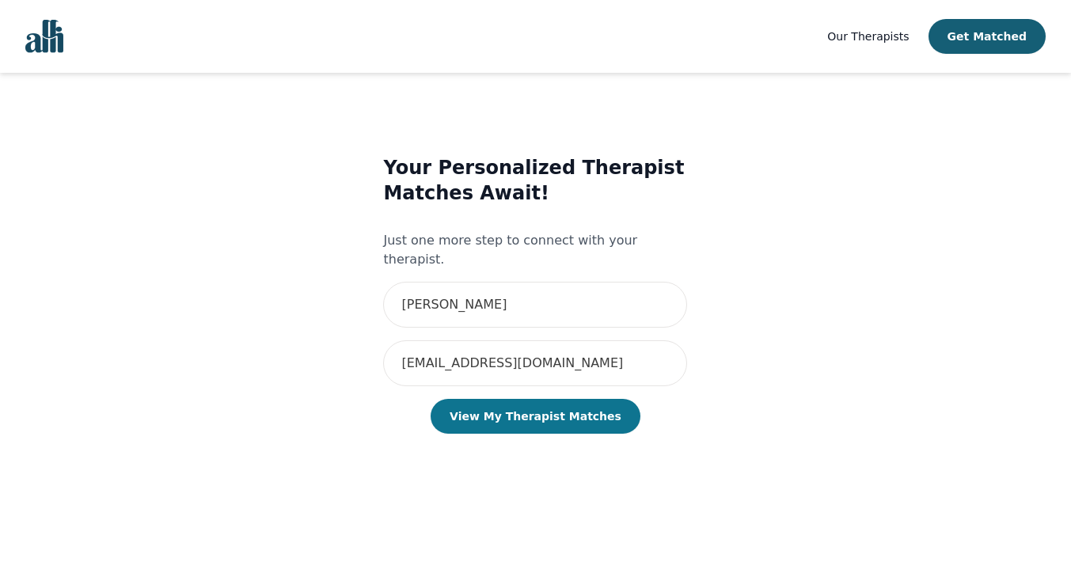
click at [535, 401] on button "View My Therapist Matches" at bounding box center [536, 416] width 210 height 35
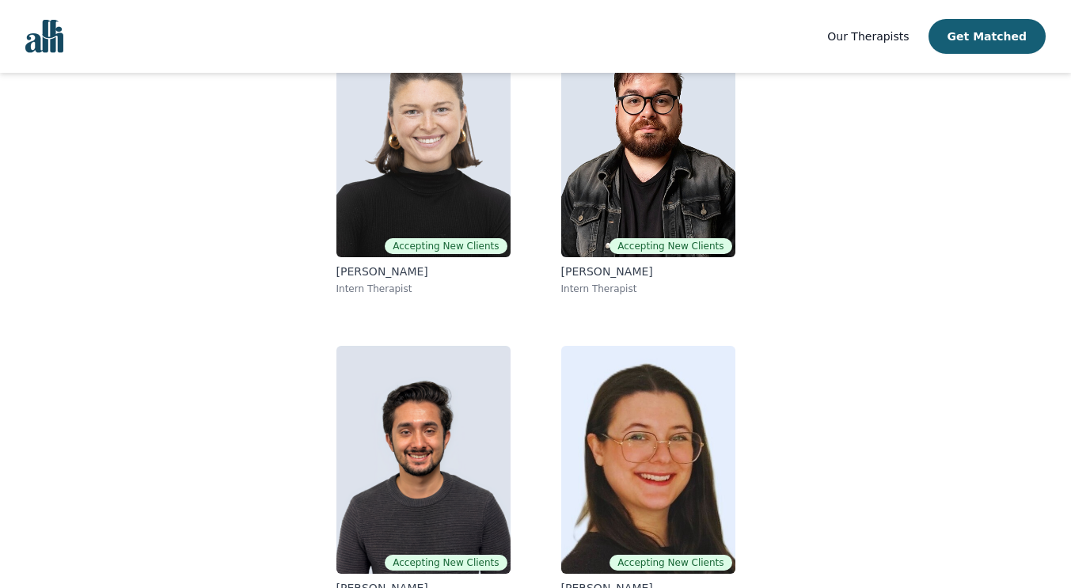
scroll to position [238, 0]
